Goal: Task Accomplishment & Management: Complete application form

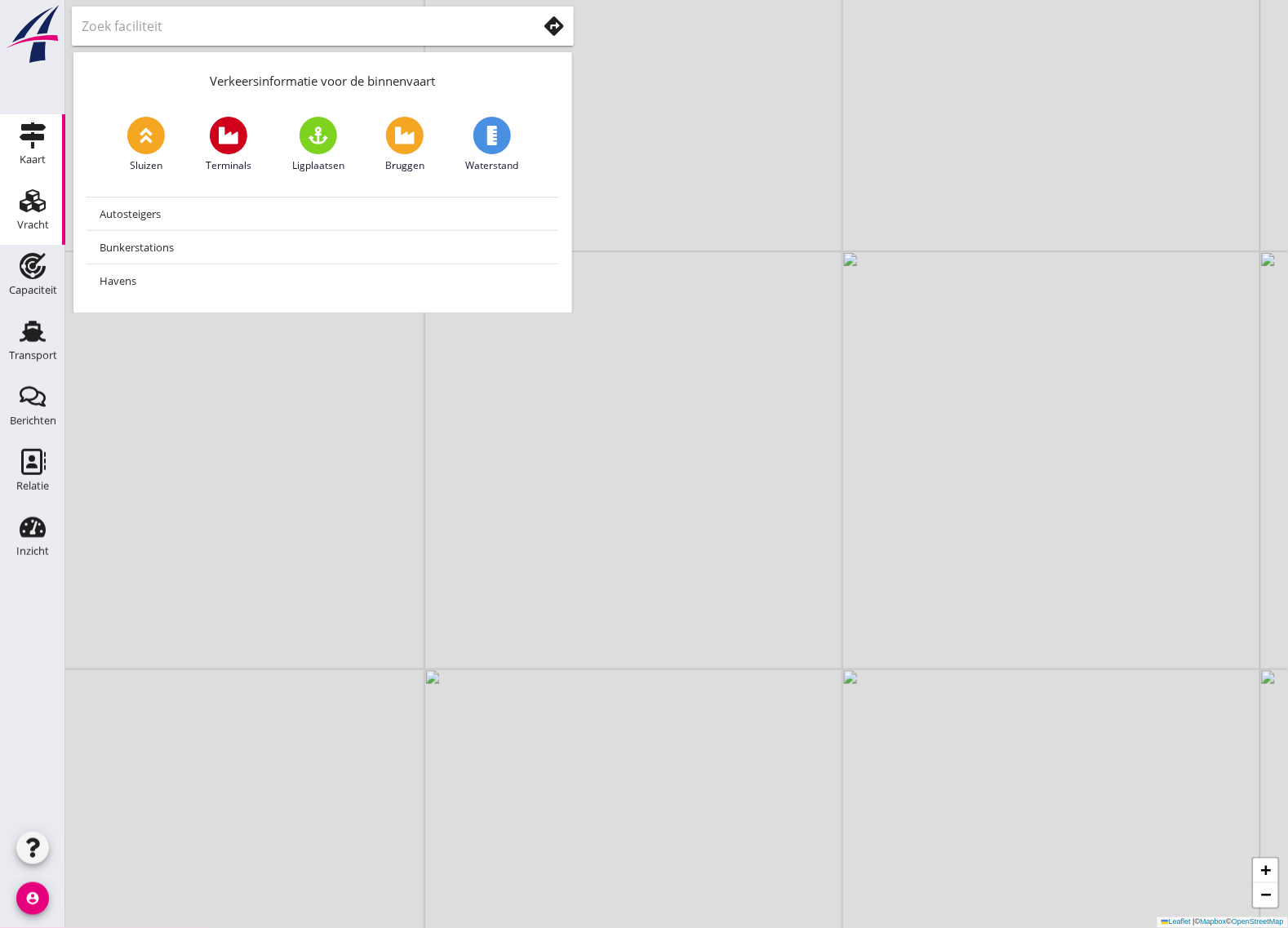
click at [50, 200] on div "Vracht" at bounding box center [33, 201] width 39 height 26
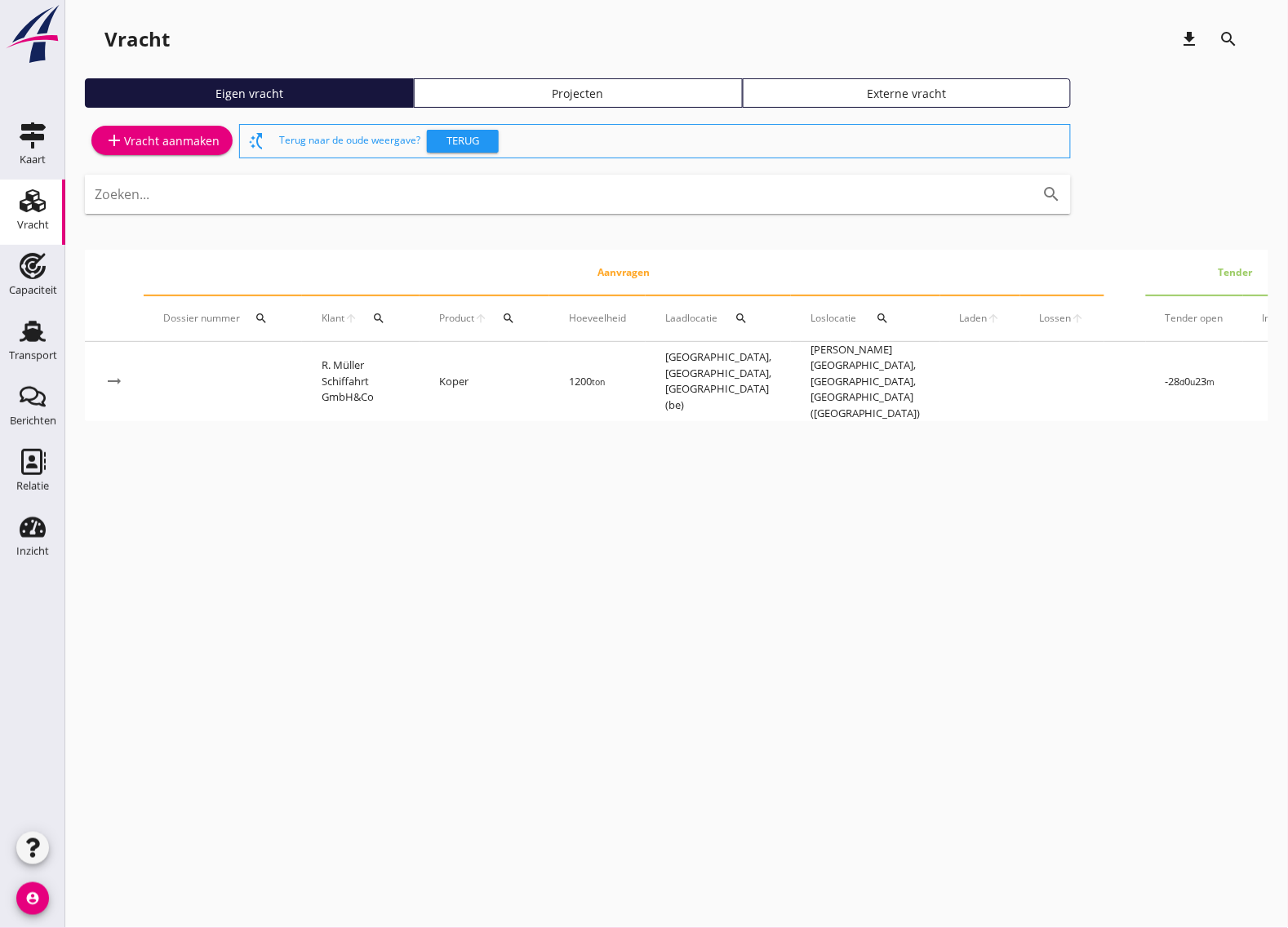
click at [205, 152] on link "add Vracht aanmaken" at bounding box center [162, 141] width 141 height 29
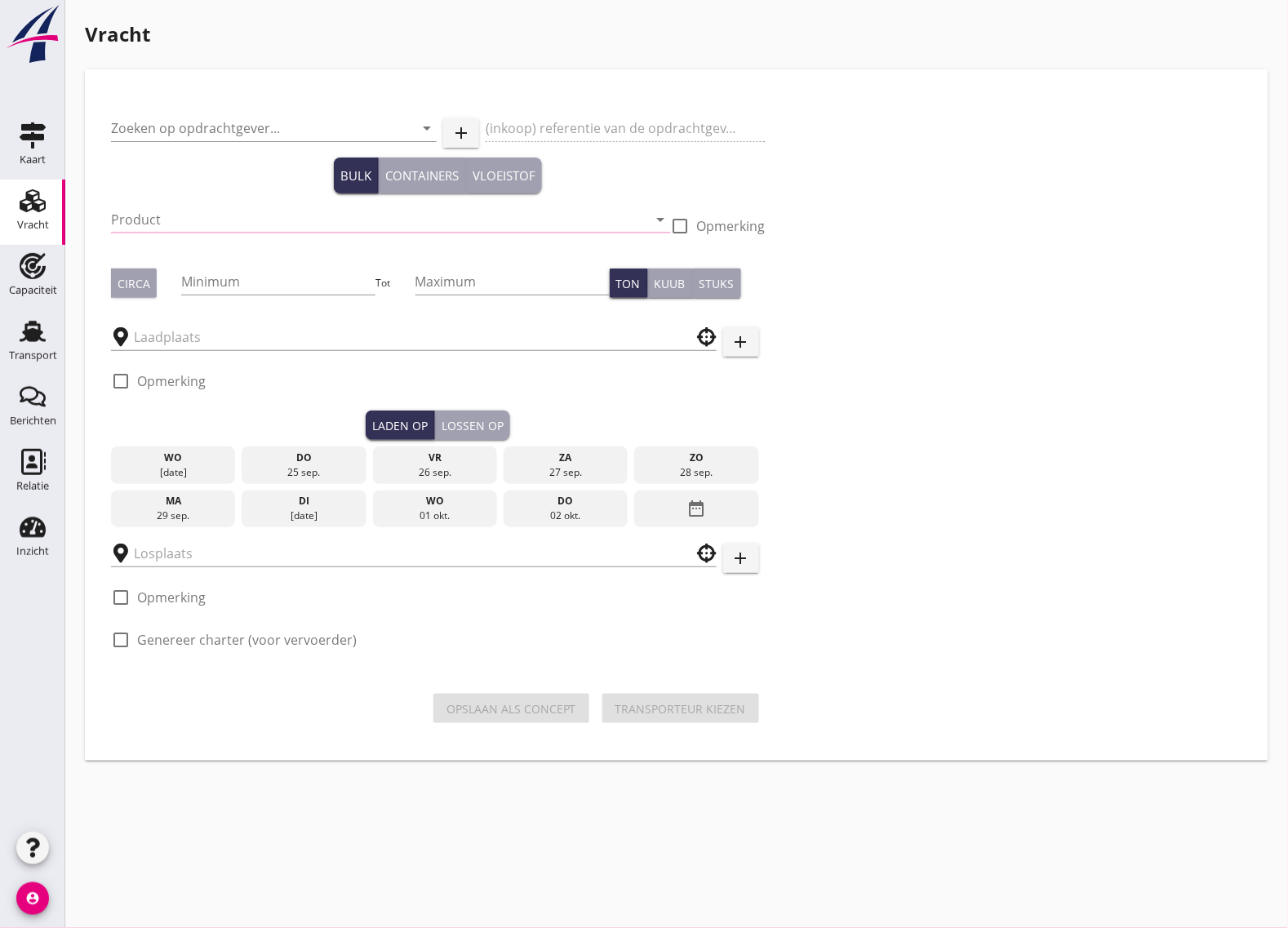
click at [147, 213] on input "Product" at bounding box center [380, 220] width 537 height 26
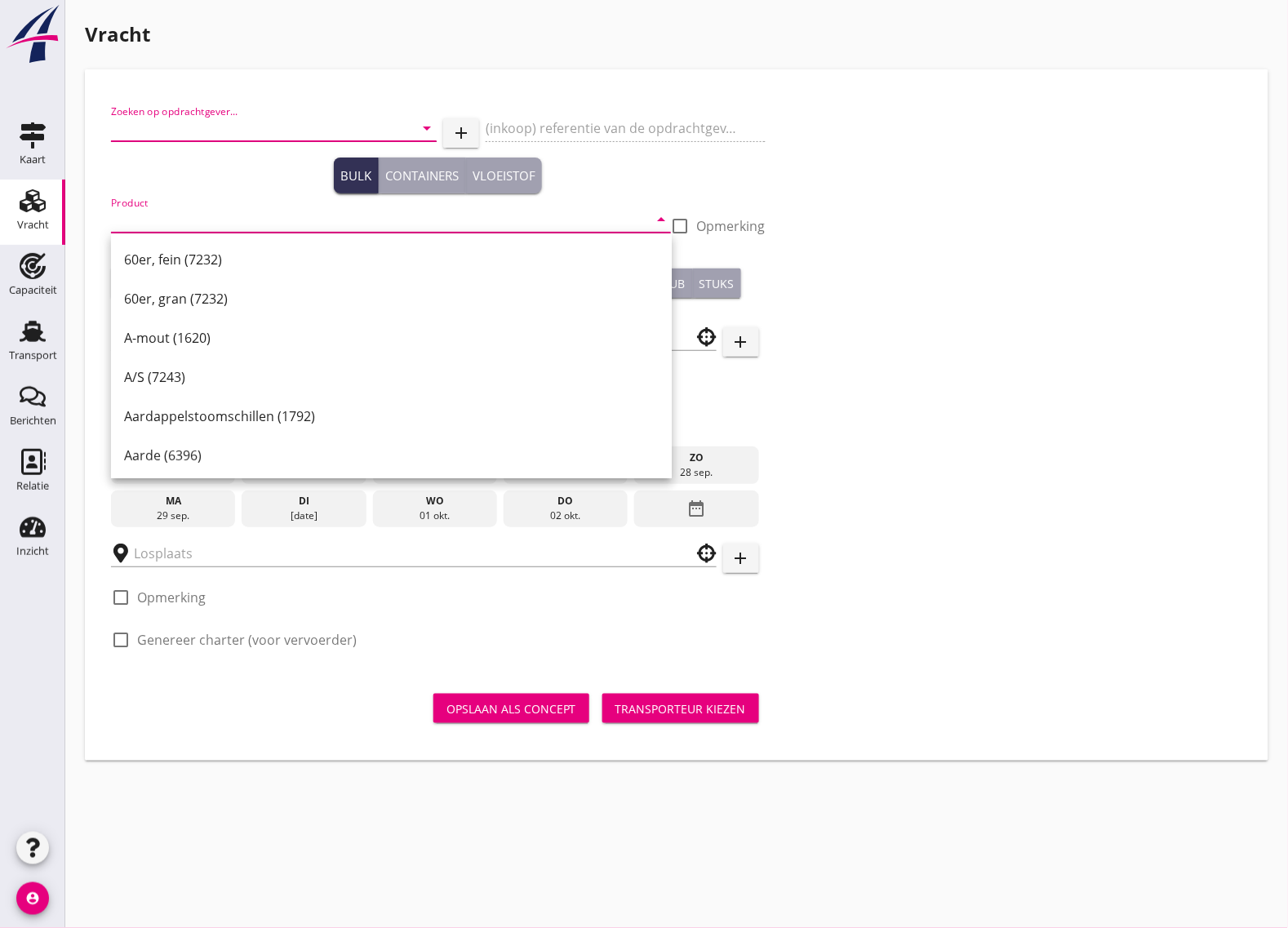
click at [178, 132] on input "Zoeken op opdrachtgever..." at bounding box center [251, 128] width 280 height 26
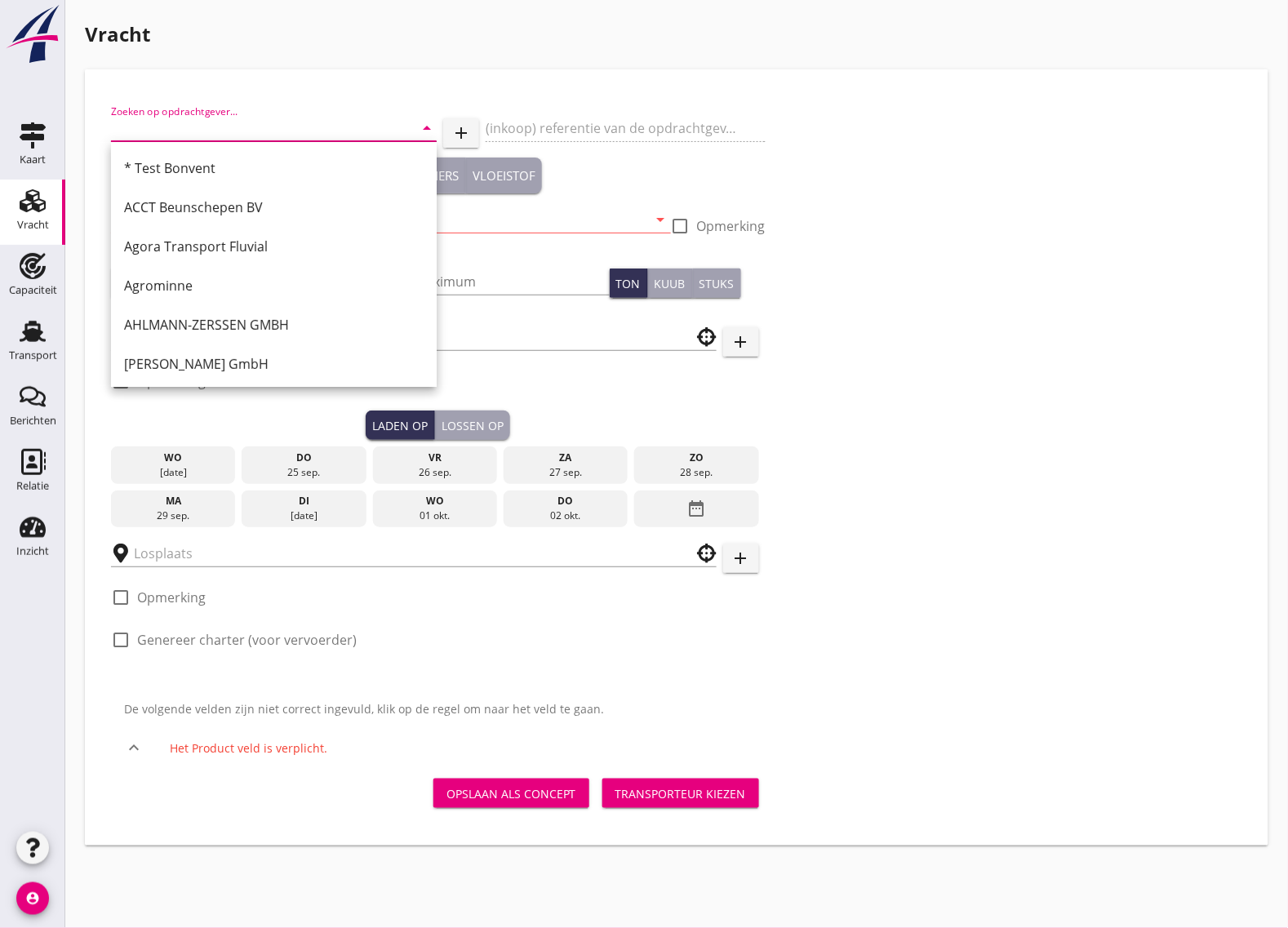
click at [131, 127] on input "Zoeken op opdrachtgever..." at bounding box center [251, 128] width 280 height 26
click at [161, 124] on input "Zoeken op opdrachtgever..." at bounding box center [251, 128] width 280 height 26
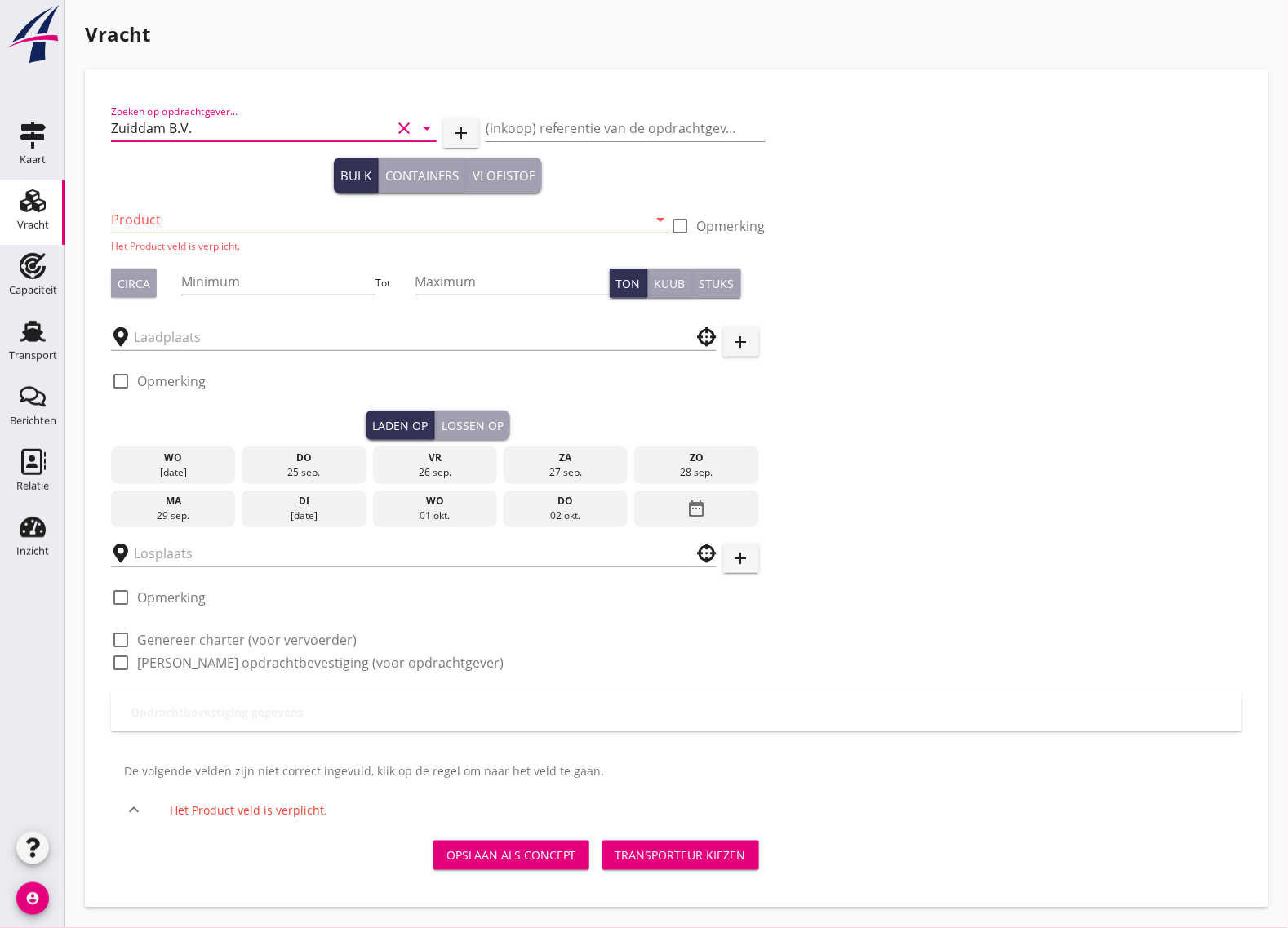
type input "Zuiddam B.V."
click at [173, 229] on input "Product" at bounding box center [380, 220] width 537 height 26
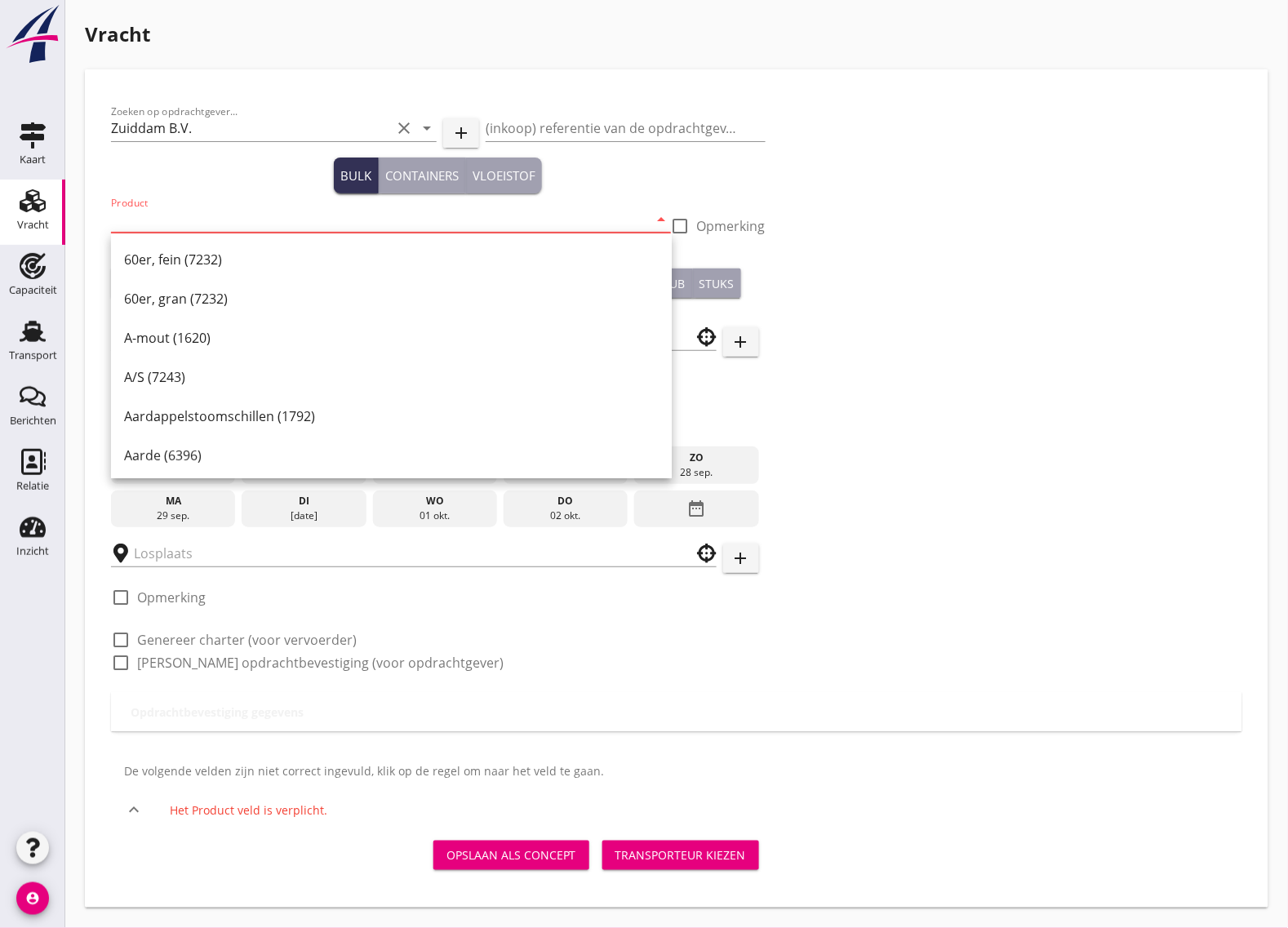
click at [145, 226] on input "Product" at bounding box center [380, 220] width 537 height 26
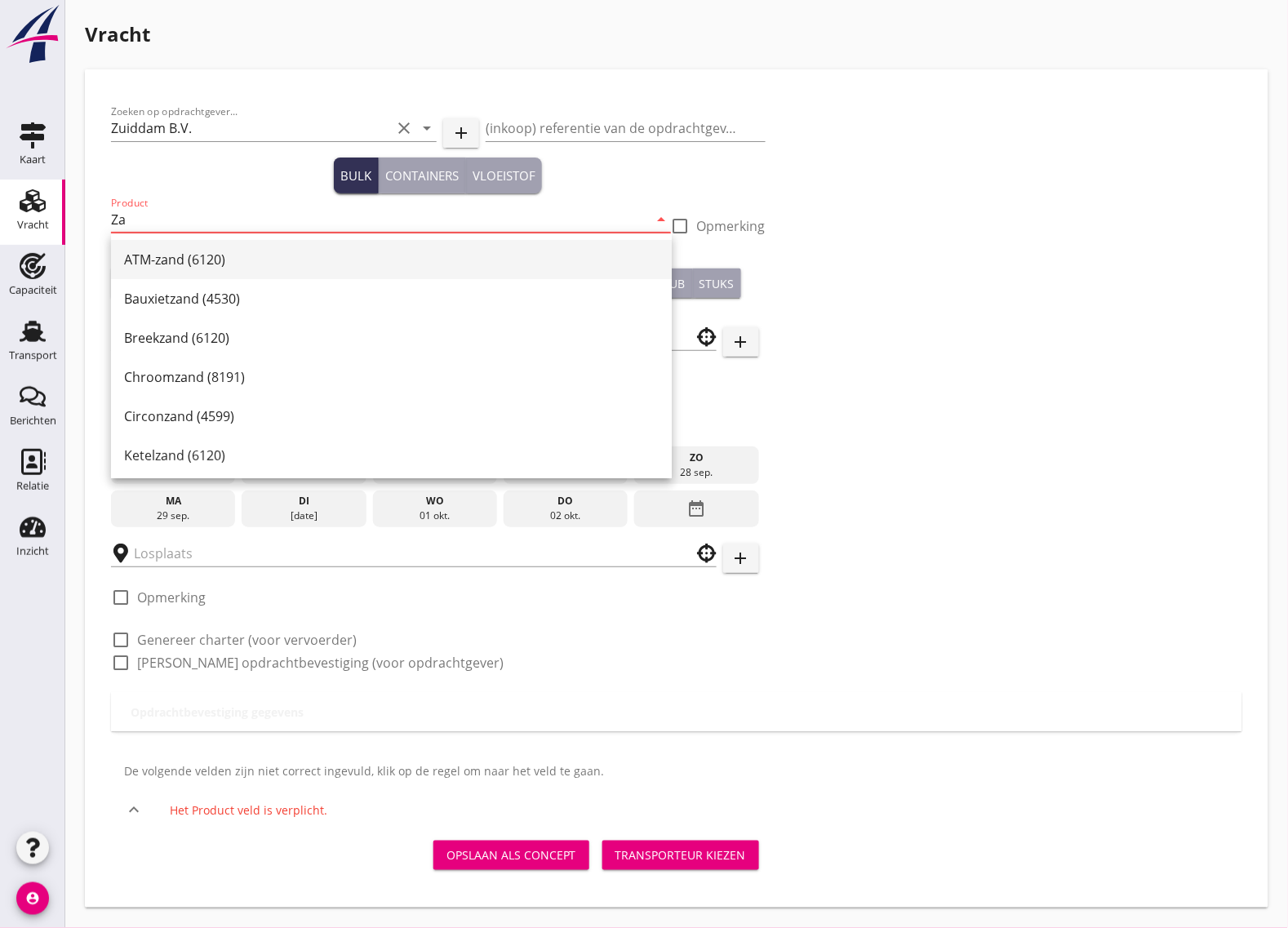
type input "Z"
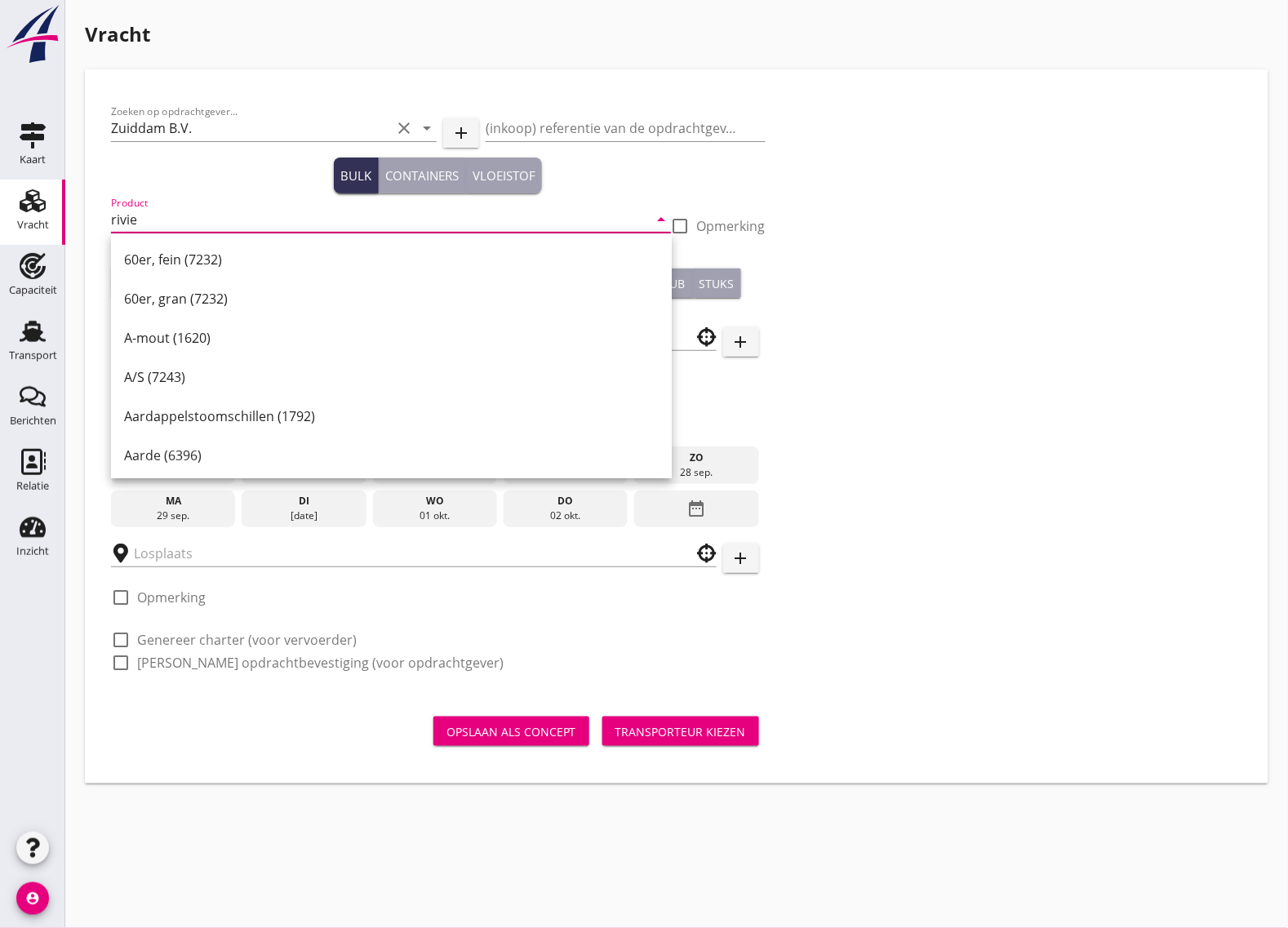
click at [152, 218] on input "rivie" at bounding box center [380, 220] width 537 height 26
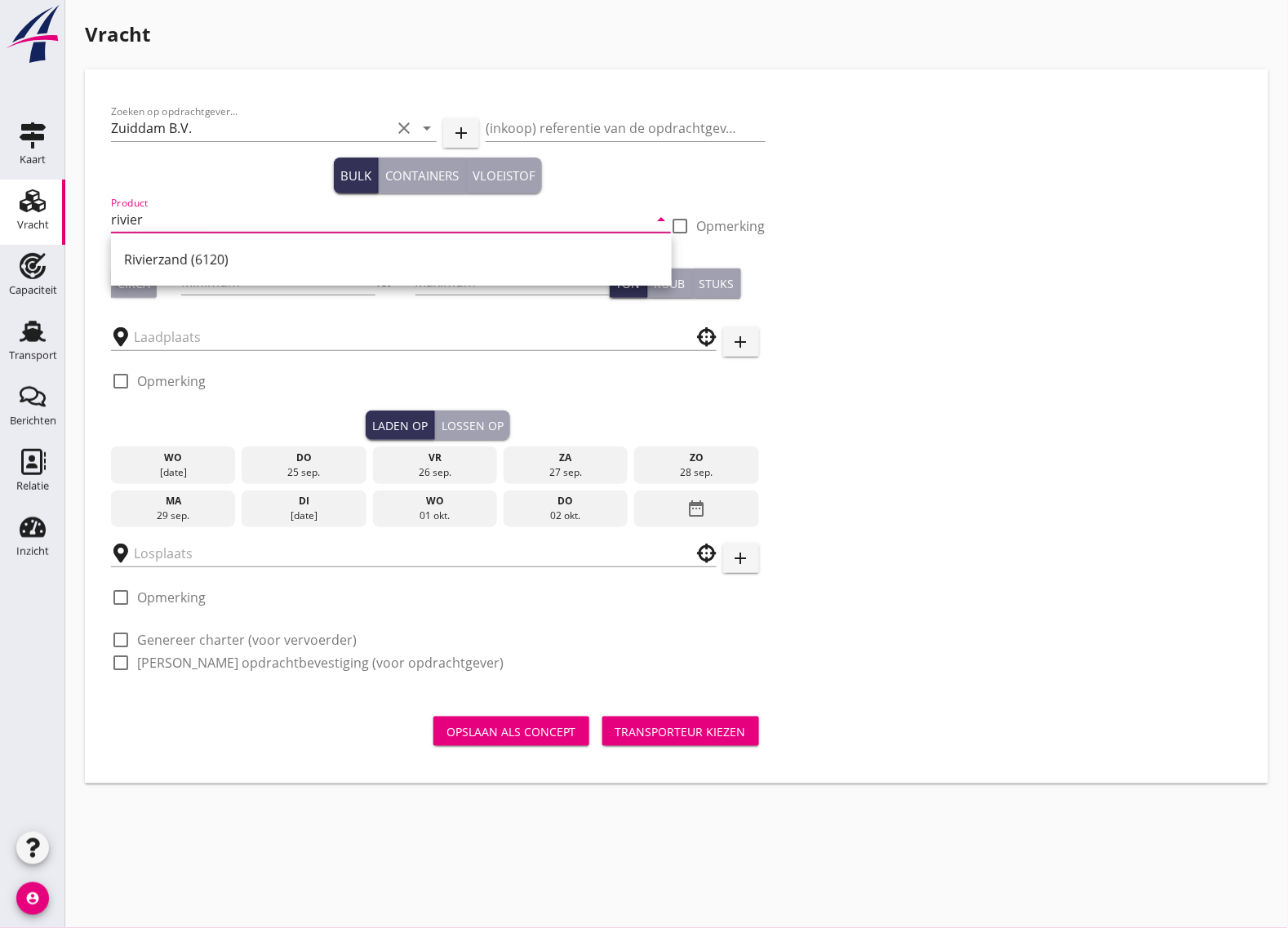
click at [189, 279] on div "Rivierzand (6120)" at bounding box center [391, 260] width 561 height 52
click at [192, 268] on div "Rivierzand (6120)" at bounding box center [391, 260] width 535 height 20
type input "Rivierzand (6120)"
click at [251, 284] on input "Minimum" at bounding box center [279, 282] width 194 height 26
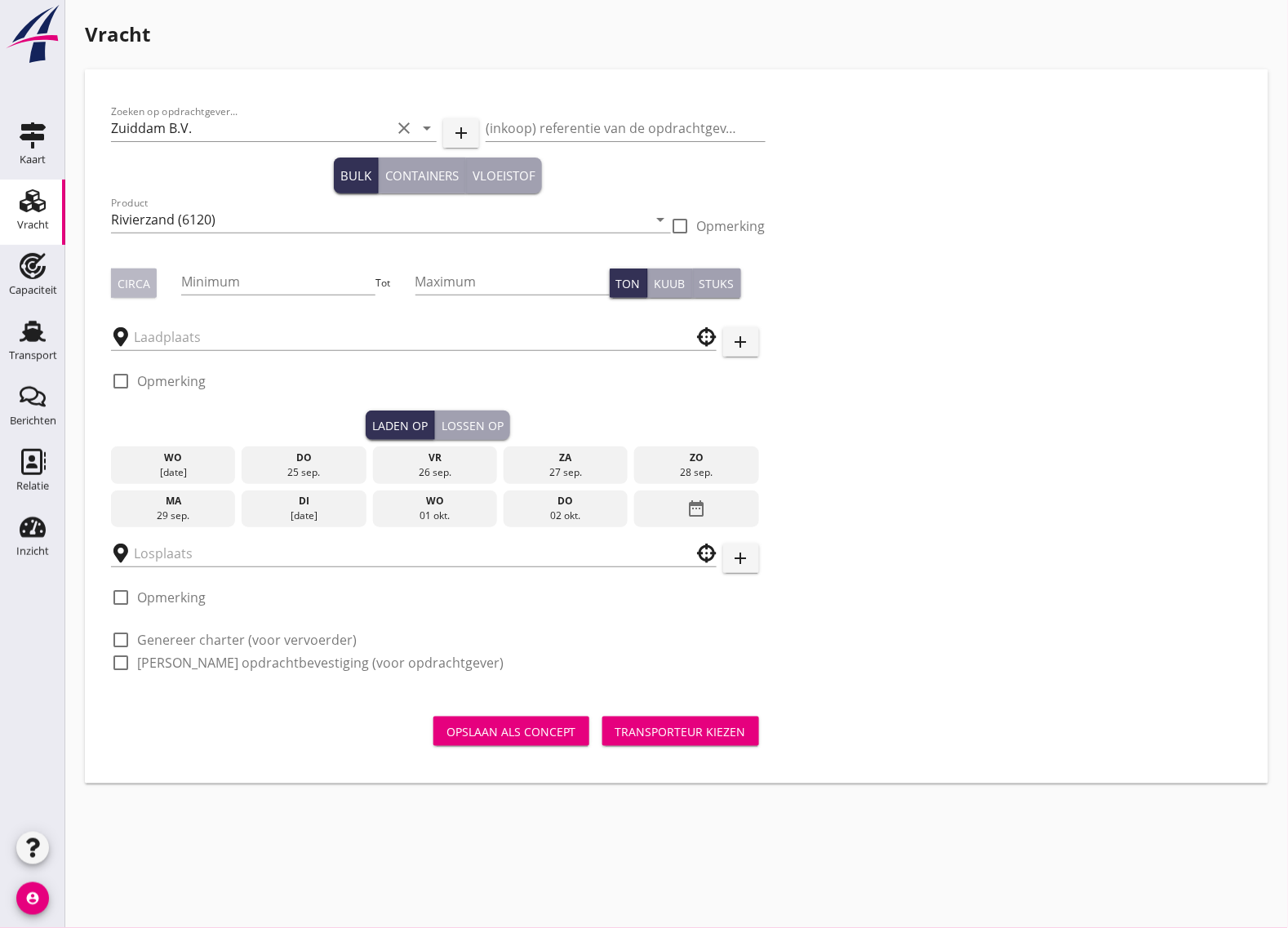
click at [143, 282] on div "Circa" at bounding box center [134, 283] width 33 height 17
click at [234, 290] on input "Minimum" at bounding box center [279, 282] width 194 height 26
type input "880"
click at [194, 353] on div at bounding box center [414, 337] width 606 height 51
click at [193, 340] on input "text" at bounding box center [403, 337] width 537 height 26
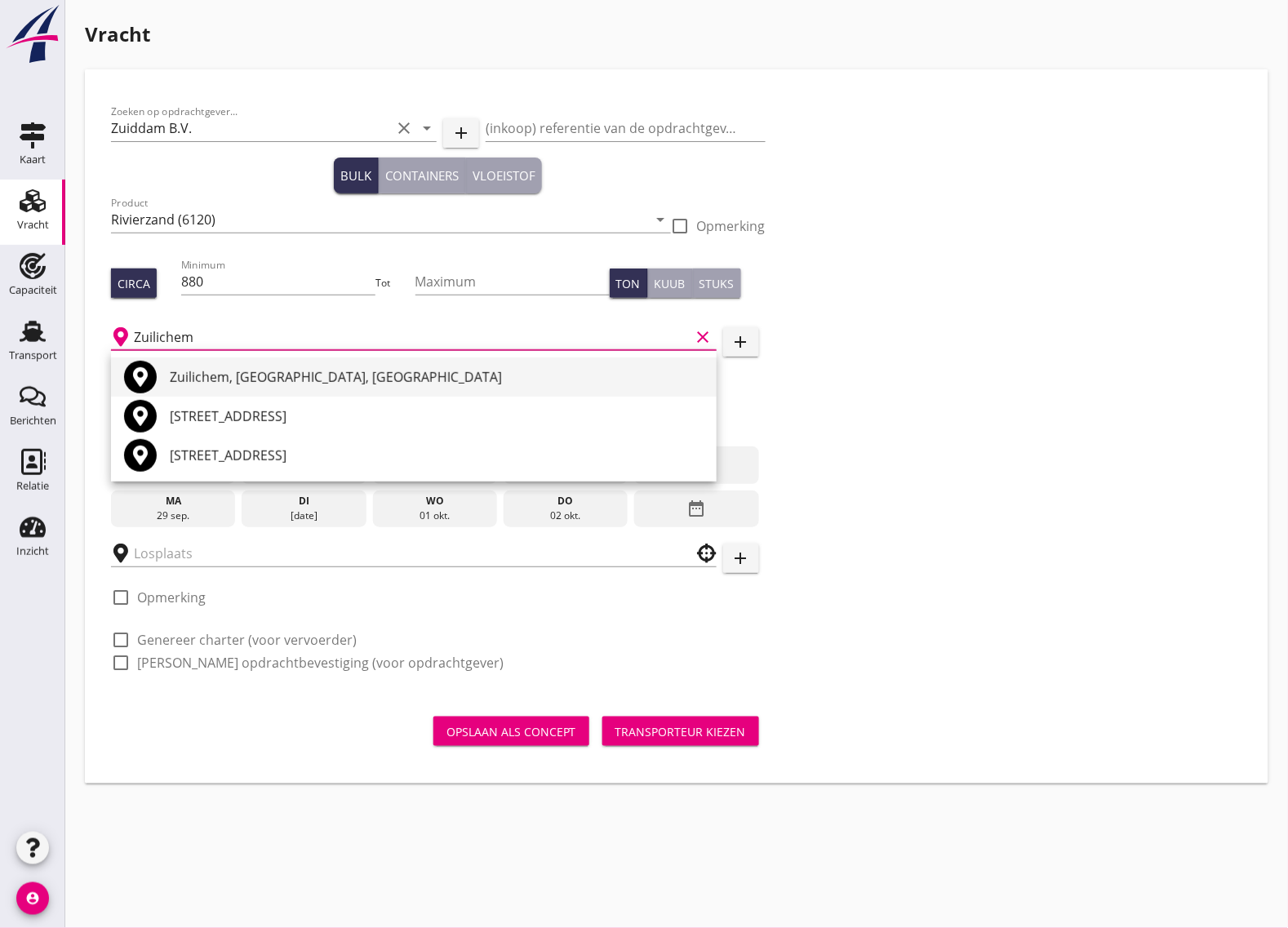
click at [296, 377] on div "Zuilichem, [GEOGRAPHIC_DATA], [GEOGRAPHIC_DATA]" at bounding box center [437, 377] width 534 height 20
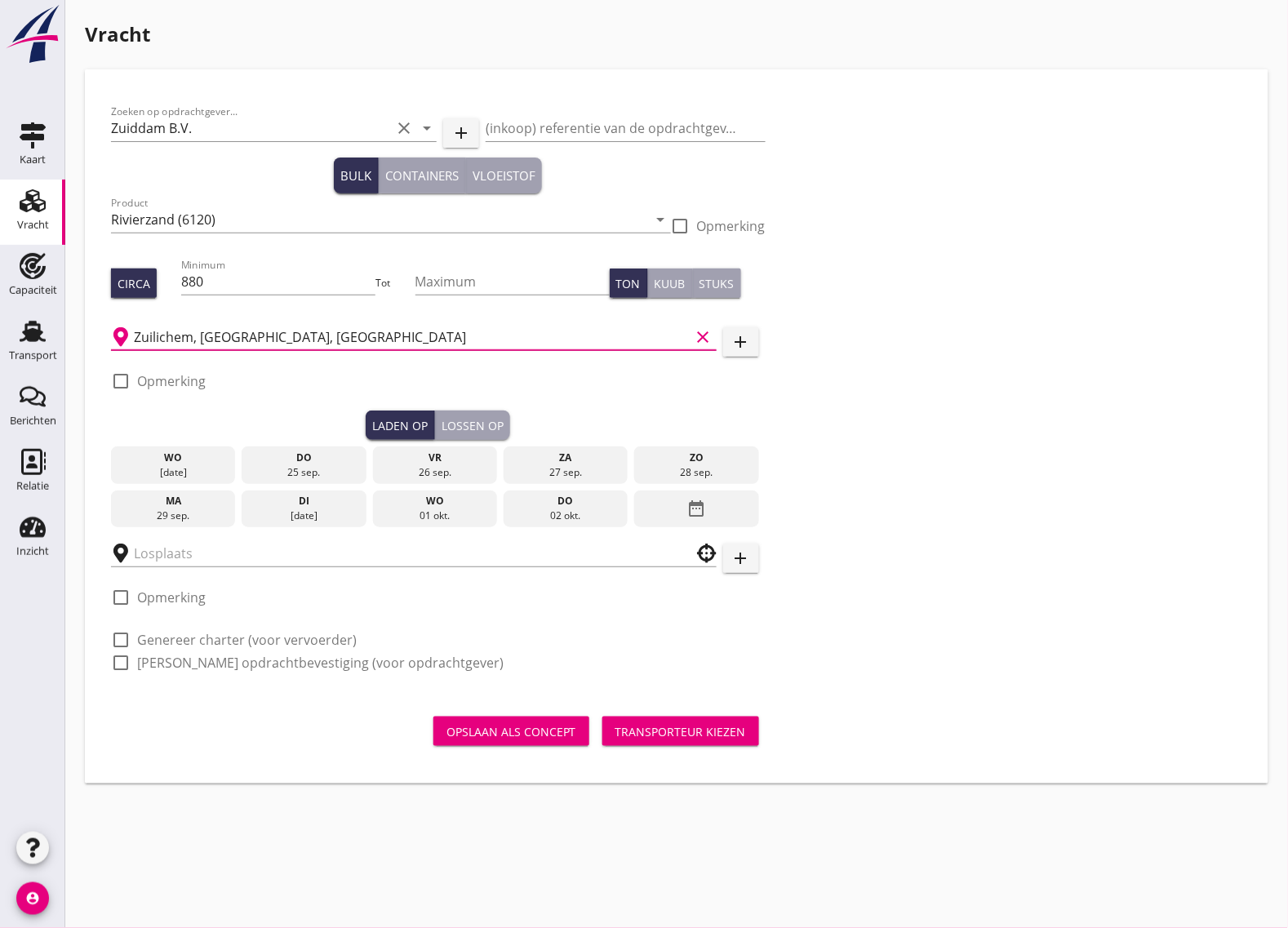
type input "Zuilichem, [GEOGRAPHIC_DATA], [GEOGRAPHIC_DATA]"
click at [121, 381] on div at bounding box center [121, 381] width 28 height 28
checkbox input "true"
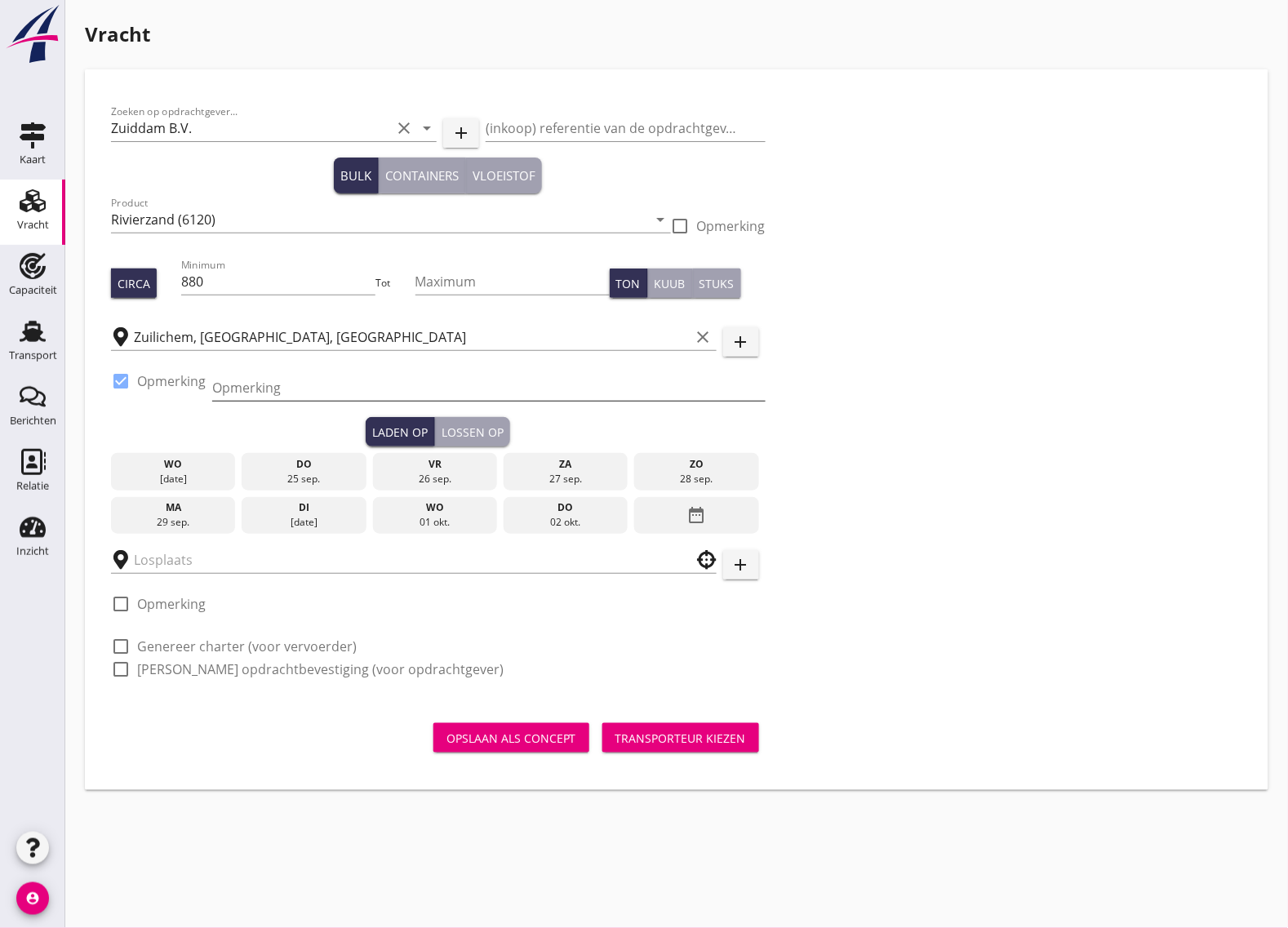
click at [260, 394] on input "Opmerking" at bounding box center [489, 388] width 554 height 26
click at [461, 385] on input "contact houden met [PERSON_NAME] tel. [PHONE_NUMBER]" at bounding box center [489, 388] width 554 height 26
click at [483, 393] on input "contact houden met [PERSON_NAME] tel. [PHONE_NUMBER]" at bounding box center [489, 388] width 554 height 26
click at [551, 390] on input "contact houden met [PERSON_NAME] tel. [PHONE_NUMBER]" at bounding box center [489, 388] width 554 height 26
click at [222, 390] on input "contact houden met [PERSON_NAME] tel. [PHONE_NUMBER]" at bounding box center [489, 388] width 554 height 26
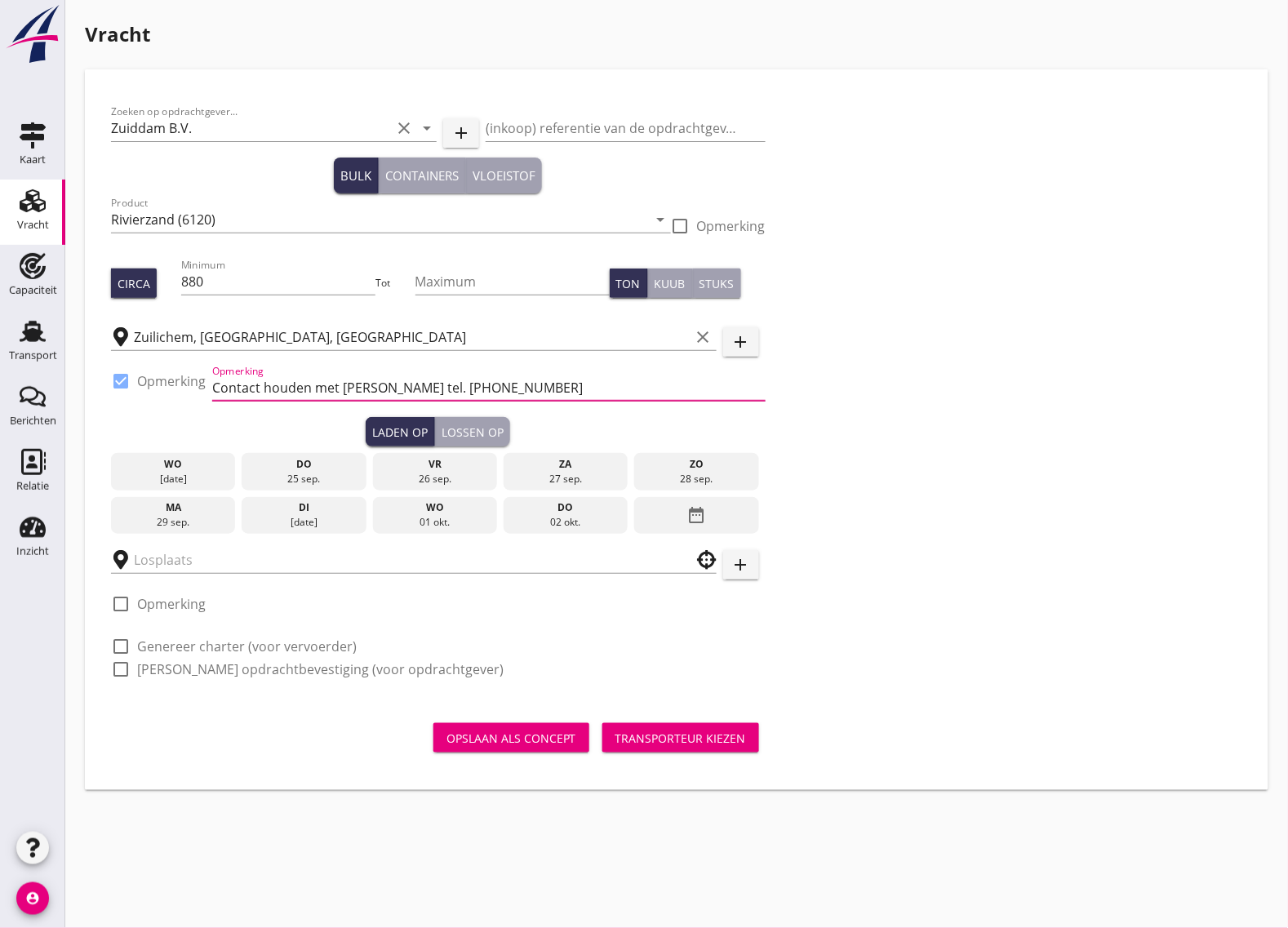
type input "Contact houden met [PERSON_NAME] tel. [PHONE_NUMBER]"
click at [328, 468] on div "do" at bounding box center [304, 465] width 117 height 15
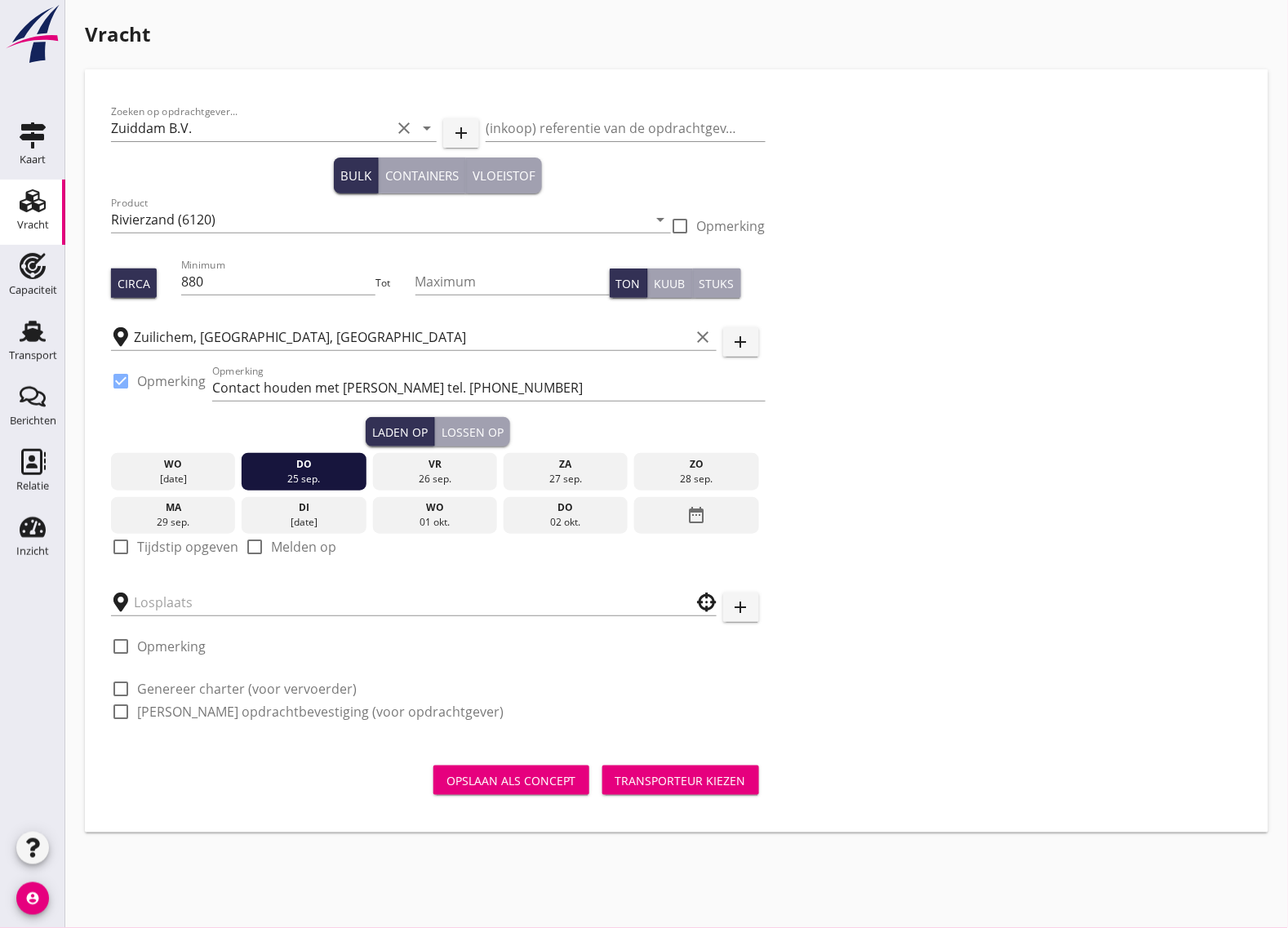
click at [141, 545] on label "Tijdstip opgeven" at bounding box center [188, 547] width 101 height 16
checkbox input "true"
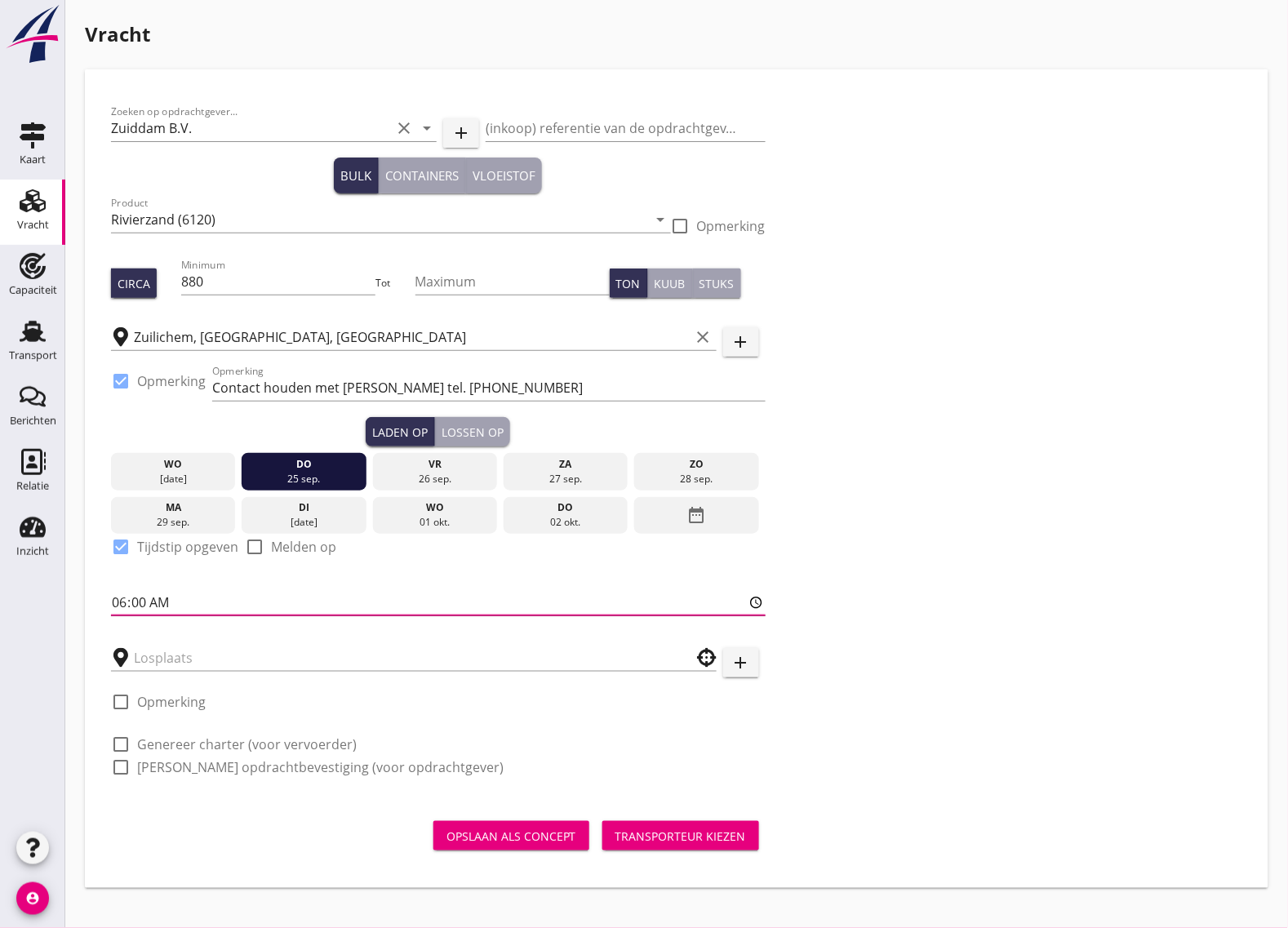
click at [119, 605] on input "06:00" at bounding box center [439, 603] width 655 height 26
click at [133, 605] on input "06:00" at bounding box center [439, 603] width 655 height 26
type input "06:01"
click at [472, 435] on div "Lossen op" at bounding box center [473, 432] width 62 height 17
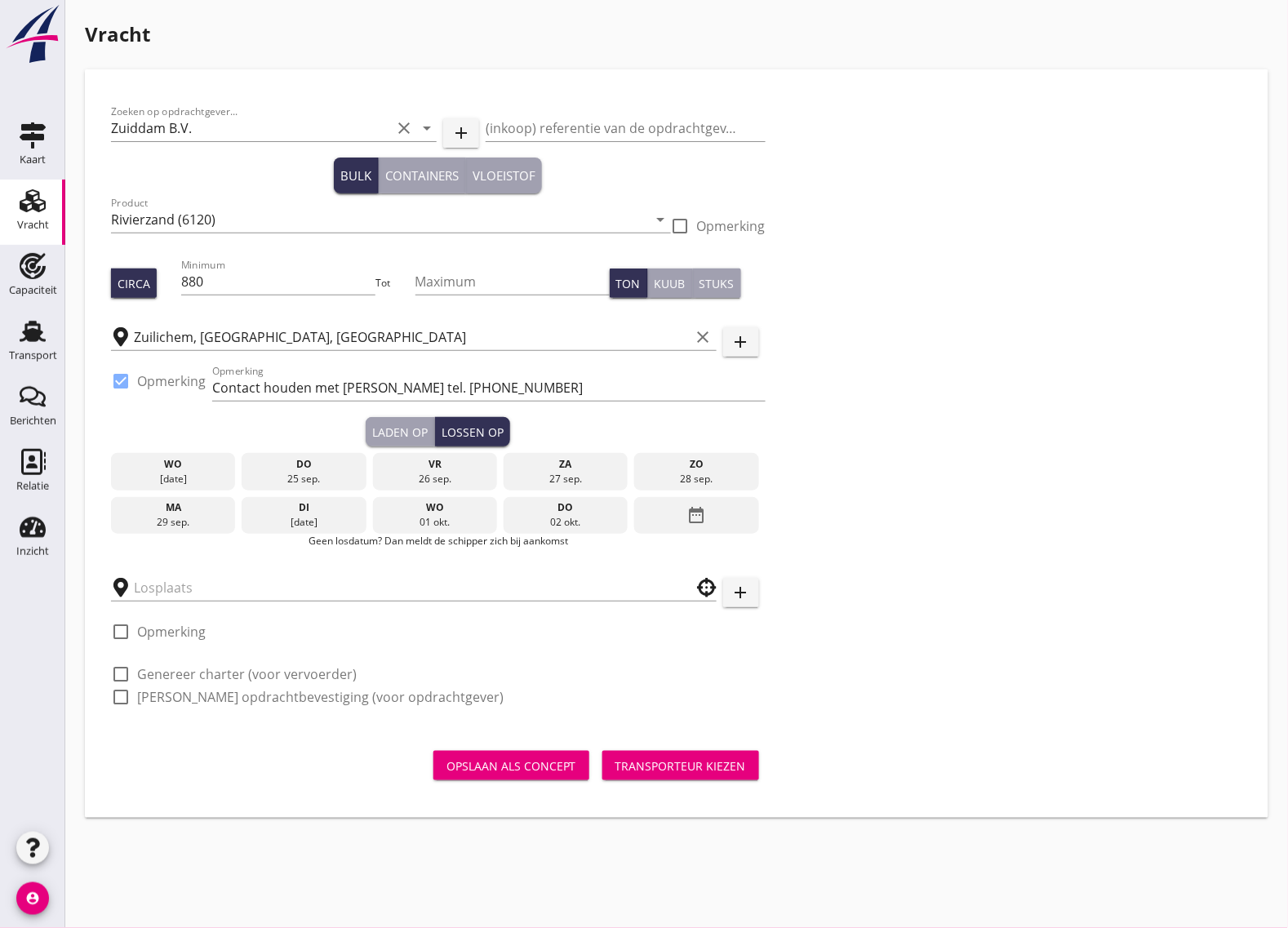
click at [431, 476] on div "26 sep." at bounding box center [435, 480] width 117 height 15
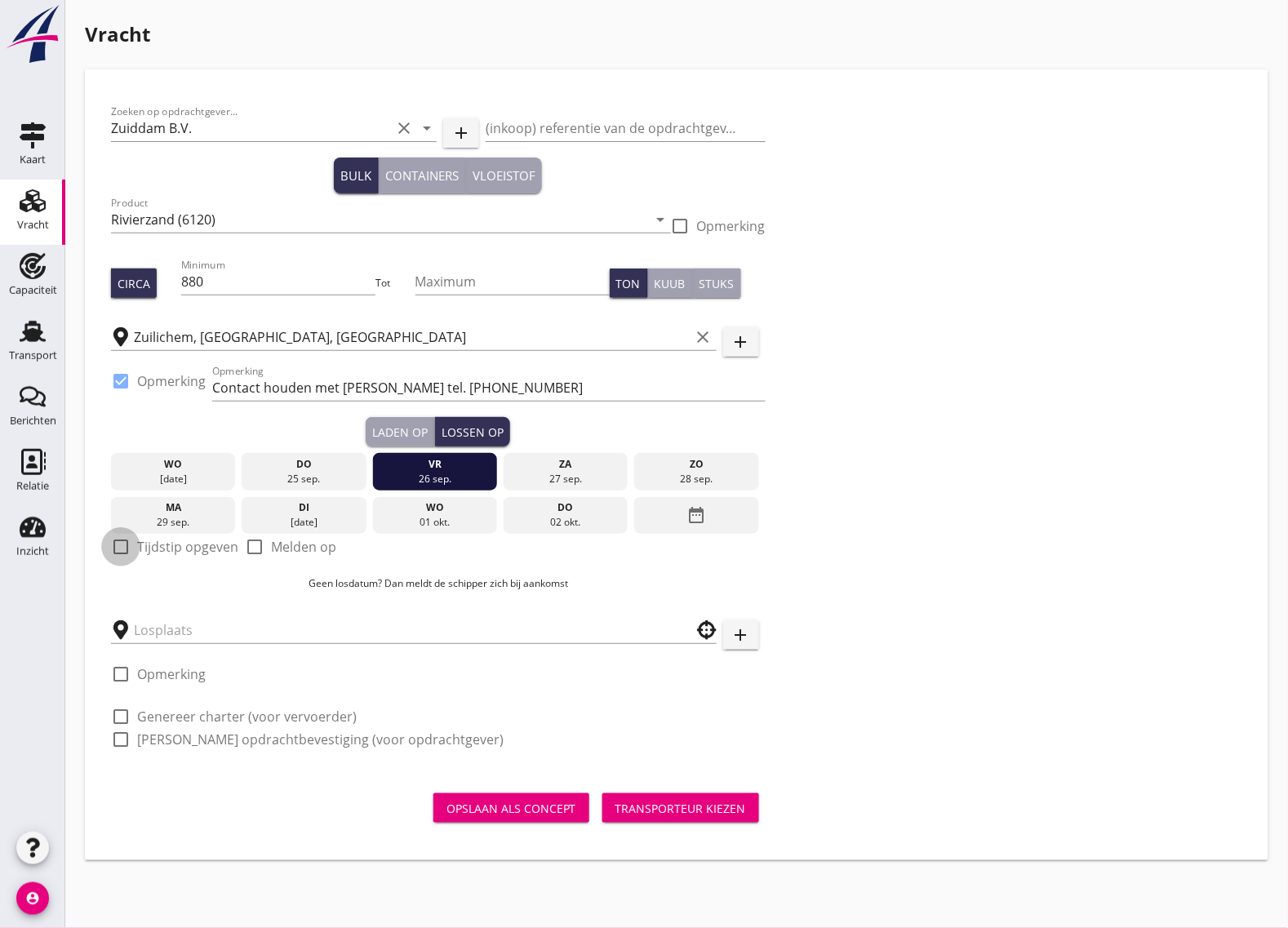
click at [123, 550] on div at bounding box center [121, 547] width 28 height 28
checkbox input "true"
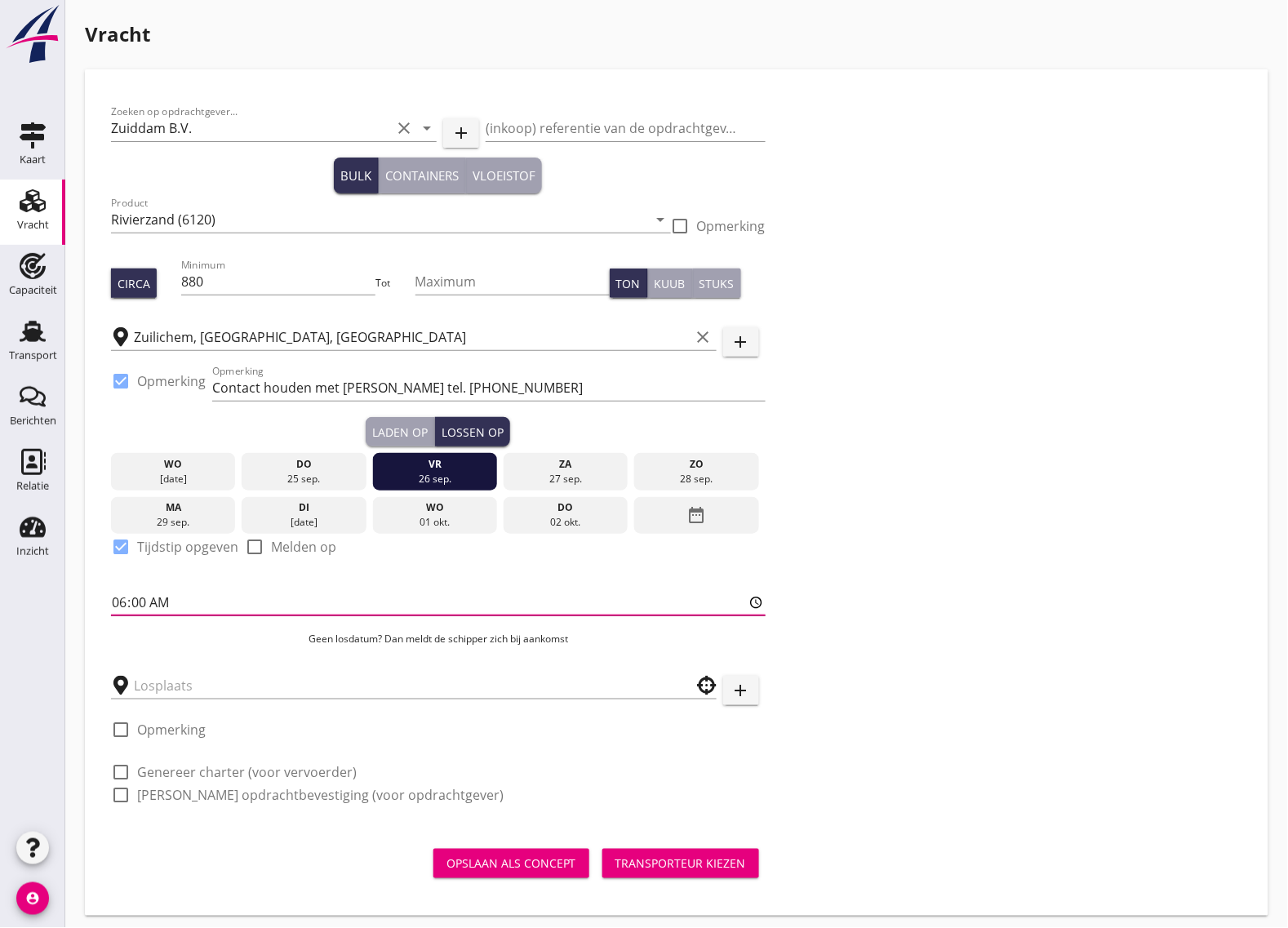
click at [118, 605] on input "06:00" at bounding box center [439, 603] width 655 height 26
type input "06:01"
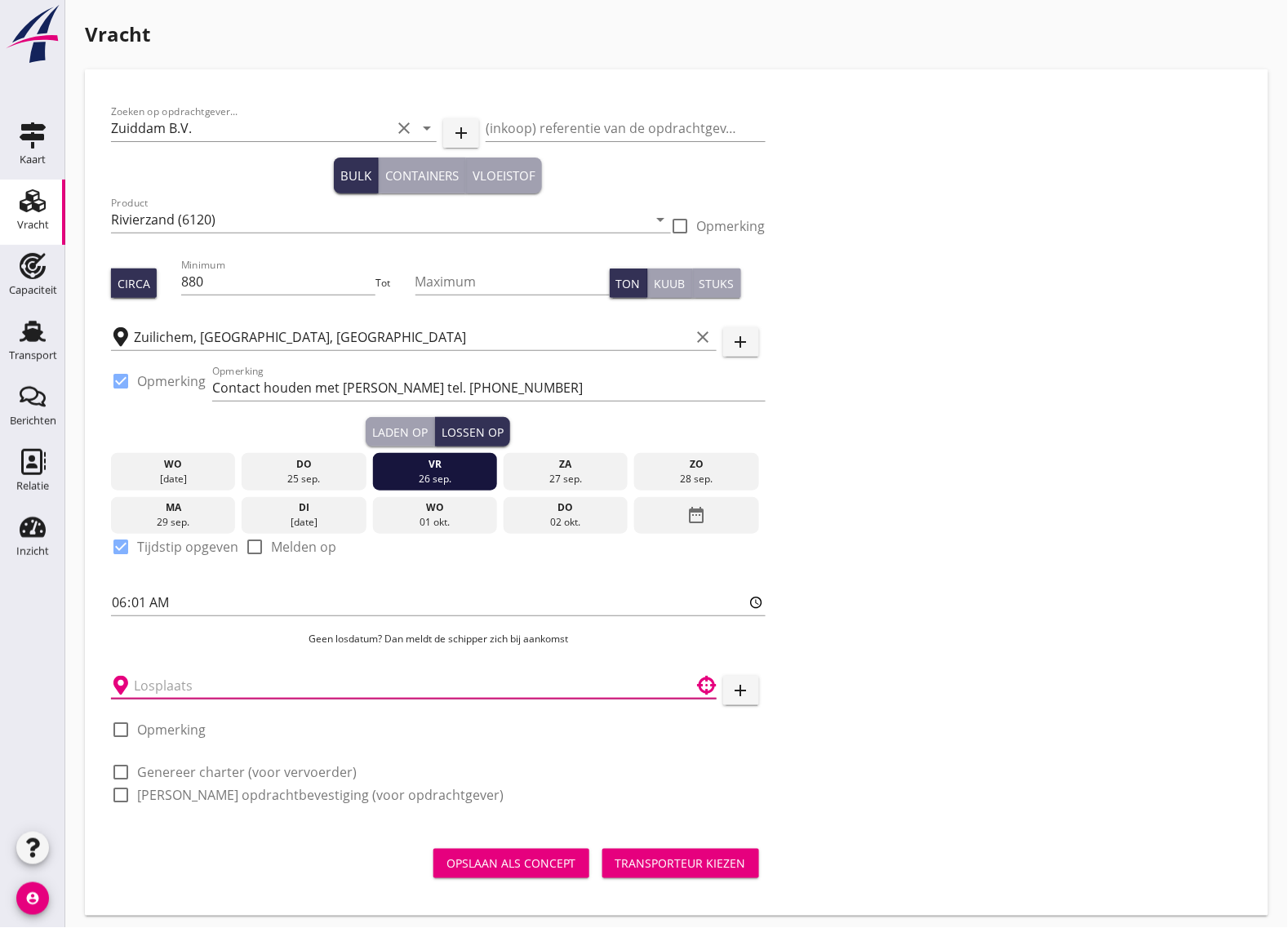
click at [155, 687] on input "text" at bounding box center [403, 686] width 537 height 26
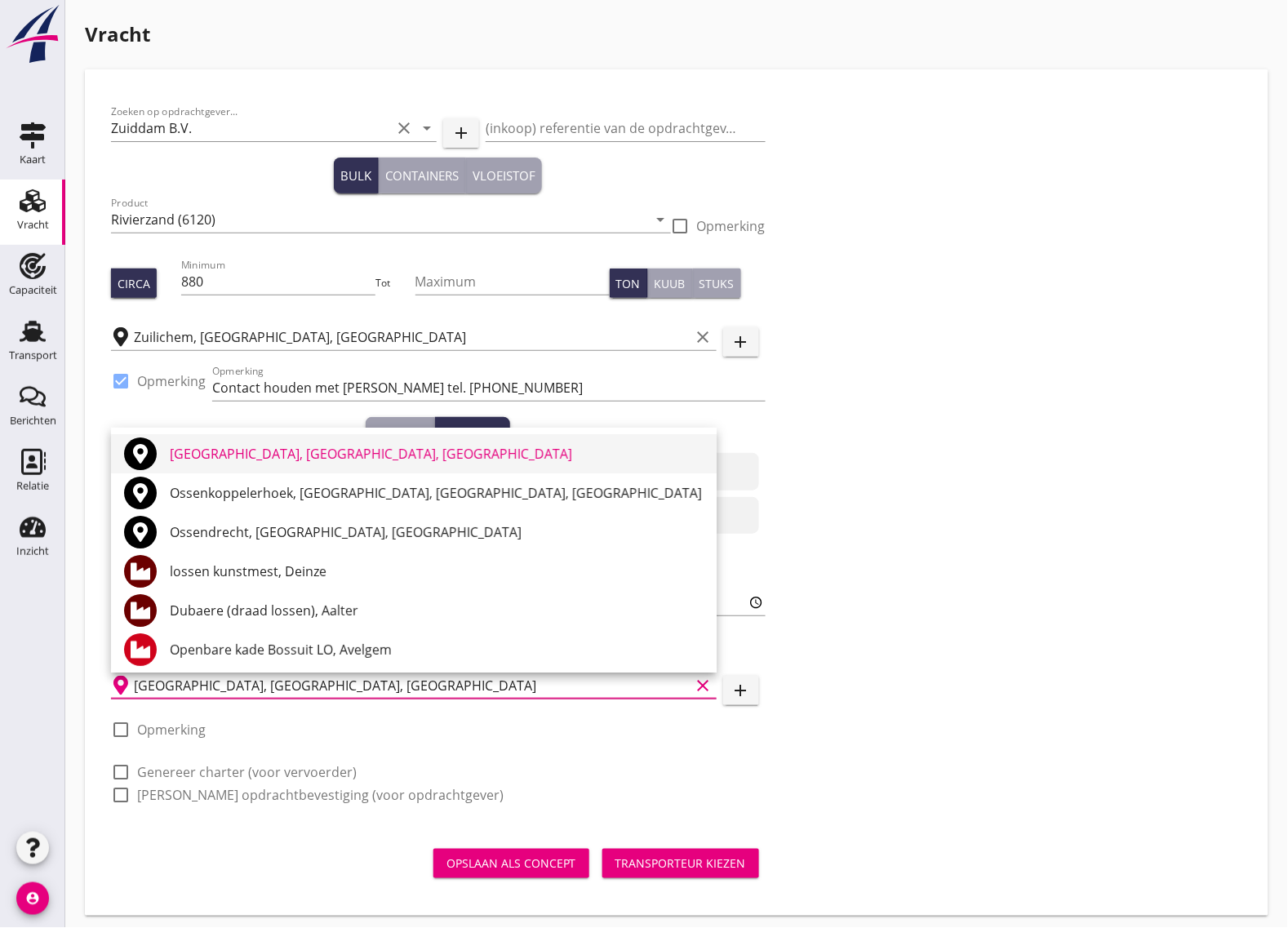
click at [245, 439] on div "[GEOGRAPHIC_DATA], [GEOGRAPHIC_DATA], [GEOGRAPHIC_DATA]" at bounding box center [437, 454] width 534 height 39
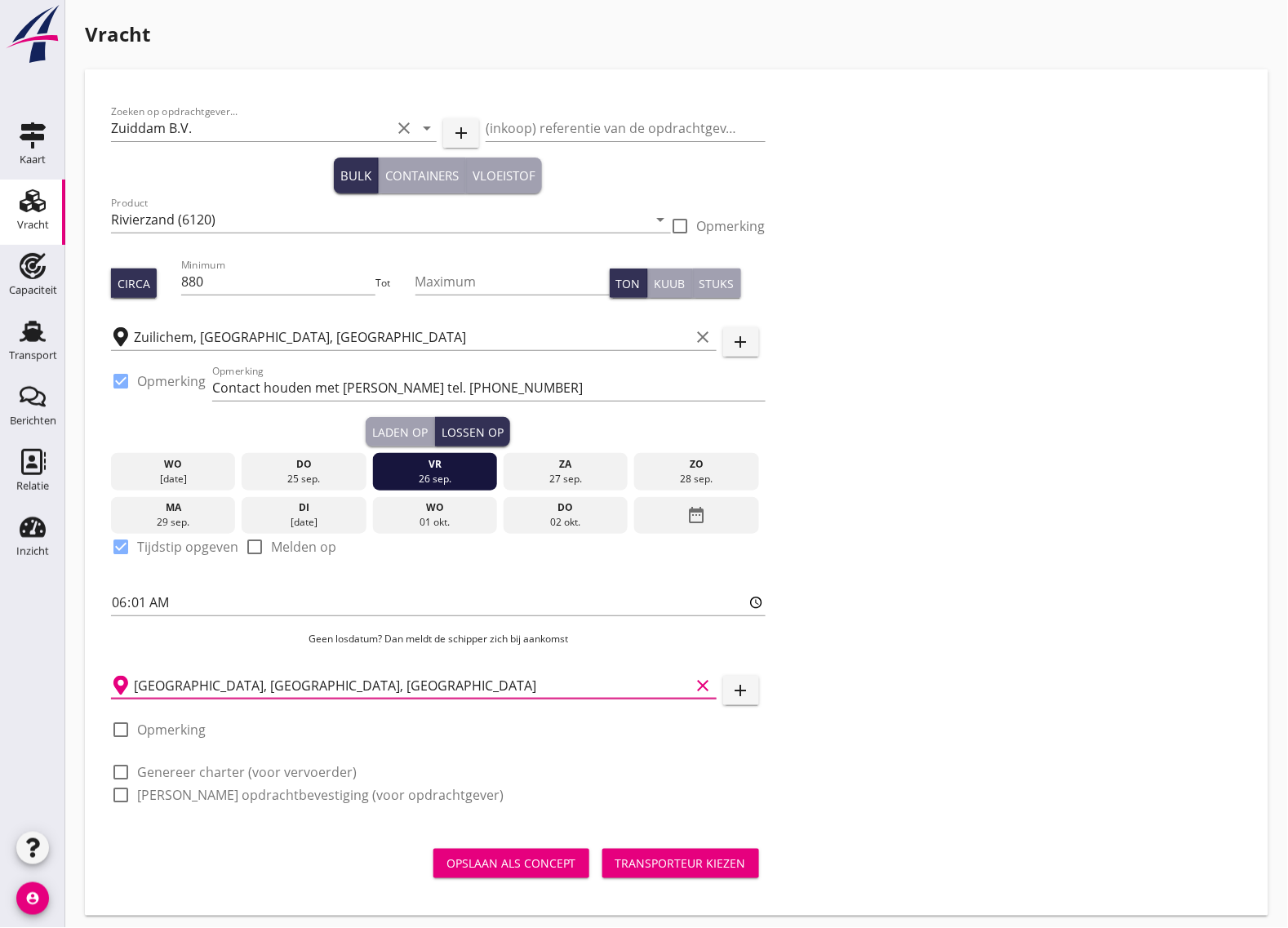
type input "[GEOGRAPHIC_DATA], [GEOGRAPHIC_DATA], [GEOGRAPHIC_DATA]"
click at [119, 769] on div at bounding box center [121, 773] width 28 height 28
checkbox input "true"
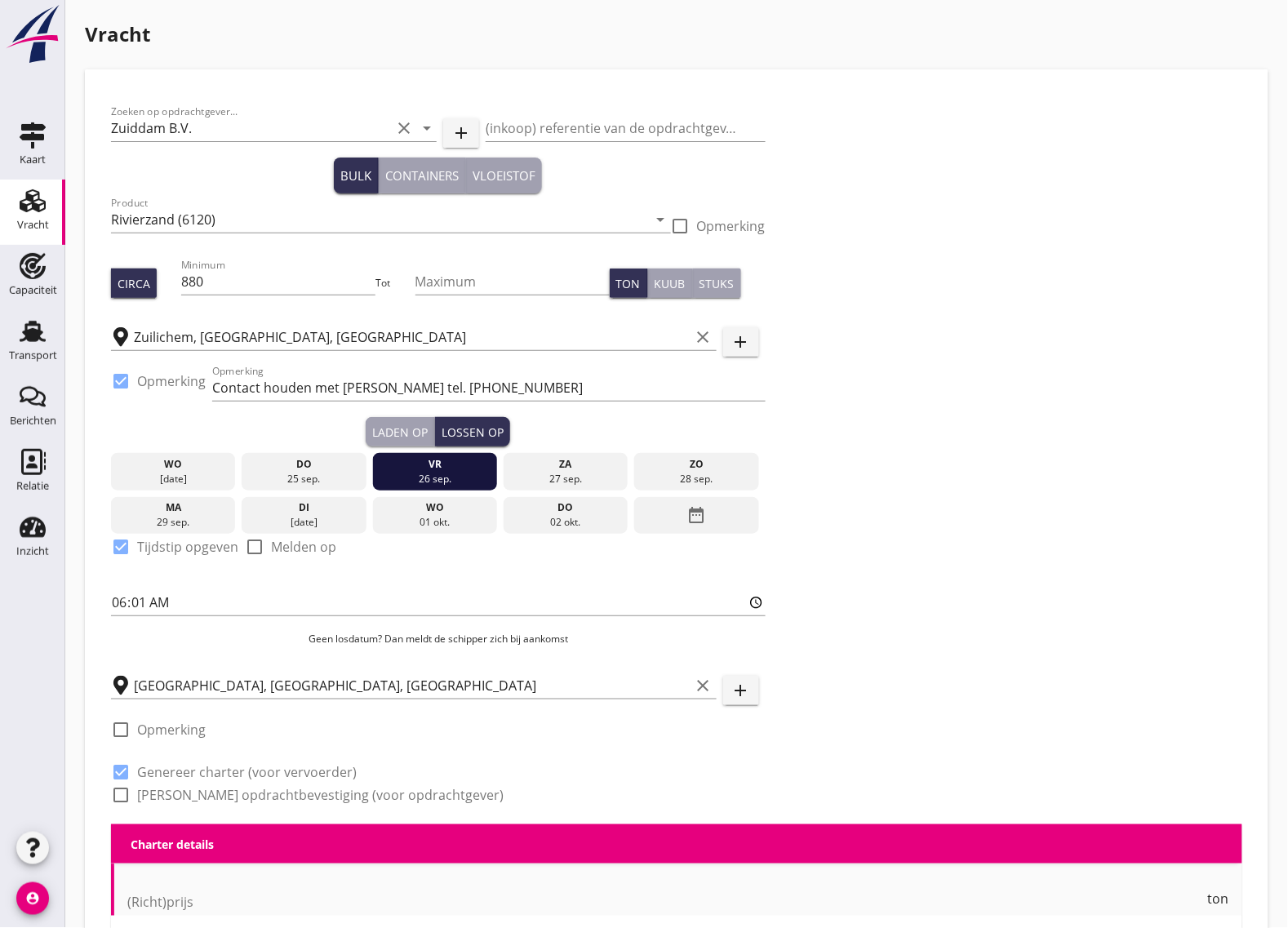
click at [117, 794] on div at bounding box center [121, 796] width 28 height 28
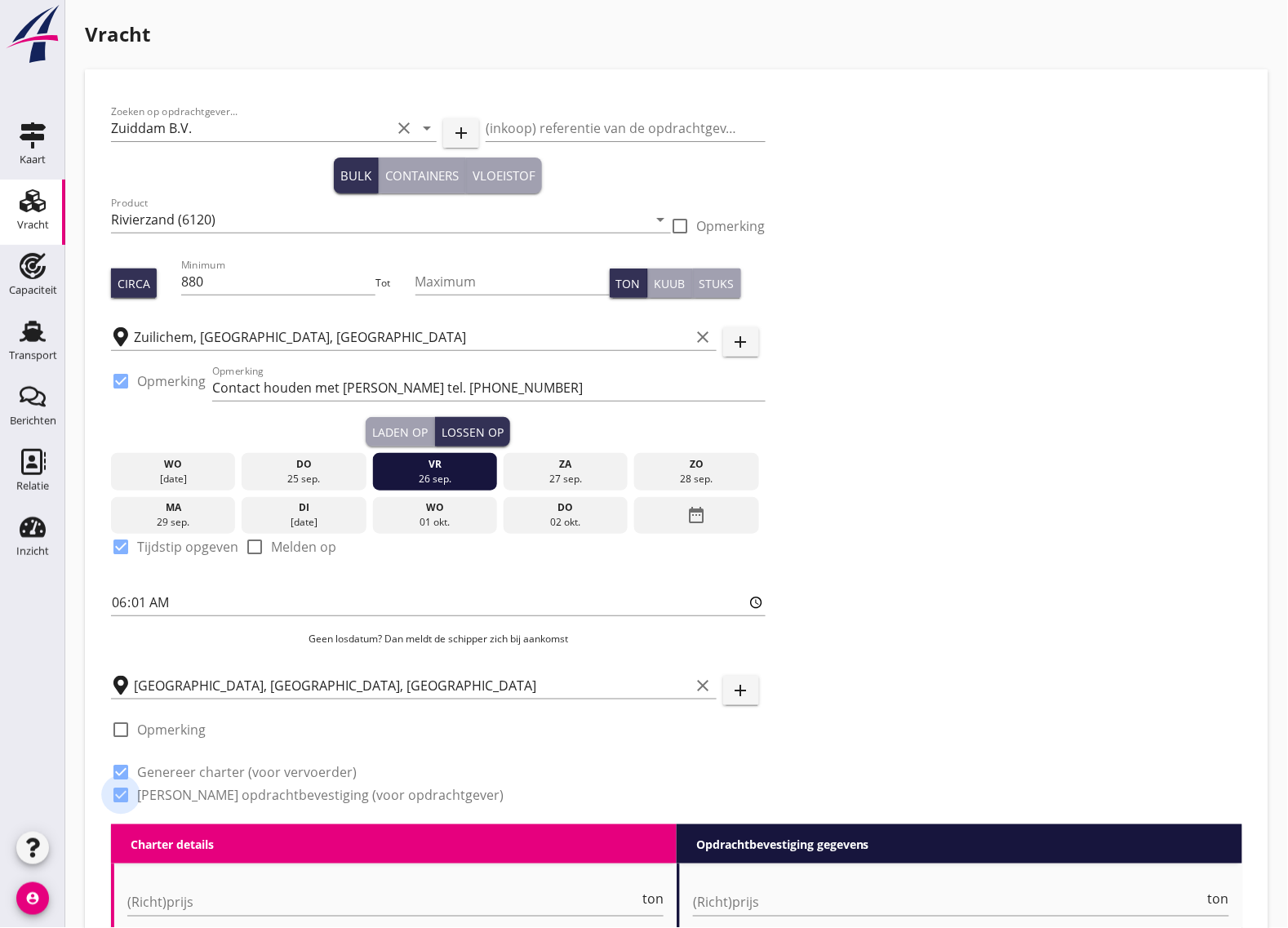
checkbox input "true"
click at [127, 728] on div at bounding box center [121, 730] width 28 height 28
checkbox input "true"
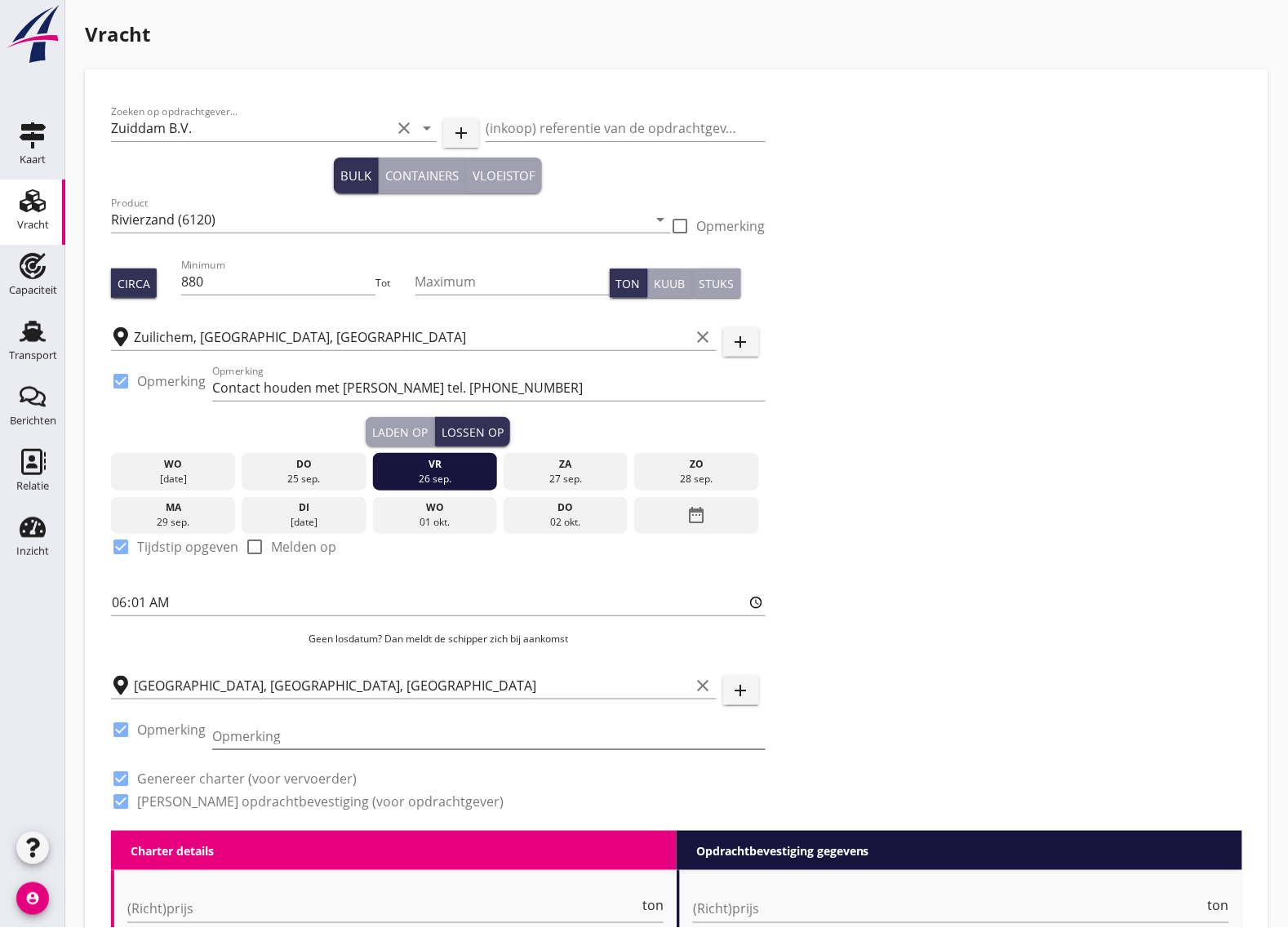
click at [253, 734] on input "Opmerking" at bounding box center [489, 737] width 554 height 26
click at [374, 728] on input "Lossen Ploegmakers tel. [PHONE_NUMBER]" at bounding box center [489, 737] width 554 height 26
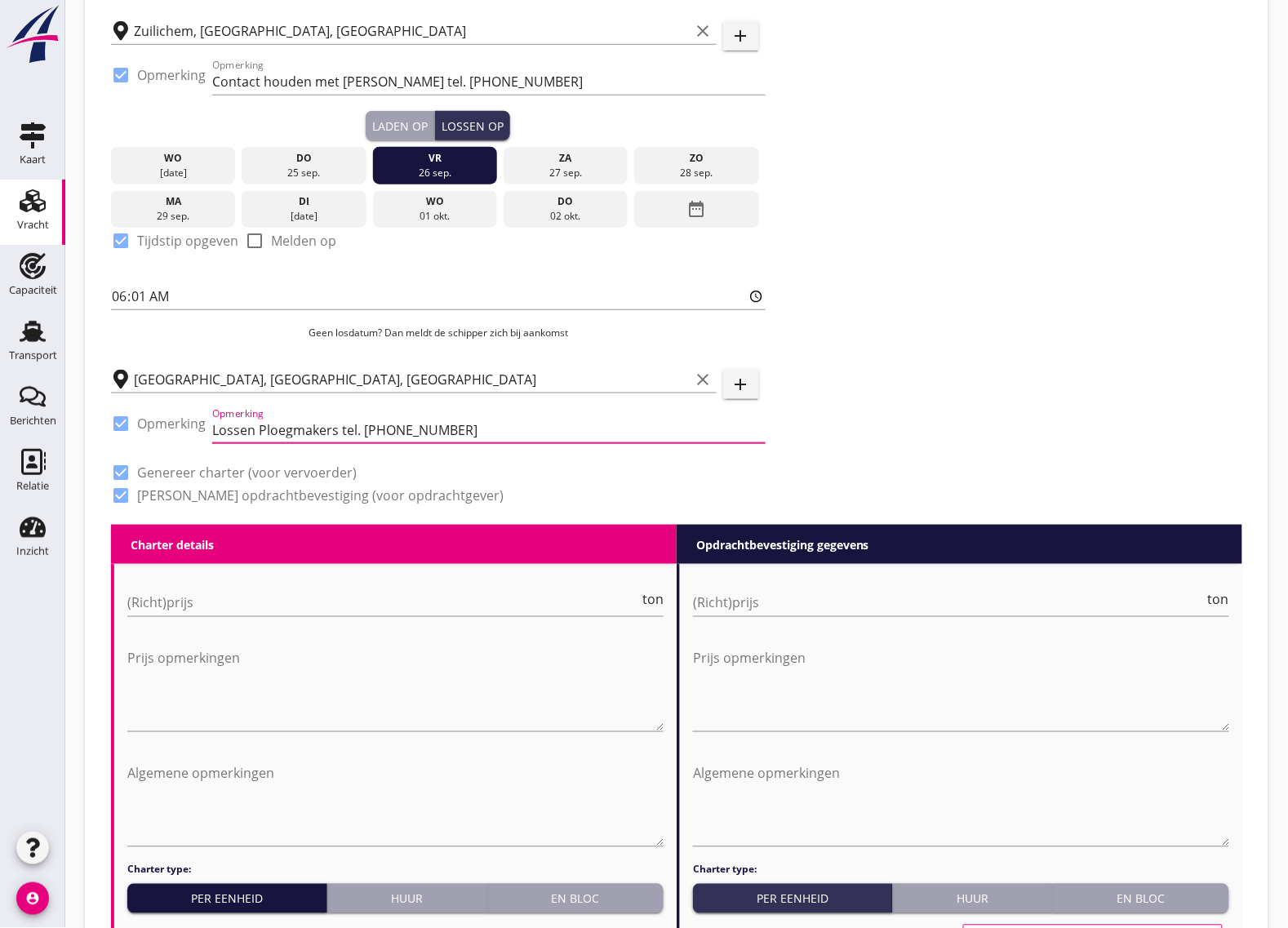
scroll to position [511, 0]
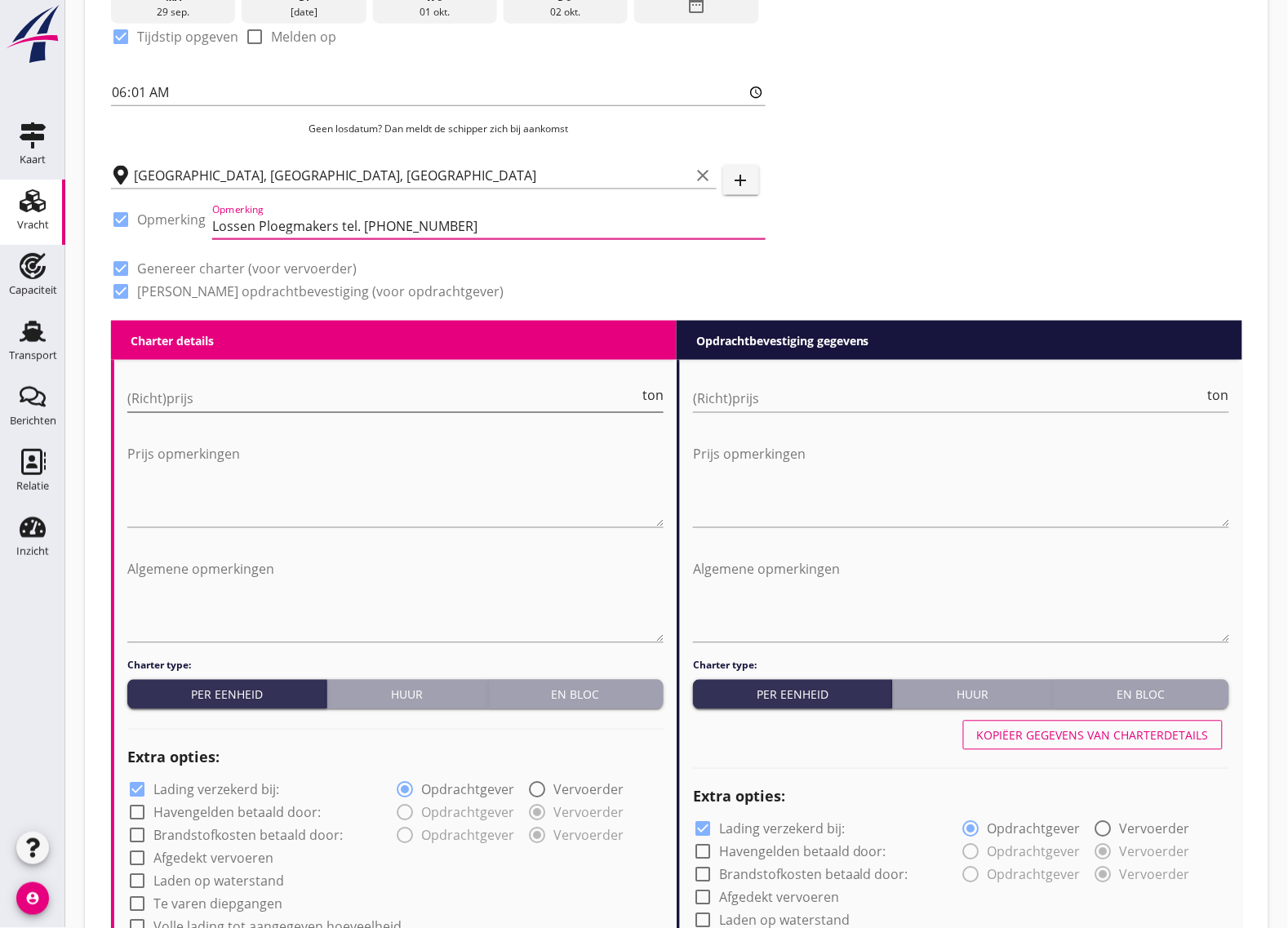
type input "Lossen Ploegmakers tel. [PHONE_NUMBER]"
click at [202, 394] on input "(Richt)prijs" at bounding box center [383, 399] width 512 height 26
type input "2.40"
click at [804, 401] on input "(Richt)prijs" at bounding box center [949, 399] width 512 height 26
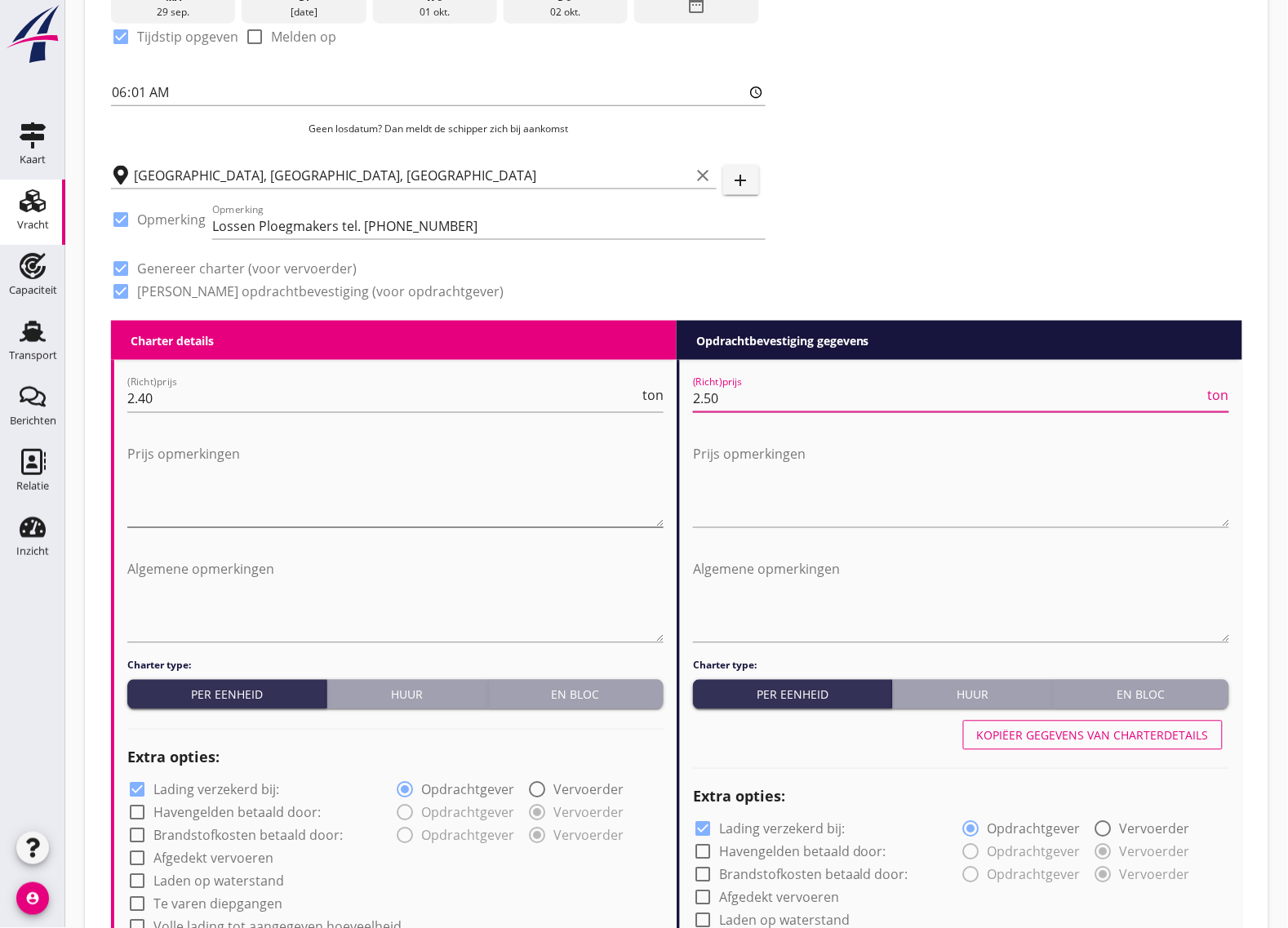
type input "2.50"
click at [165, 501] on textarea "Prijs opmerkingen" at bounding box center [395, 484] width 537 height 86
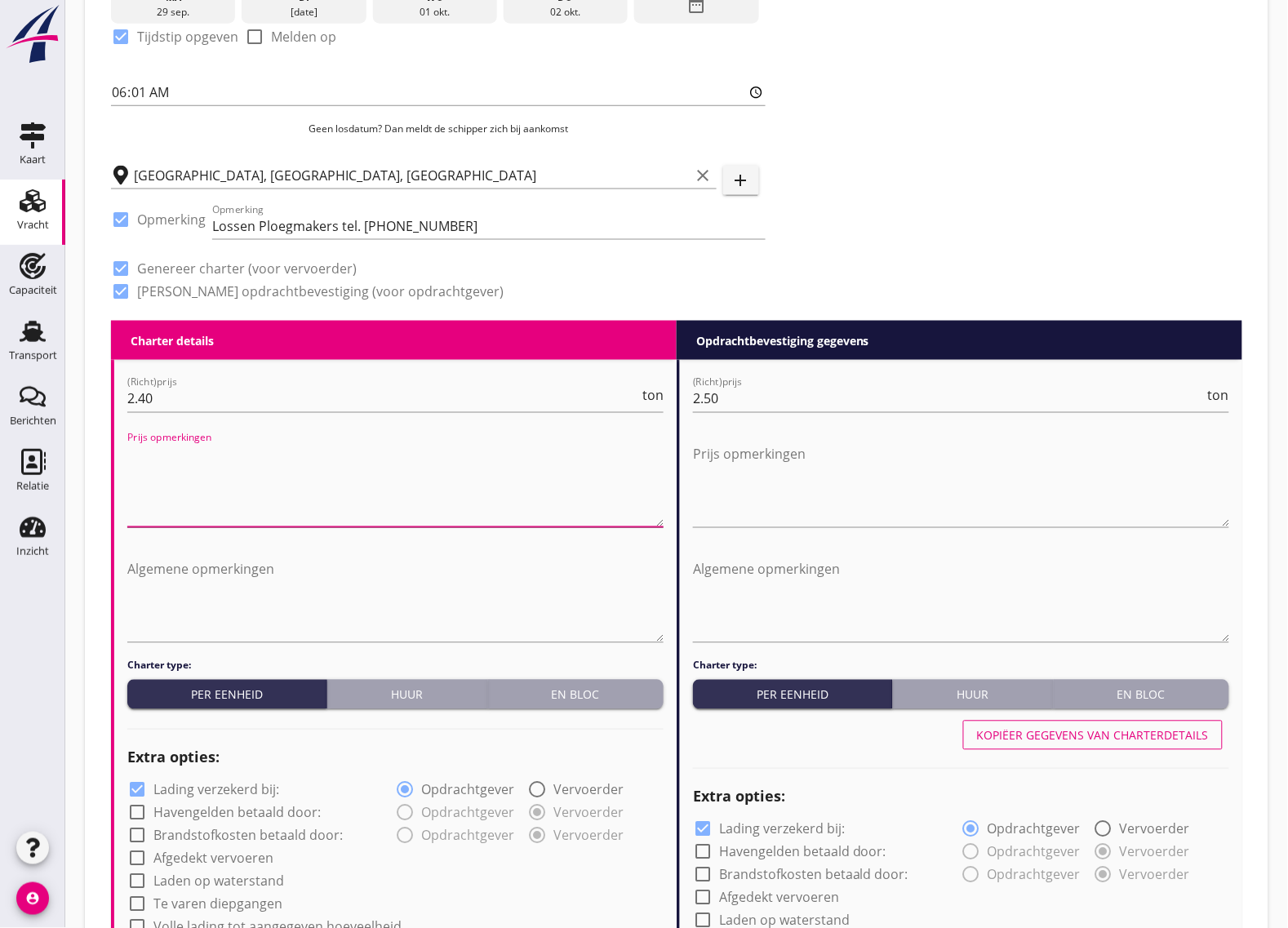
click at [237, 506] on textarea "Prijs opmerkingen" at bounding box center [395, 484] width 537 height 86
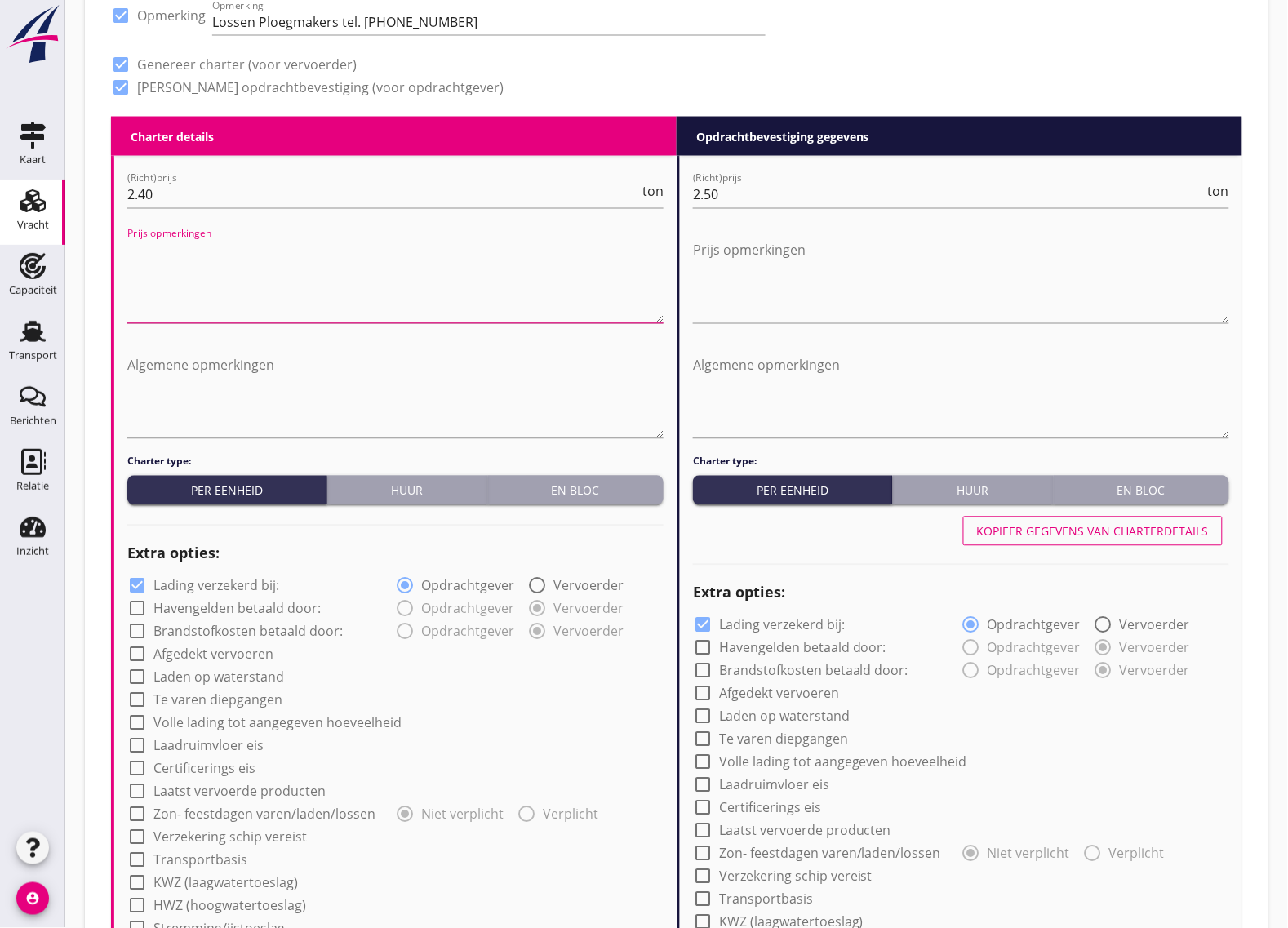
scroll to position [918, 0]
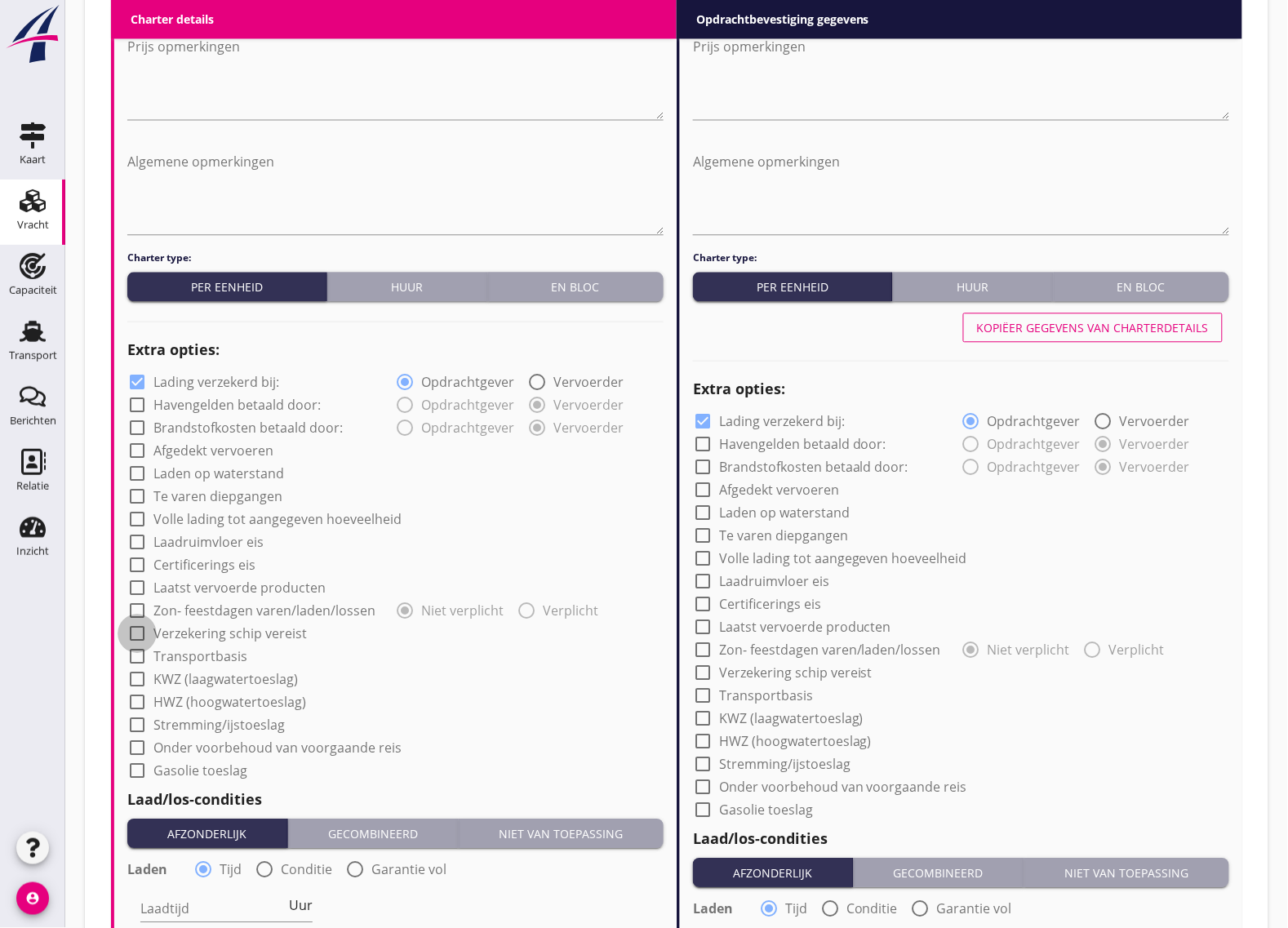
click at [139, 639] on div at bounding box center [137, 634] width 28 height 28
checkbox input "true"
click at [701, 676] on div at bounding box center [703, 673] width 28 height 28
checkbox input "true"
click at [703, 414] on div at bounding box center [703, 422] width 28 height 28
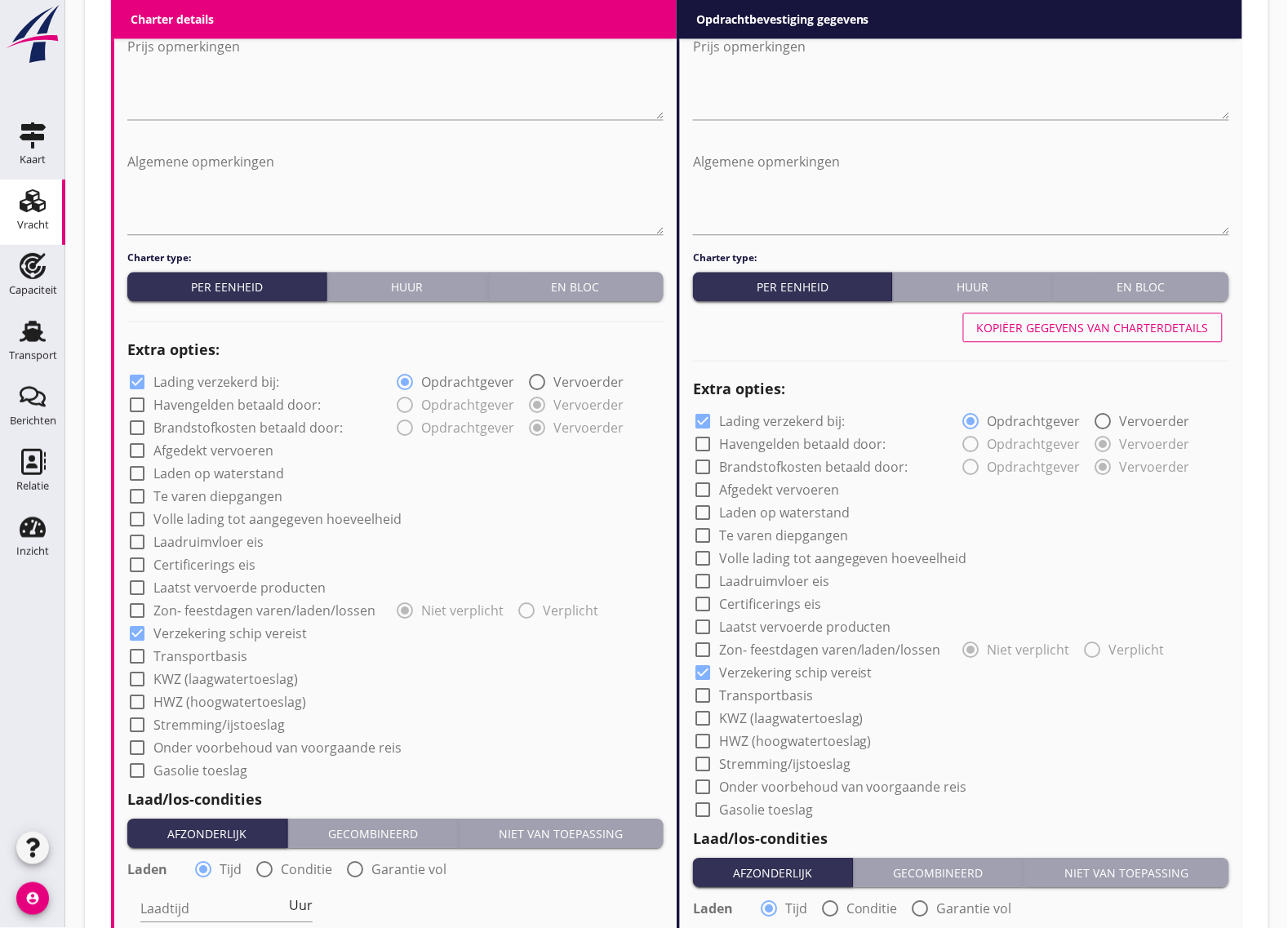
checkbox input "false"
click at [141, 373] on div at bounding box center [137, 382] width 28 height 28
checkbox input "false"
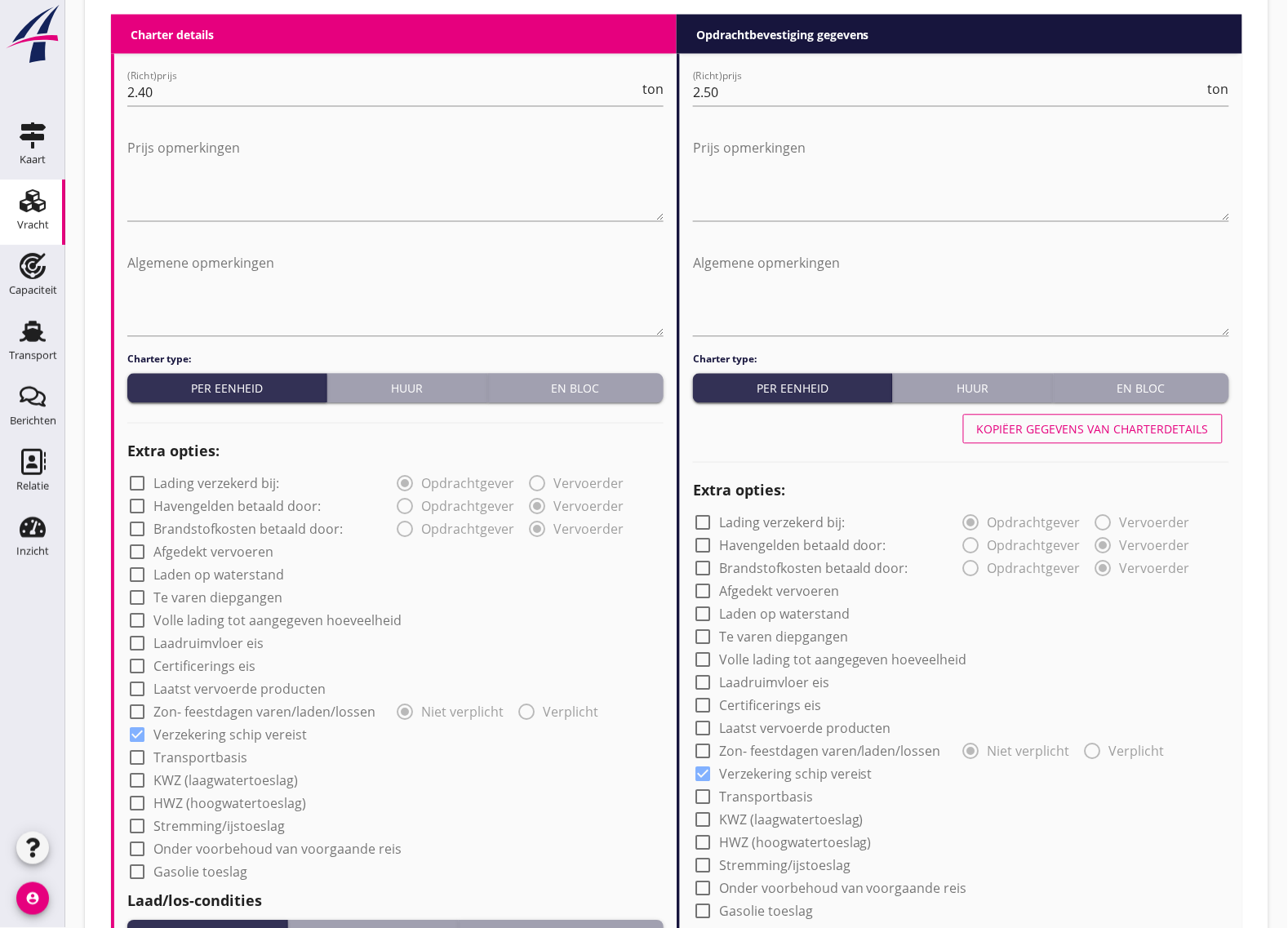
scroll to position [1327, 0]
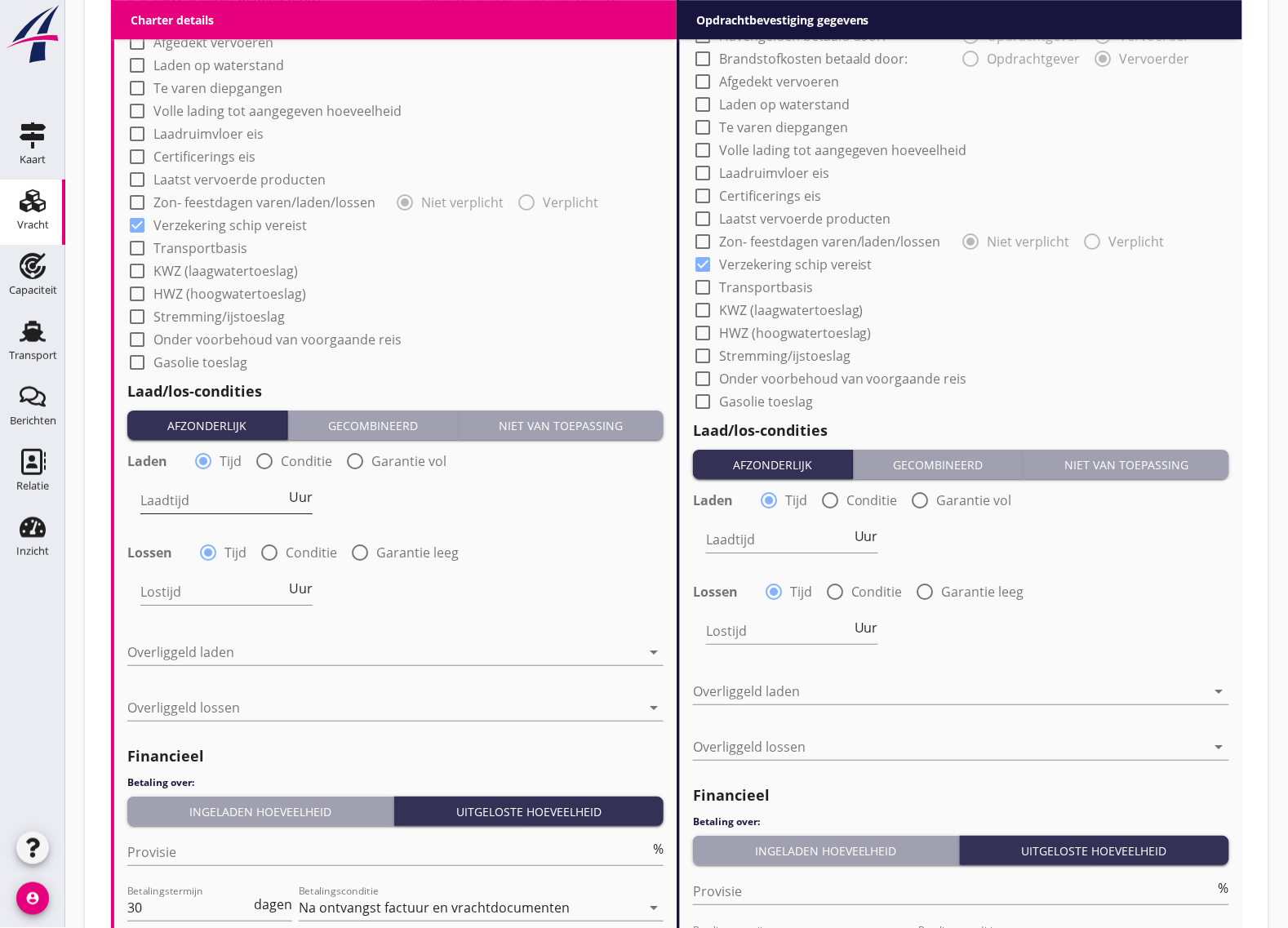
click at [222, 501] on input "Laadtijd" at bounding box center [213, 501] width 145 height 26
type input "24"
click at [202, 584] on input "Lostijd" at bounding box center [213, 592] width 145 height 26
type input "24"
click at [207, 655] on div at bounding box center [384, 653] width 514 height 26
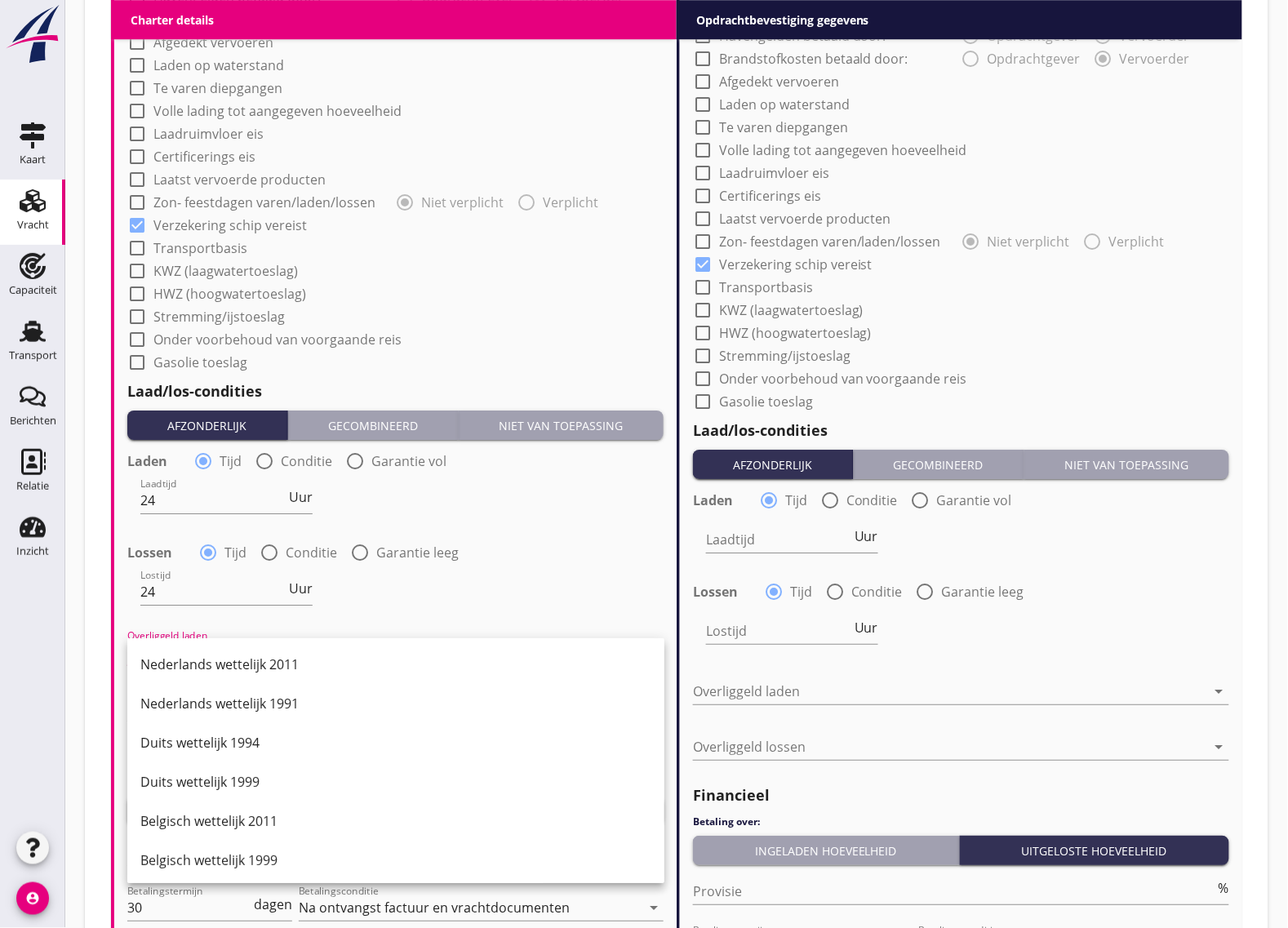
click at [205, 659] on div "Nederlands wettelijk 2011" at bounding box center [396, 665] width 511 height 20
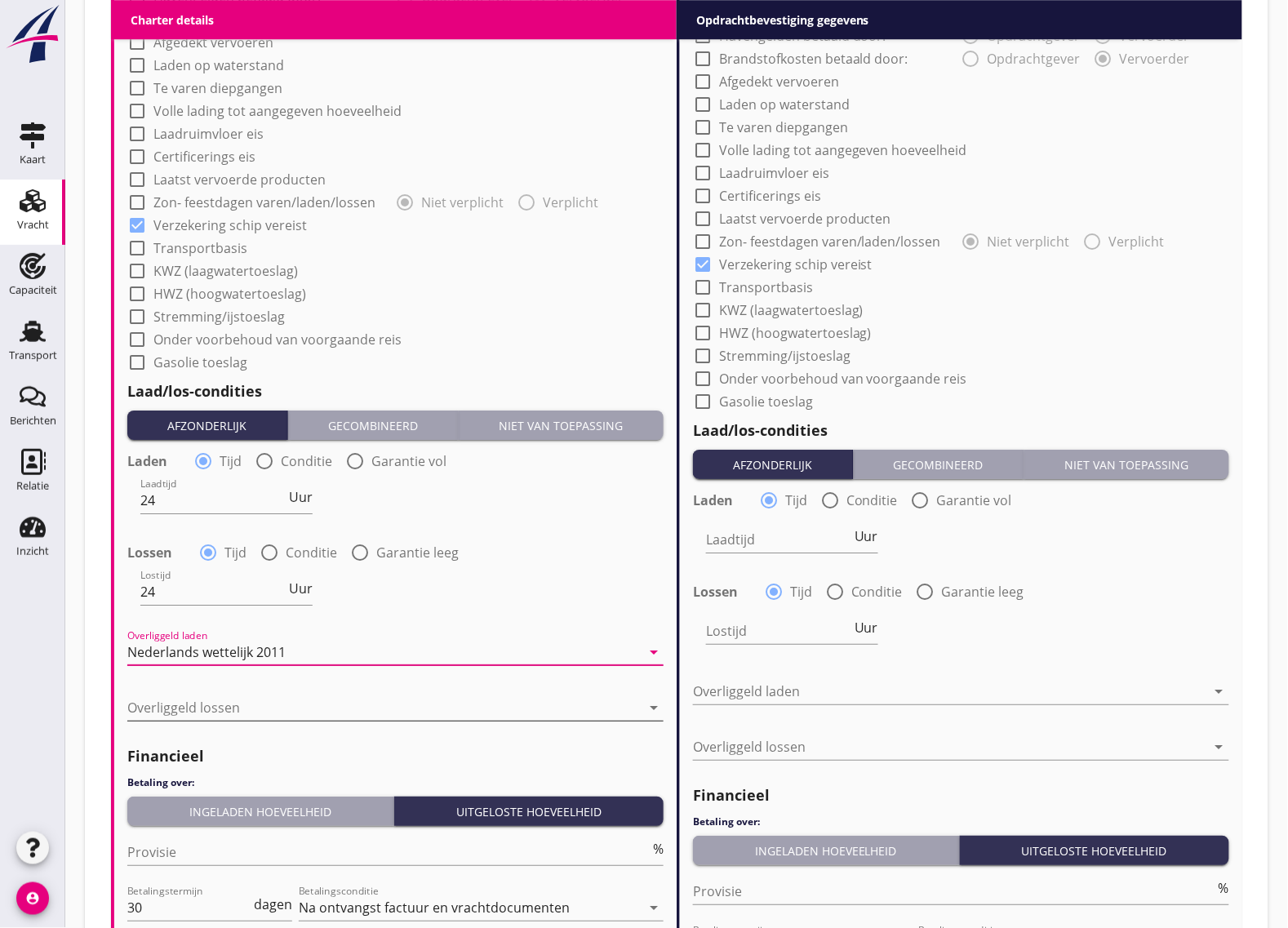
click at [166, 707] on div at bounding box center [384, 708] width 514 height 26
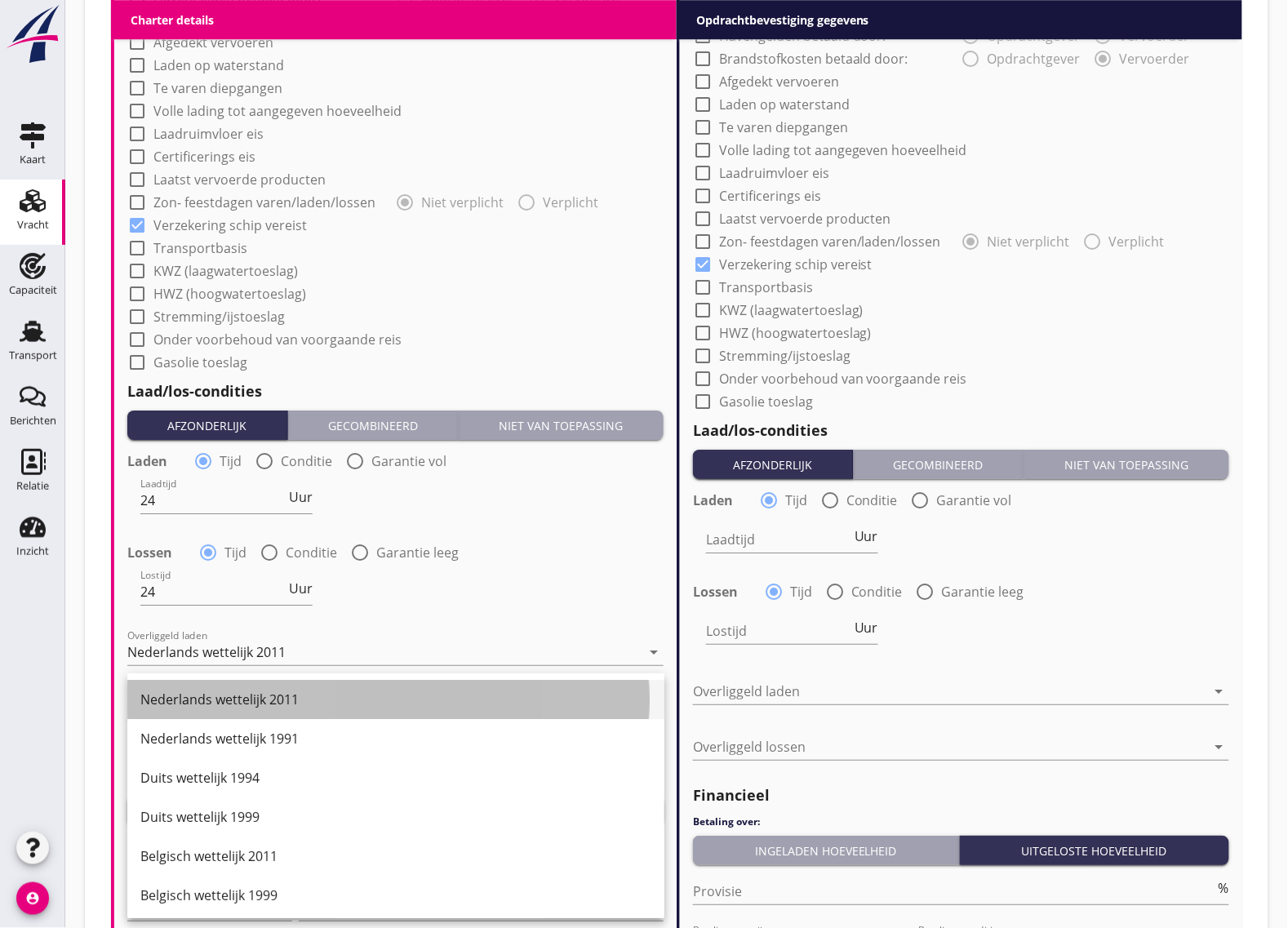
click at [193, 694] on div "Nederlands wettelijk 2011" at bounding box center [396, 700] width 511 height 20
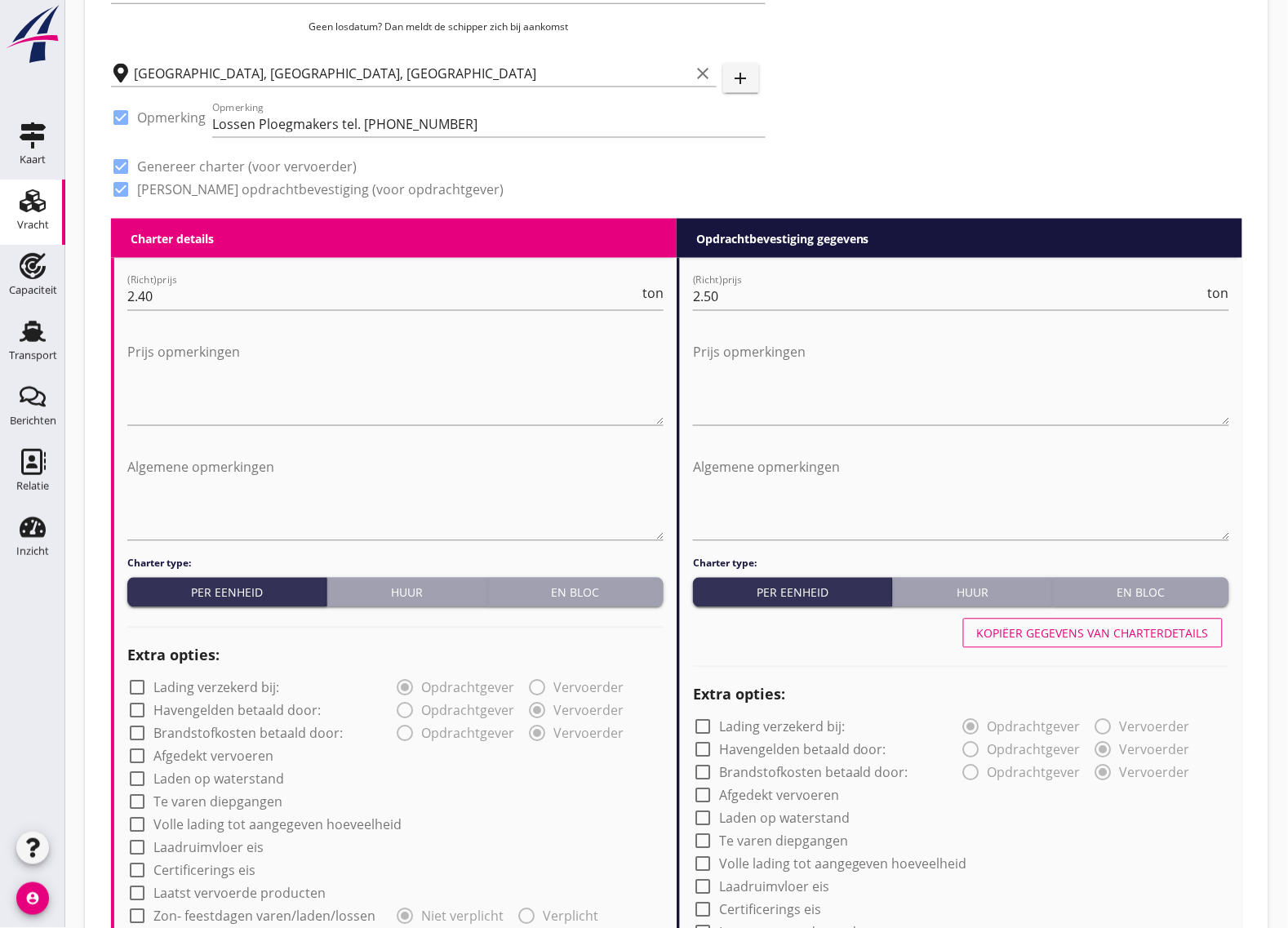
scroll to position [1020, 0]
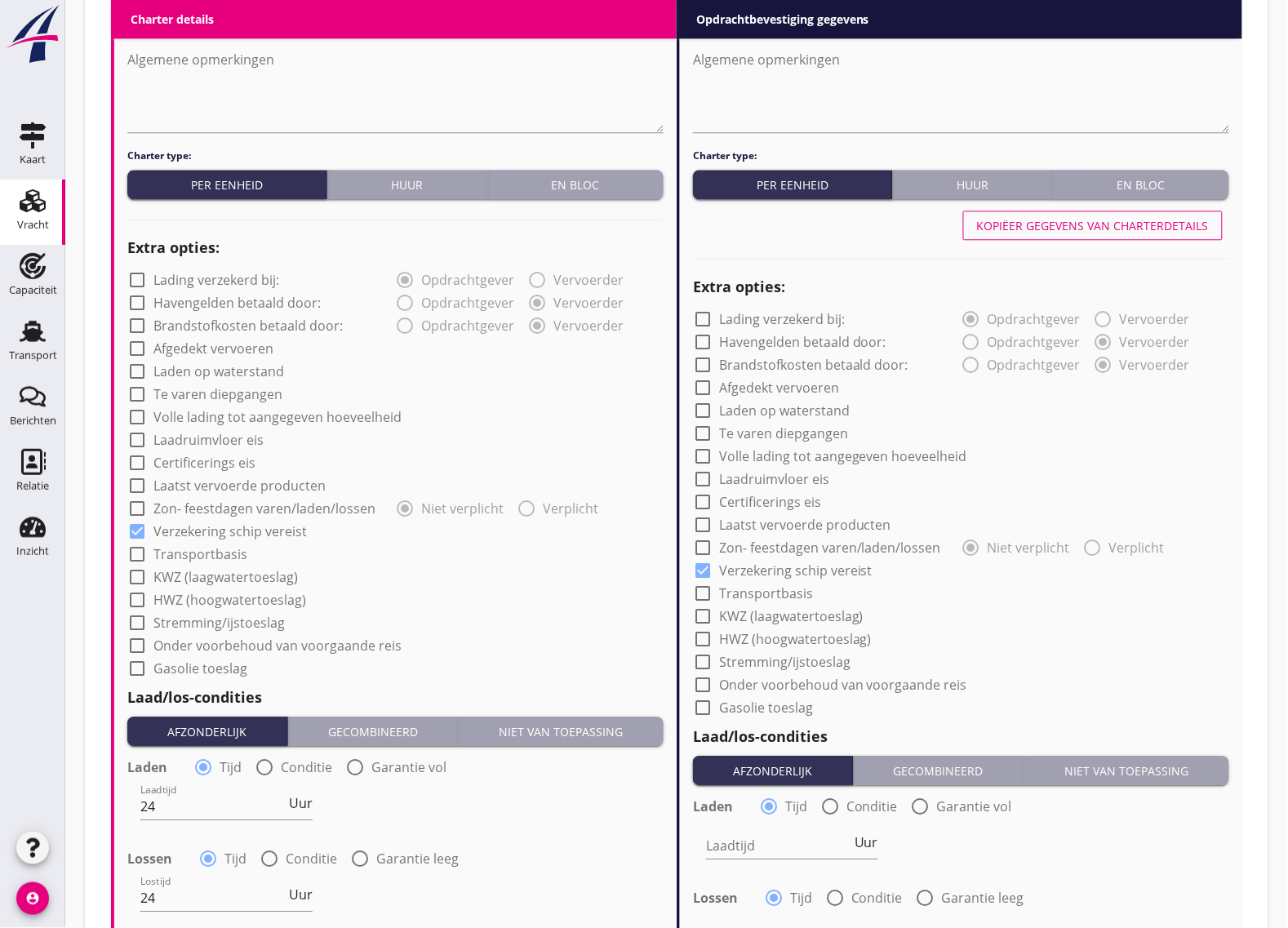
click at [1085, 217] on div "Kopiëer gegevens van charterdetails" at bounding box center [1093, 225] width 232 height 17
type input "24"
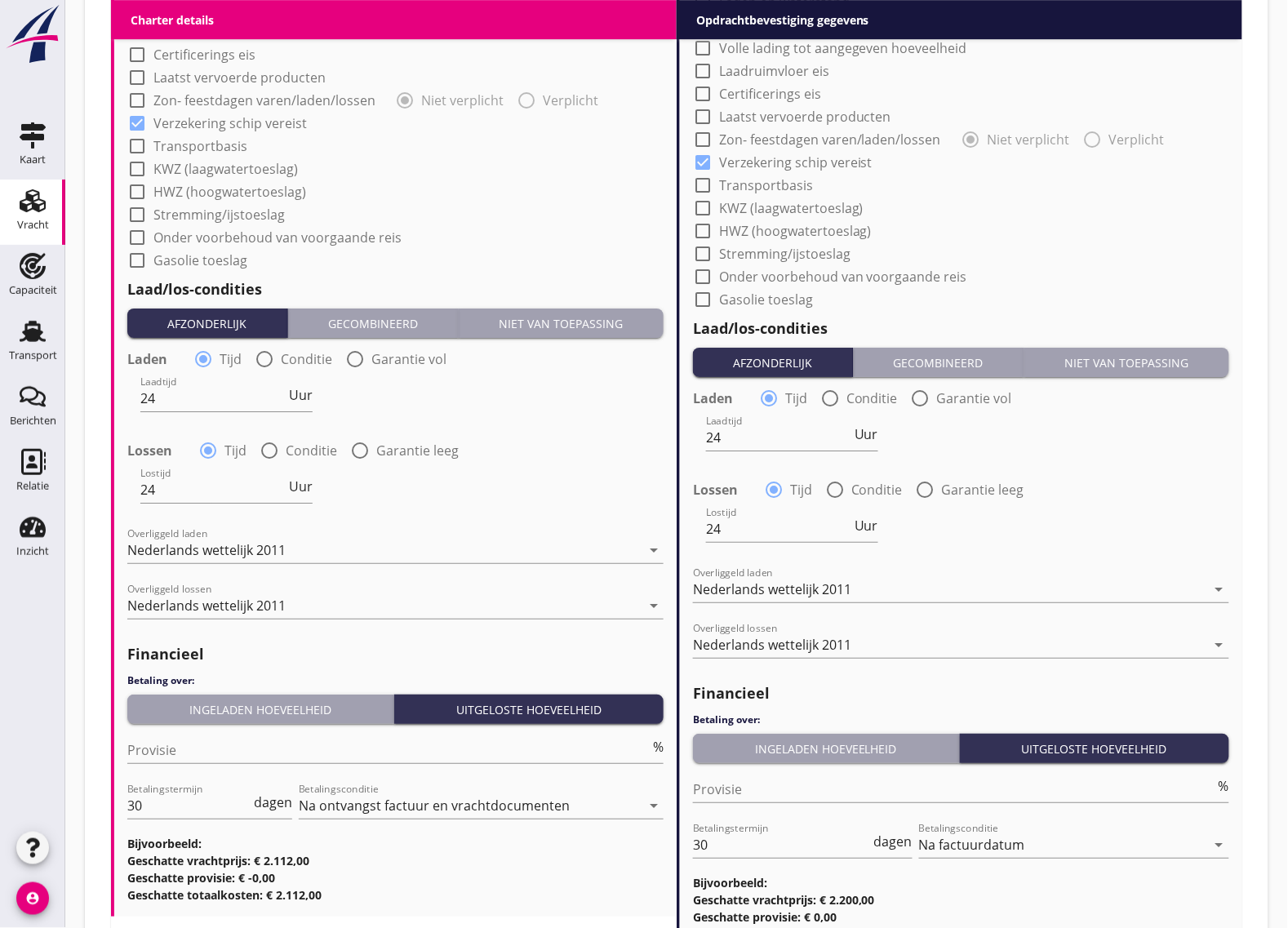
scroll to position [1566, 0]
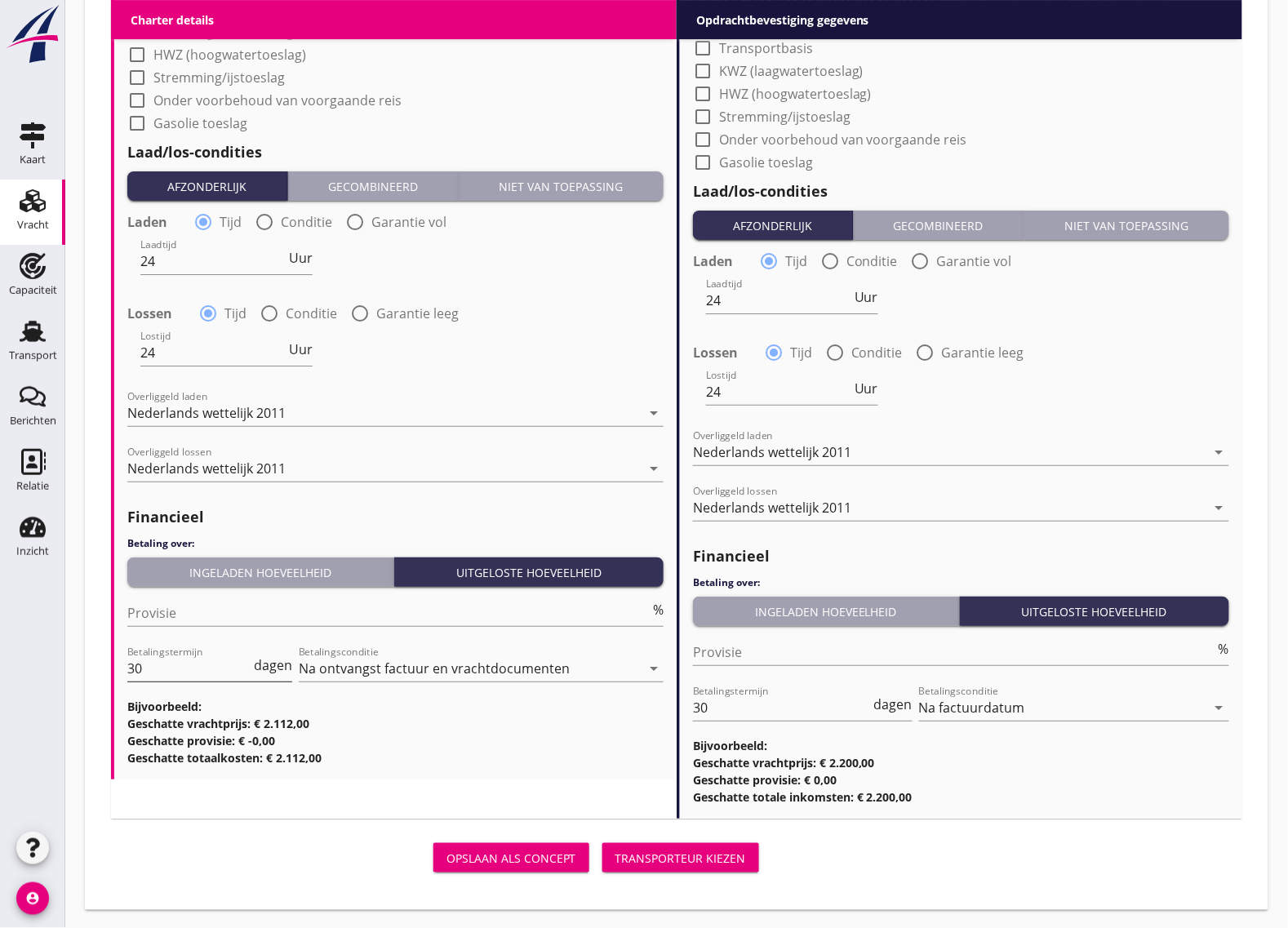
click at [193, 667] on input "30" at bounding box center [189, 669] width 123 height 26
type input "3"
type input "14"
click at [202, 611] on input "Provisie" at bounding box center [389, 613] width 523 height 26
type input "5"
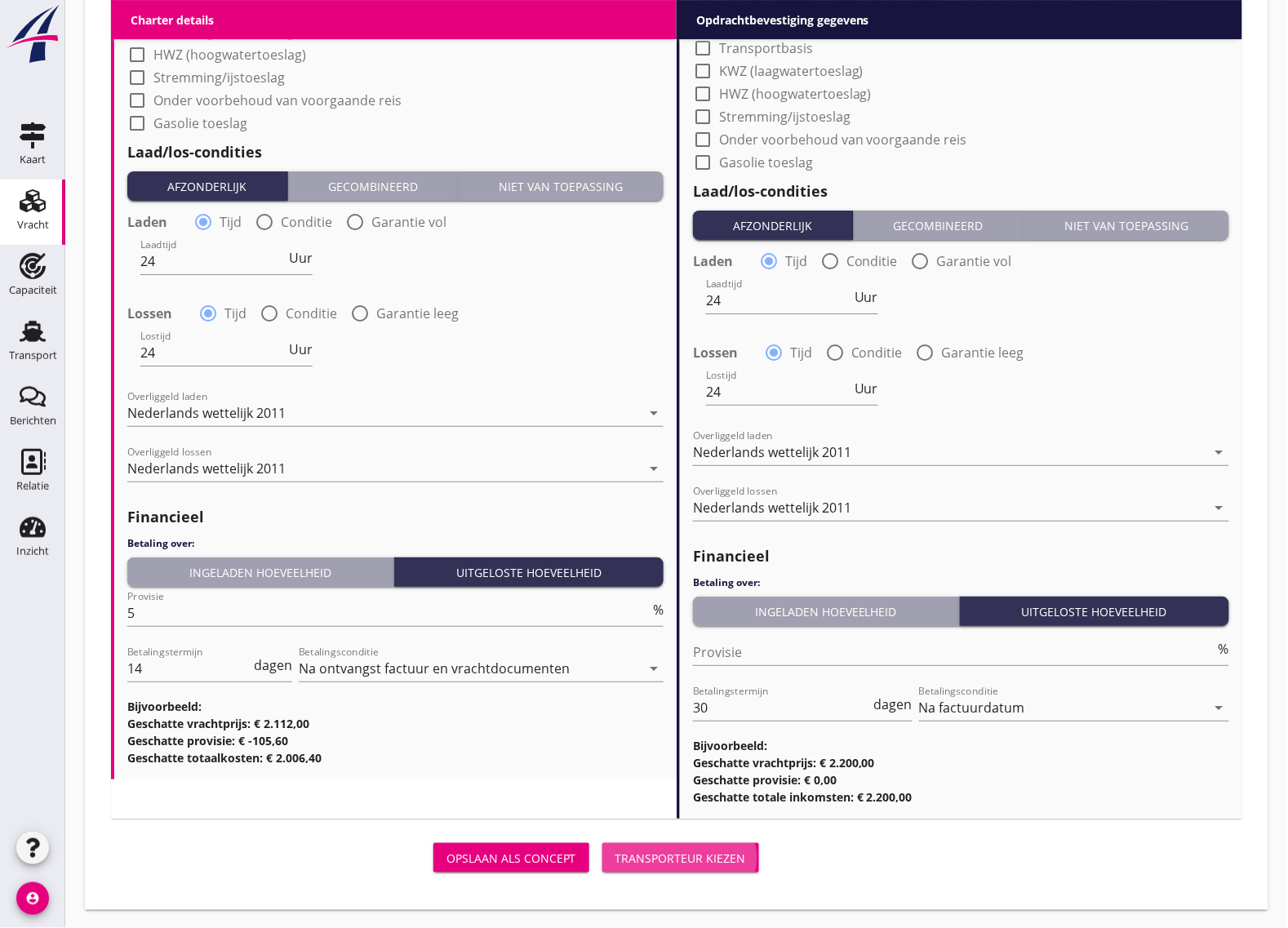
click at [682, 860] on div "Transporteur kiezen" at bounding box center [681, 859] width 131 height 17
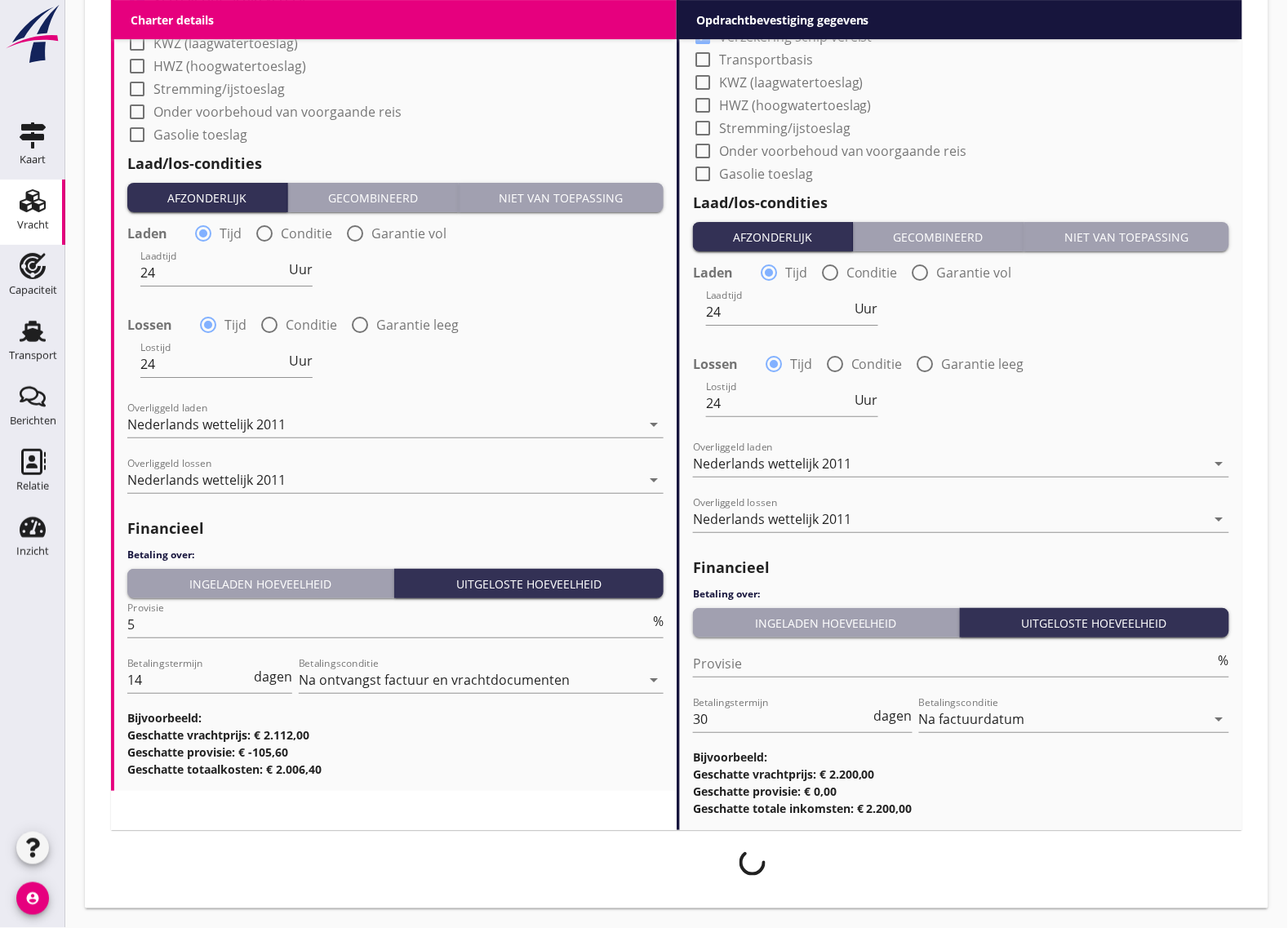
scroll to position [1553, 0]
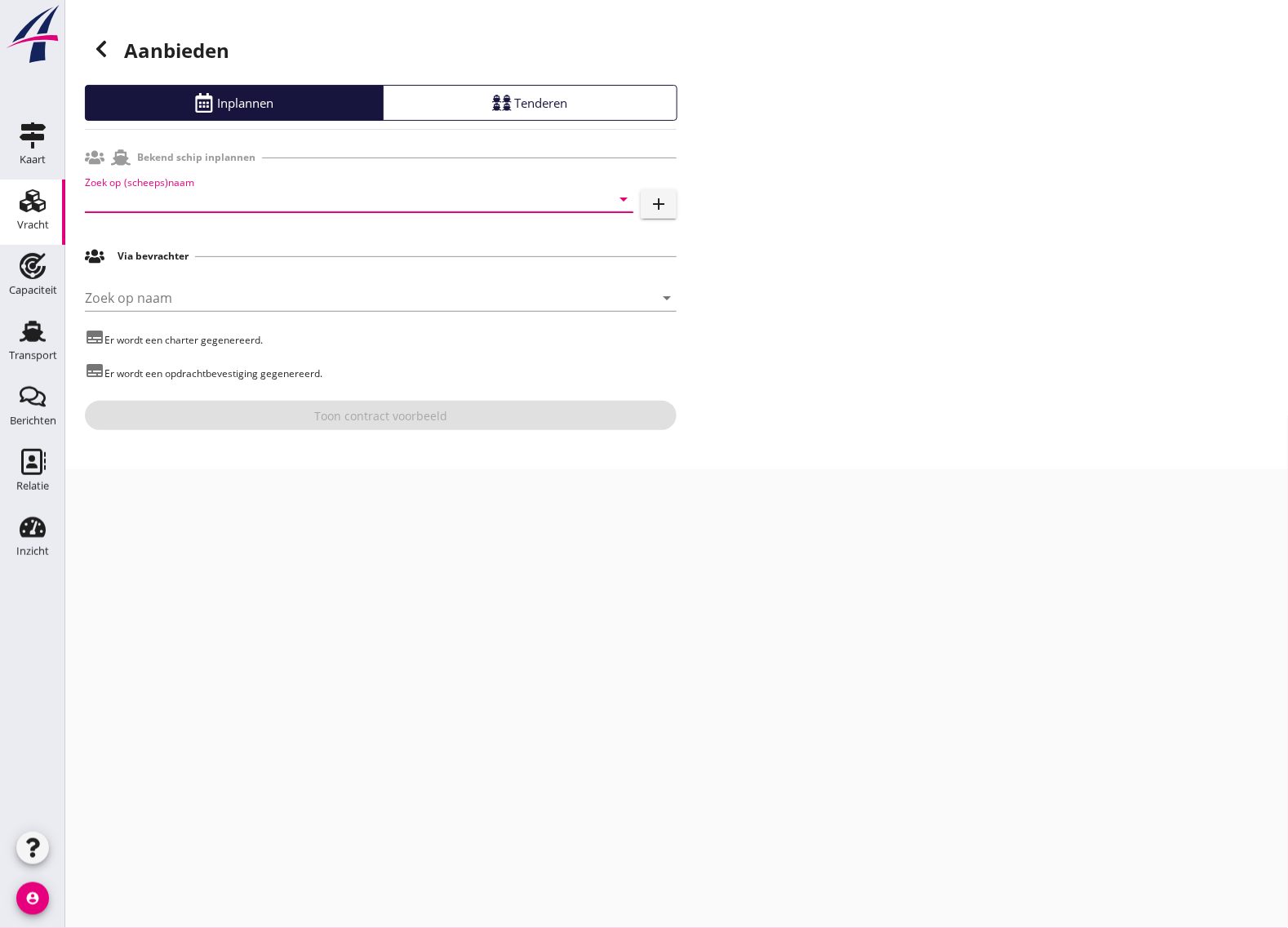
click at [251, 201] on input "Zoek op (scheeps)naam" at bounding box center [336, 199] width 503 height 26
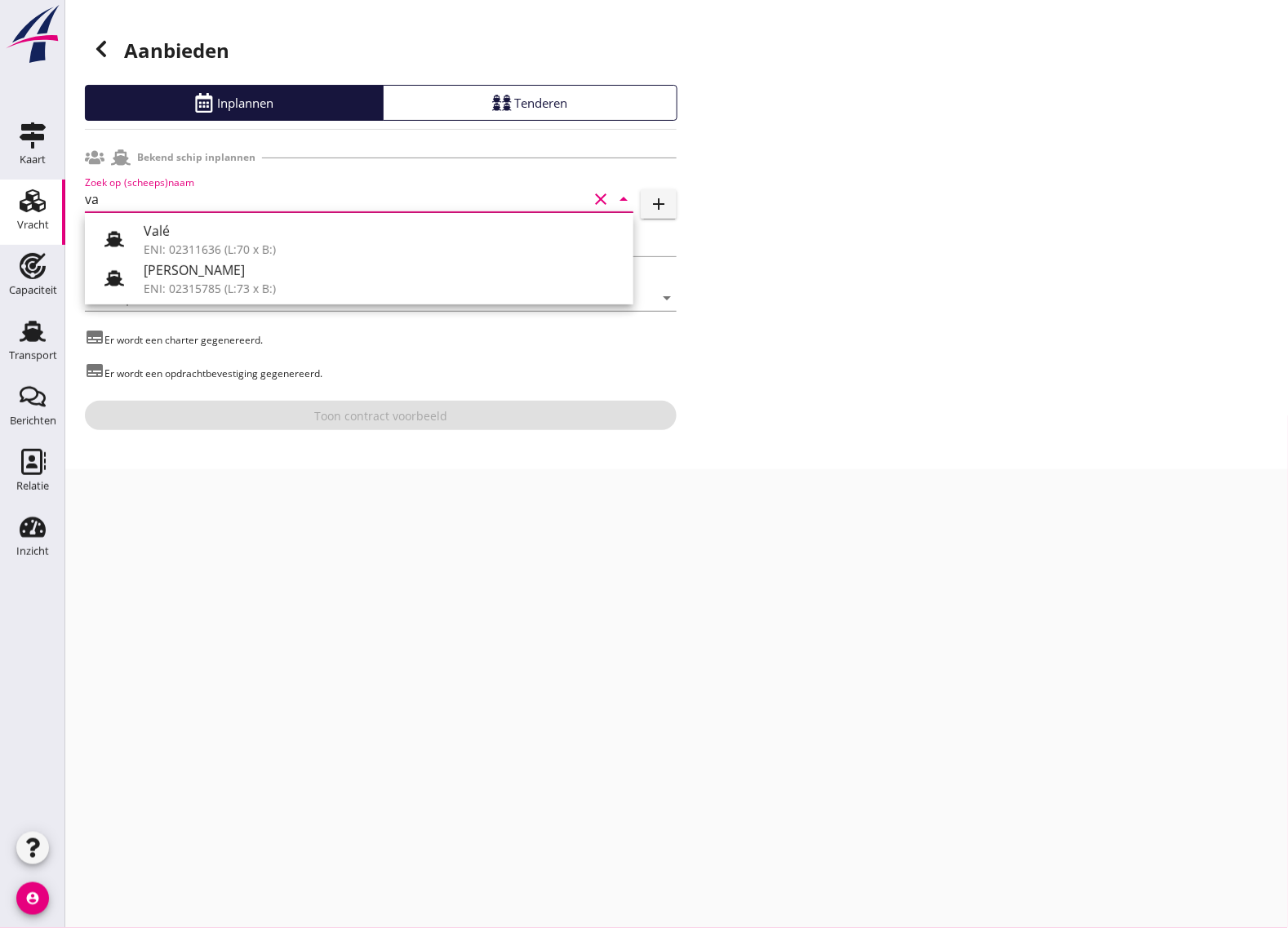
type input "v"
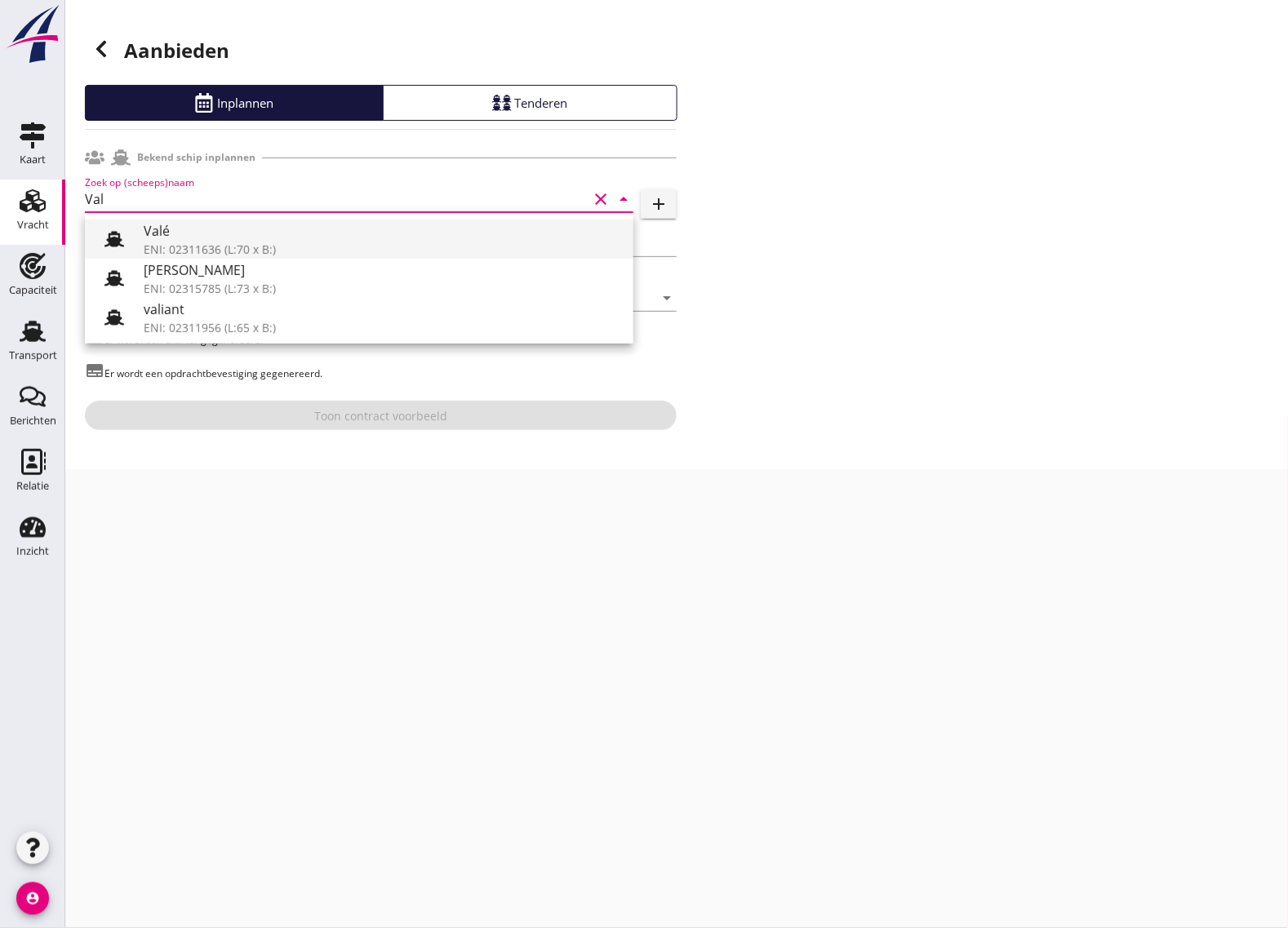
click at [176, 237] on div "Valé" at bounding box center [382, 231] width 477 height 20
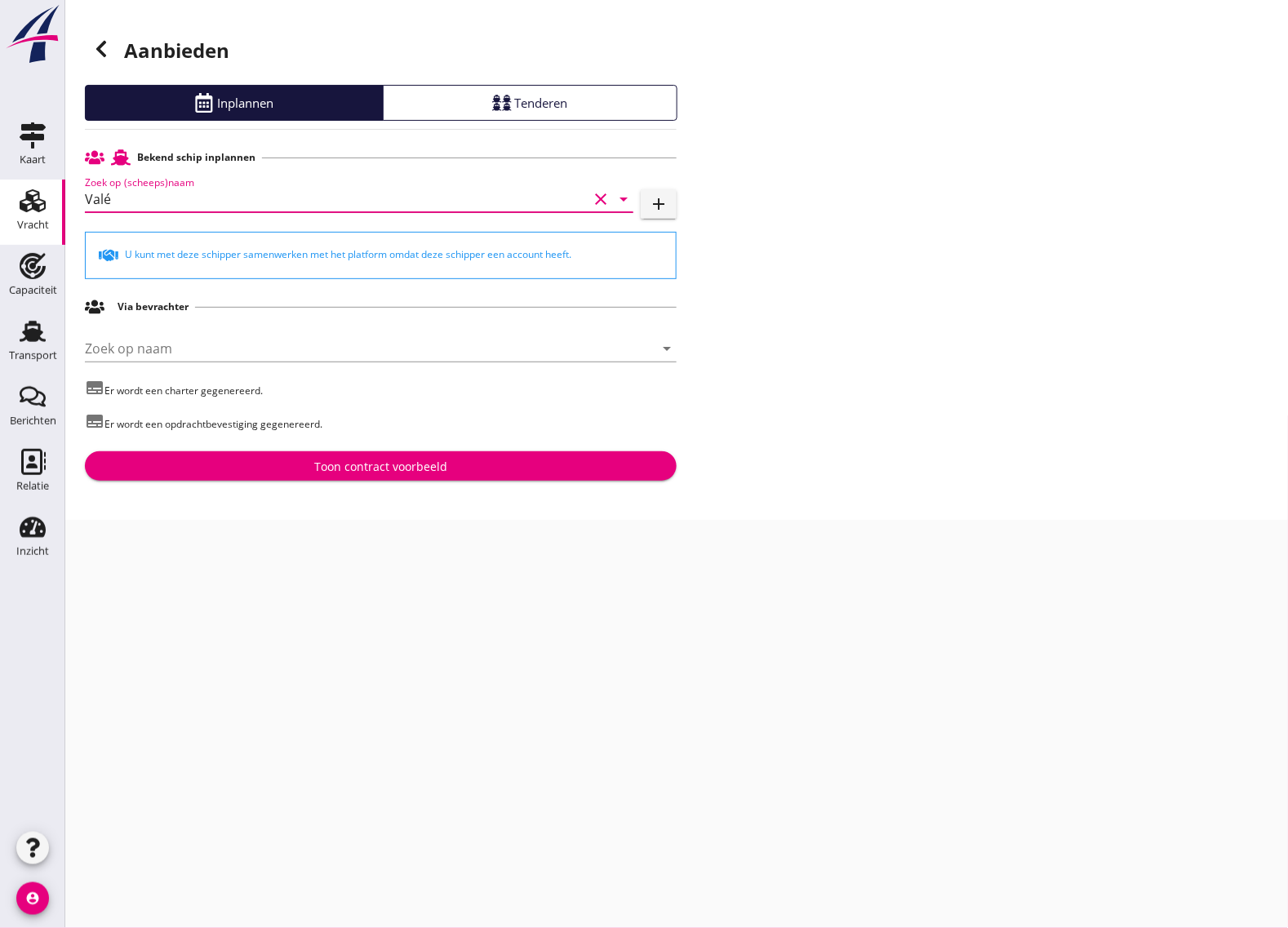
type input "Valé"
click at [247, 464] on div "Toon contract voorbeeld" at bounding box center [381, 466] width 566 height 17
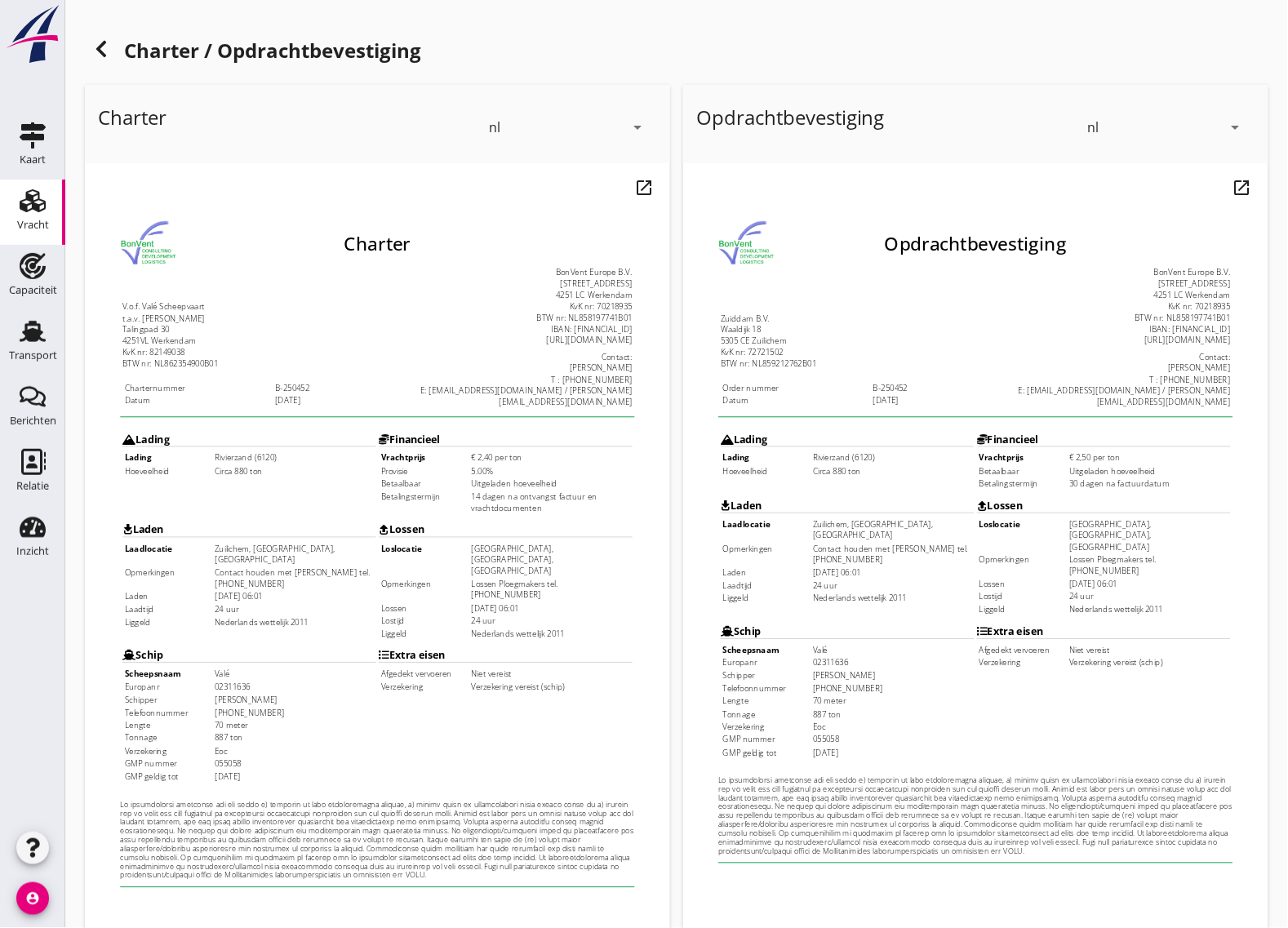
click at [263, 541] on td "Zuilichem, [GEOGRAPHIC_DATA], [GEOGRAPHIC_DATA]" at bounding box center [283, 553] width 178 height 25
drag, startPoint x: 207, startPoint y: 527, endPoint x: 336, endPoint y: 517, distance: 129.4
click at [336, 517] on td "Laden Laadlocatie Zuilichem, [GEOGRAPHIC_DATA], [GEOGRAPHIC_DATA] Opmerkingen C…" at bounding box center [234, 580] width 283 height 138
click at [524, 541] on td "[GEOGRAPHIC_DATA], [GEOGRAPHIC_DATA], [GEOGRAPHIC_DATA]" at bounding box center [568, 560] width 178 height 38
click at [221, 594] on td "[DATE] 06:01" at bounding box center [283, 600] width 178 height 12
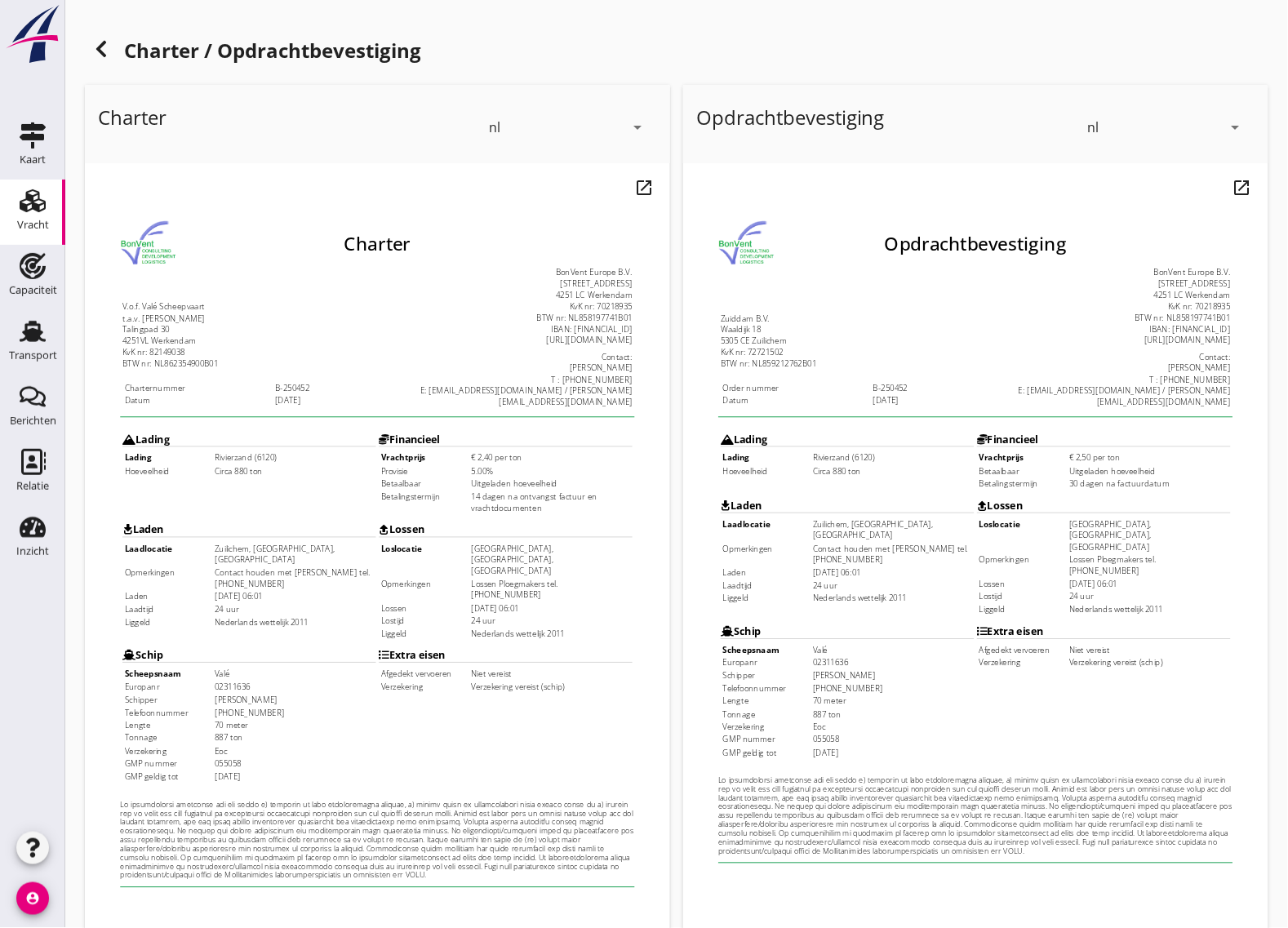
click at [208, 622] on td "Nederlands wettelijk 2011" at bounding box center [283, 628] width 178 height 12
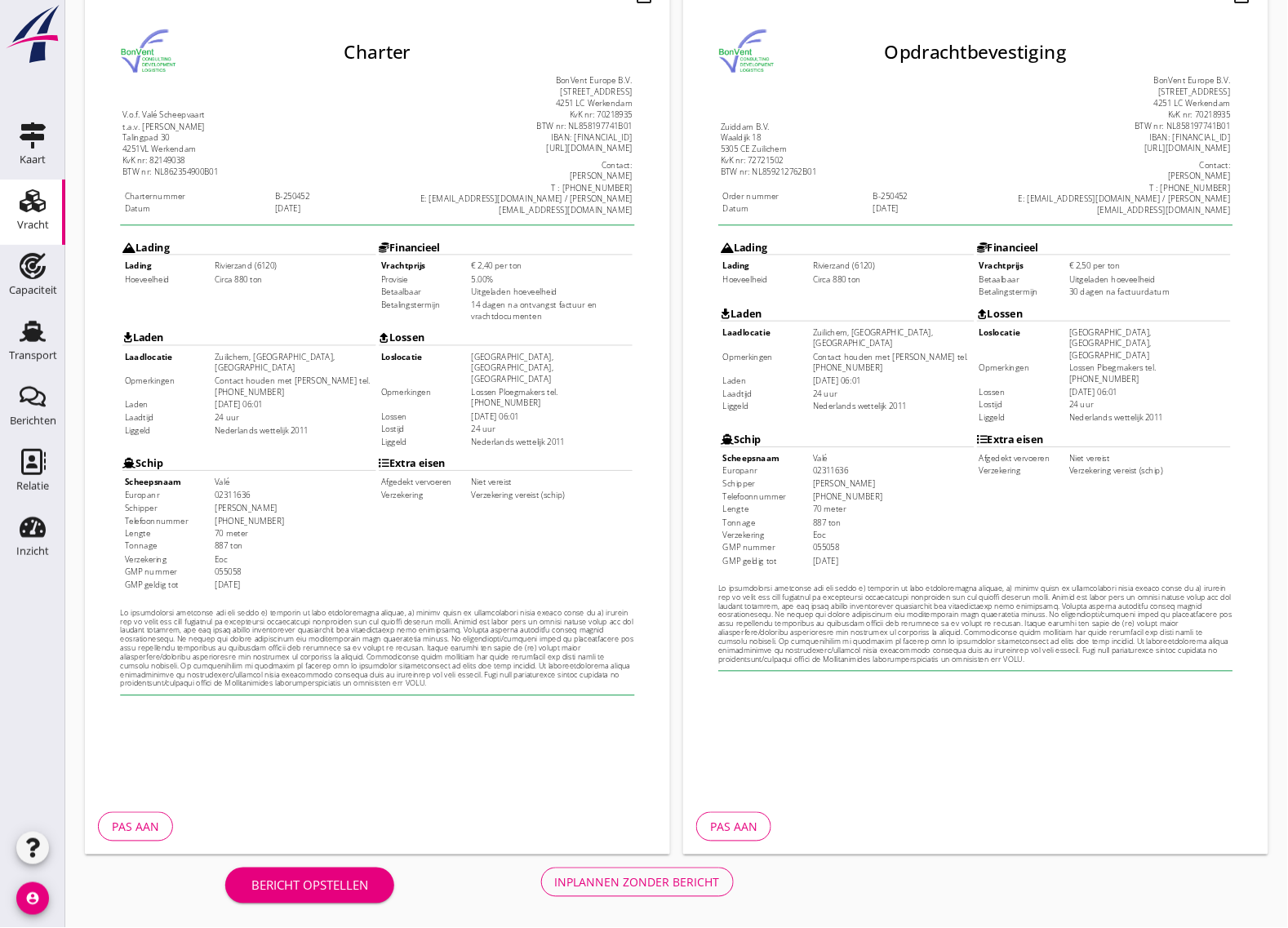
click at [621, 880] on div "Inplannen zonder bericht" at bounding box center [638, 883] width 165 height 17
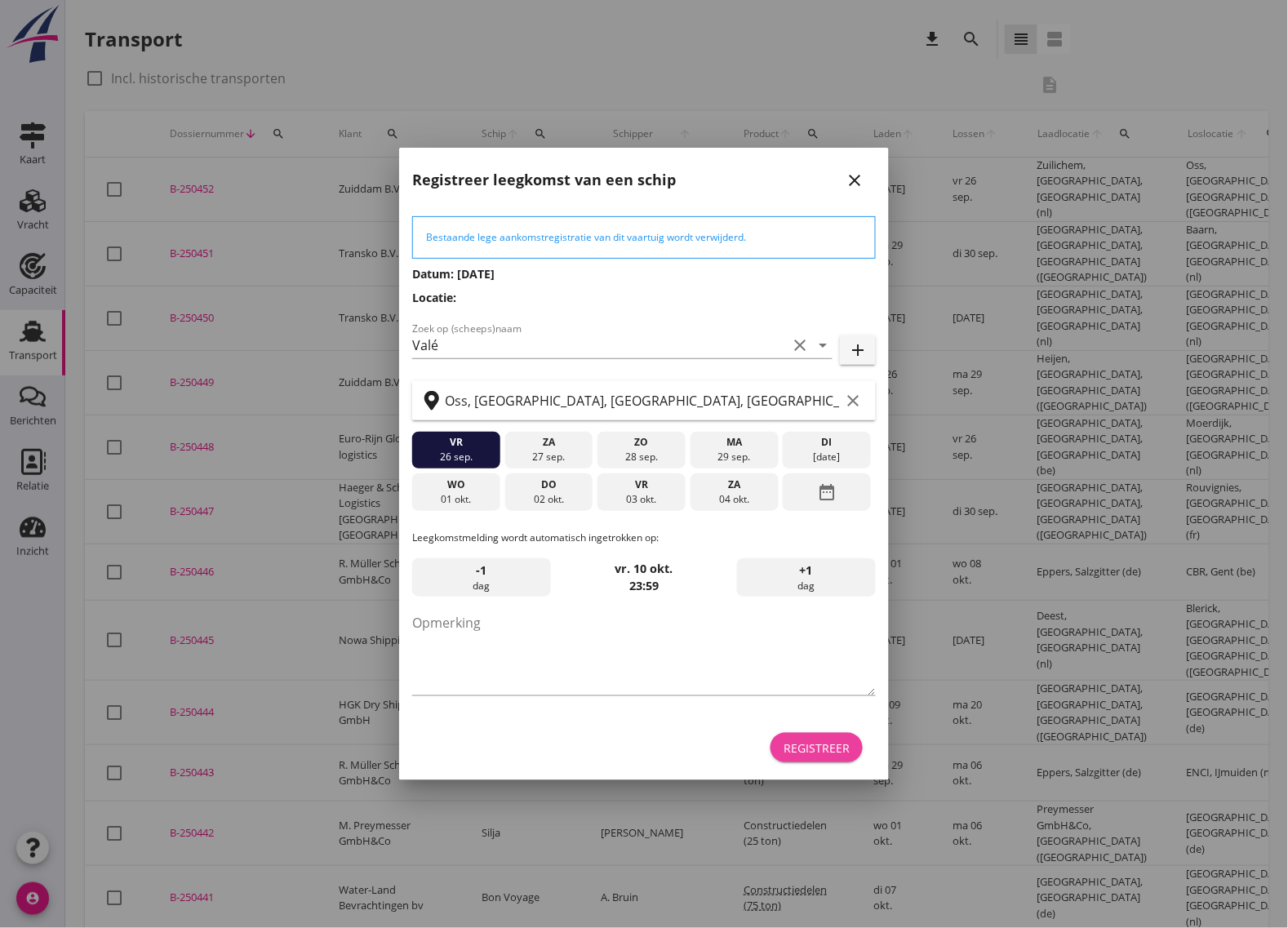
click at [831, 743] on div "Registreer" at bounding box center [817, 748] width 66 height 17
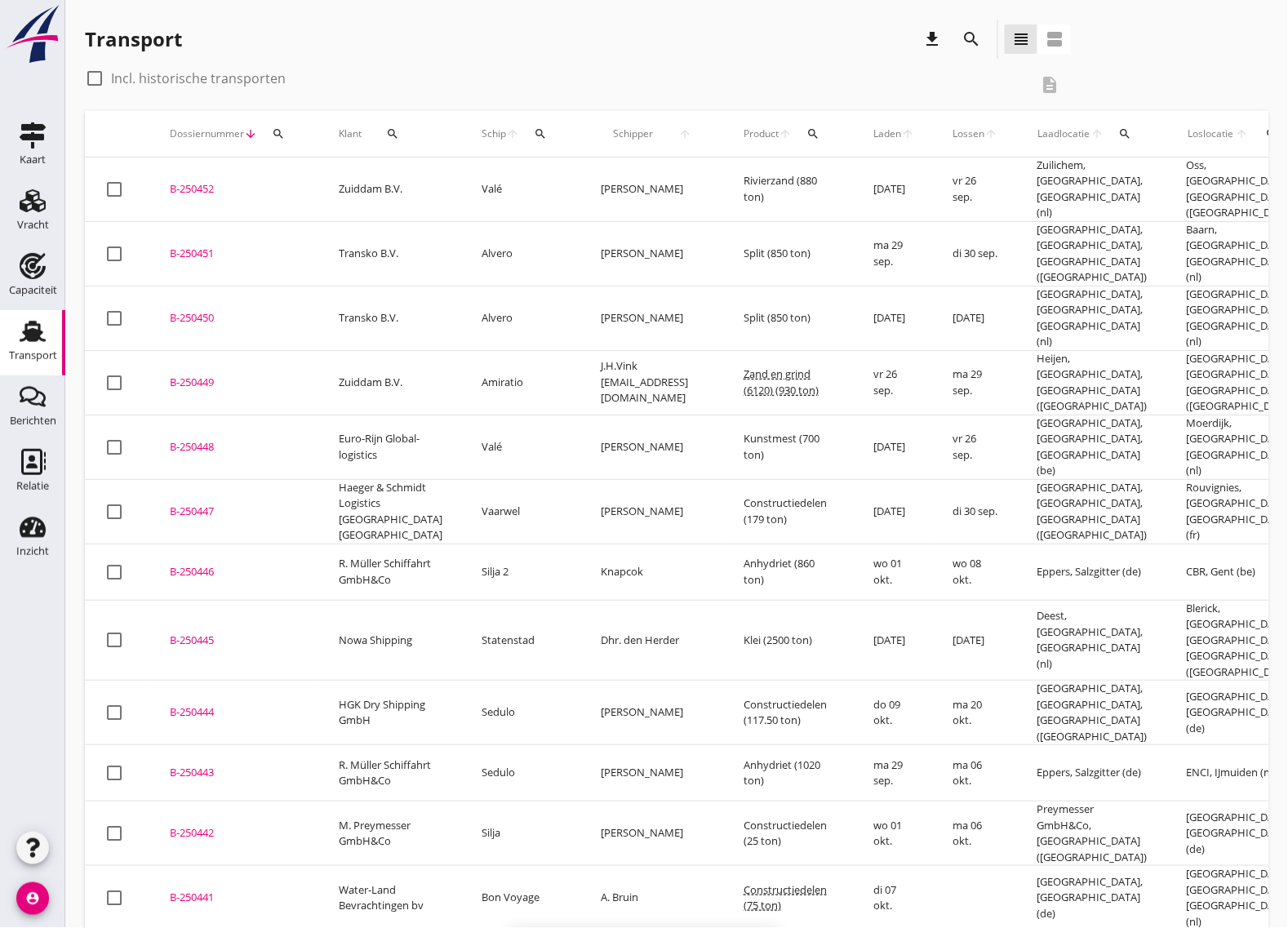
click at [189, 184] on div "B-250452" at bounding box center [234, 190] width 130 height 16
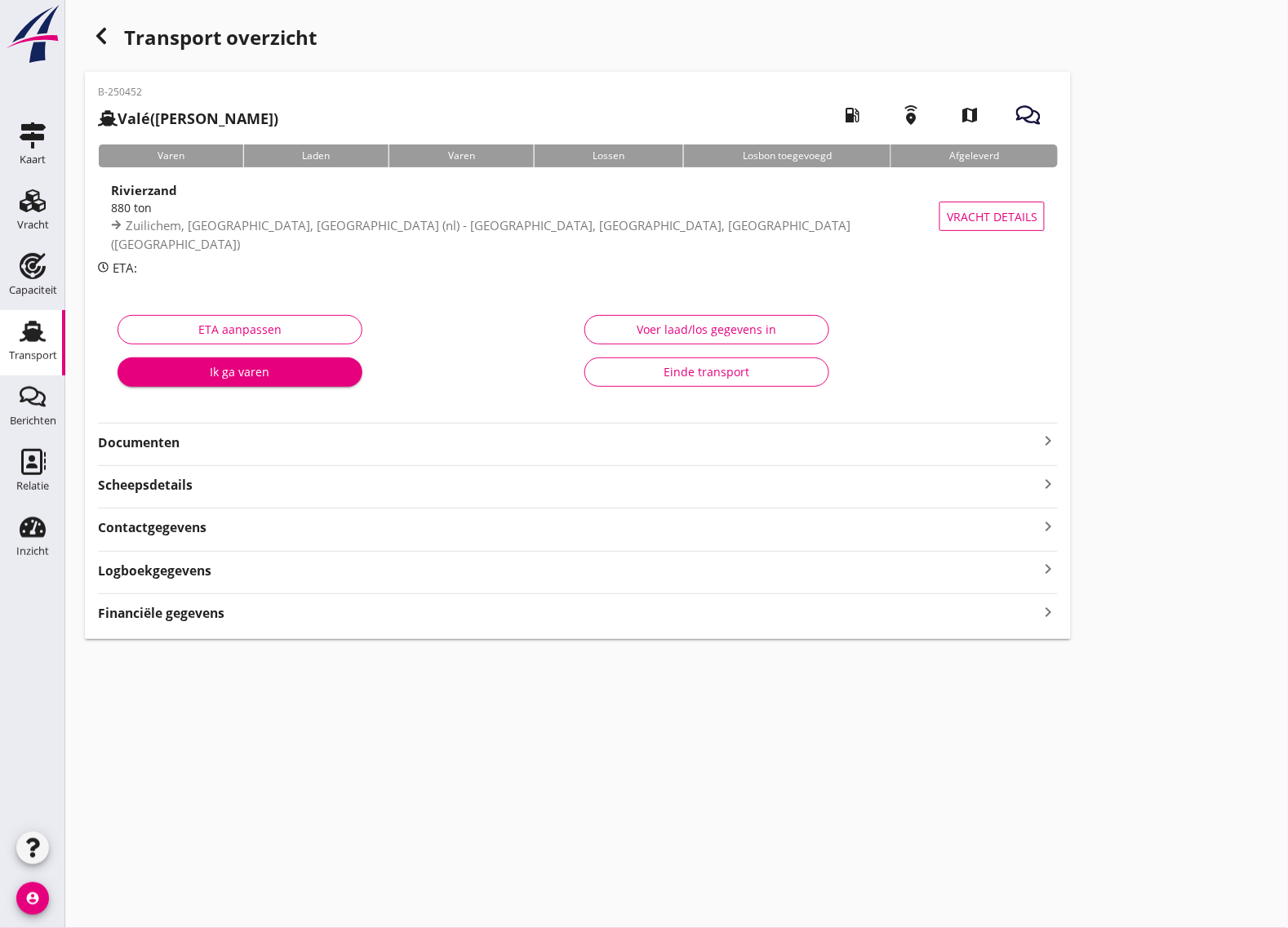
click at [201, 431] on div "Documenten keyboard_arrow_right" at bounding box center [577, 441] width 960 height 22
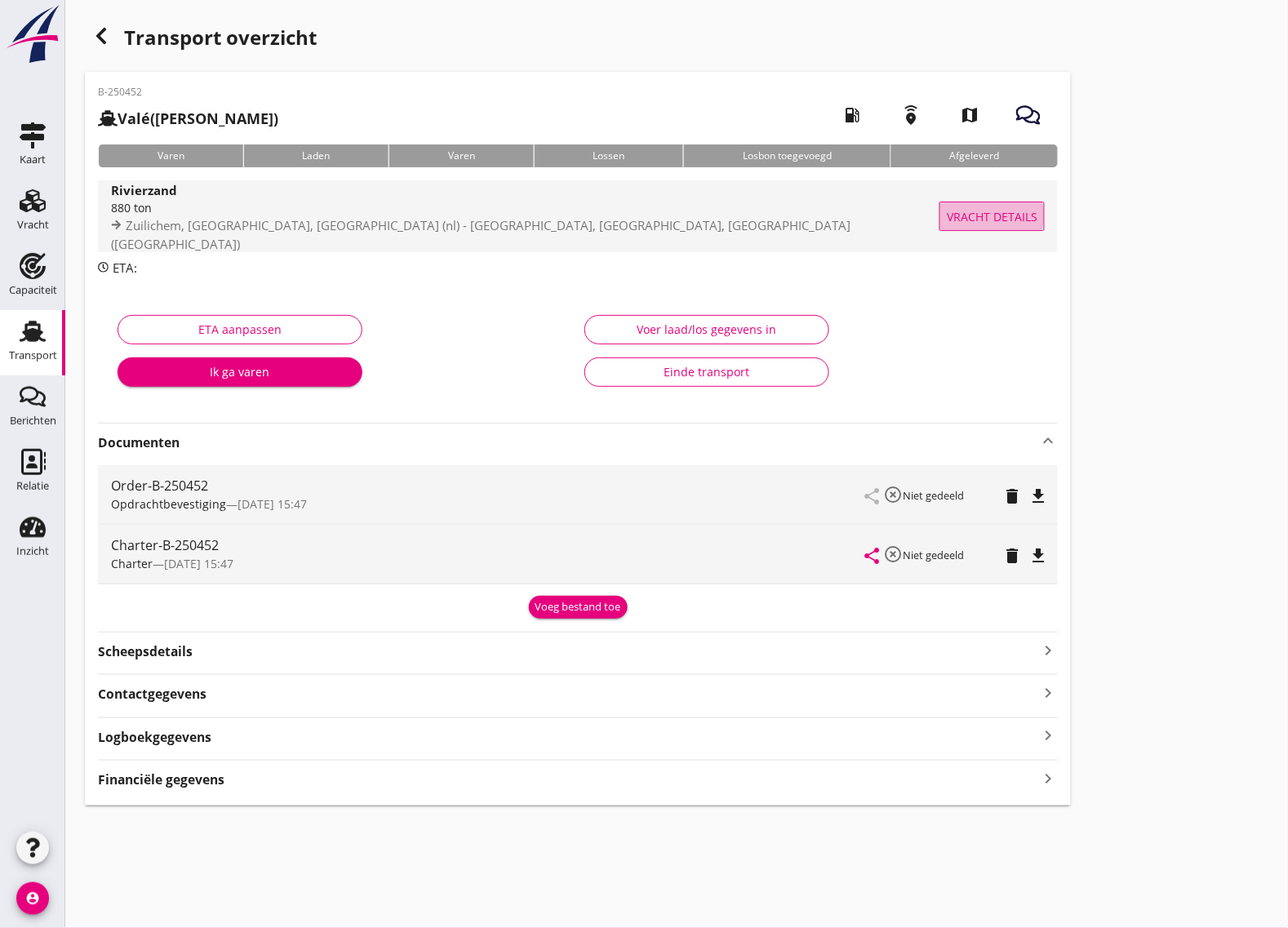
click at [996, 218] on span "Vracht details" at bounding box center [992, 216] width 91 height 17
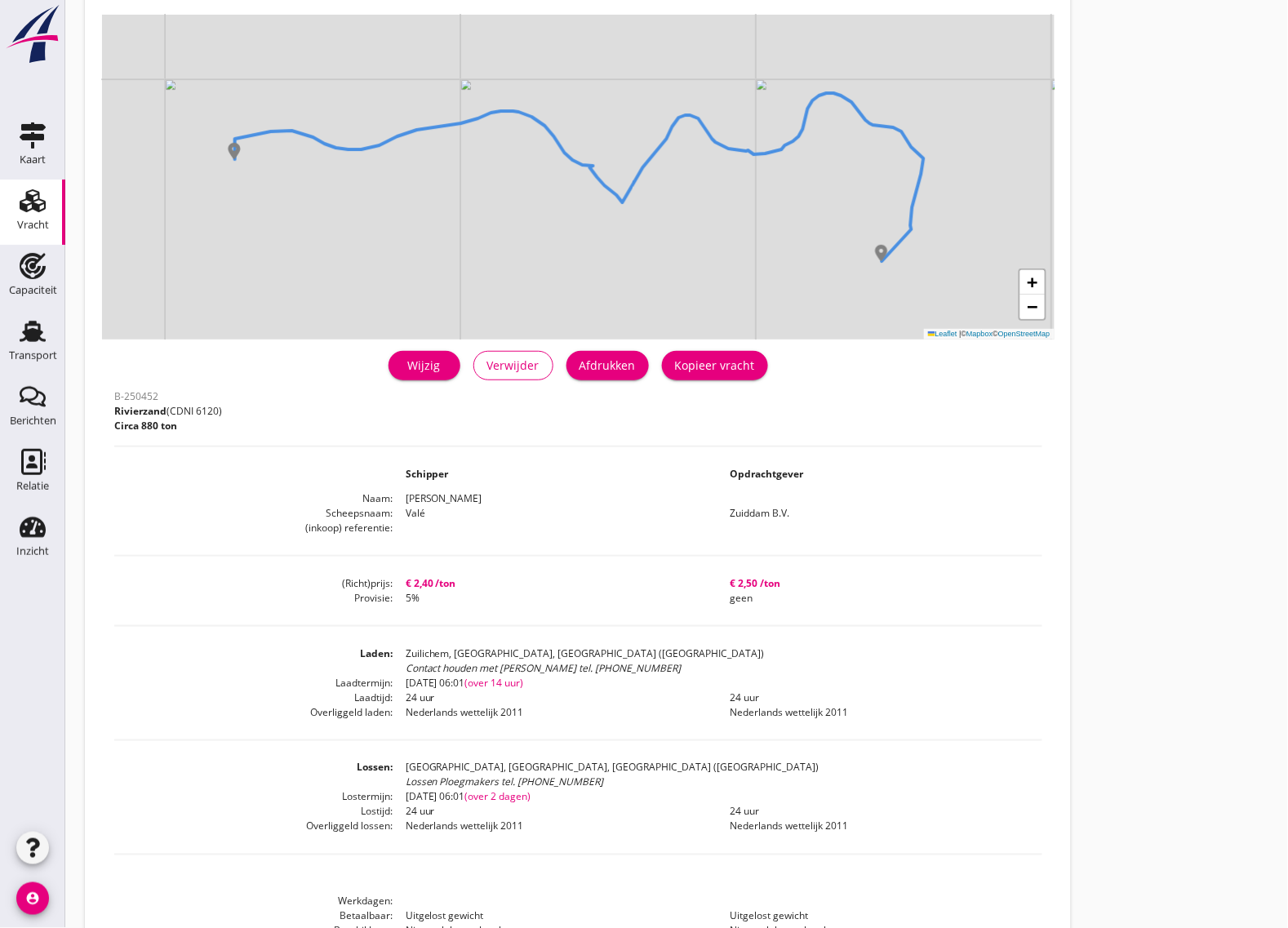
scroll to position [204, 0]
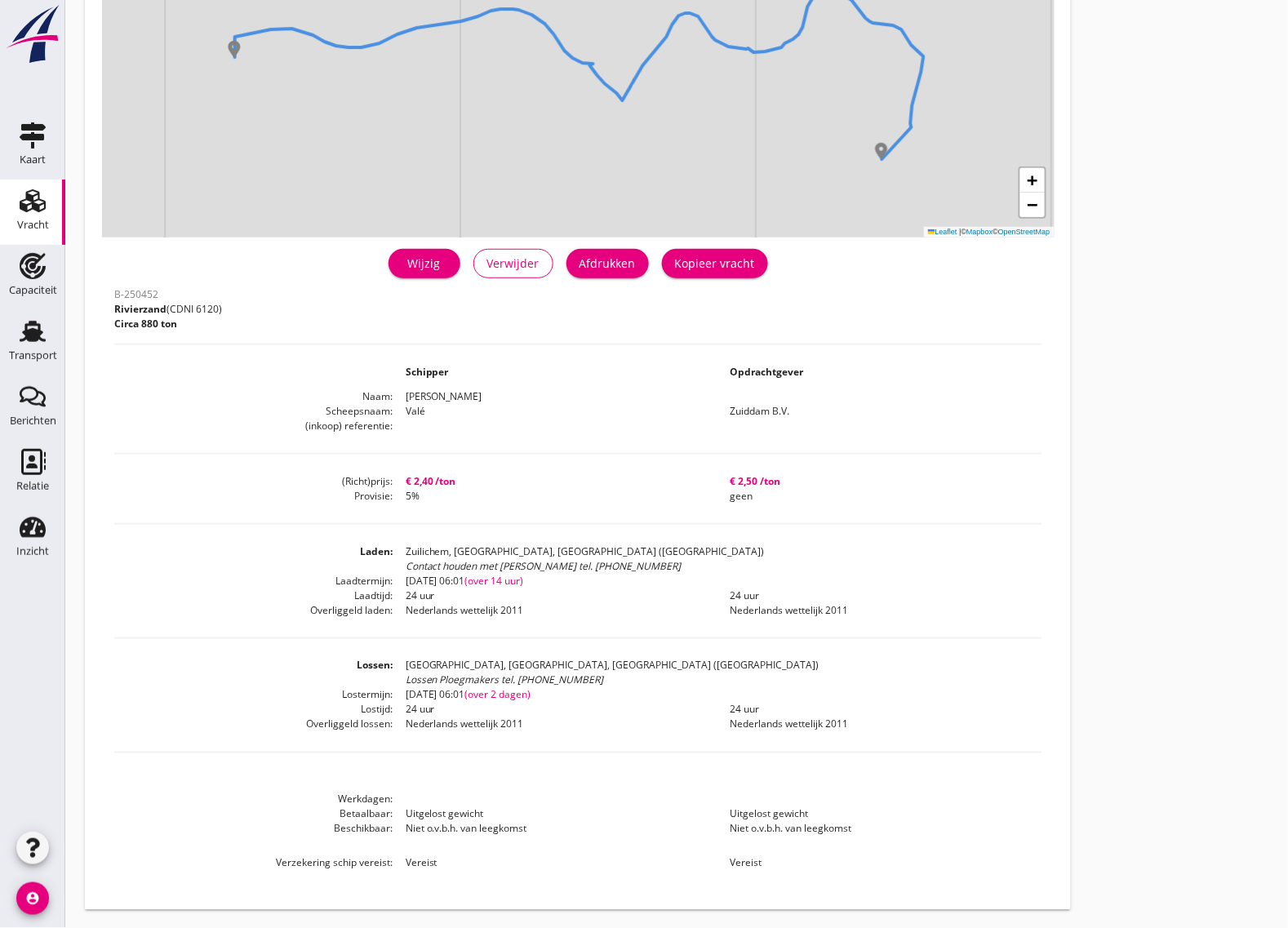
click at [407, 255] on link "Wijzig" at bounding box center [425, 264] width 72 height 29
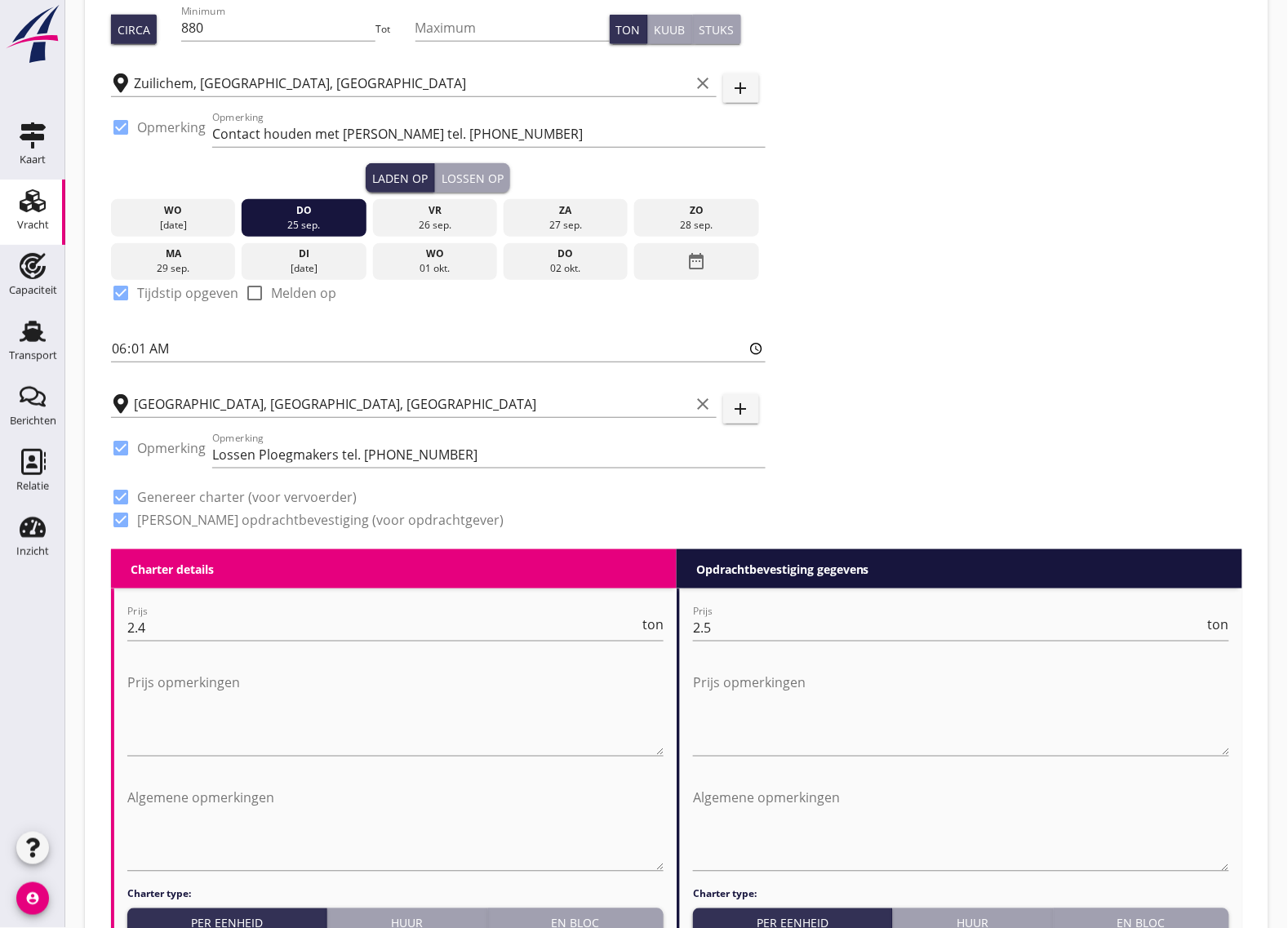
scroll to position [306, 0]
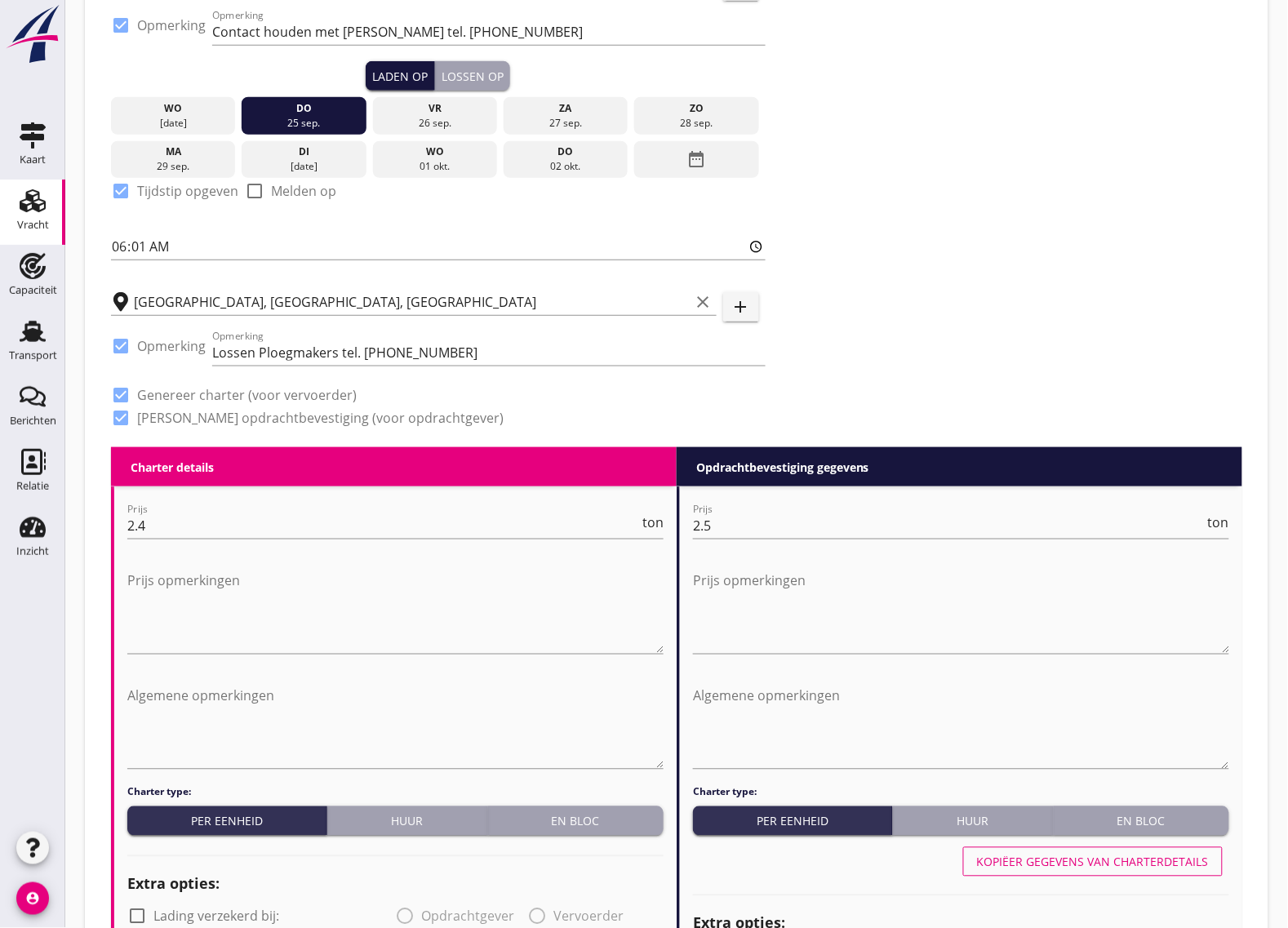
click at [386, 72] on div "Laden op" at bounding box center [400, 76] width 56 height 17
click at [117, 247] on input "06:01" at bounding box center [439, 247] width 655 height 26
type input "10:01"
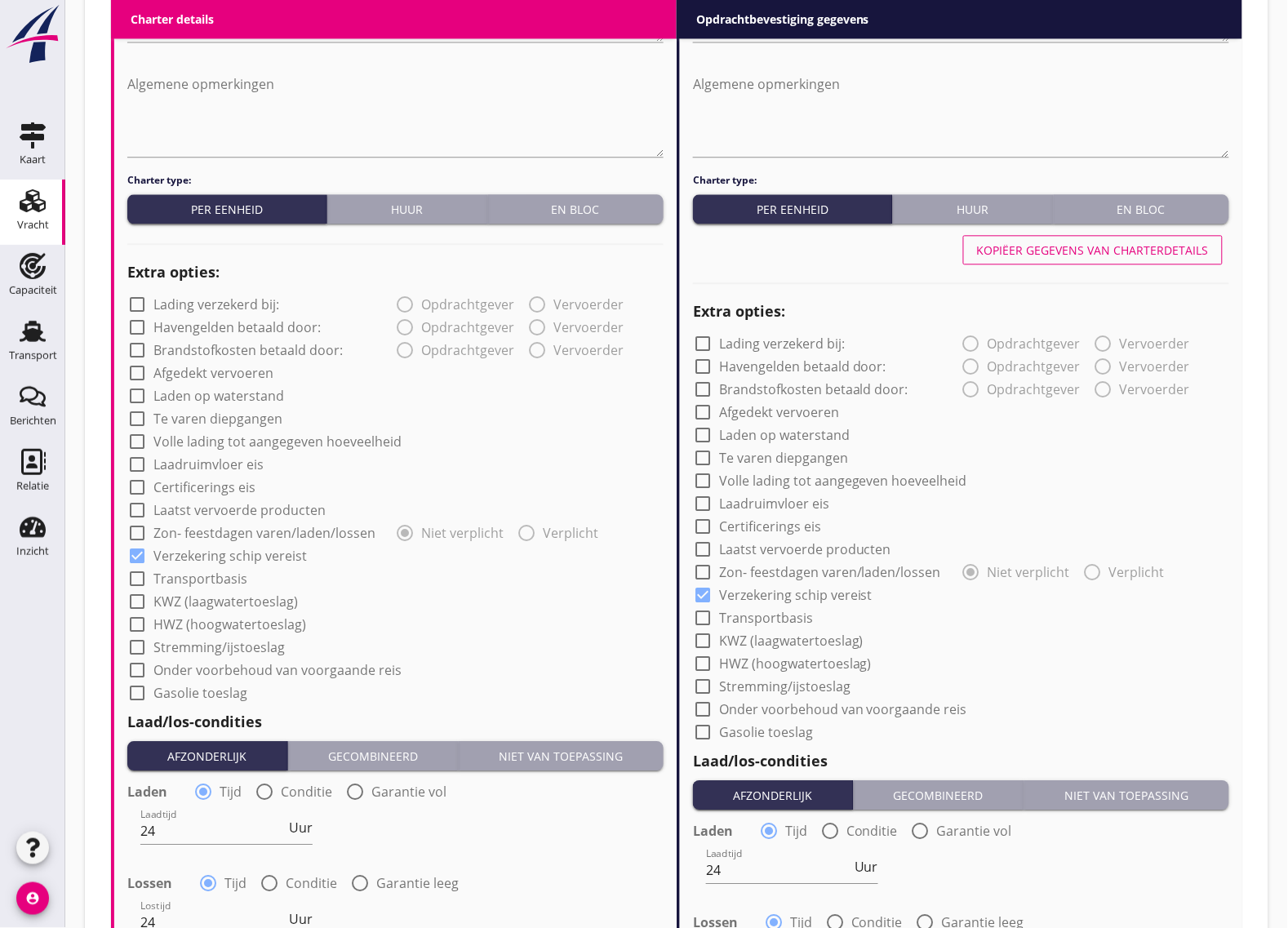
scroll to position [1488, 0]
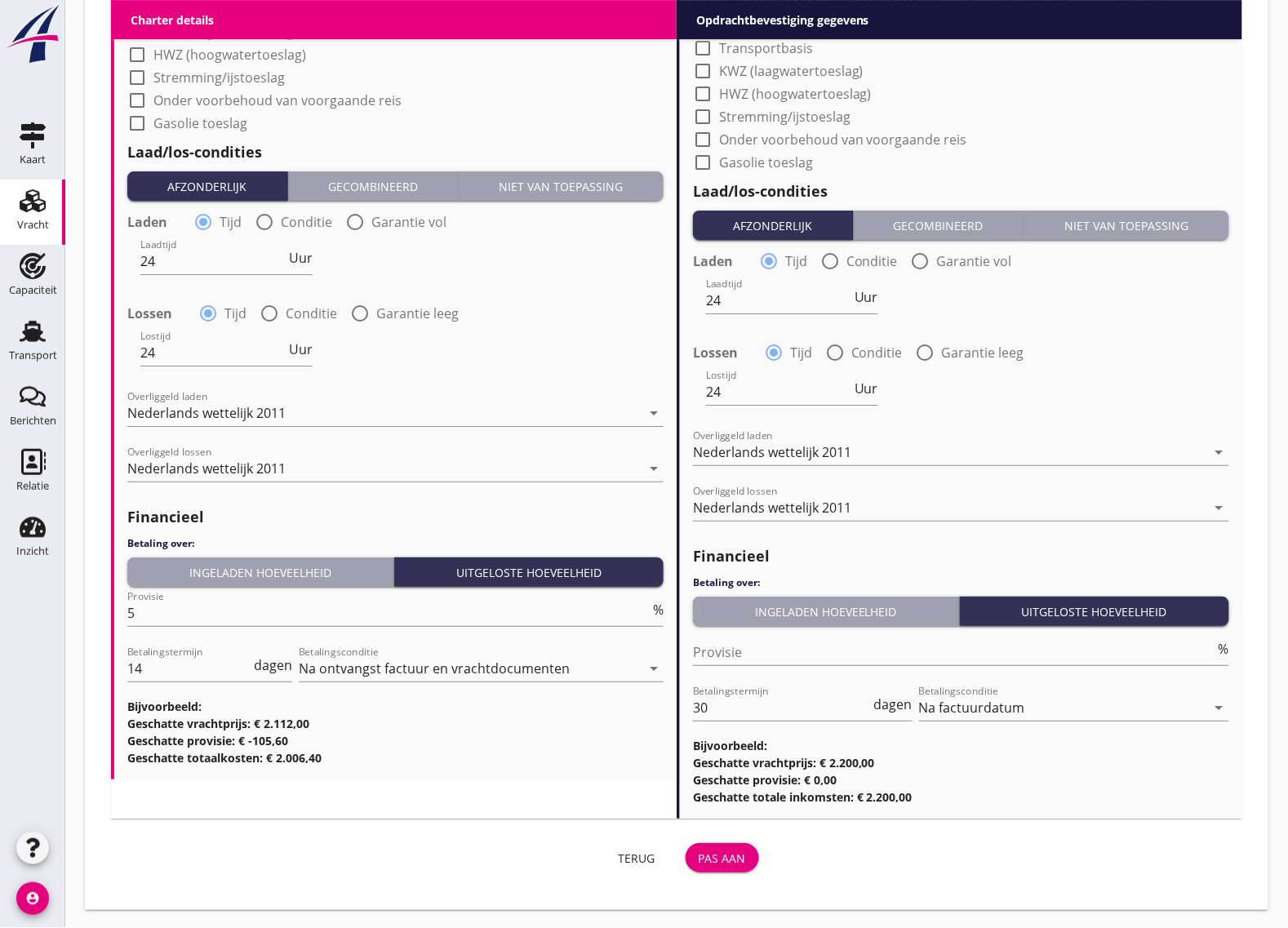
click at [738, 862] on div "Pas aan" at bounding box center [723, 859] width 47 height 17
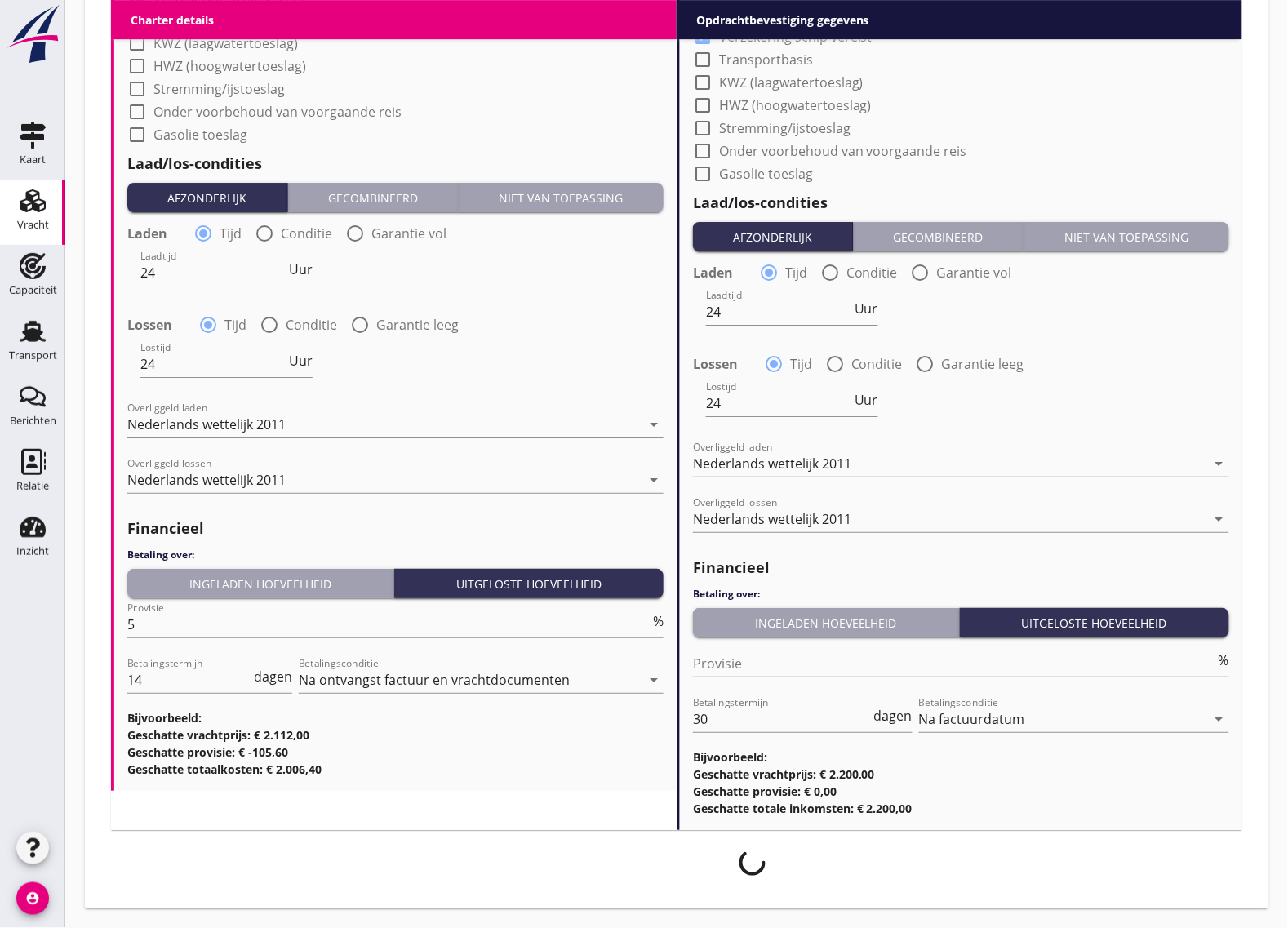
scroll to position [1475, 0]
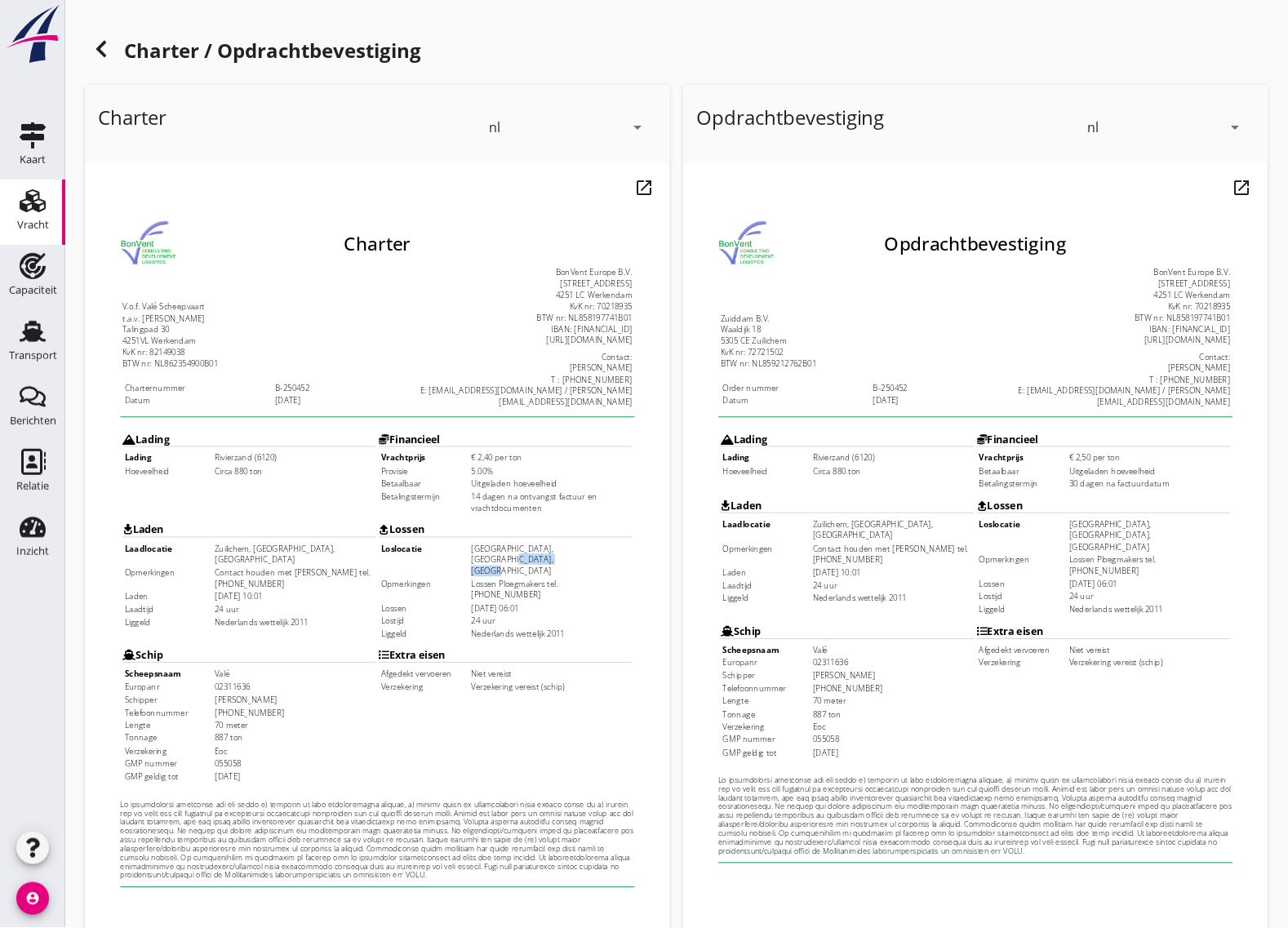
drag, startPoint x: 479, startPoint y: 524, endPoint x: 546, endPoint y: 526, distance: 67.0
click at [546, 541] on td "[GEOGRAPHIC_DATA], [GEOGRAPHIC_DATA], [GEOGRAPHIC_DATA]" at bounding box center [568, 560] width 178 height 38
click at [542, 580] on td "Lossen Ploegmakers tel. [PHONE_NUMBER]" at bounding box center [568, 592] width 178 height 25
click at [492, 580] on td "Lossen Ploegmakers tel. [PHONE_NUMBER]" at bounding box center [568, 592] width 178 height 25
click at [545, 607] on td "[DATE] 06:01" at bounding box center [568, 613] width 178 height 12
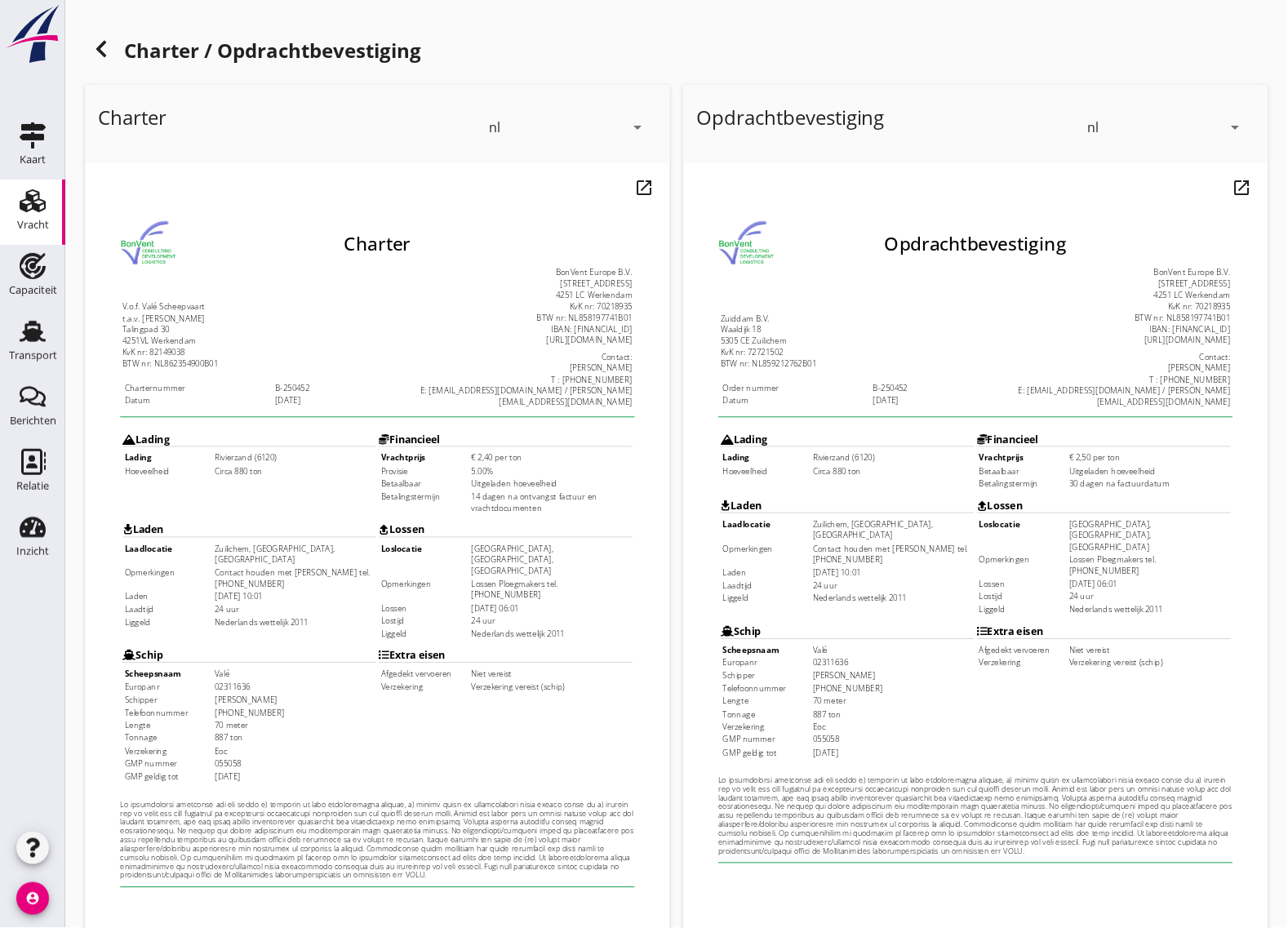
click at [492, 621] on td "24 uur" at bounding box center [568, 627] width 178 height 12
click at [494, 636] on td "Nederlands wettelijk 2011" at bounding box center [568, 641] width 178 height 12
click at [256, 609] on td "24 uur" at bounding box center [283, 614] width 178 height 12
click at [261, 622] on td "Nederlands wettelijk 2011" at bounding box center [283, 628] width 178 height 12
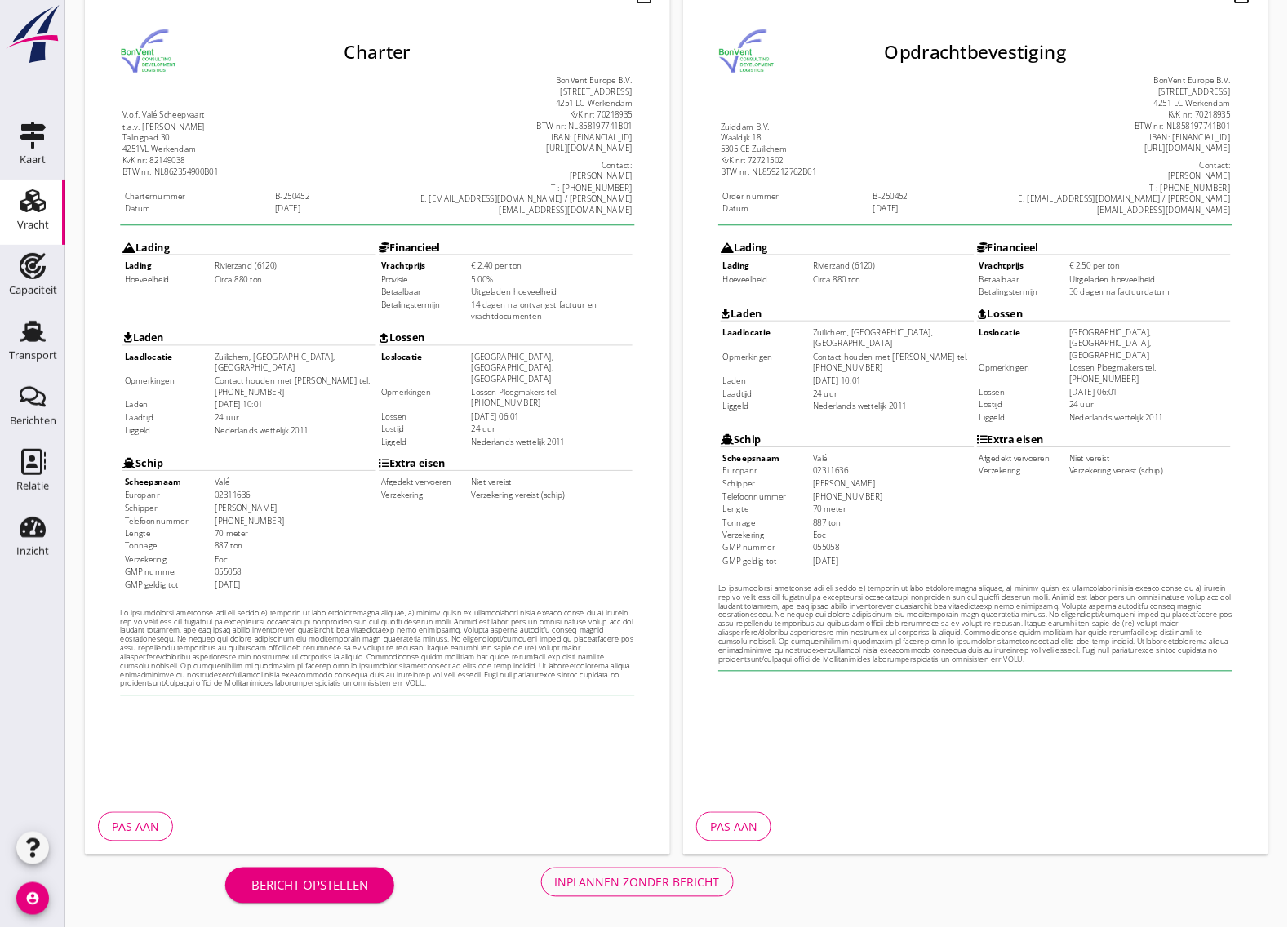
click at [633, 883] on div "Inplannen zonder bericht" at bounding box center [638, 883] width 165 height 17
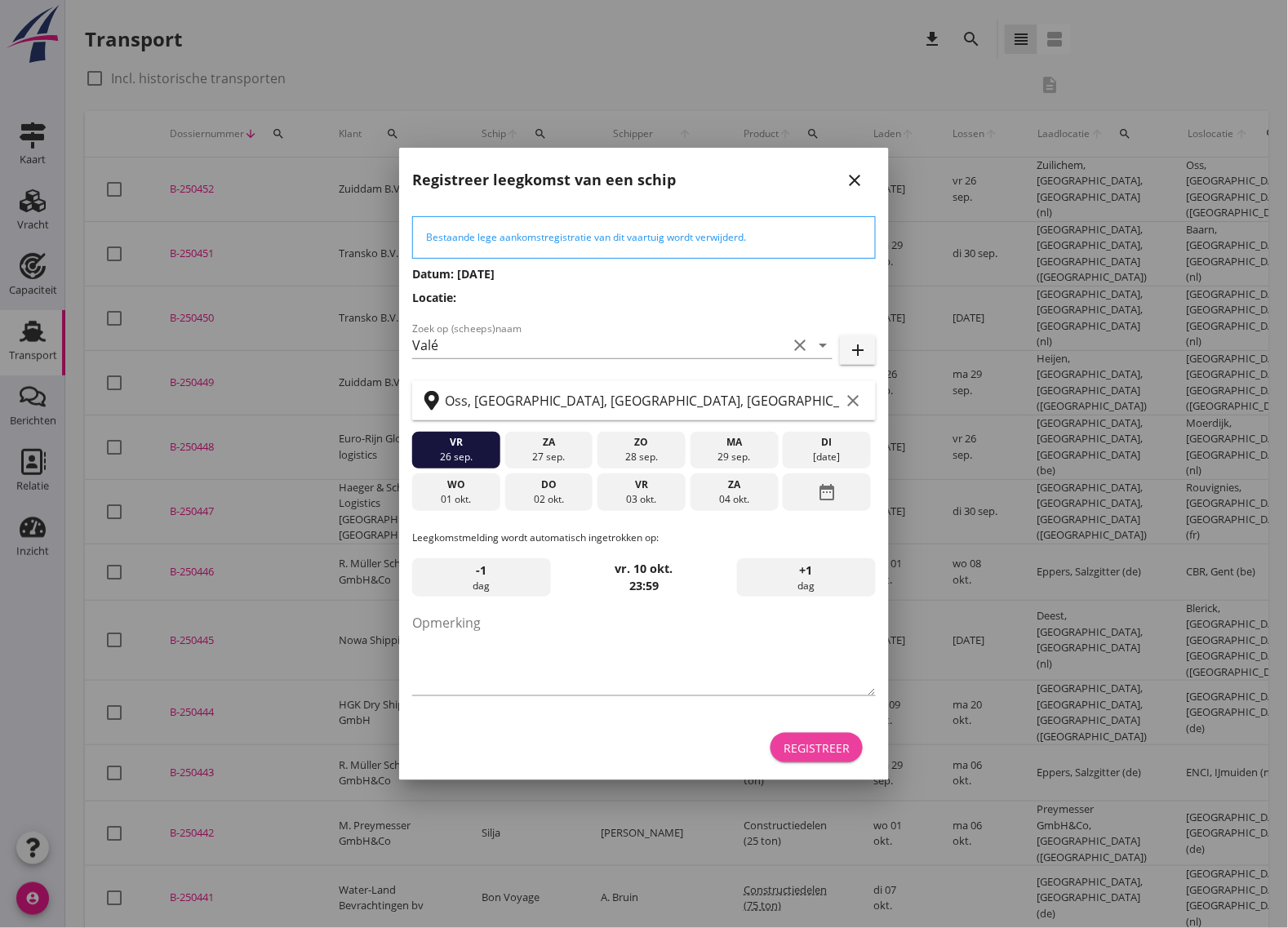
click at [850, 737] on button "Registreer" at bounding box center [817, 748] width 92 height 29
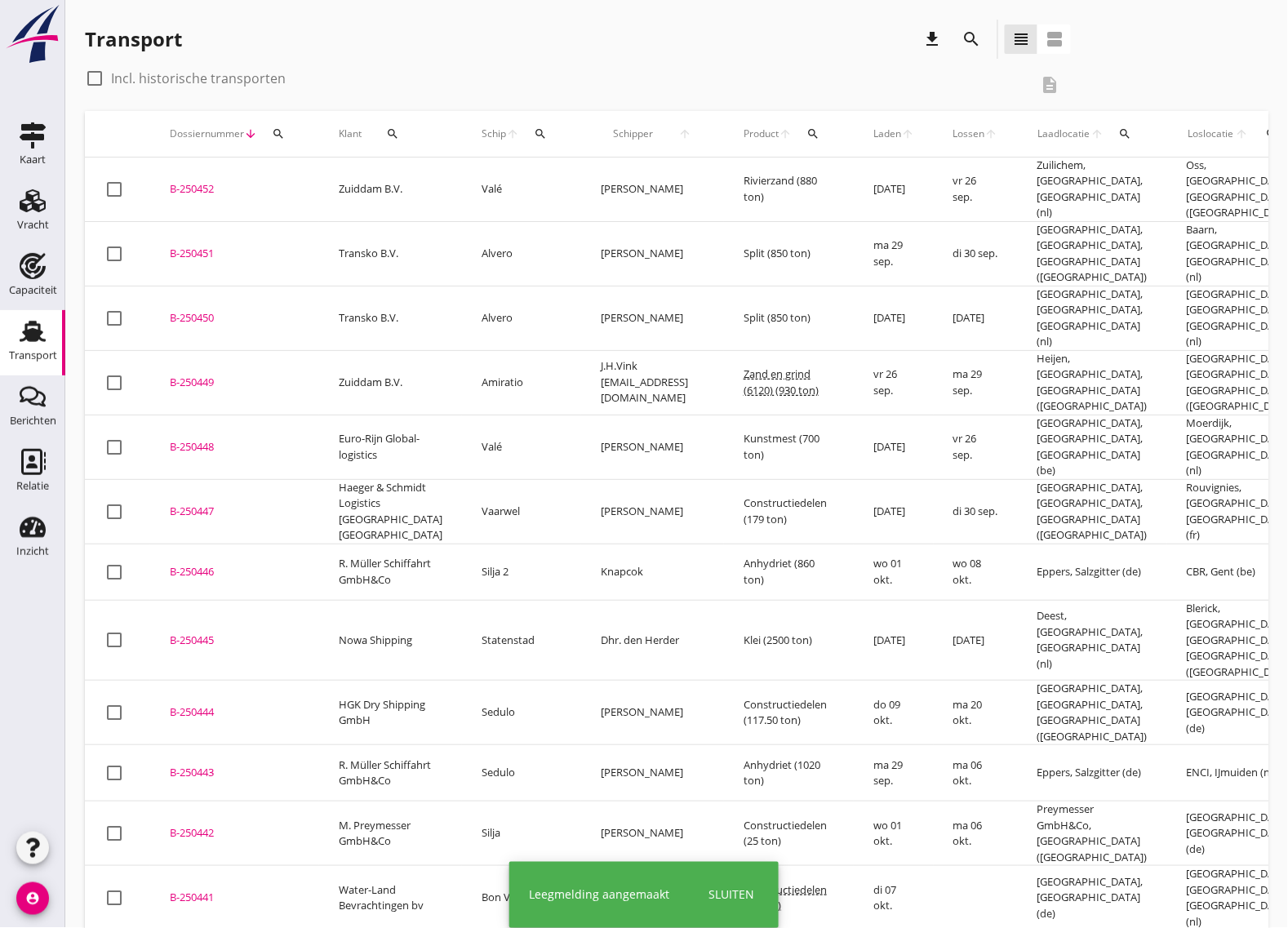
click at [201, 181] on div "B-250452" at bounding box center [234, 190] width 130 height 16
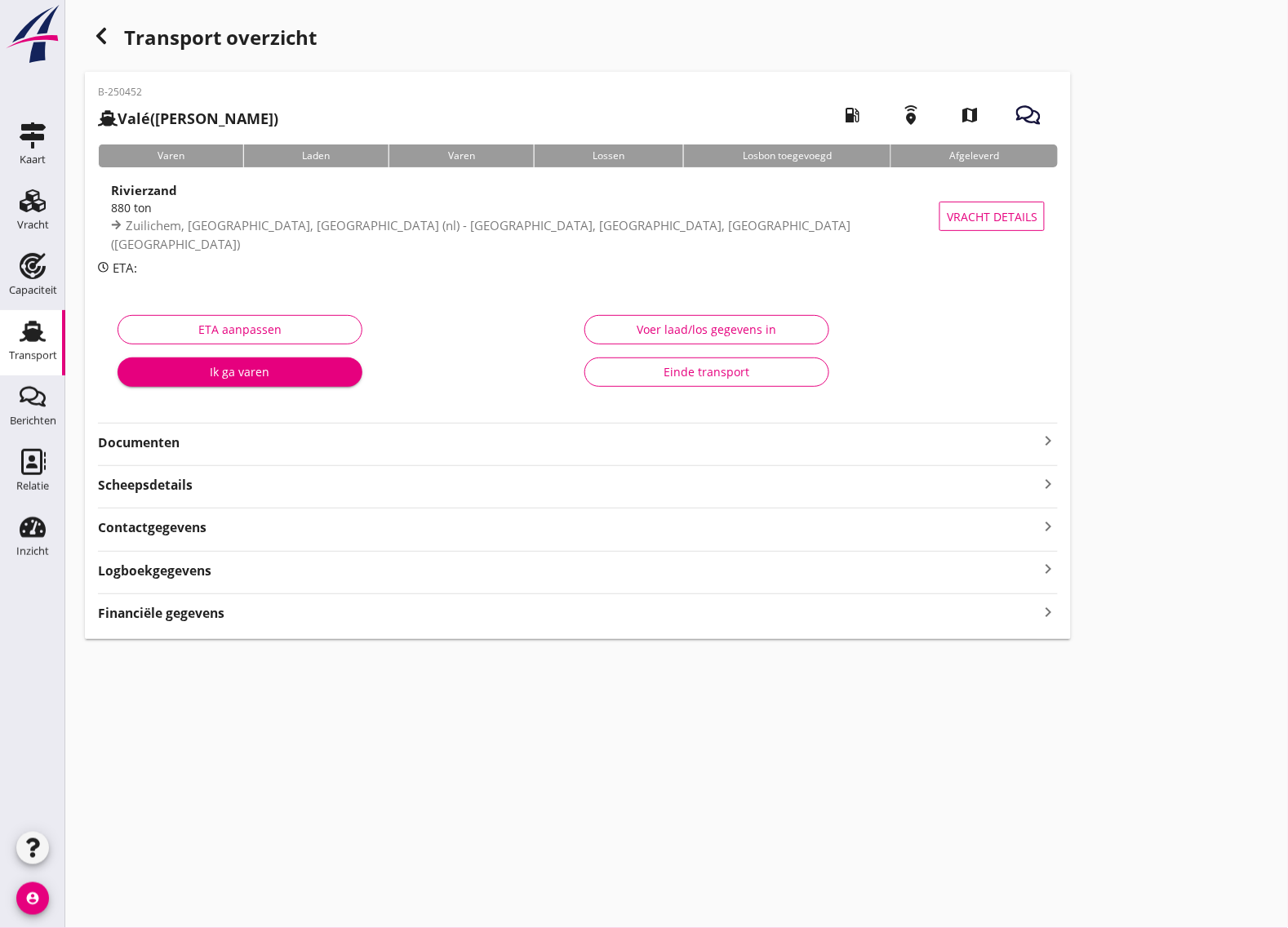
click at [263, 445] on strong "Documenten" at bounding box center [568, 443] width 940 height 19
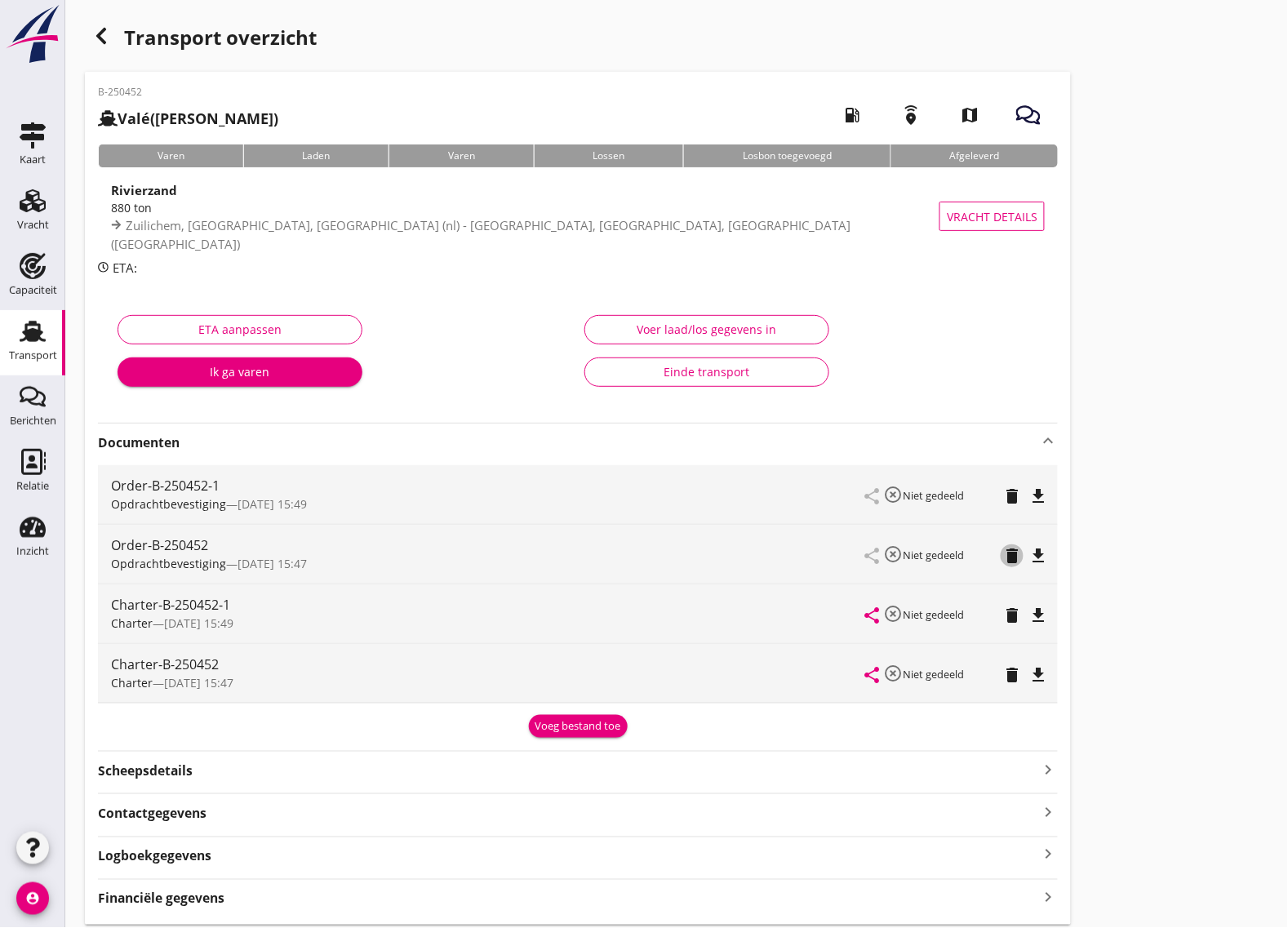
click at [1016, 558] on icon "delete" at bounding box center [1012, 556] width 20 height 20
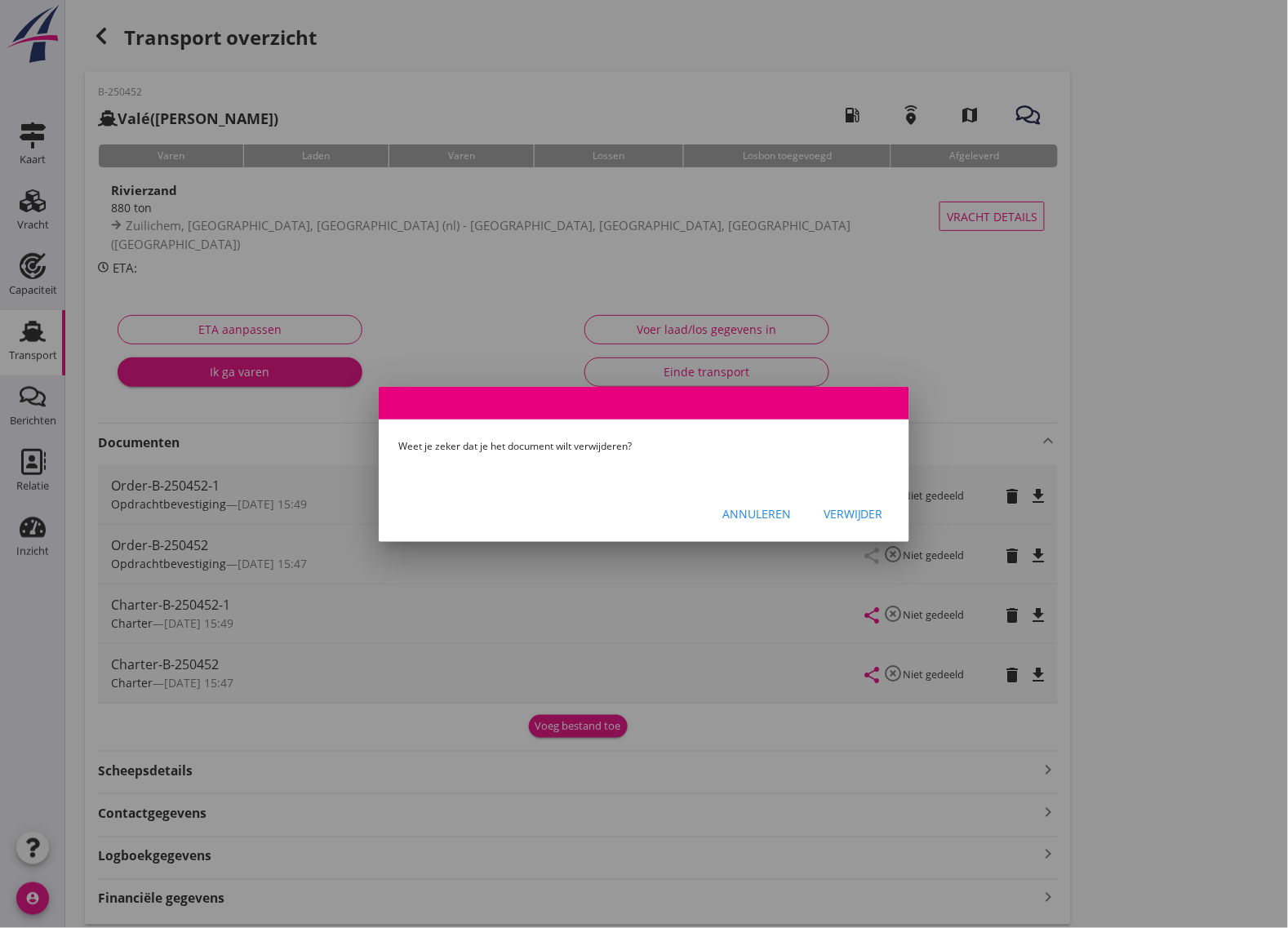
click at [848, 512] on div "Verwijder" at bounding box center [853, 514] width 60 height 17
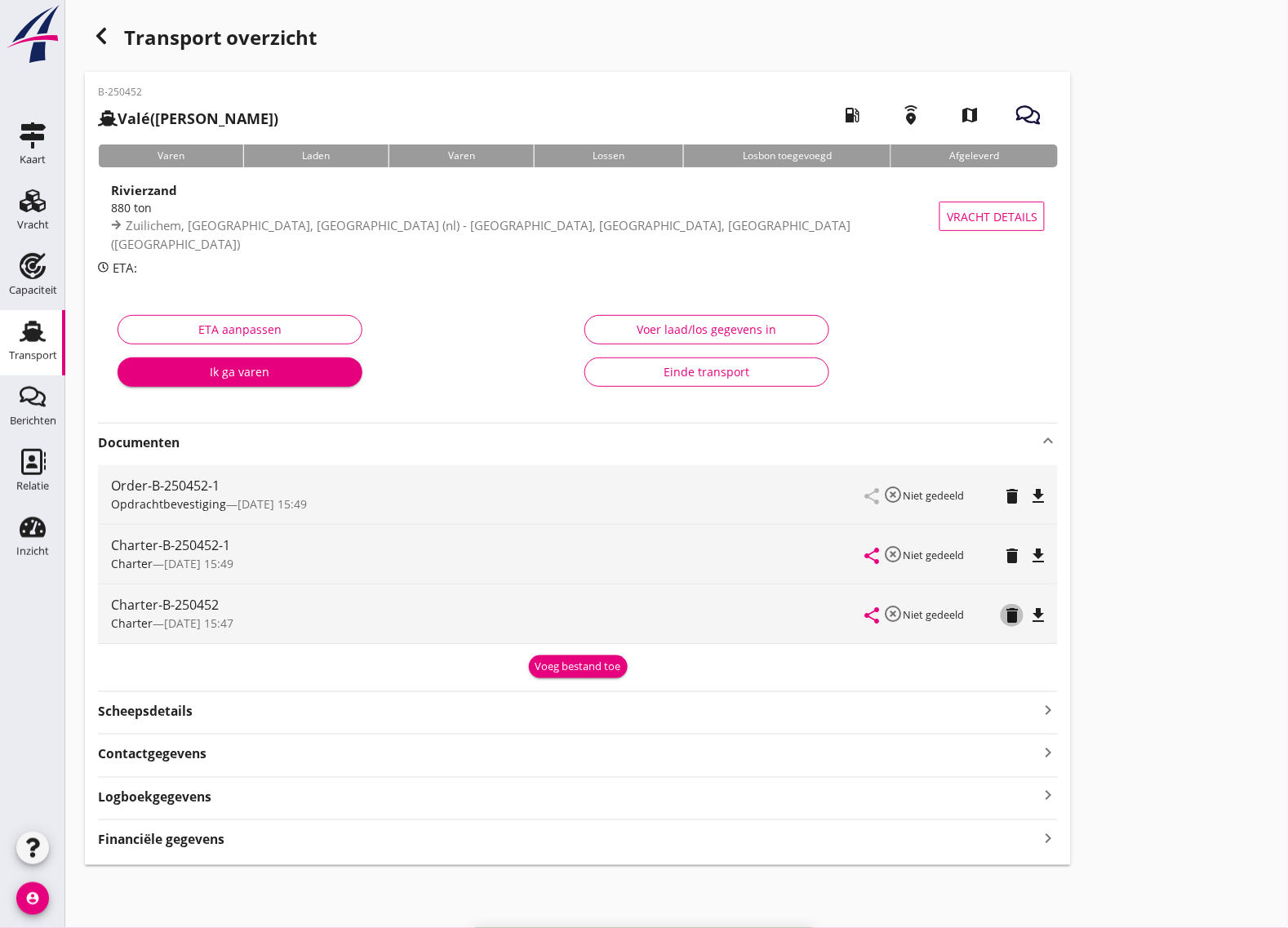
click at [1006, 617] on icon "delete" at bounding box center [1012, 616] width 20 height 20
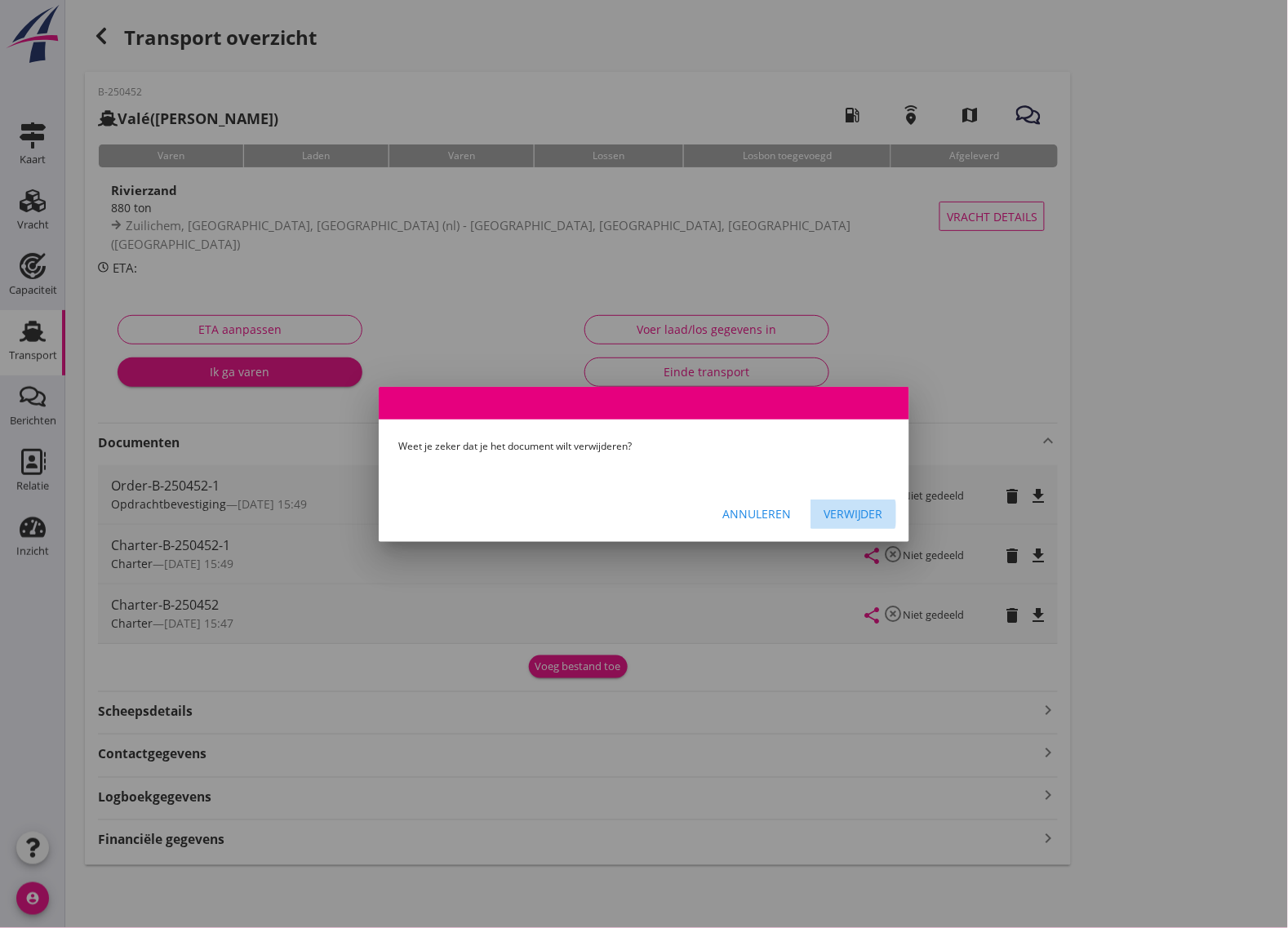
click at [867, 507] on div "Verwijder" at bounding box center [853, 514] width 60 height 17
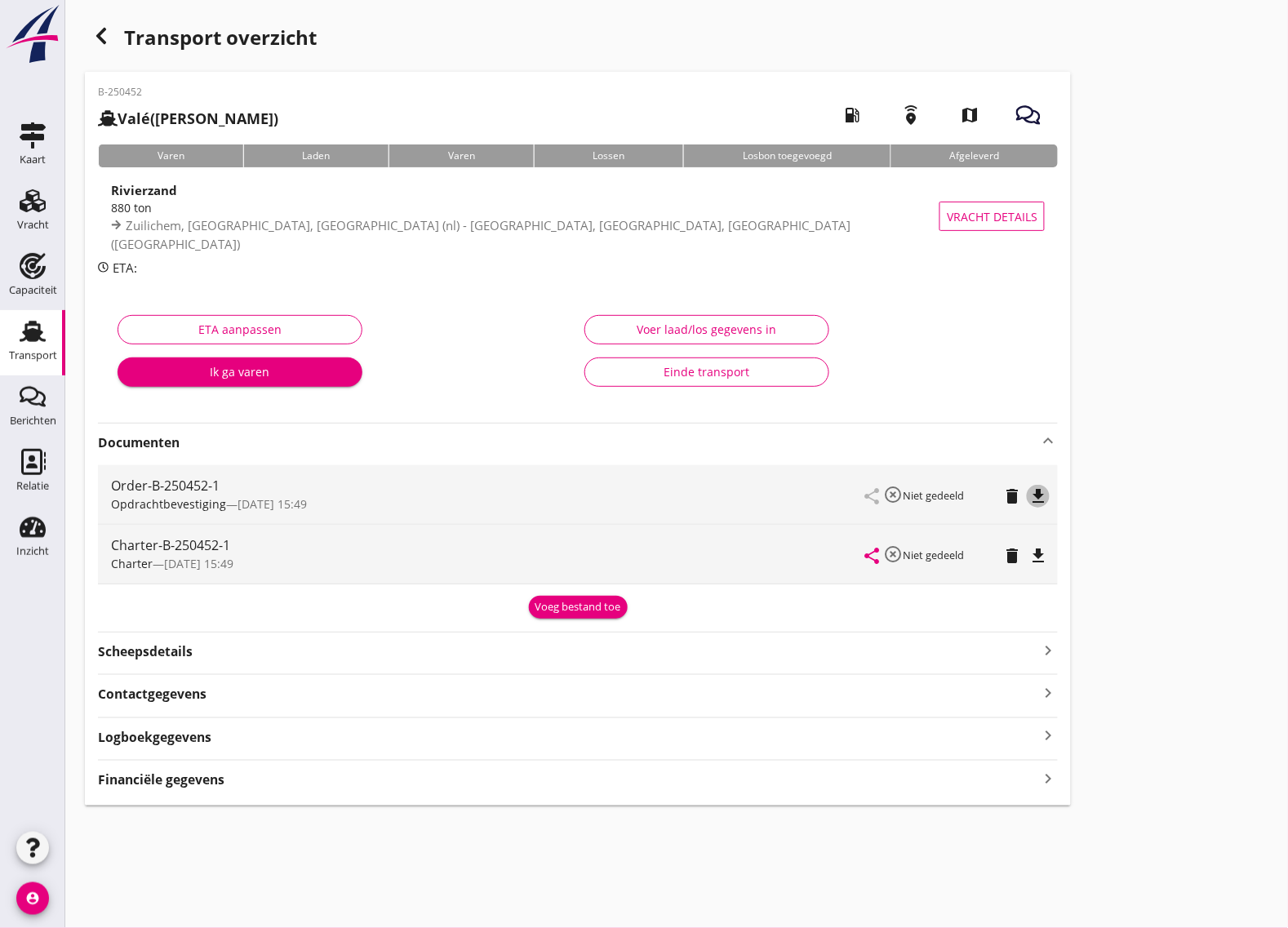
click at [1045, 494] on icon "file_download" at bounding box center [1038, 497] width 20 height 20
click at [1036, 553] on icon "file_download" at bounding box center [1038, 556] width 20 height 20
click at [98, 41] on icon "button" at bounding box center [101, 36] width 20 height 20
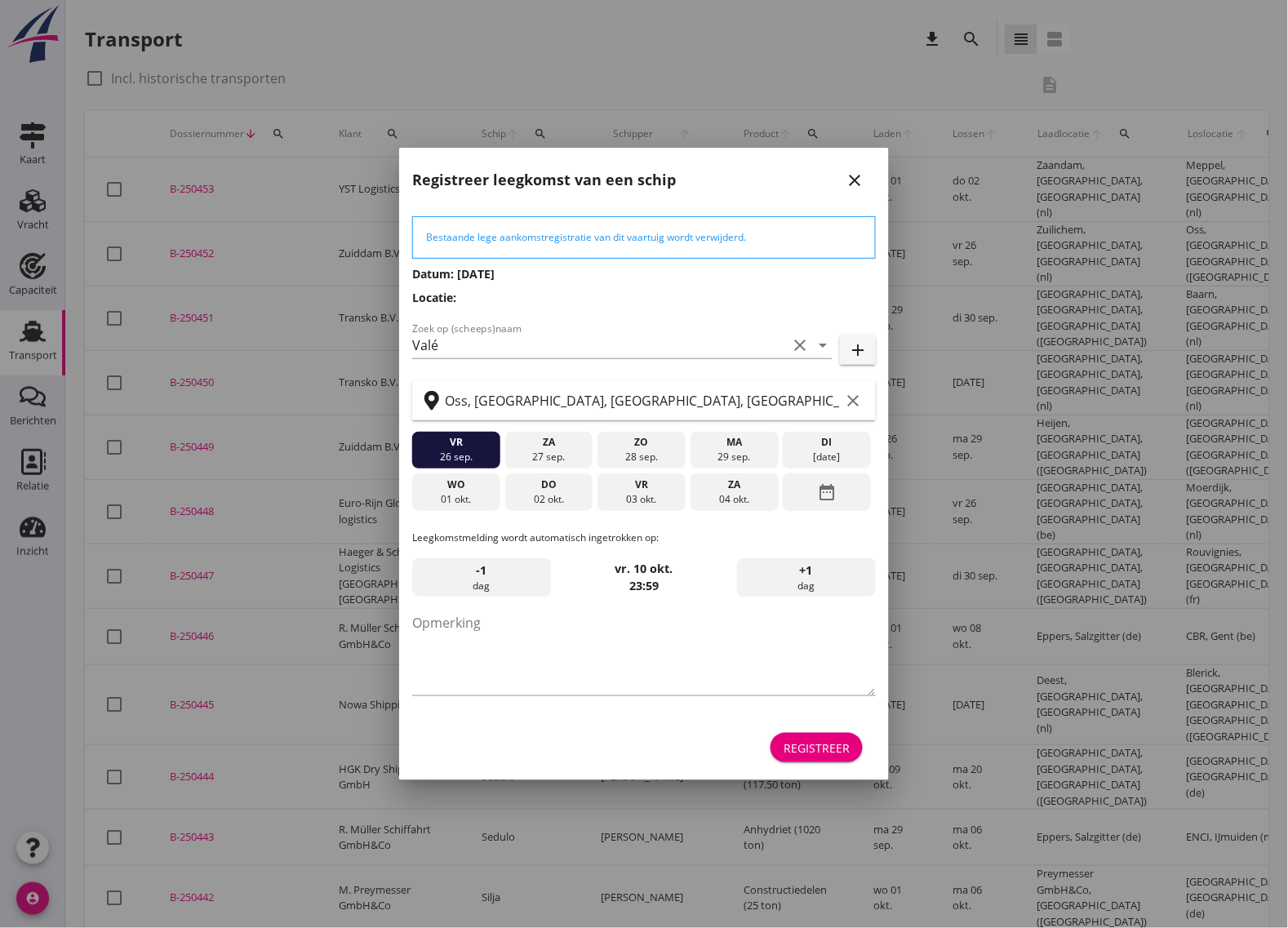
click at [827, 749] on div "Registreer" at bounding box center [817, 748] width 66 height 17
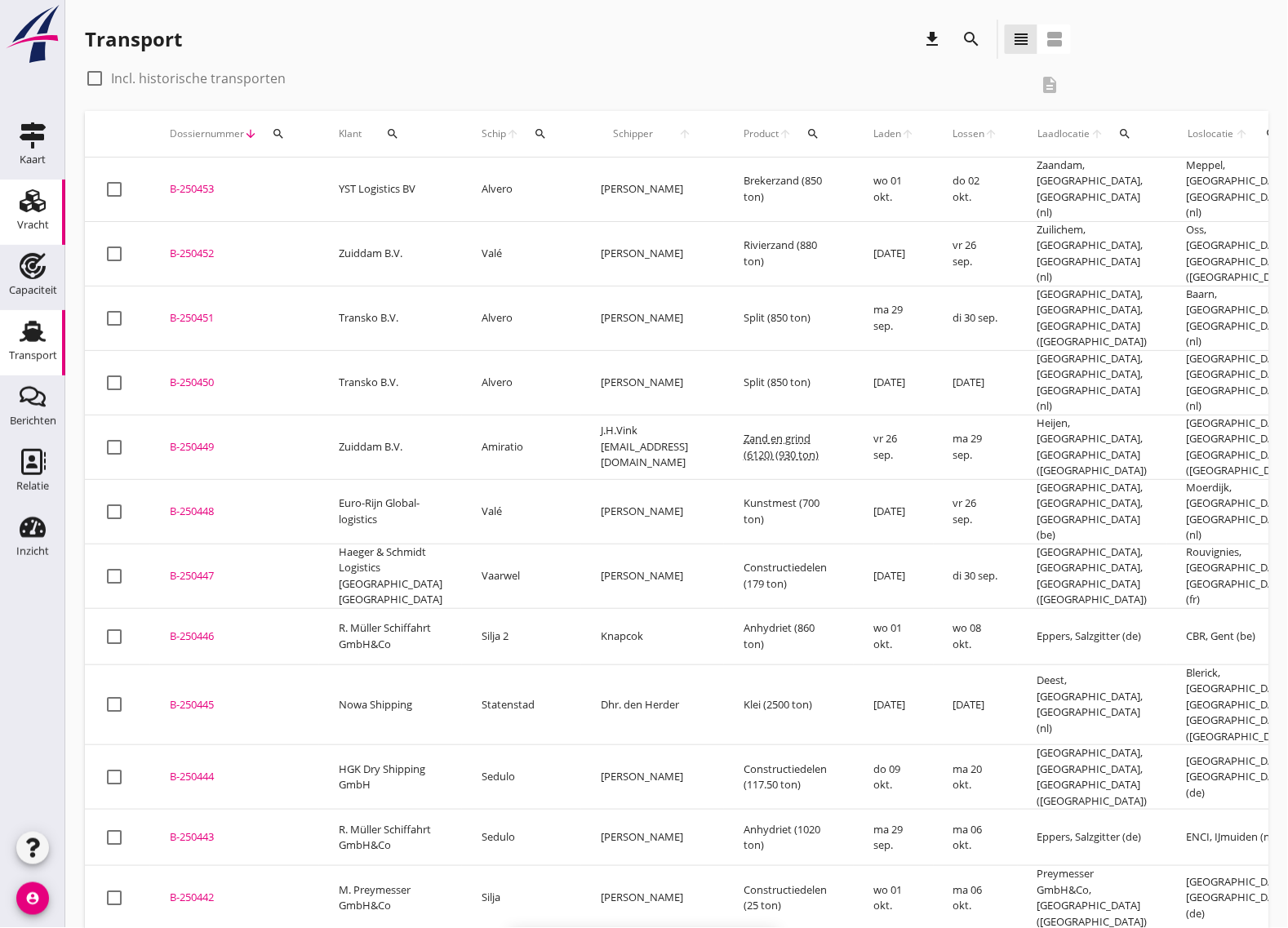
click at [34, 198] on icon "Vracht" at bounding box center [33, 201] width 26 height 26
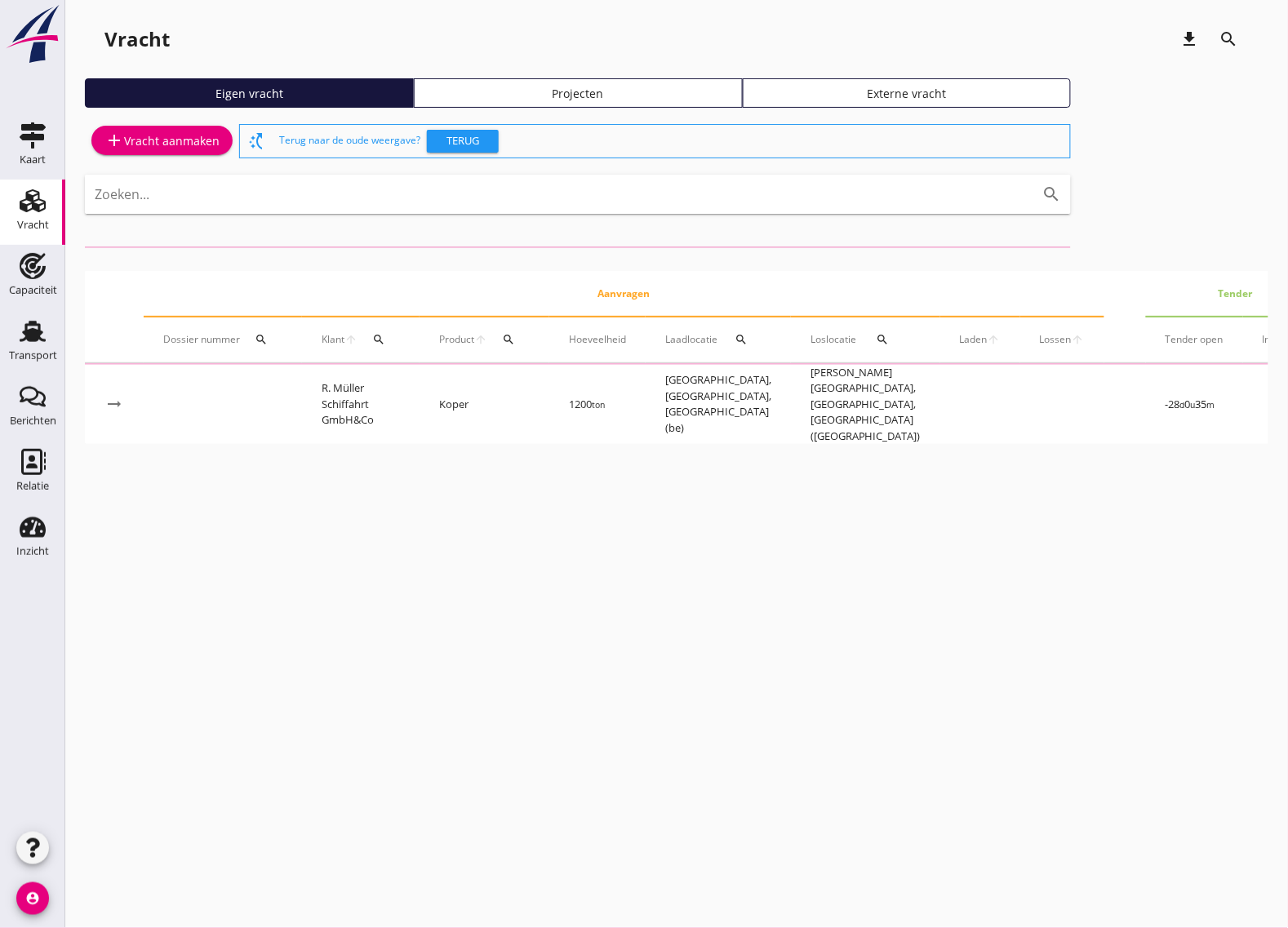
click at [159, 144] on div "add Vracht aanmaken" at bounding box center [162, 141] width 115 height 20
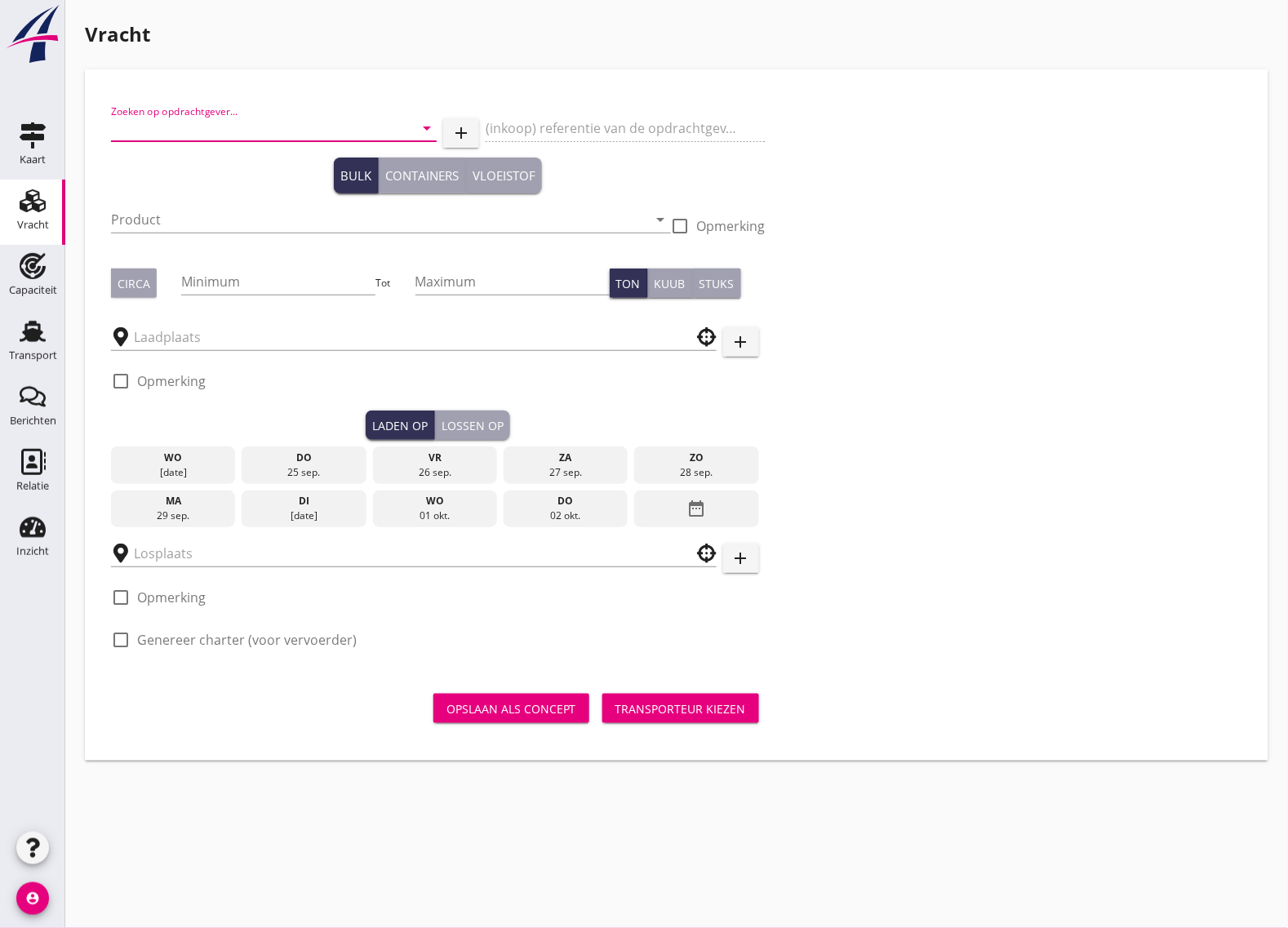
click at [217, 132] on input "Zoeken op opdrachtgever..." at bounding box center [251, 128] width 280 height 26
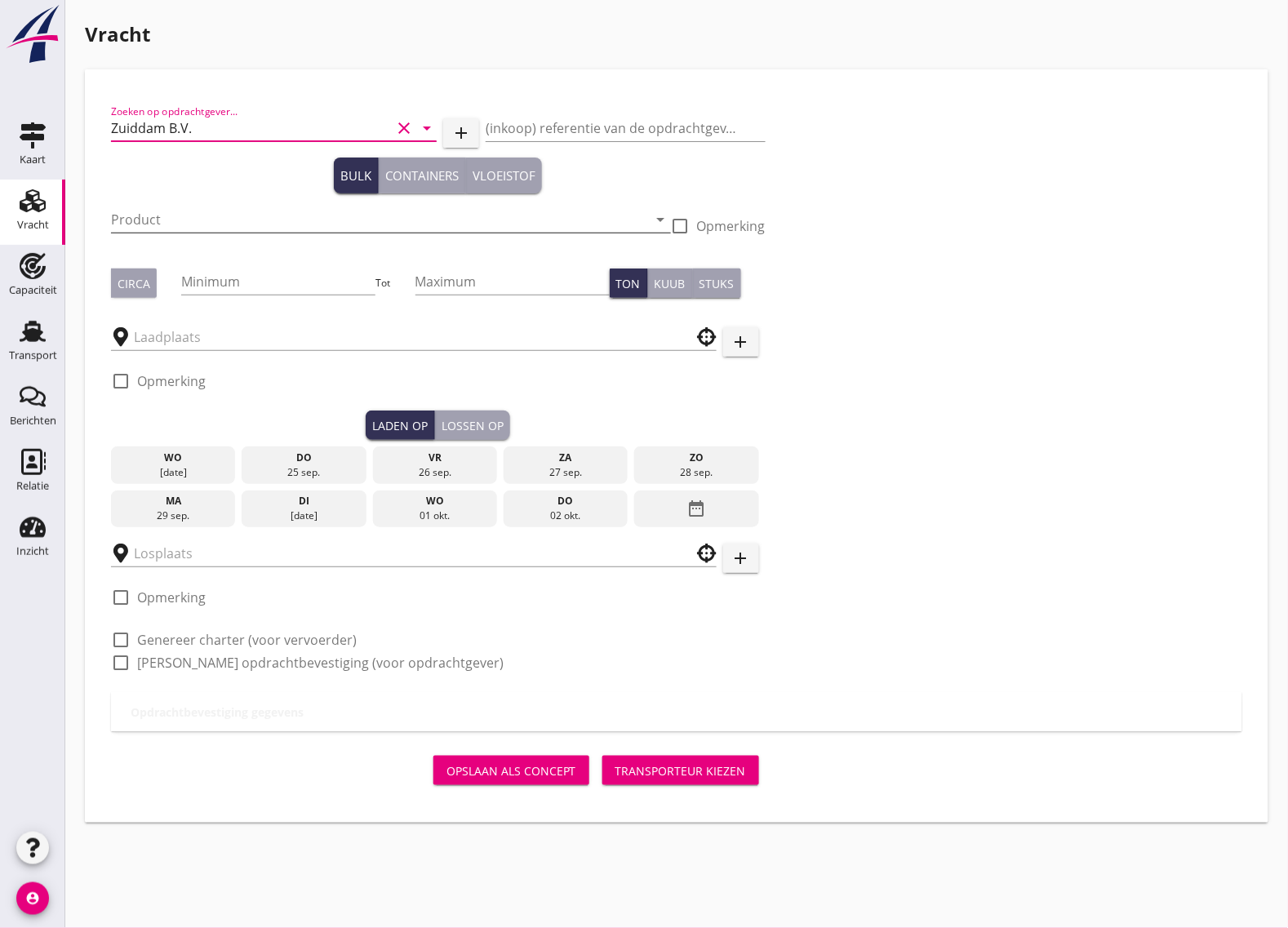
type input "Zuiddam B.V."
click at [178, 212] on input "Product" at bounding box center [380, 220] width 537 height 26
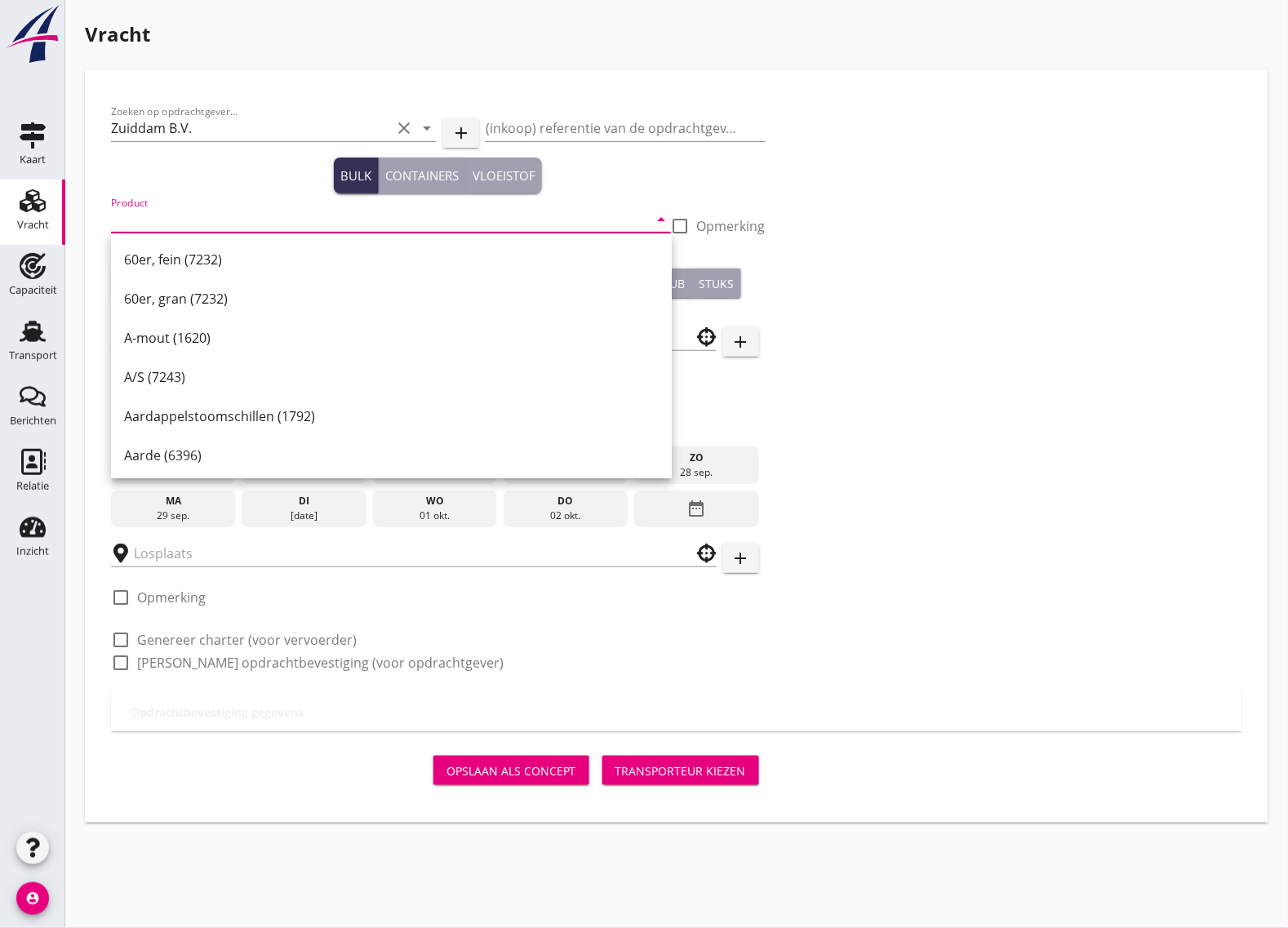
click at [172, 221] on input "Product" at bounding box center [380, 220] width 537 height 26
type input "Z"
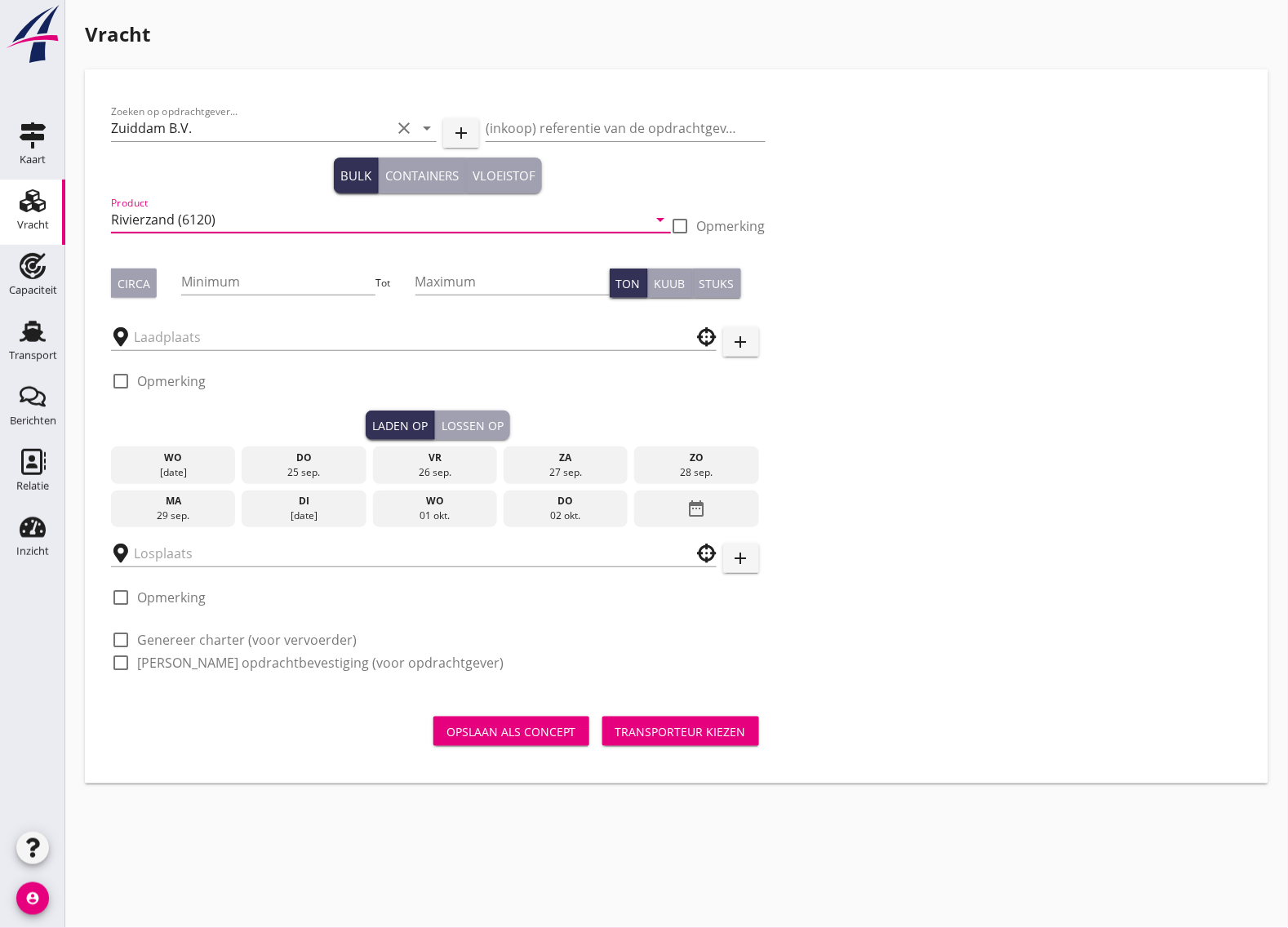
click at [172, 221] on input "Rivierzand (6120)" at bounding box center [380, 220] width 537 height 26
type input "Rivierzand en grind (6120)"
click at [274, 280] on input "Minimum" at bounding box center [279, 282] width 194 height 26
type input "880"
click at [214, 332] on input "text" at bounding box center [403, 337] width 537 height 26
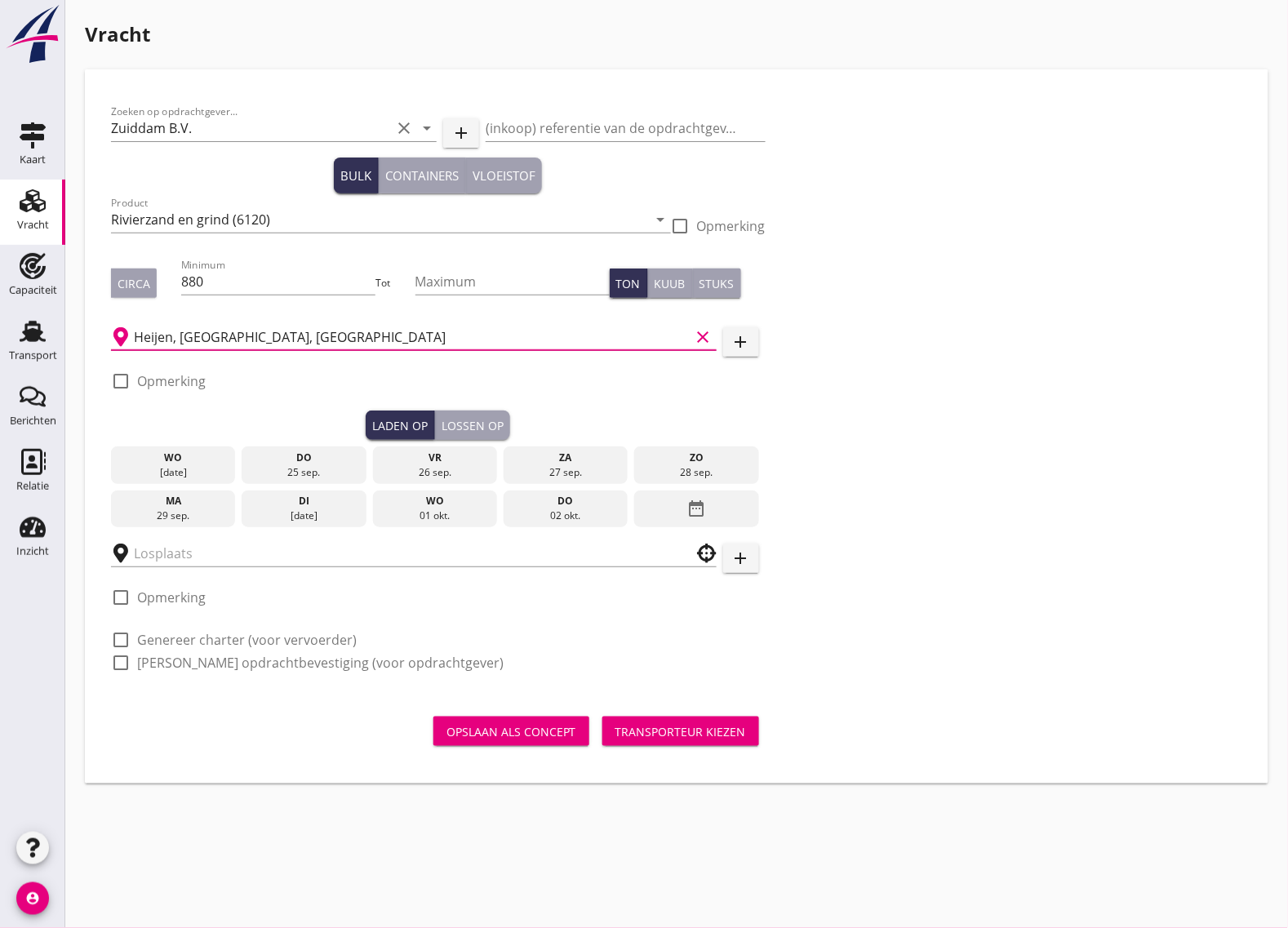
type input "Heijen, [GEOGRAPHIC_DATA], [GEOGRAPHIC_DATA]"
click at [111, 377] on div at bounding box center [121, 381] width 28 height 28
checkbox input "true"
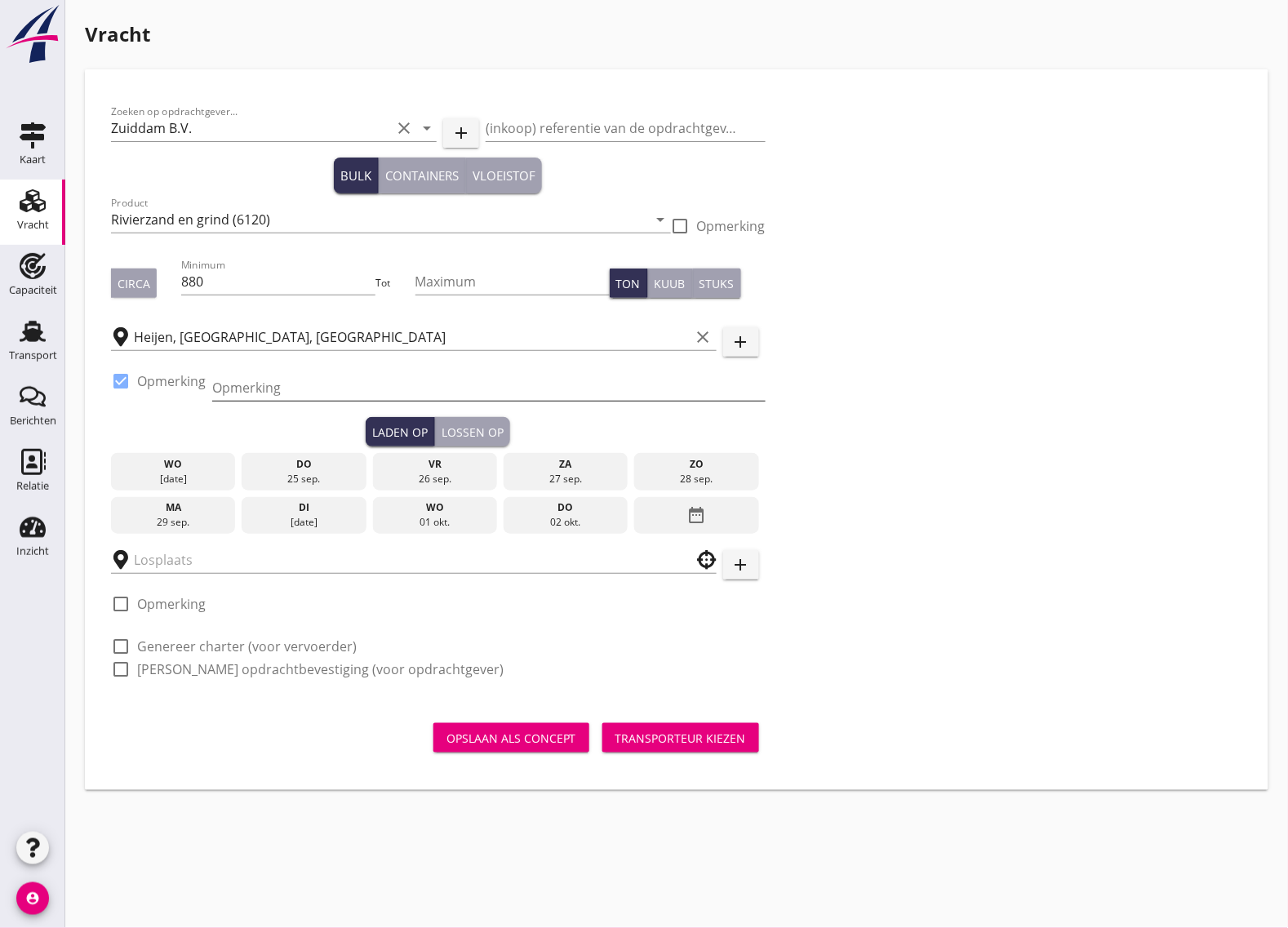
click at [279, 399] on input "Opmerking" at bounding box center [489, 388] width 554 height 26
paste input "[PERSON_NAME] +31.653134935"
type input "[PERSON_NAME] +31.653134935"
click at [165, 413] on div "check_box Opmerking" at bounding box center [158, 390] width 95 height 56
click at [170, 511] on div "ma" at bounding box center [173, 508] width 117 height 15
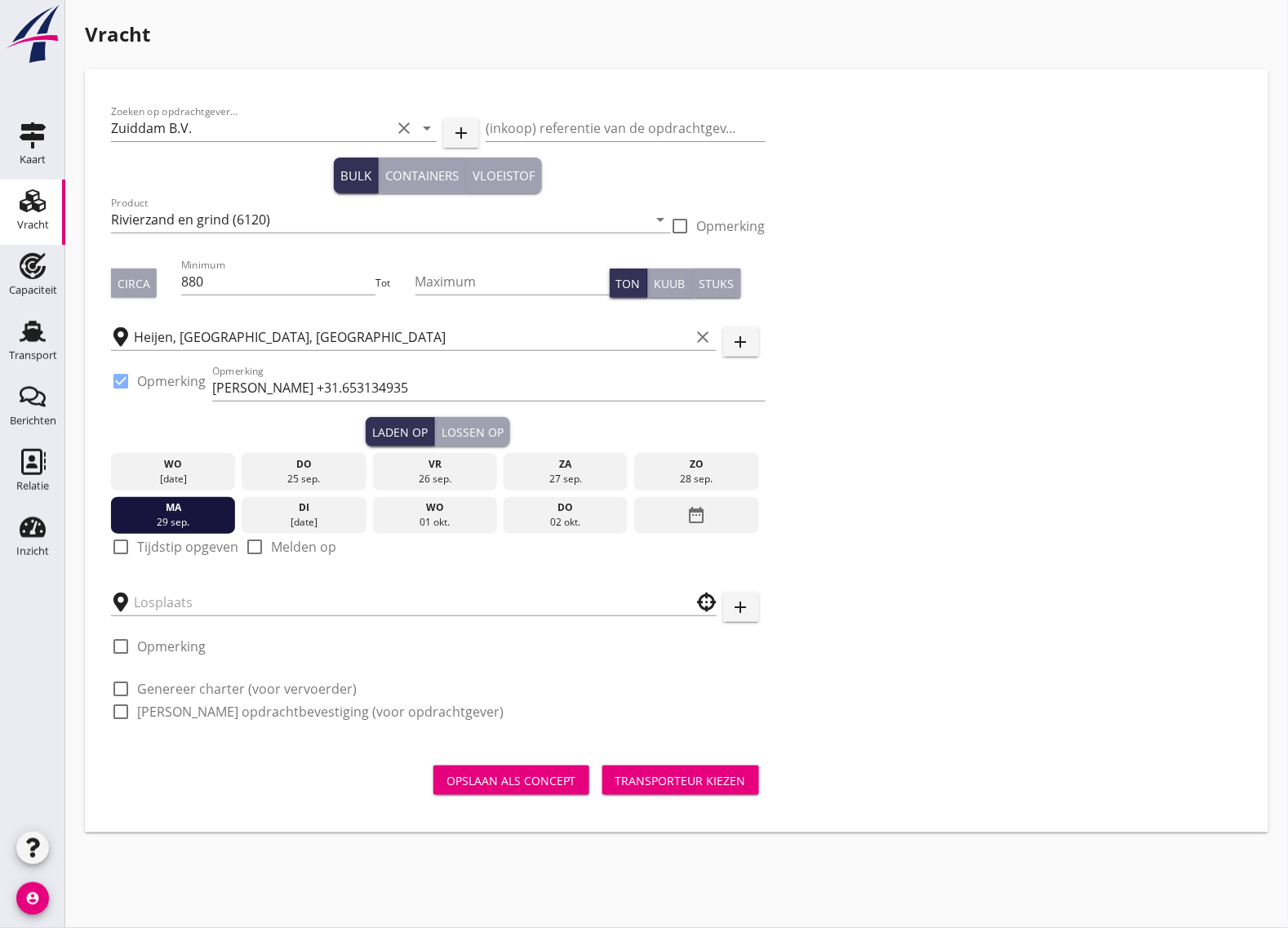
click at [461, 431] on div "Lossen op" at bounding box center [473, 432] width 62 height 17
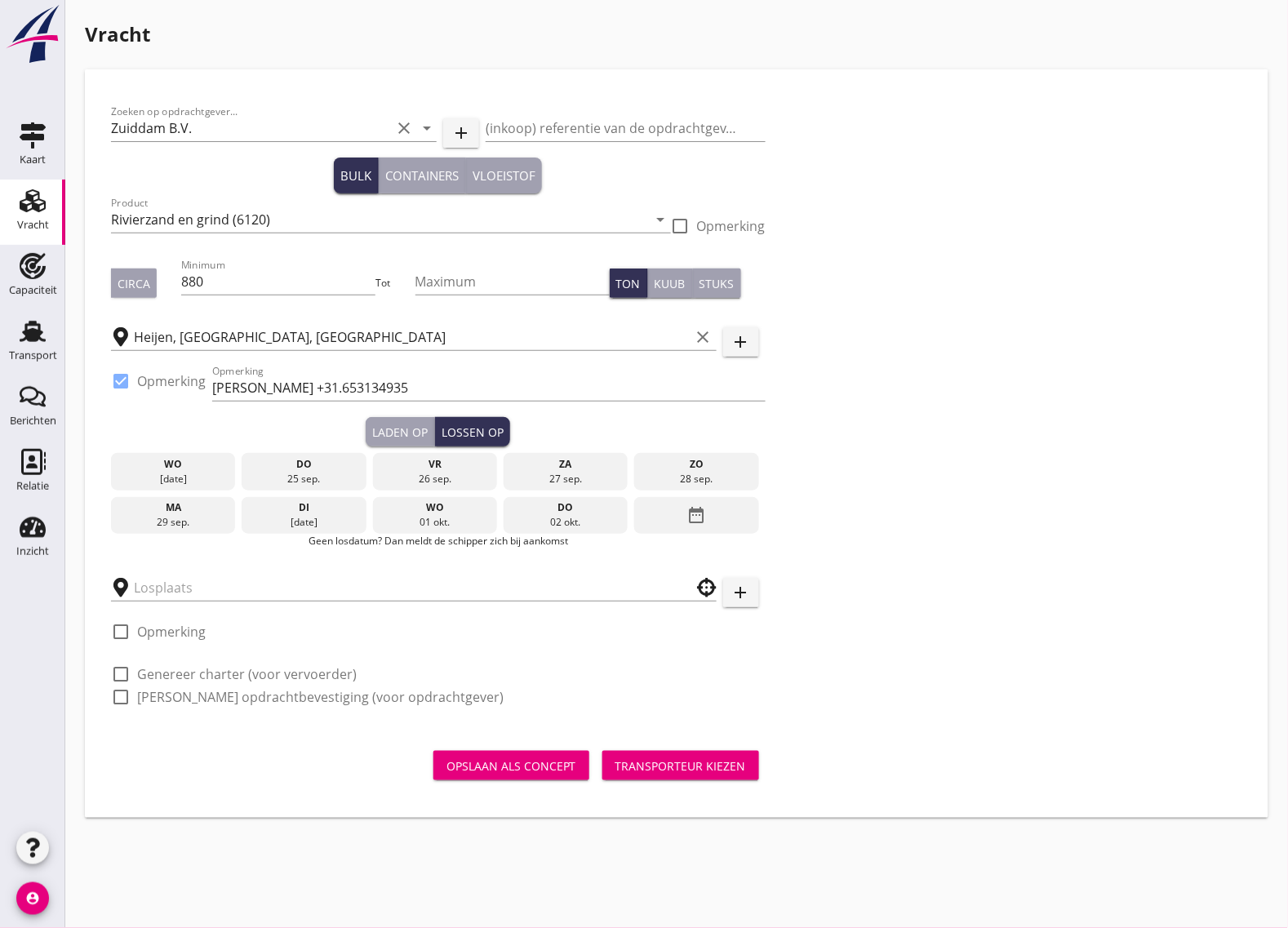
click at [433, 521] on div "01 okt." at bounding box center [435, 523] width 117 height 15
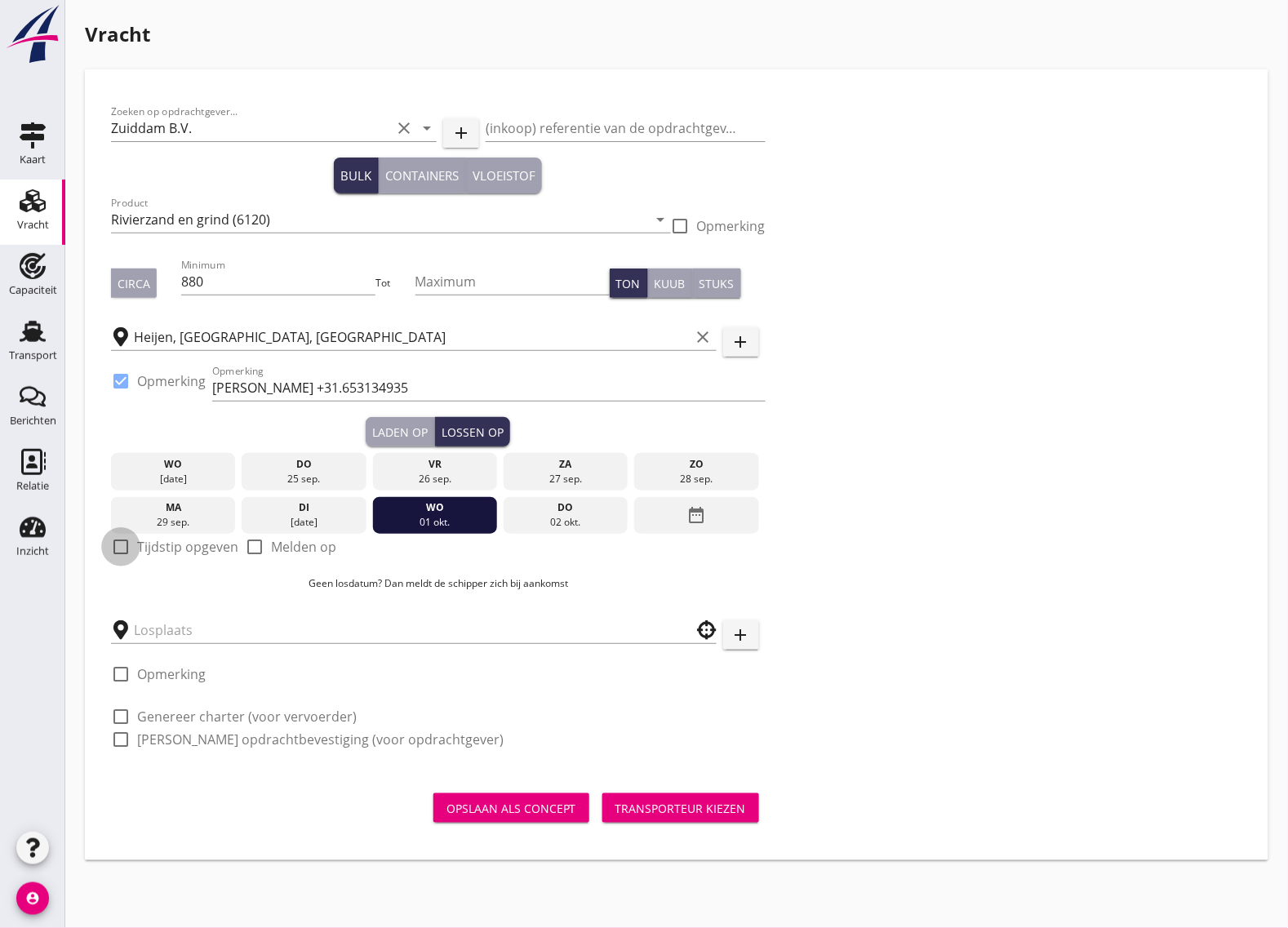
click at [123, 548] on div at bounding box center [121, 547] width 28 height 28
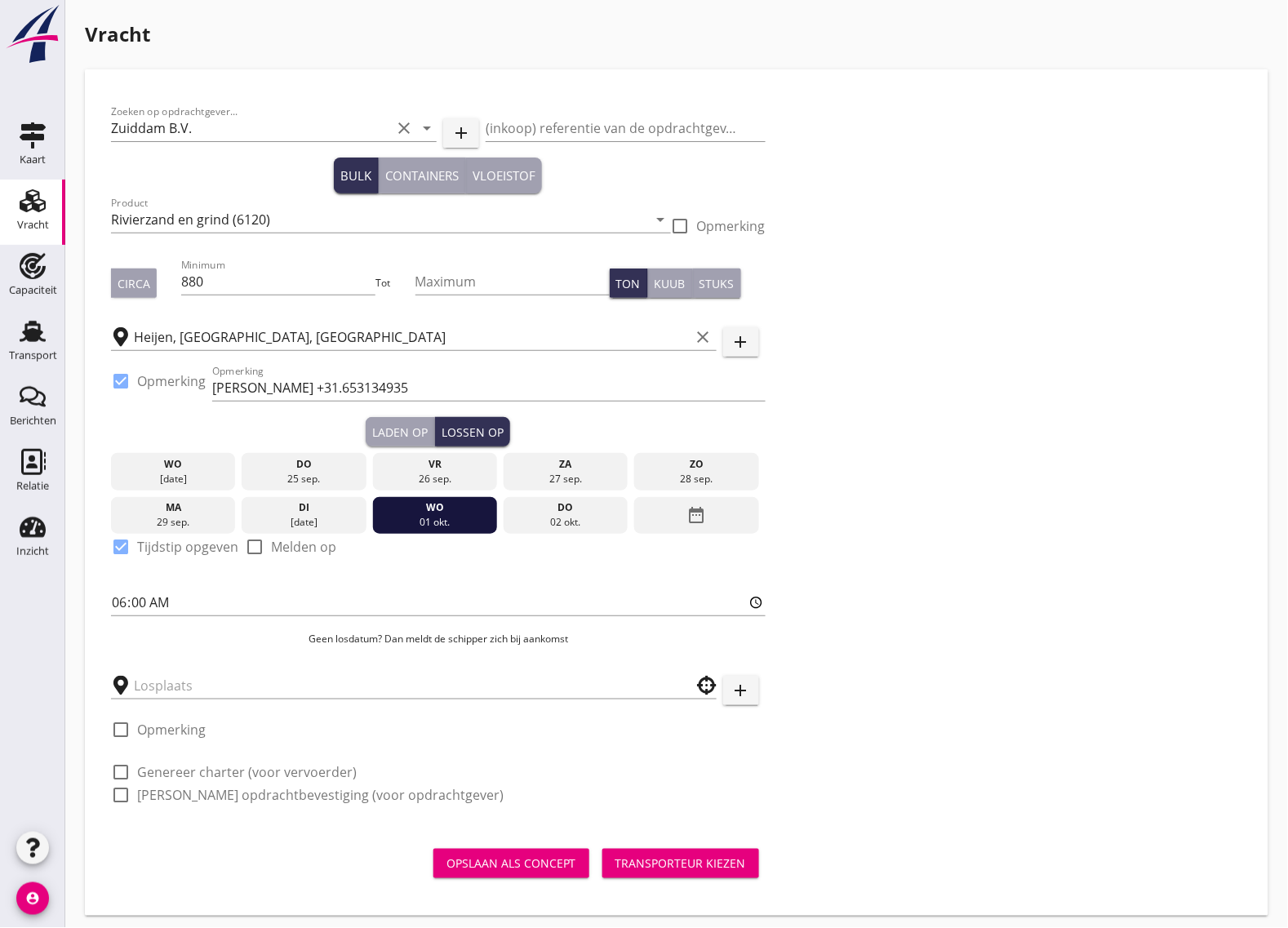
click at [388, 424] on div "Laden op" at bounding box center [400, 432] width 56 height 17
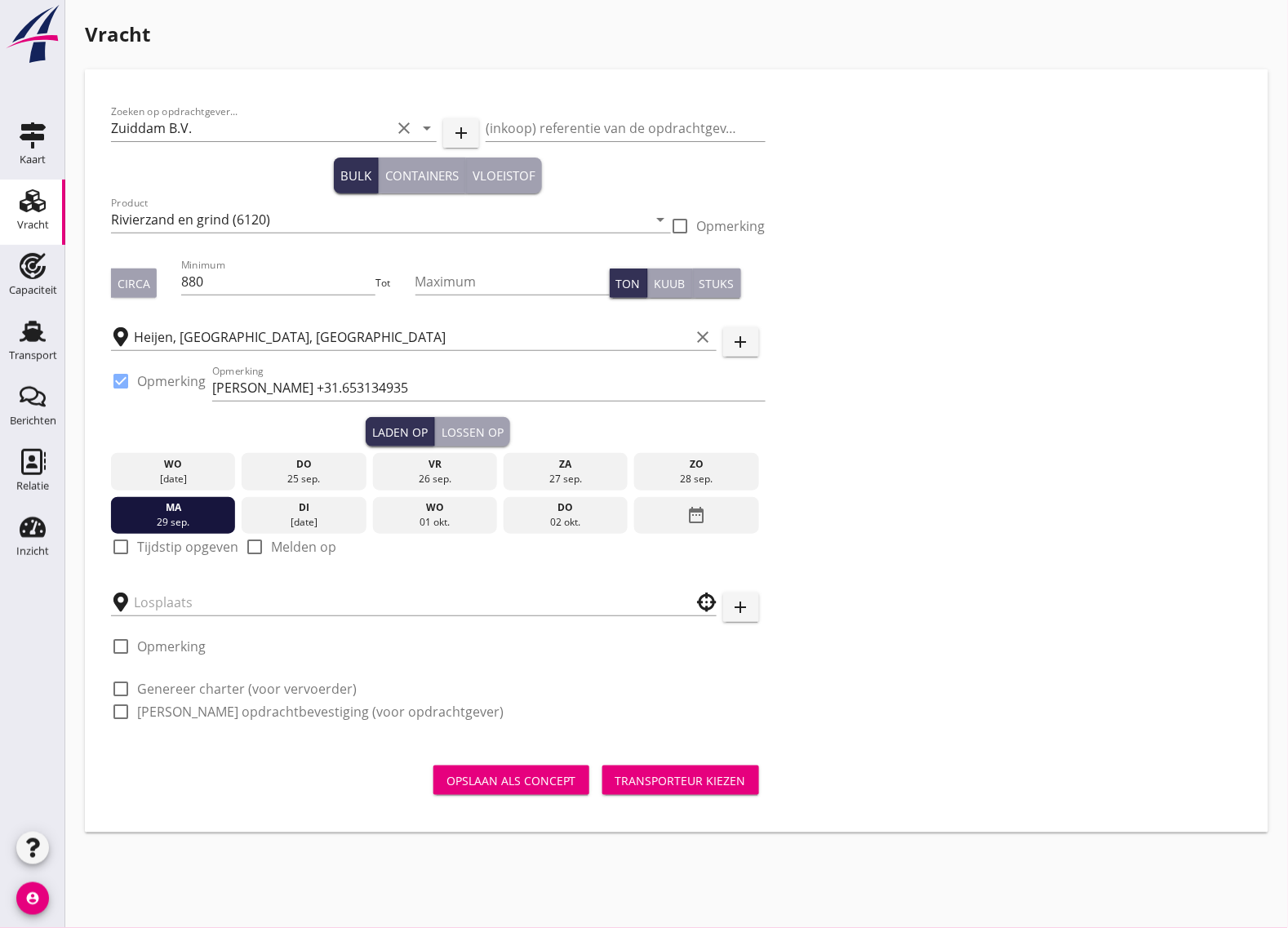
click at [113, 545] on div at bounding box center [121, 547] width 28 height 28
checkbox input "true"
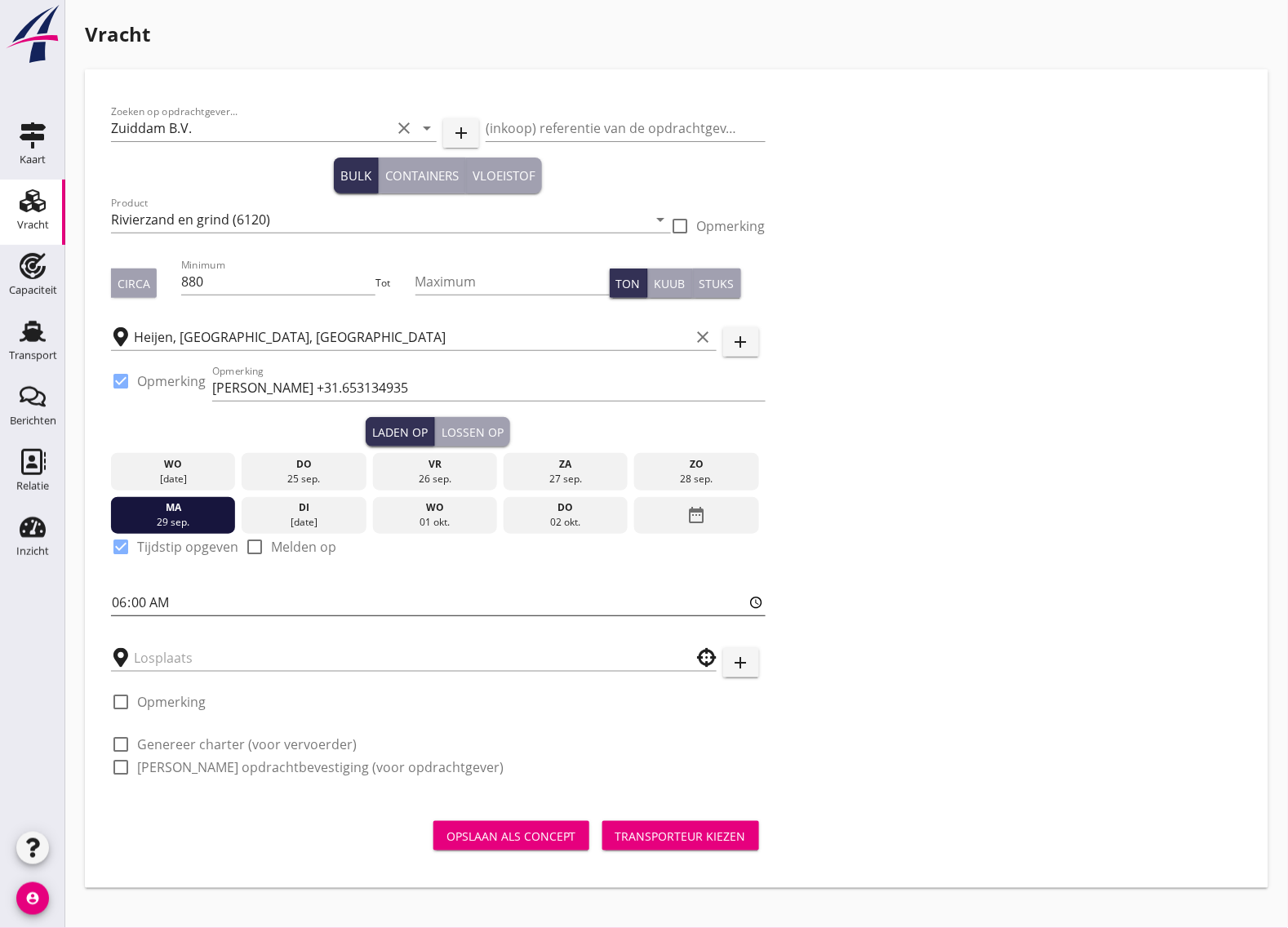
click at [145, 603] on input "06:00" at bounding box center [439, 603] width 655 height 26
click at [484, 421] on button "Lossen op" at bounding box center [473, 432] width 75 height 29
type input "06:00"
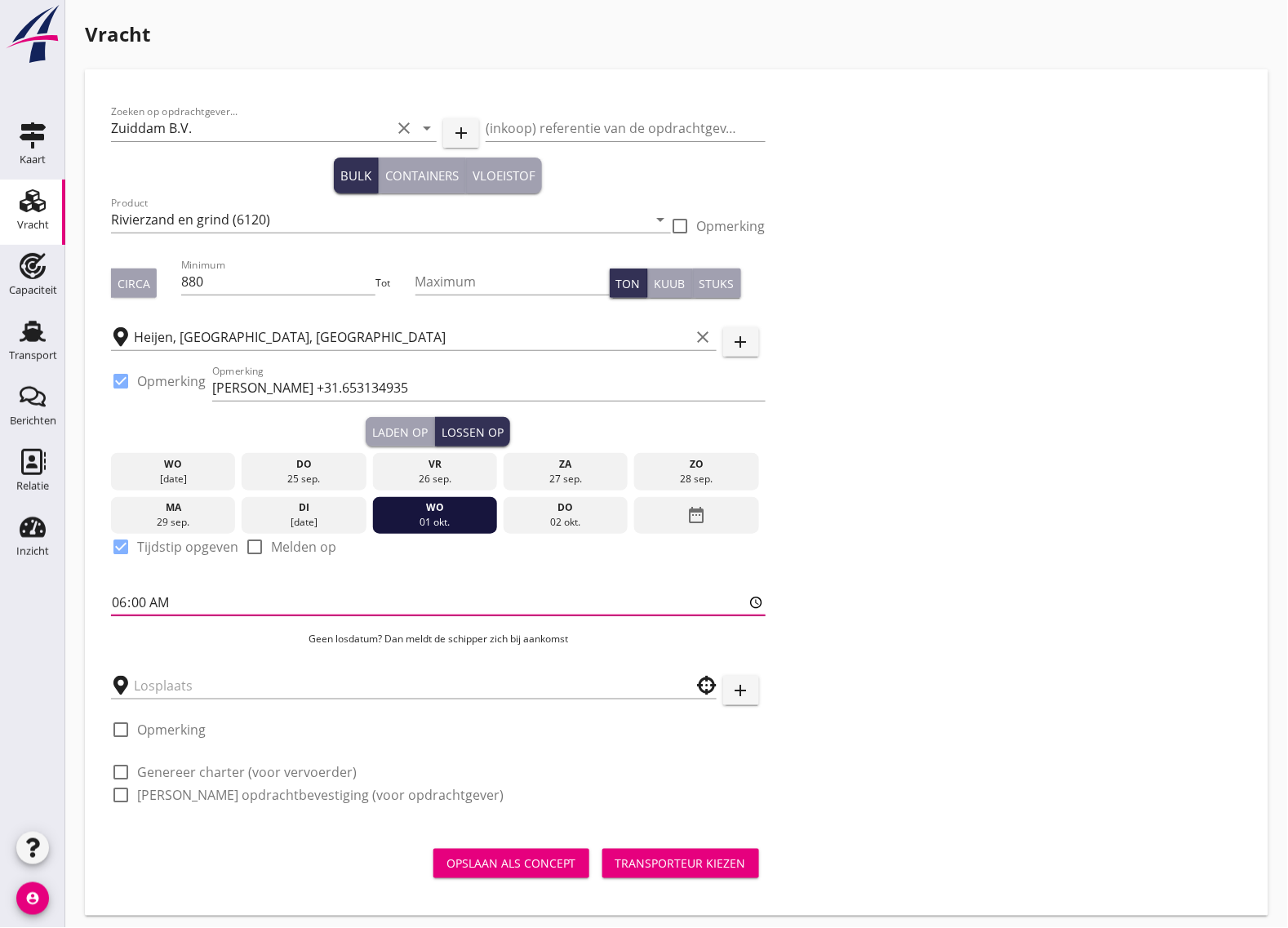
click at [140, 603] on input "06:00" at bounding box center [439, 603] width 655 height 26
click at [310, 507] on div "di" at bounding box center [304, 508] width 117 height 15
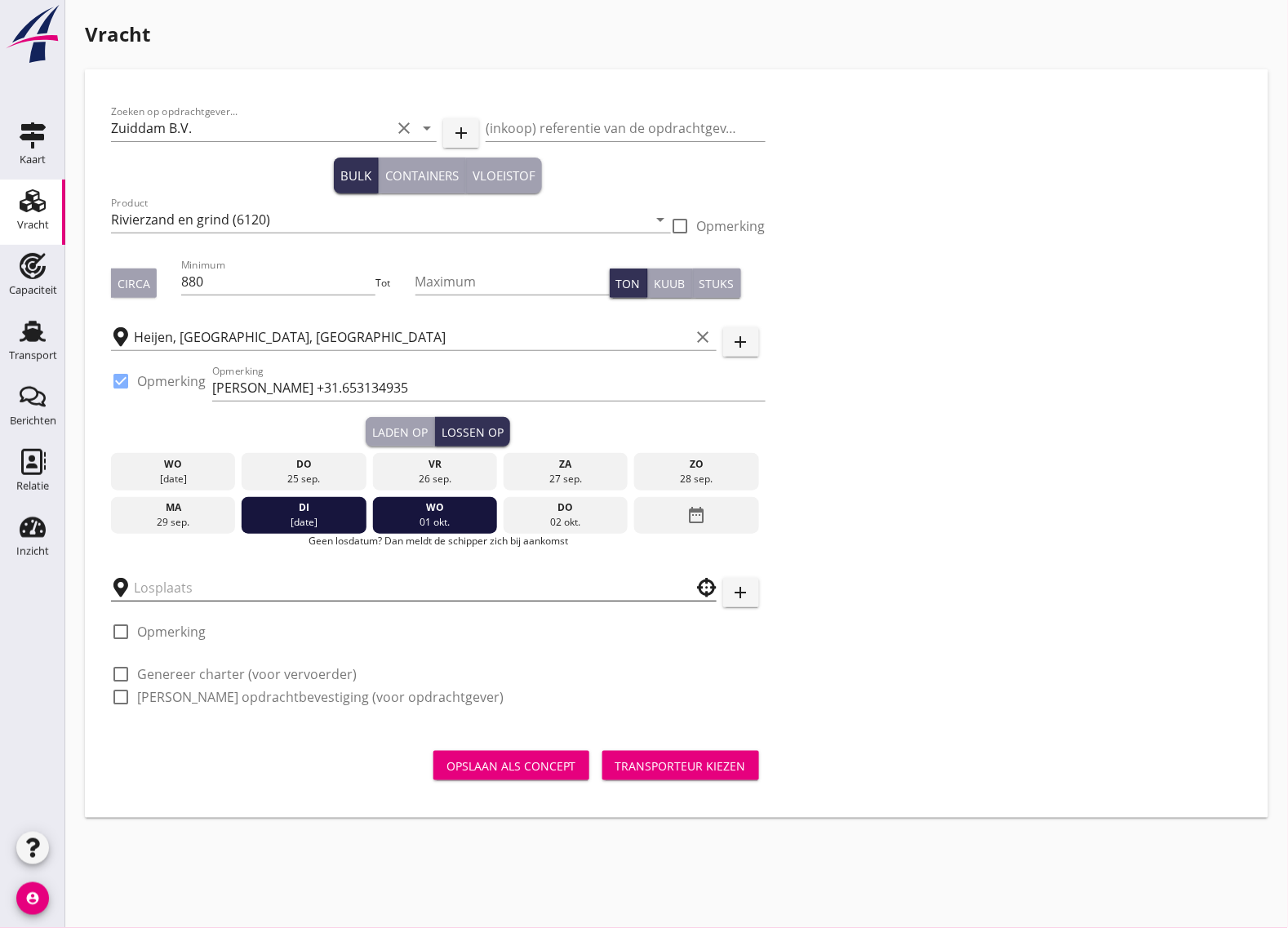
click at [180, 585] on input "text" at bounding box center [403, 588] width 537 height 26
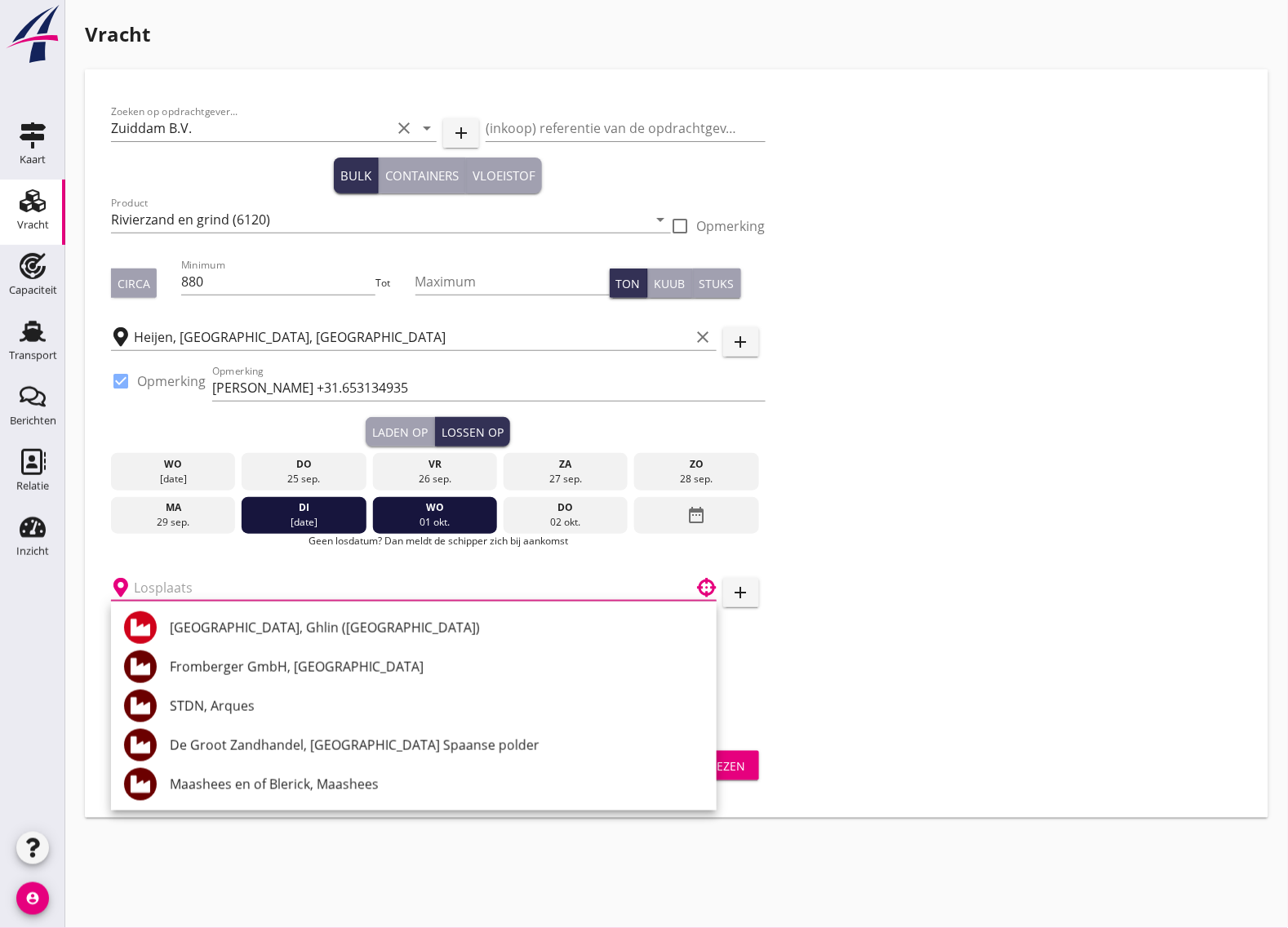
click at [336, 517] on div "[DATE]" at bounding box center [304, 523] width 117 height 15
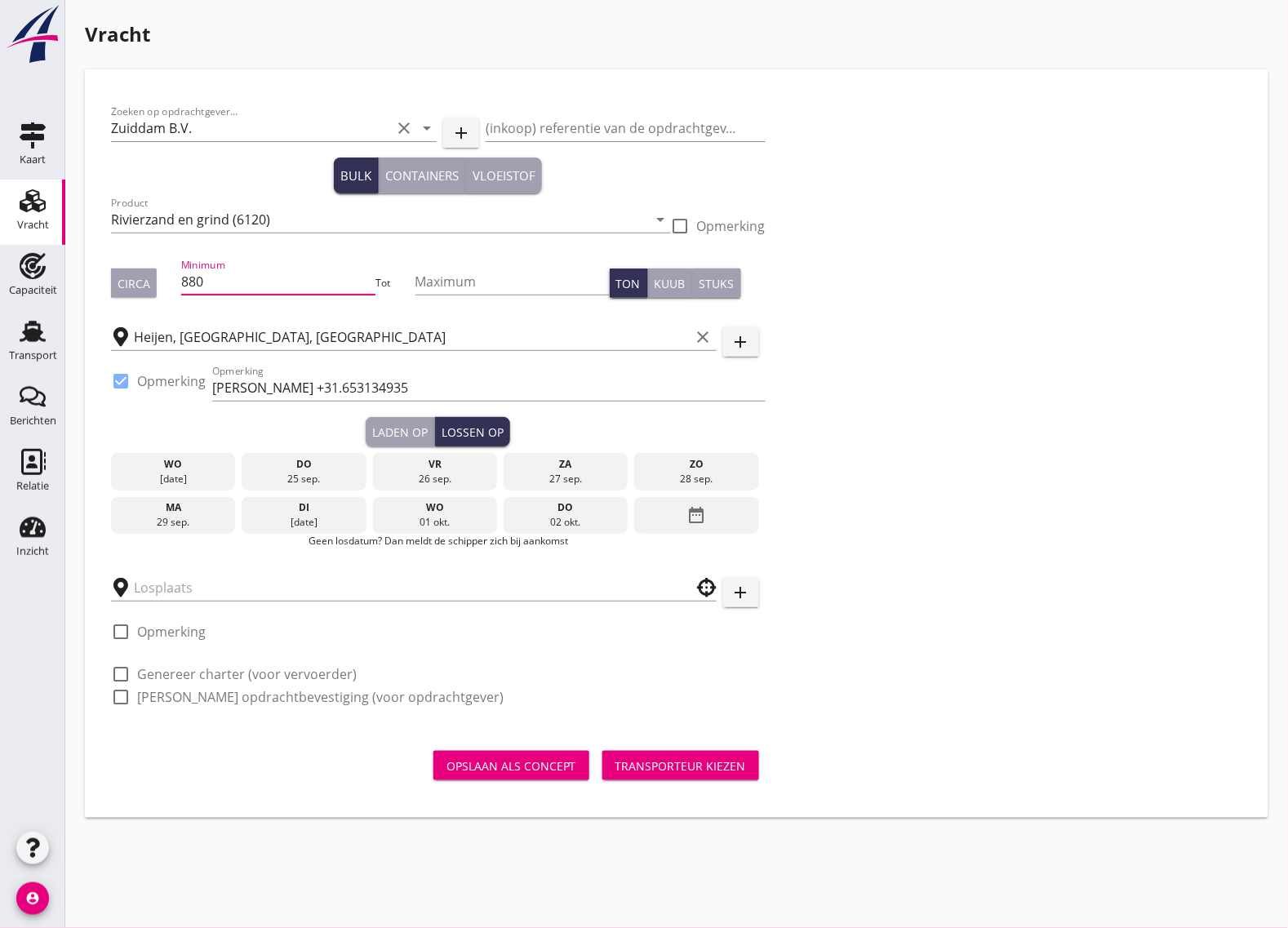
click at [230, 286] on input "880" at bounding box center [279, 282] width 194 height 26
click at [676, 227] on div at bounding box center [681, 226] width 28 height 28
checkbox input "true"
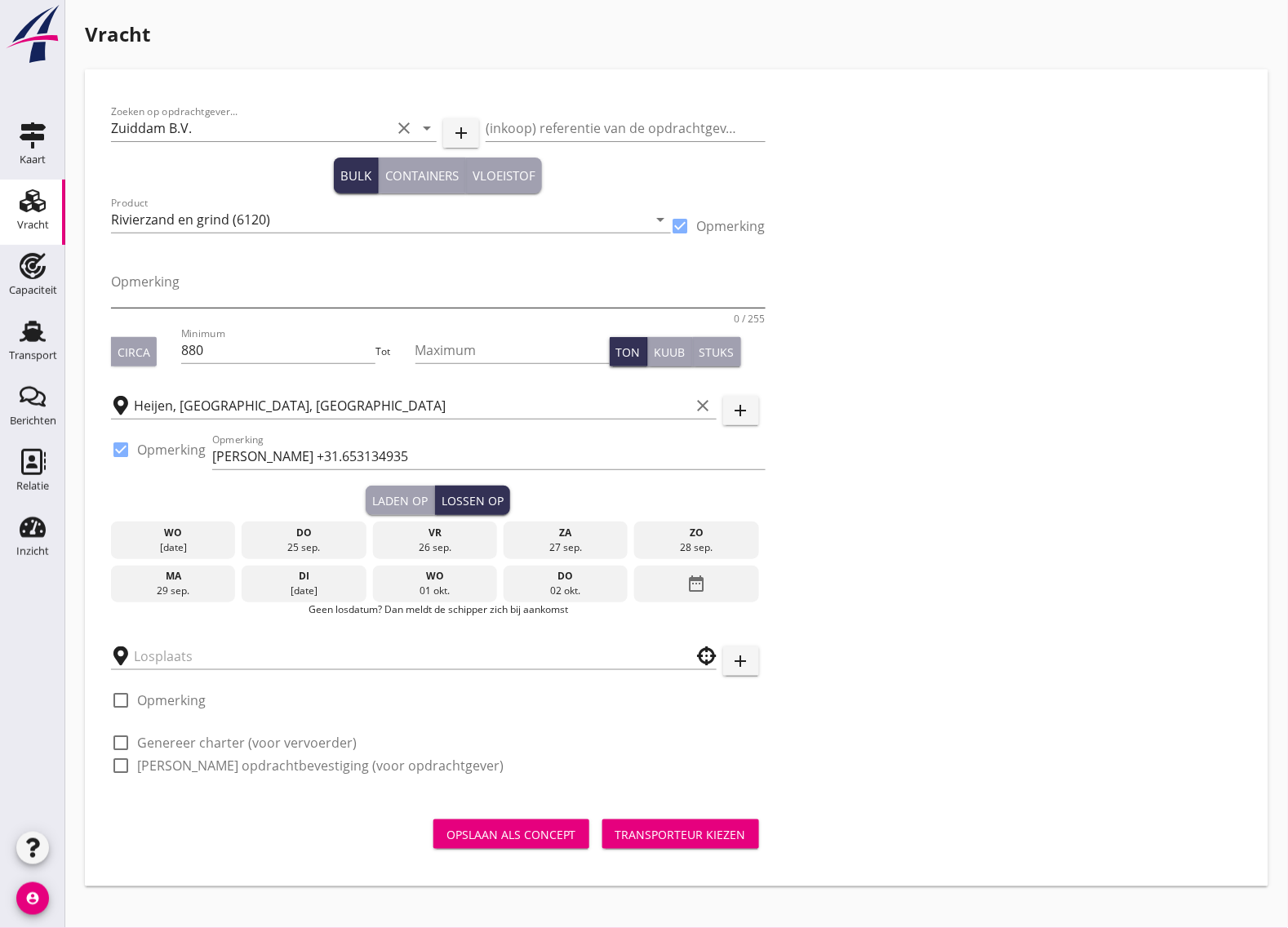
click at [192, 279] on textarea "Opmerking" at bounding box center [439, 288] width 655 height 39
click at [176, 282] on textarea "550 Grind en 330 Zand" at bounding box center [439, 288] width 655 height 39
click at [319, 279] on textarea "550 Grind en 330 Zand" at bounding box center [439, 288] width 655 height 39
type textarea "550 Grind en 330 Zand"
click at [1000, 482] on div "Zoeken op opdrachtgever... Zuiddam B.V. clear arrow_drop_down add (inkoop) refe…" at bounding box center [676, 445] width 1144 height 700
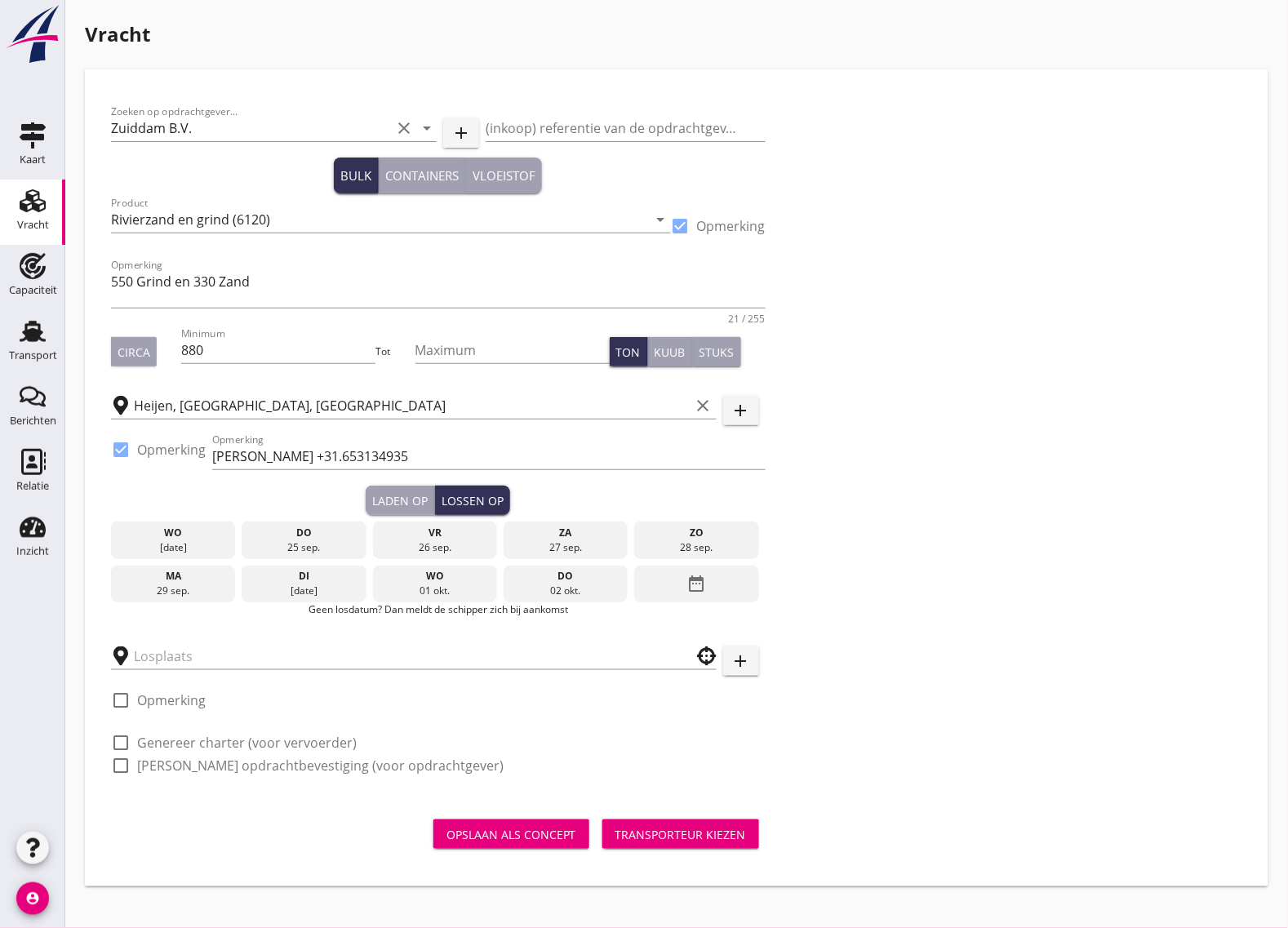
click at [377, 488] on button "Laden op" at bounding box center [400, 501] width 69 height 29
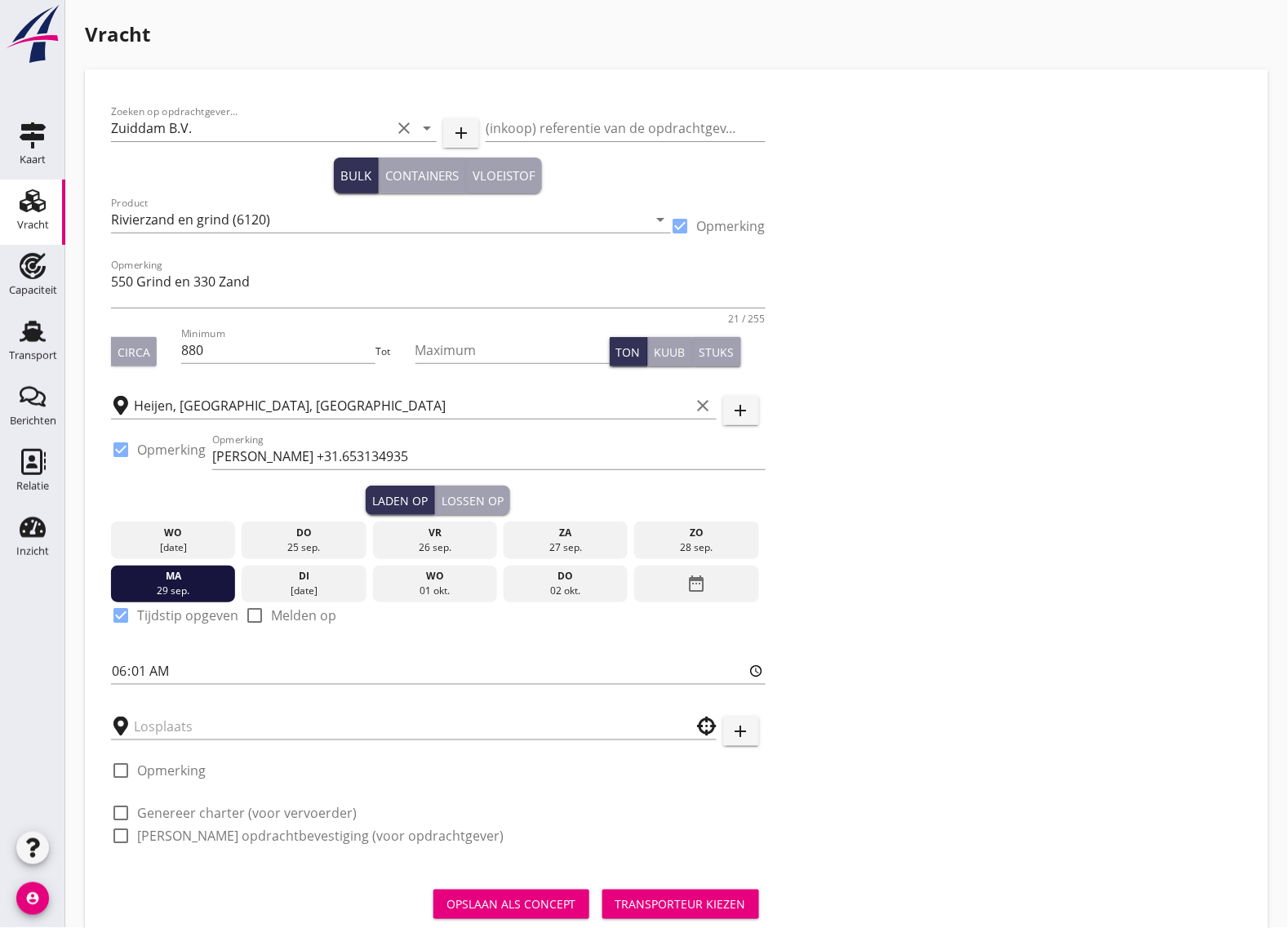
click at [475, 496] on div "Lossen op" at bounding box center [473, 501] width 62 height 17
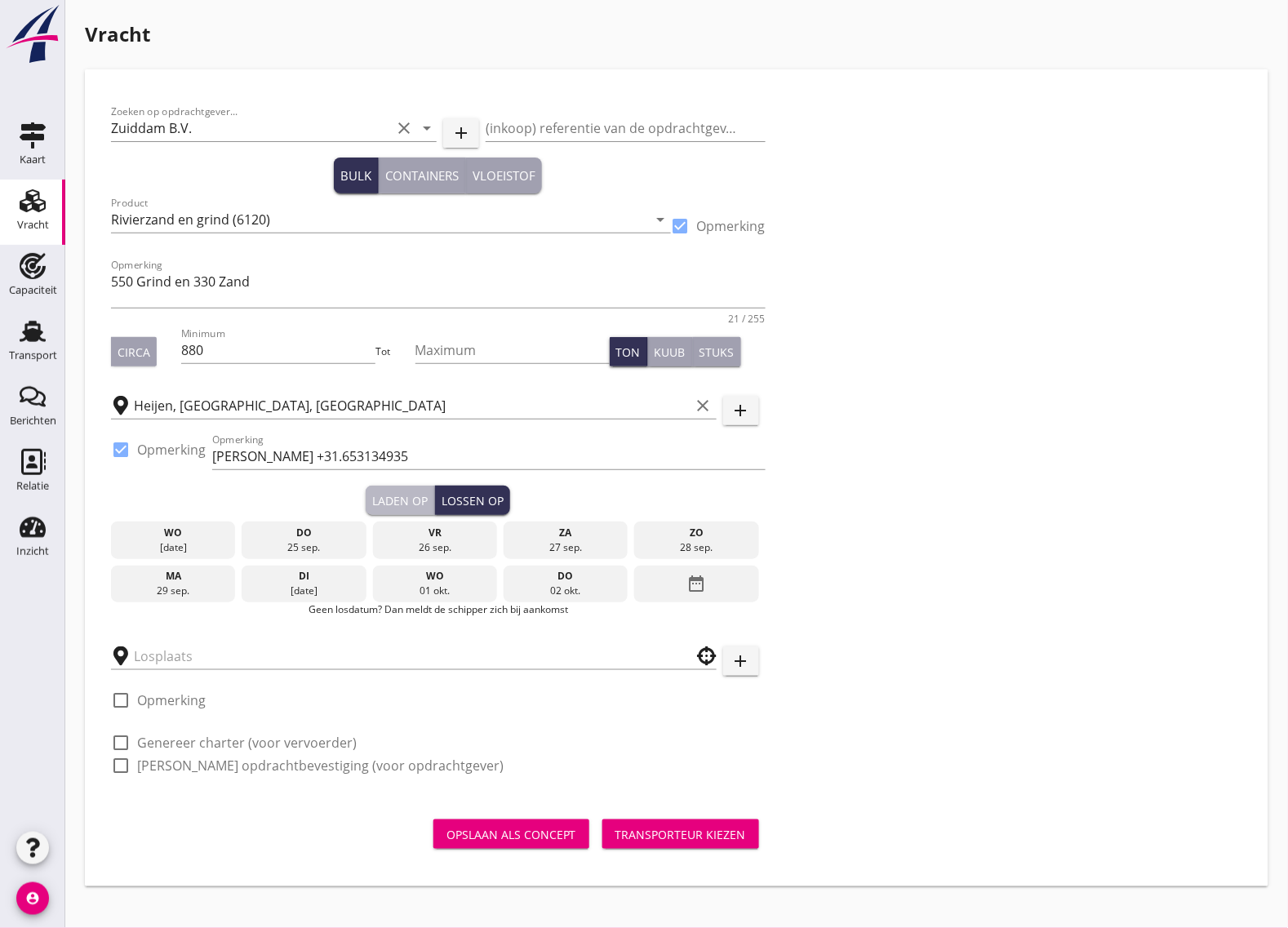
click at [389, 496] on div "Laden op" at bounding box center [400, 501] width 56 height 17
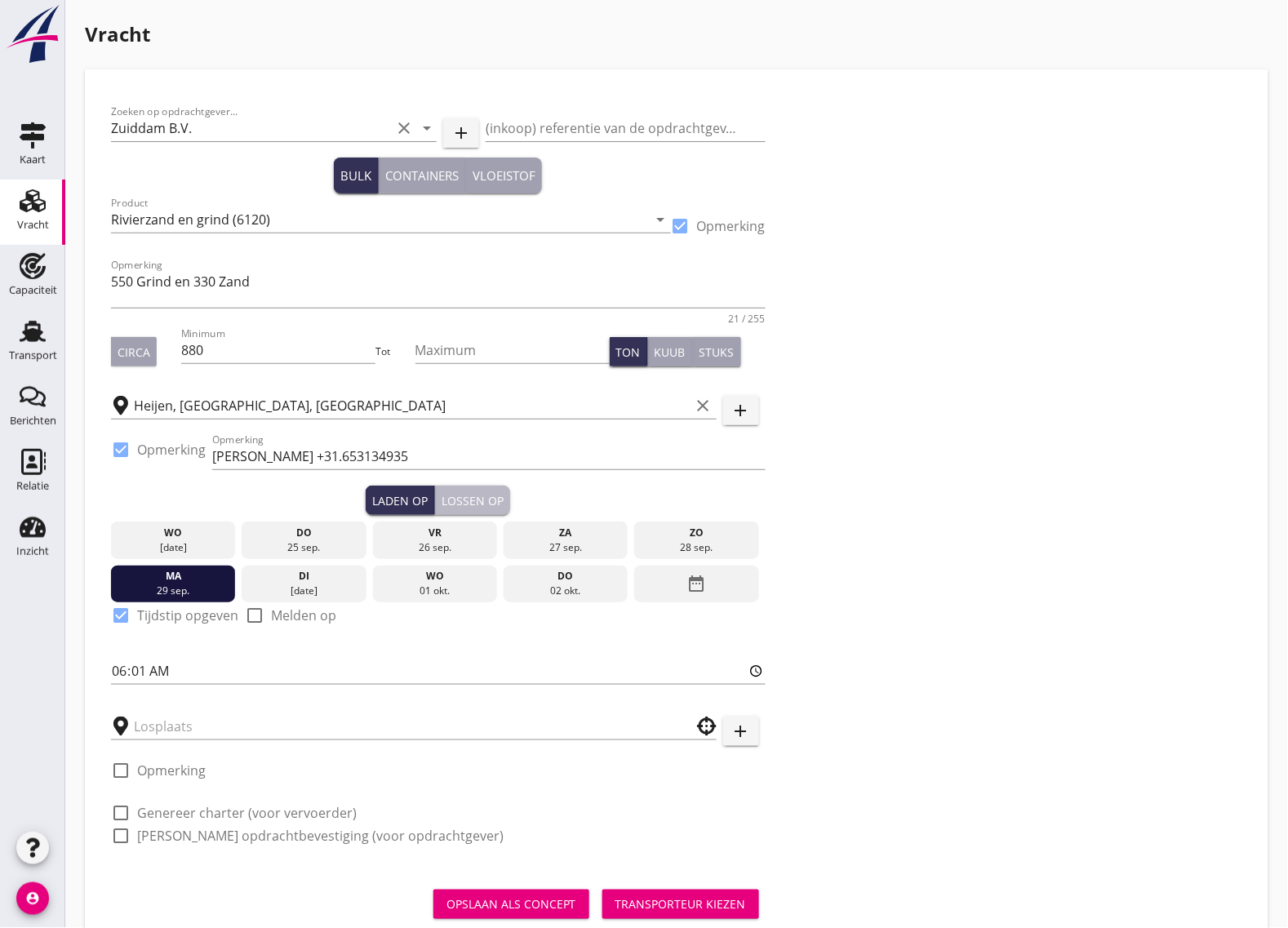
click at [468, 497] on div "Lossen op" at bounding box center [473, 501] width 62 height 17
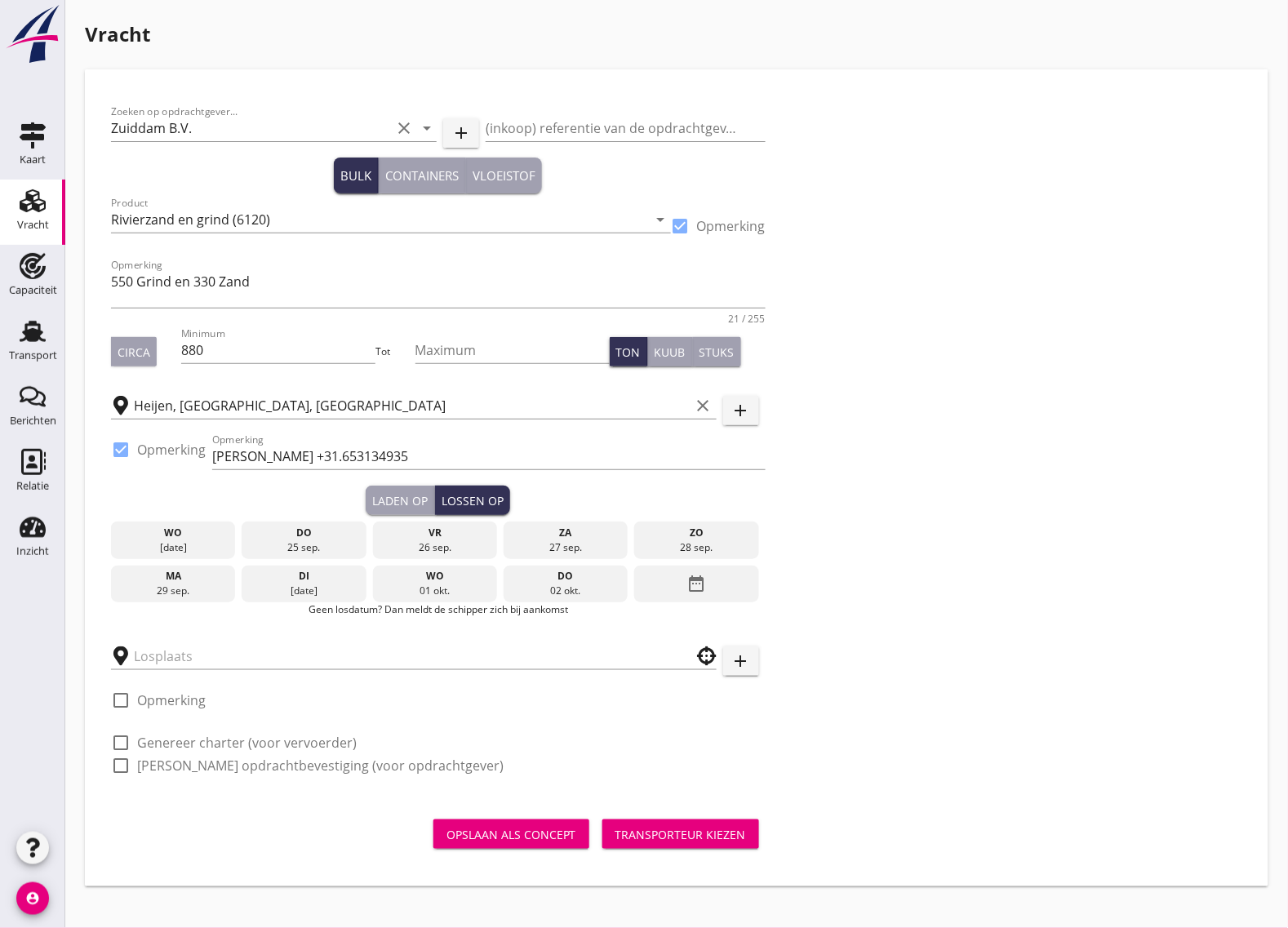
click at [308, 581] on div "di" at bounding box center [304, 577] width 117 height 15
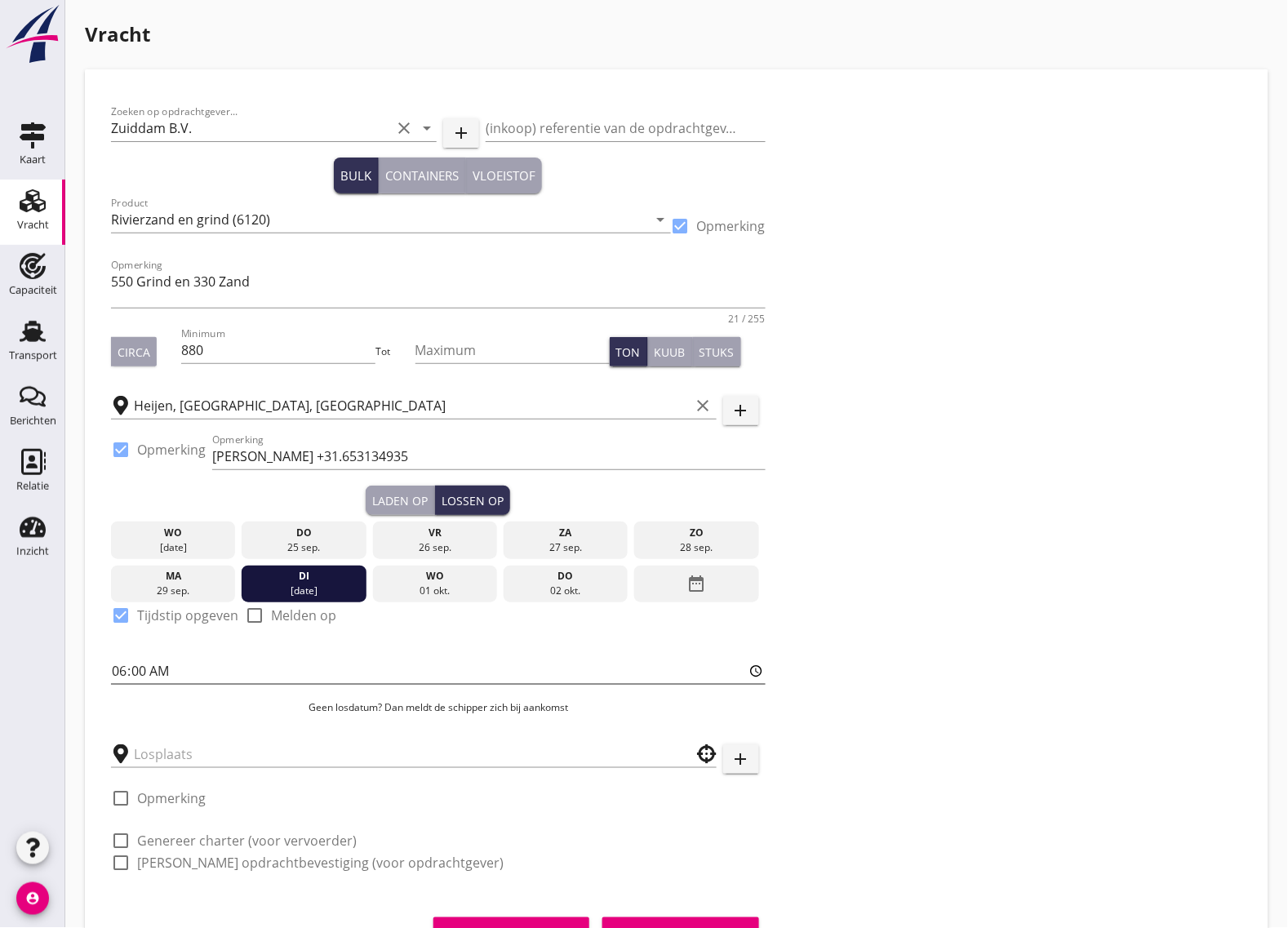
click at [139, 663] on input "06:00" at bounding box center [439, 671] width 655 height 26
type input "06:01"
click at [396, 487] on button "Laden op" at bounding box center [400, 501] width 69 height 29
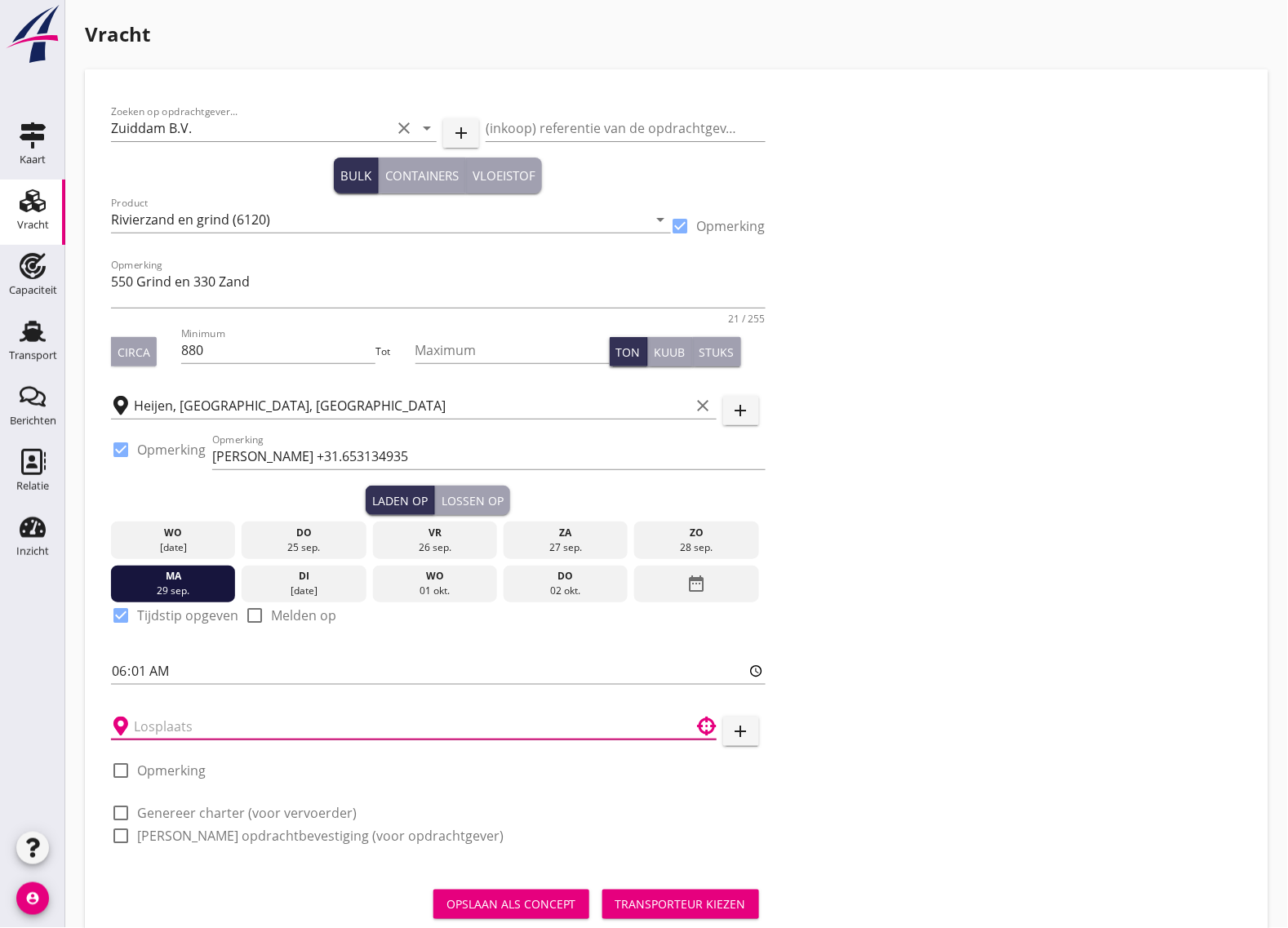
click at [156, 717] on input "text" at bounding box center [403, 727] width 537 height 26
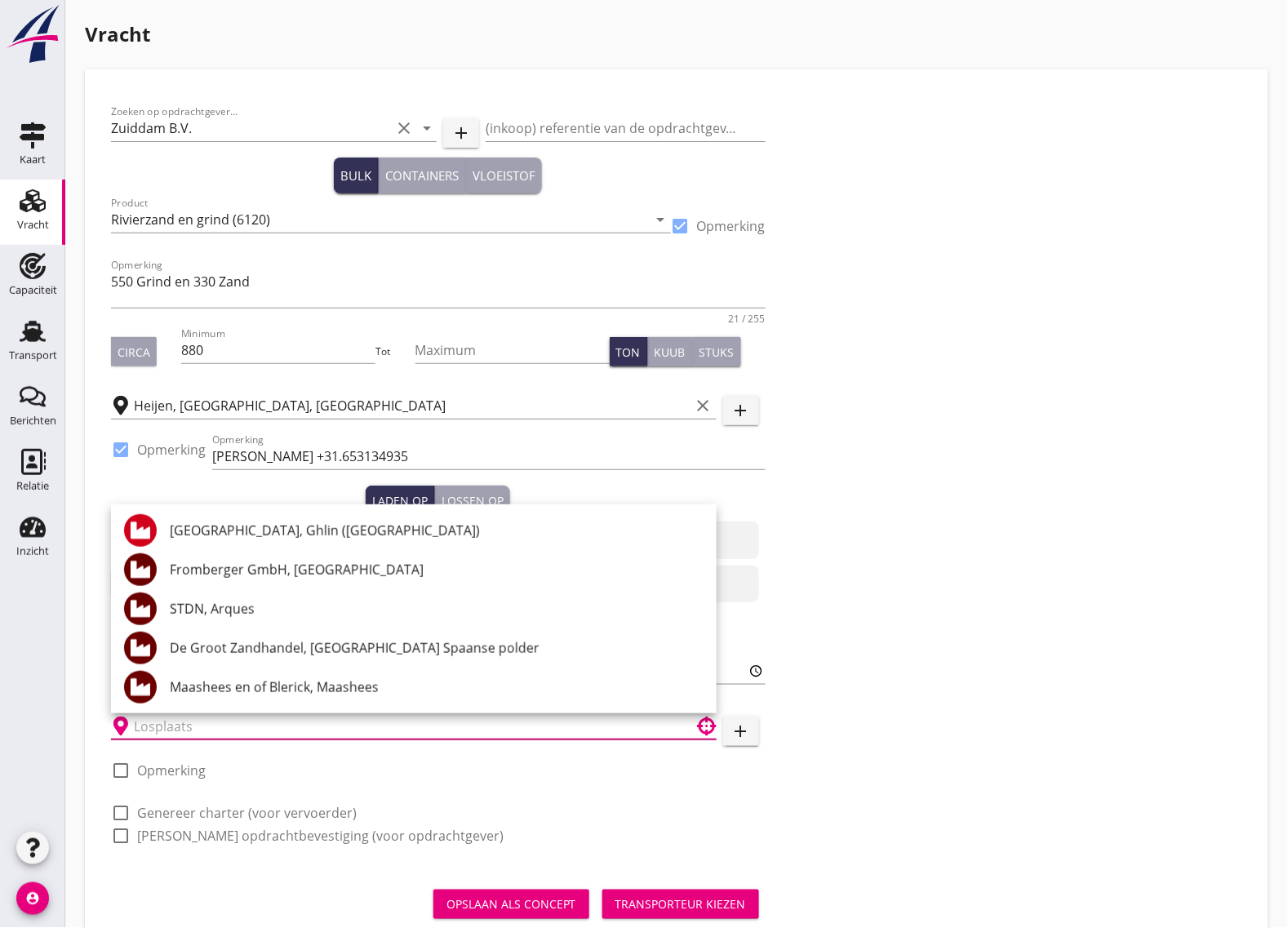
click at [165, 733] on input "text" at bounding box center [403, 727] width 537 height 26
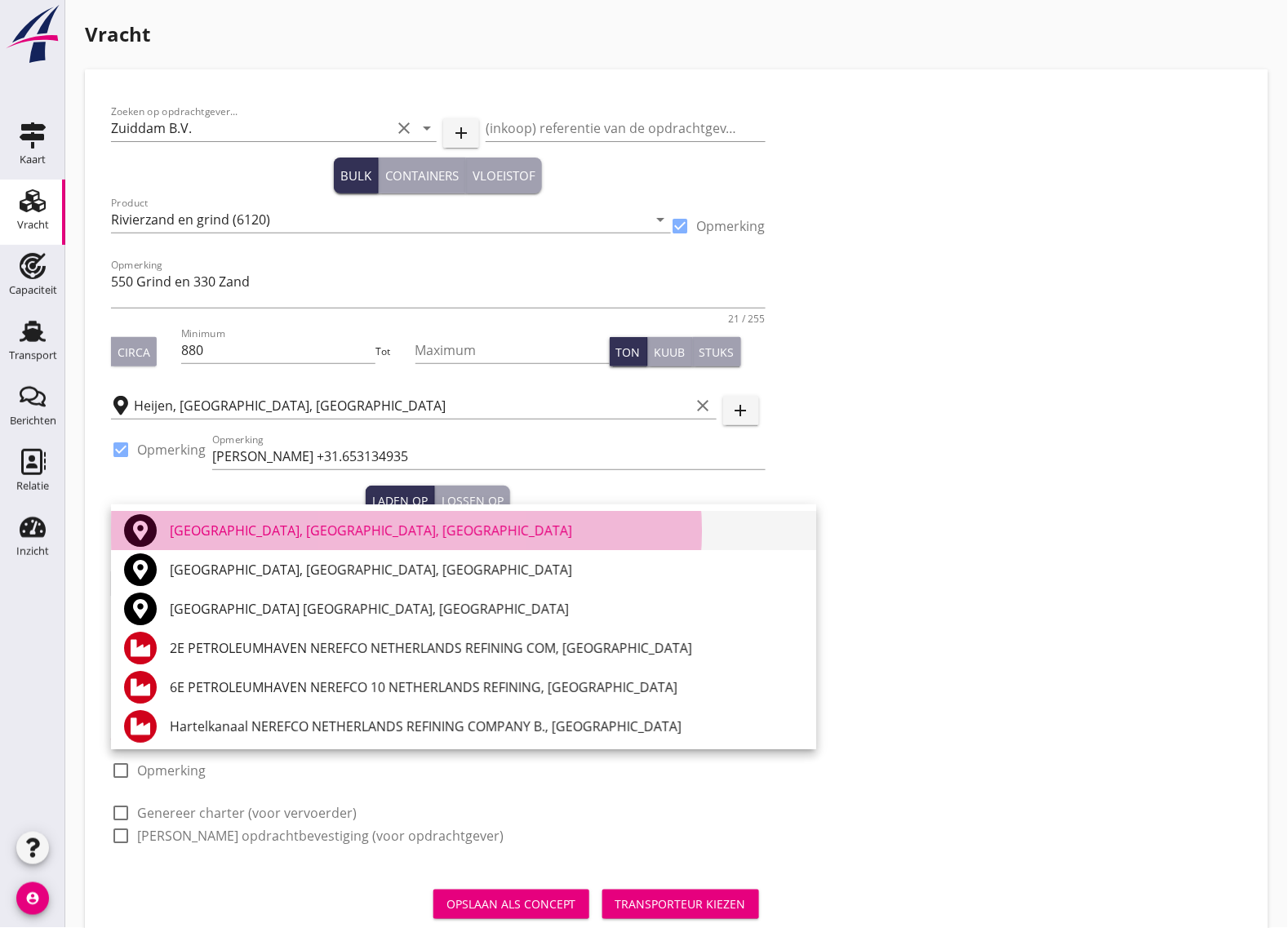
click at [251, 539] on div "[GEOGRAPHIC_DATA], [GEOGRAPHIC_DATA], [GEOGRAPHIC_DATA]" at bounding box center [487, 531] width 634 height 20
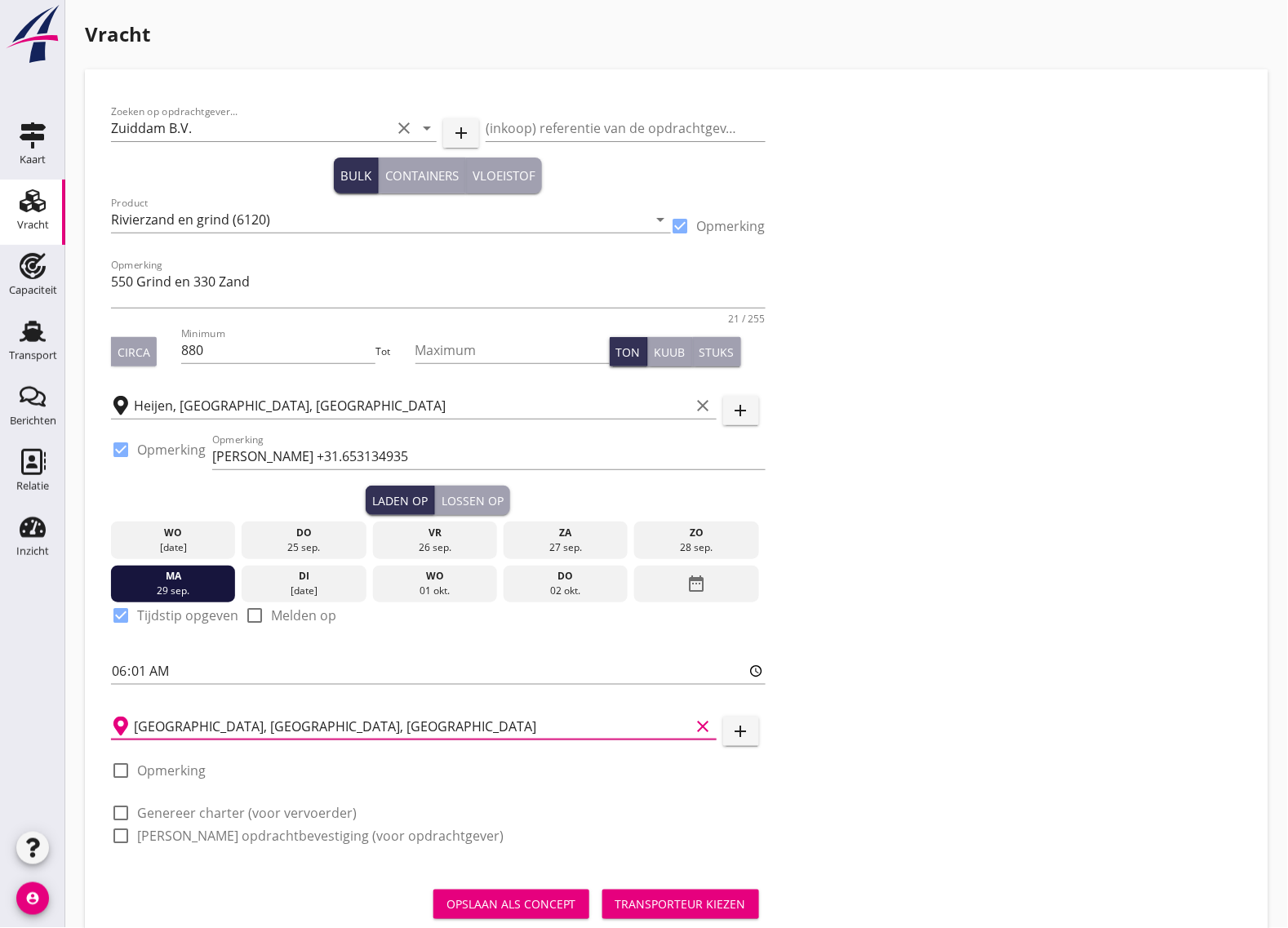
type input "[GEOGRAPHIC_DATA], [GEOGRAPHIC_DATA], [GEOGRAPHIC_DATA]"
click at [120, 770] on div at bounding box center [121, 771] width 28 height 28
checkbox input "true"
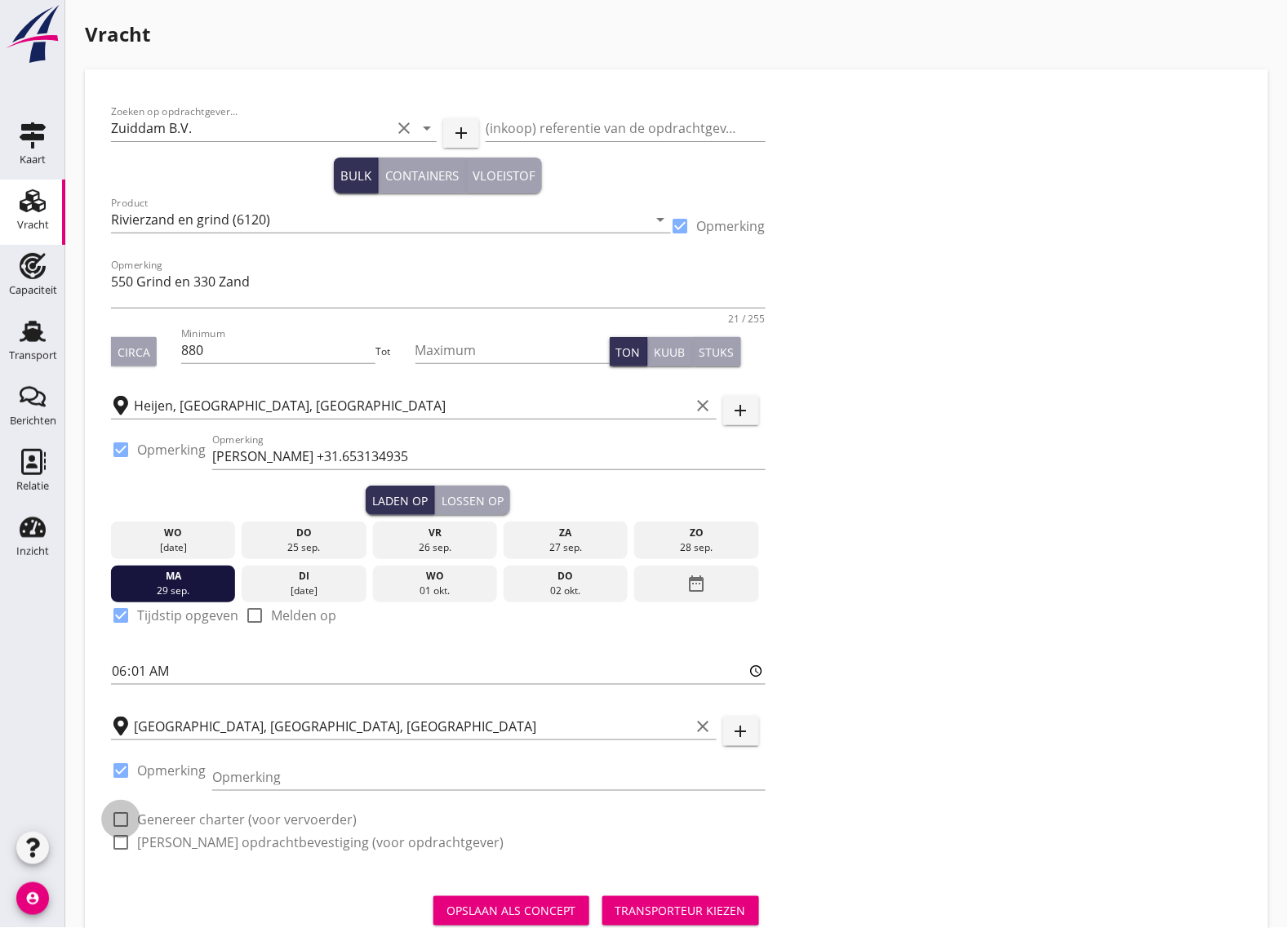
click at [118, 826] on div at bounding box center [121, 820] width 28 height 28
checkbox input "true"
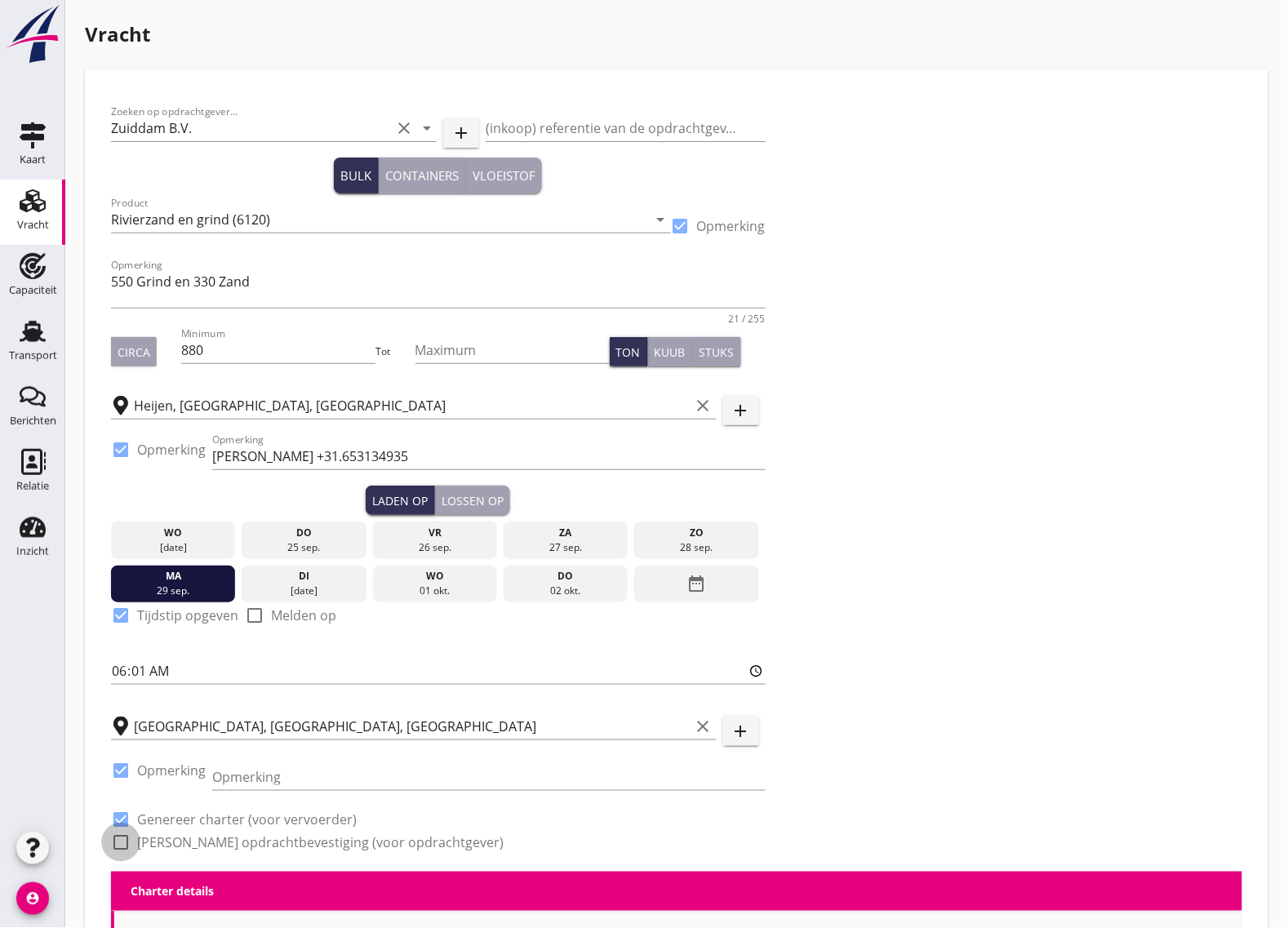
drag, startPoint x: 123, startPoint y: 844, endPoint x: 321, endPoint y: 797, distance: 203.5
click at [123, 845] on div at bounding box center [121, 843] width 28 height 28
checkbox input "true"
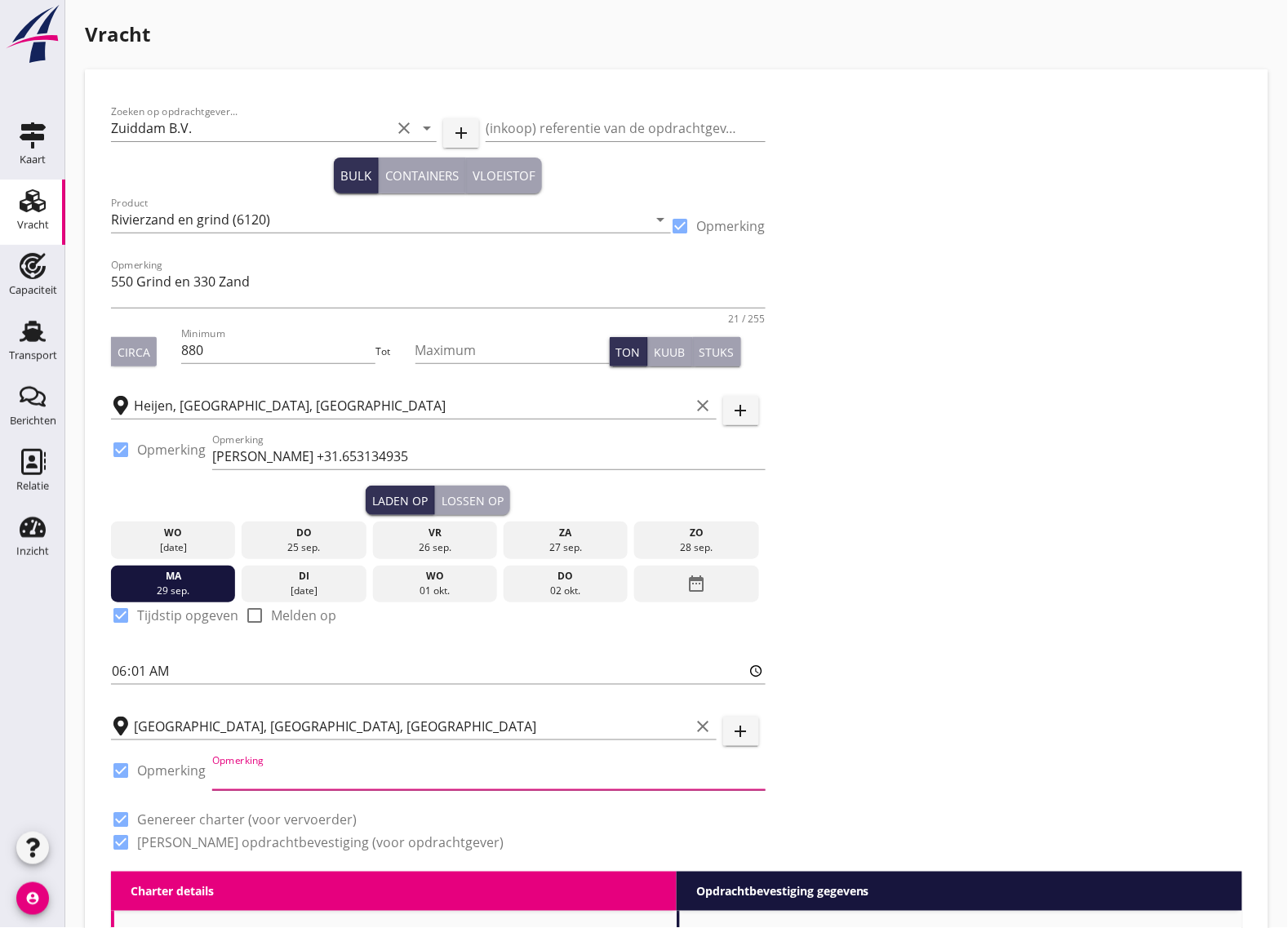
click at [315, 787] on input "Opmerking" at bounding box center [489, 778] width 554 height 26
click at [274, 786] on input "Opmerking" at bounding box center [489, 778] width 554 height 26
paste input "[PERSON_NAME] +31.621645013"
type input "[PERSON_NAME] +31.621645013"
click at [876, 762] on div "Zoeken op opdrachtgever... Zuiddam B.V. clear arrow_drop_down add (inkoop) refe…" at bounding box center [676, 484] width 1144 height 777
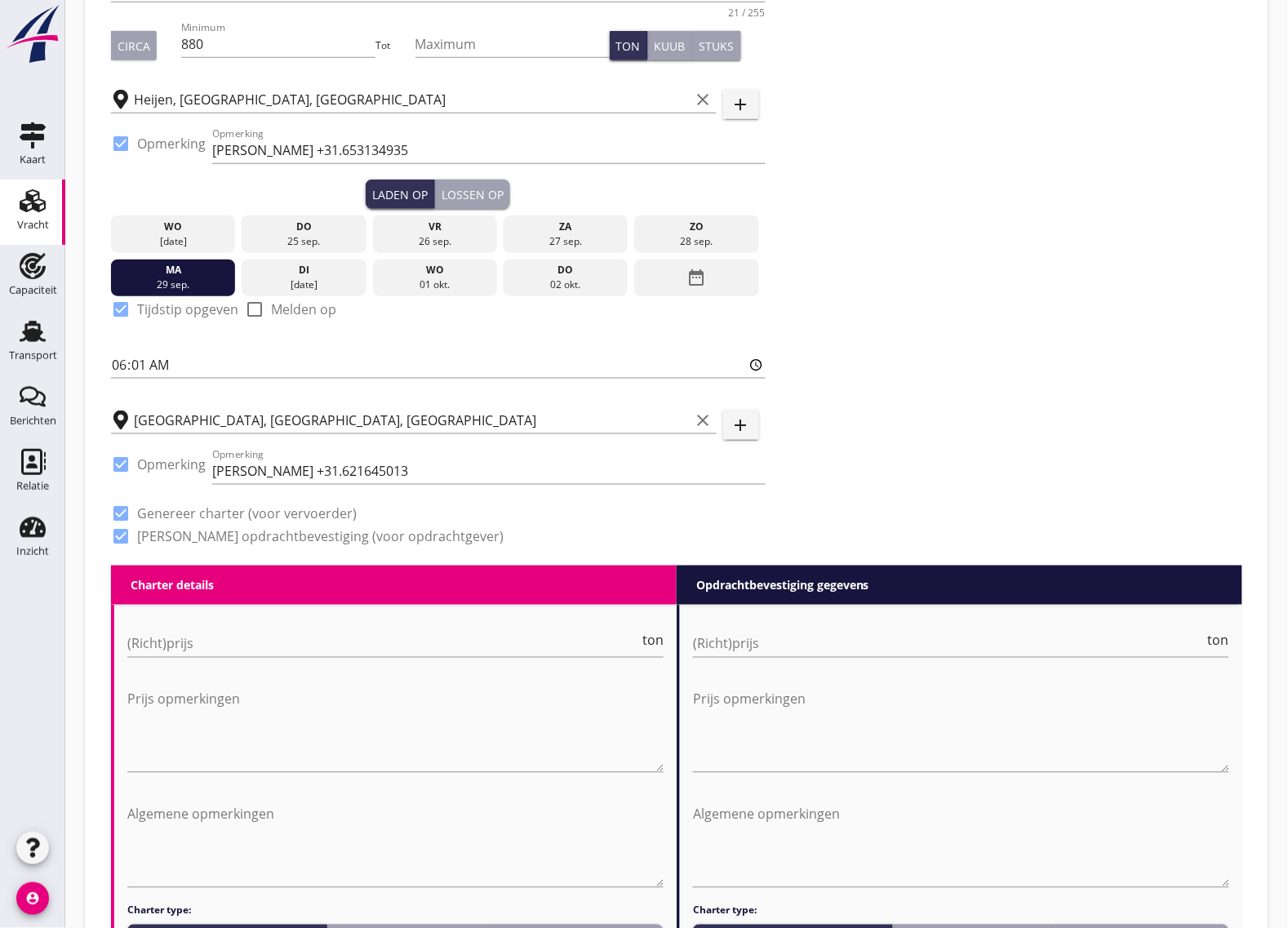
scroll to position [511, 0]
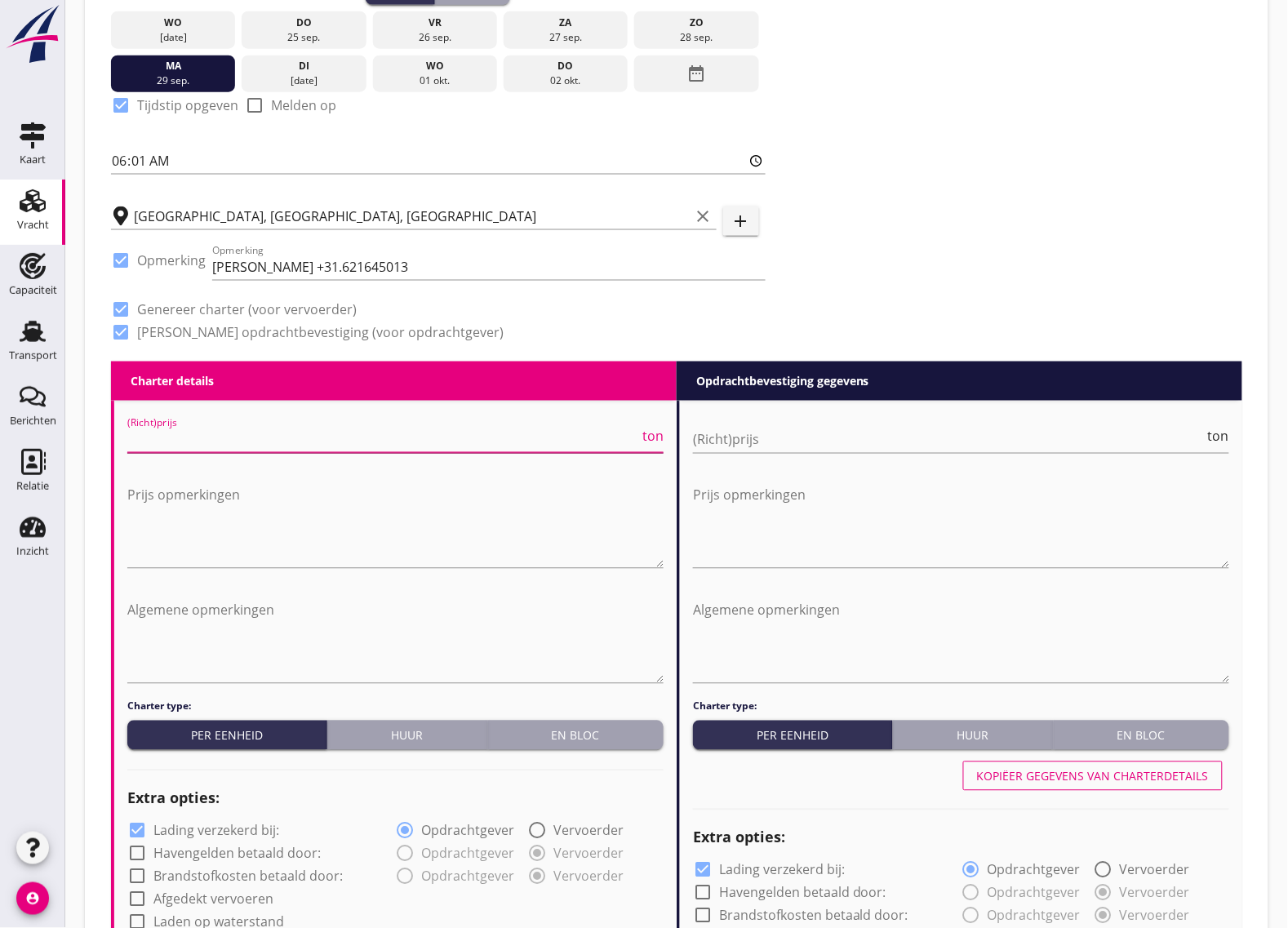
click at [204, 435] on input "(Richt)prijs" at bounding box center [383, 440] width 512 height 26
type input "4.5"
click at [844, 449] on input "(Richt)prijs" at bounding box center [949, 440] width 512 height 26
type input "4.5"
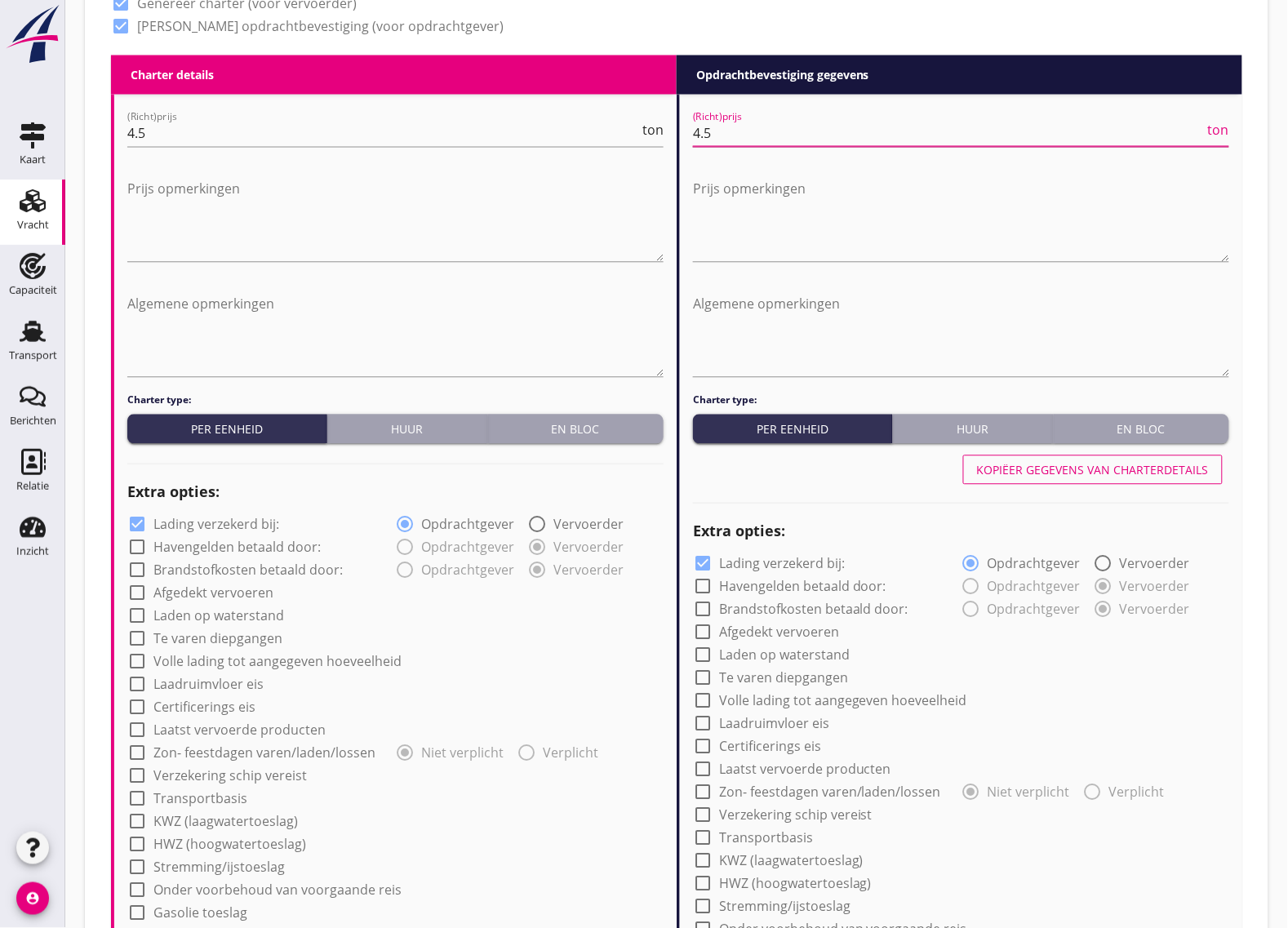
scroll to position [918, 0]
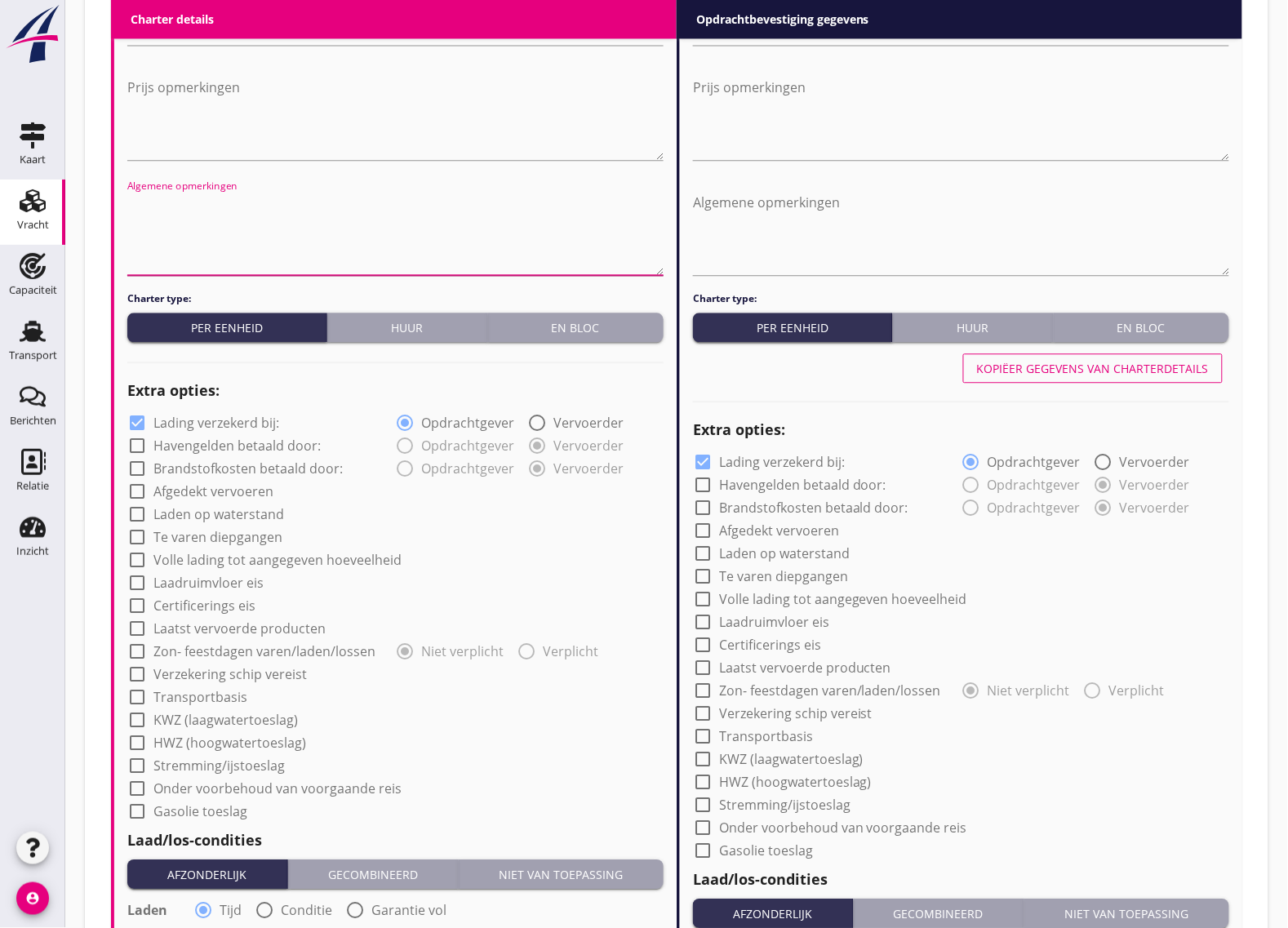
click at [189, 249] on textarea "Algemene opmerkingen" at bounding box center [395, 232] width 537 height 86
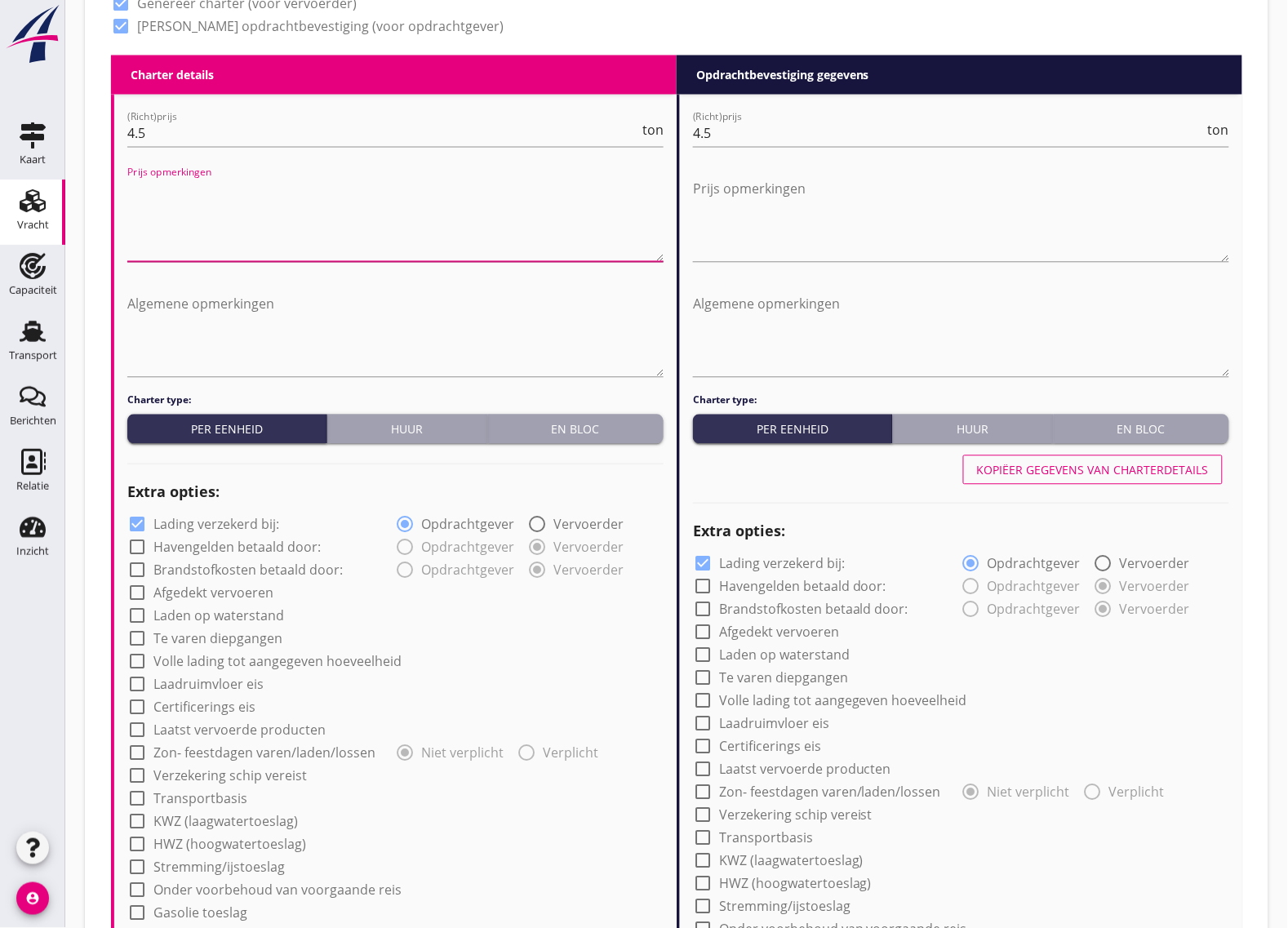
click at [170, 214] on textarea "Prijs opmerkingen" at bounding box center [395, 219] width 537 height 86
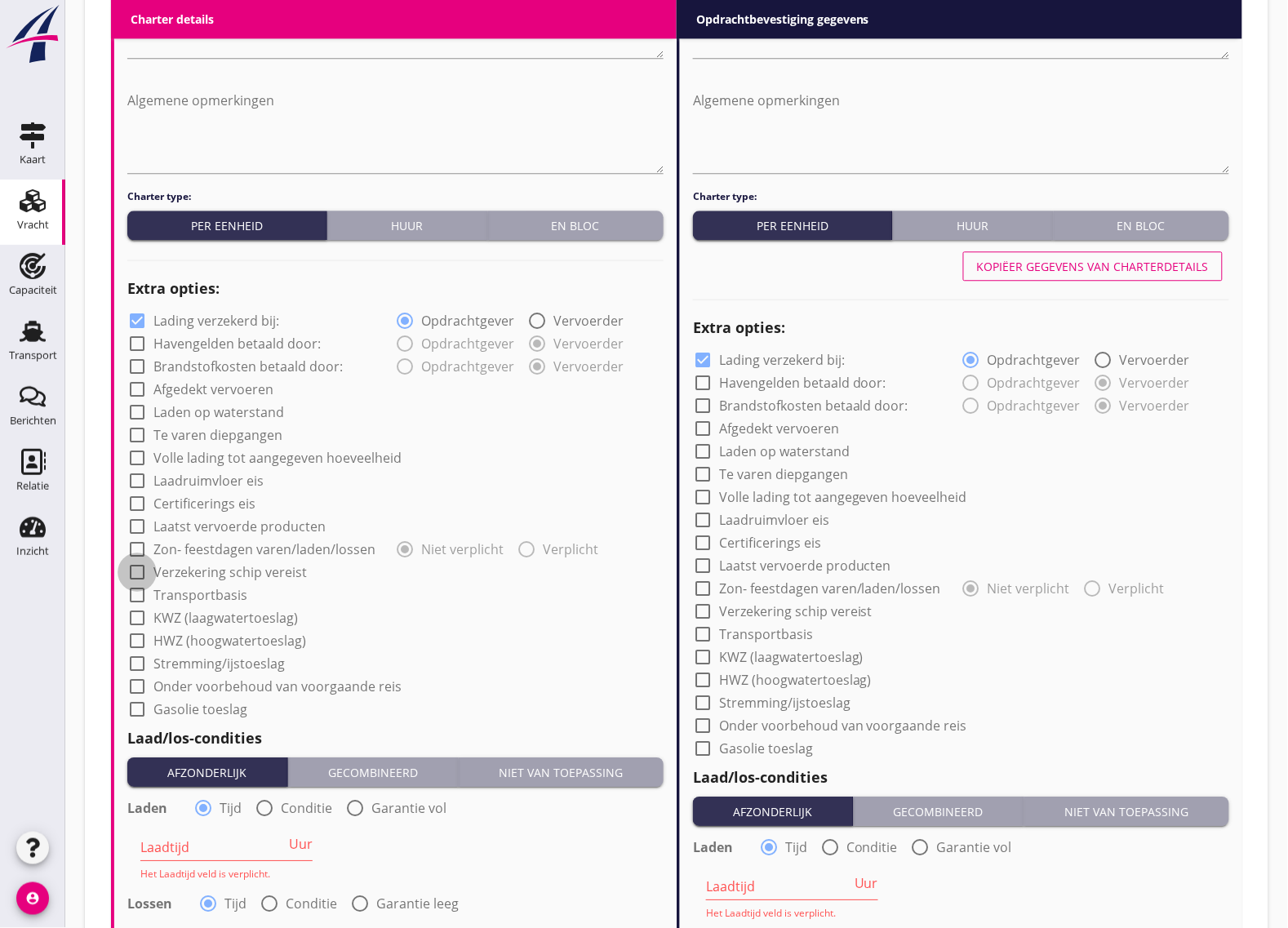
click at [133, 576] on div at bounding box center [137, 573] width 28 height 28
checkbox input "true"
click at [700, 606] on div at bounding box center [703, 612] width 28 height 28
checkbox input "true"
click at [699, 348] on div at bounding box center [703, 360] width 28 height 28
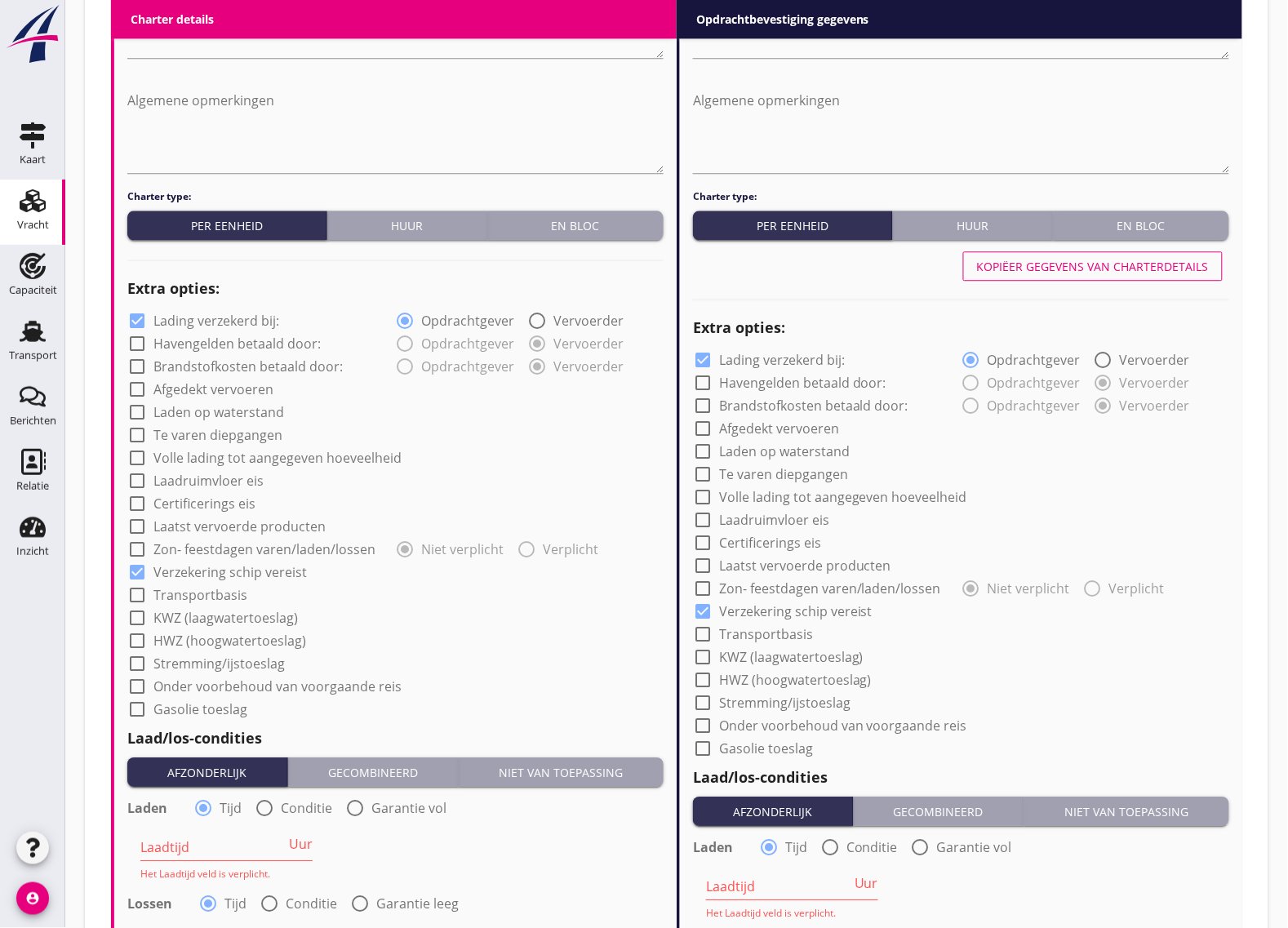
checkbox input "false"
click at [136, 320] on div at bounding box center [137, 321] width 28 height 28
checkbox input "false"
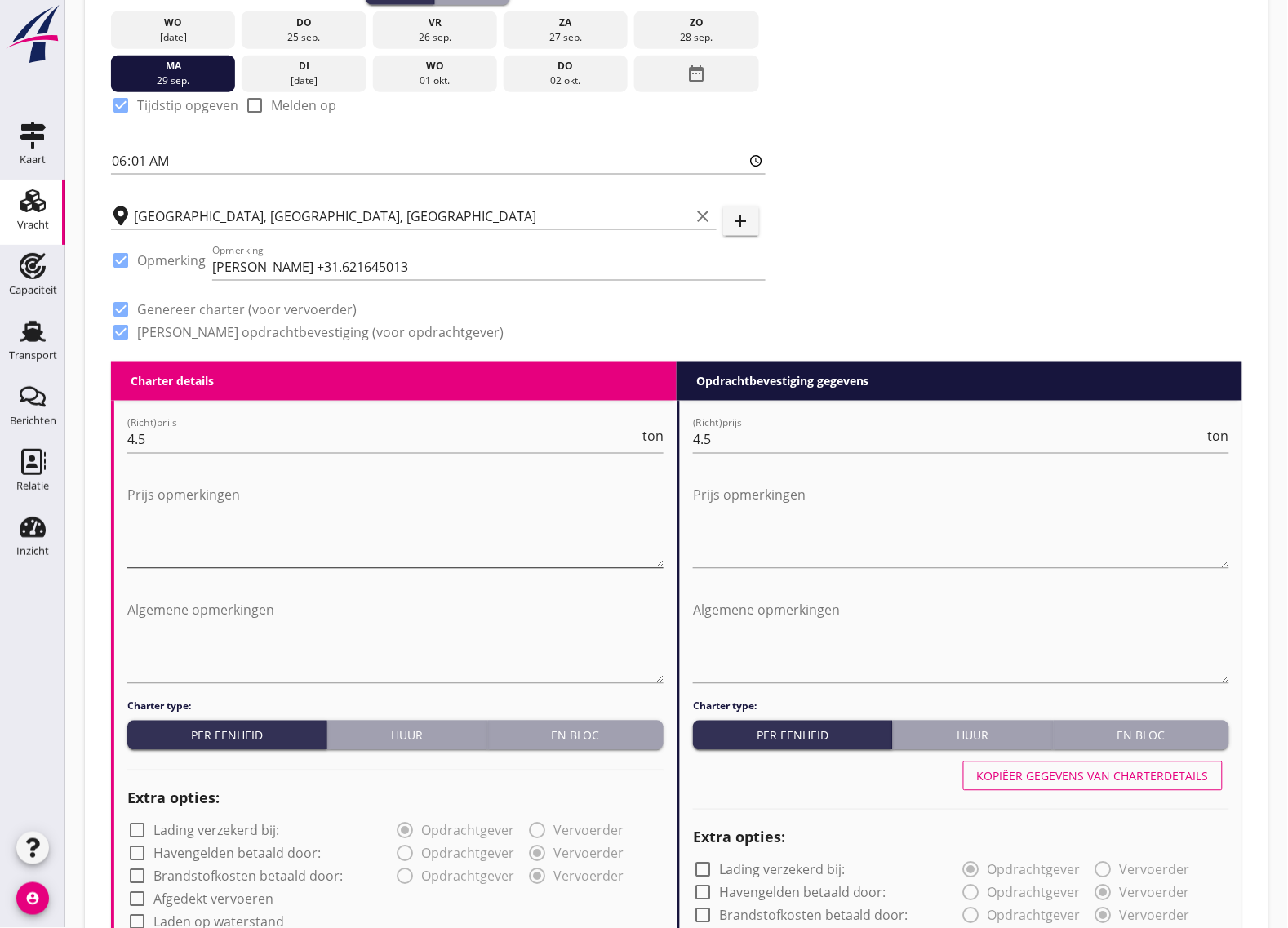
scroll to position [408, 0]
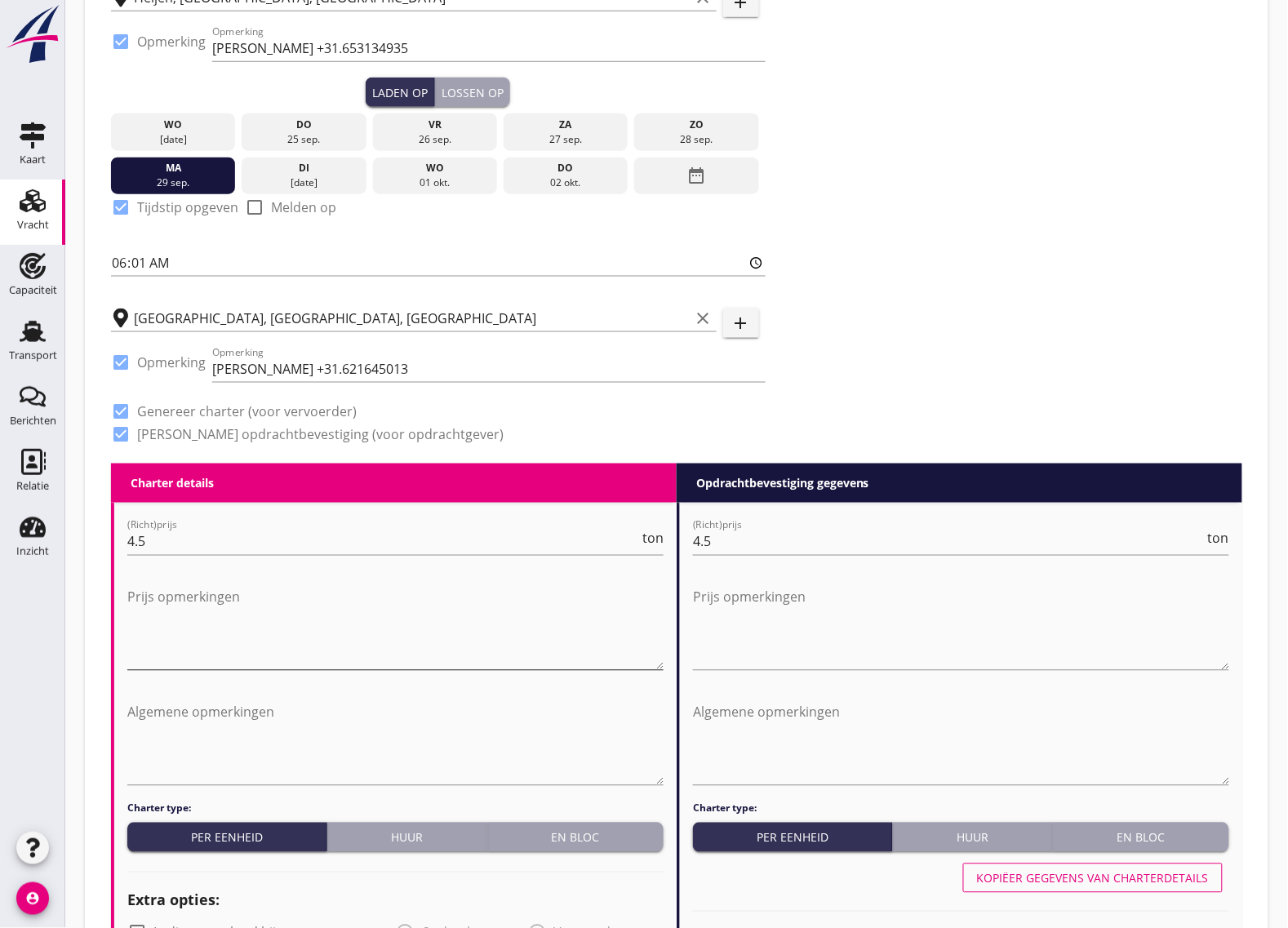
click at [226, 663] on textarea "Prijs opmerkingen" at bounding box center [395, 627] width 537 height 86
click at [247, 745] on textarea "Algemene opmerkingen" at bounding box center [395, 743] width 537 height 86
click at [197, 617] on textarea "Prijs opmerkingen" at bounding box center [395, 627] width 537 height 86
click at [212, 761] on textarea "Algemene opmerkingen" at bounding box center [395, 743] width 537 height 86
click at [205, 641] on textarea "Prijs opmerkingen" at bounding box center [395, 627] width 537 height 86
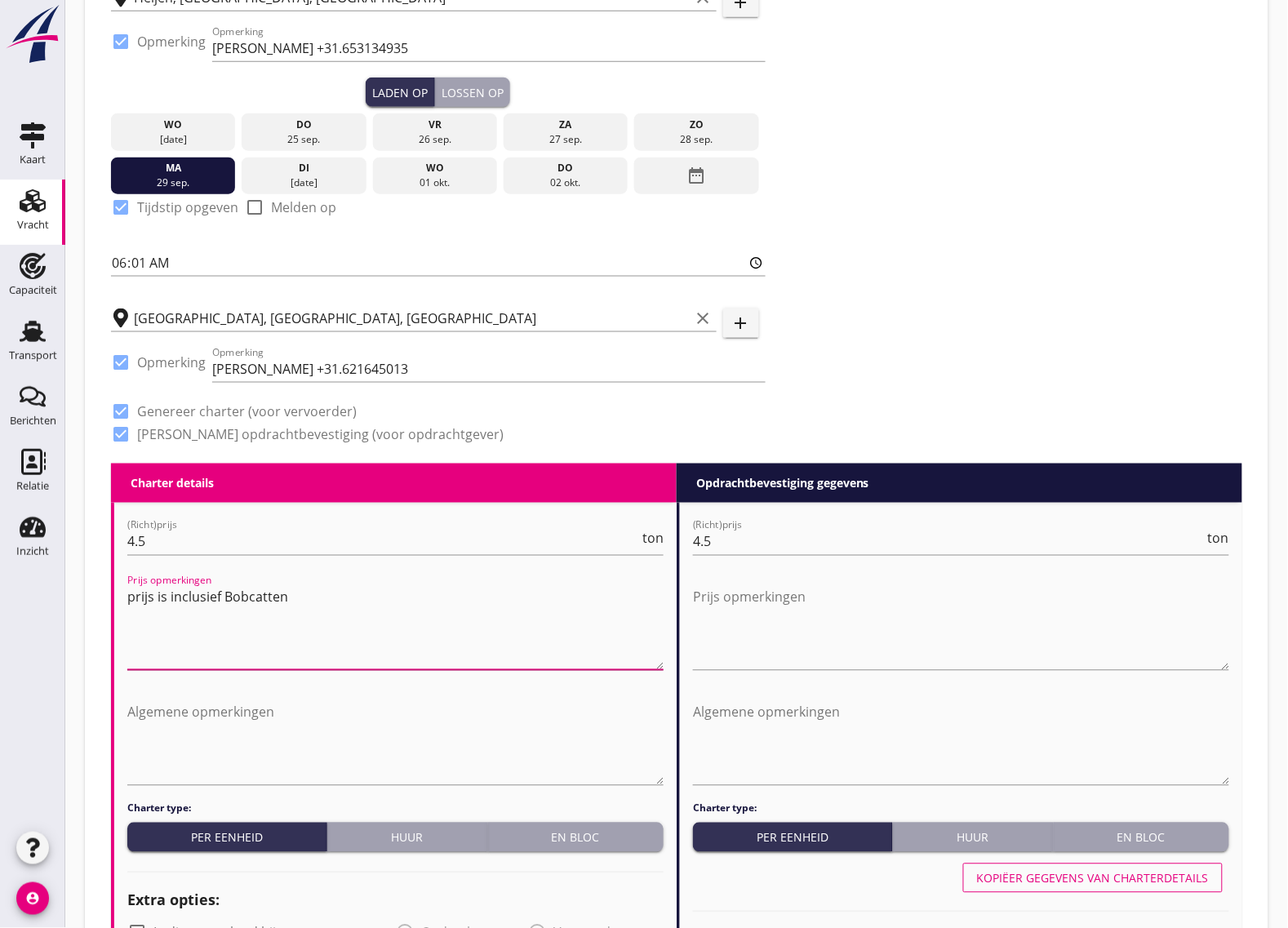
click at [133, 603] on textarea "prijs is inclusief Bobcatten" at bounding box center [395, 627] width 537 height 86
drag, startPoint x: 274, startPoint y: 593, endPoint x: 100, endPoint y: 601, distance: 174.2
type textarea "Prijs is inclusief Bobcatten"
click at [746, 575] on div "Prijs opmerkingen" at bounding box center [961, 631] width 537 height 112
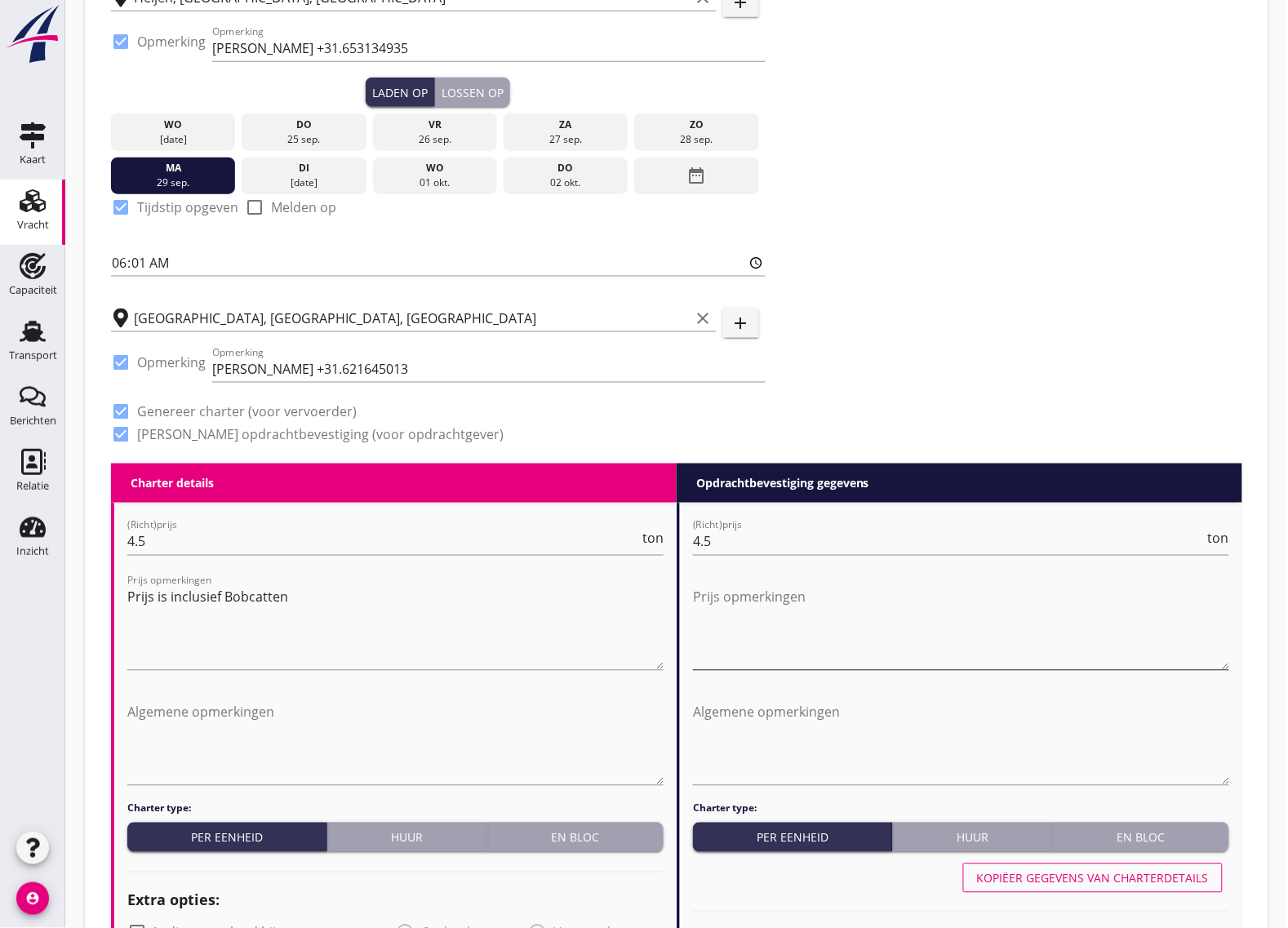
click at [749, 587] on textarea "Prijs opmerkingen" at bounding box center [961, 627] width 537 height 86
paste textarea "Prijs is inclusief Bobcatten"
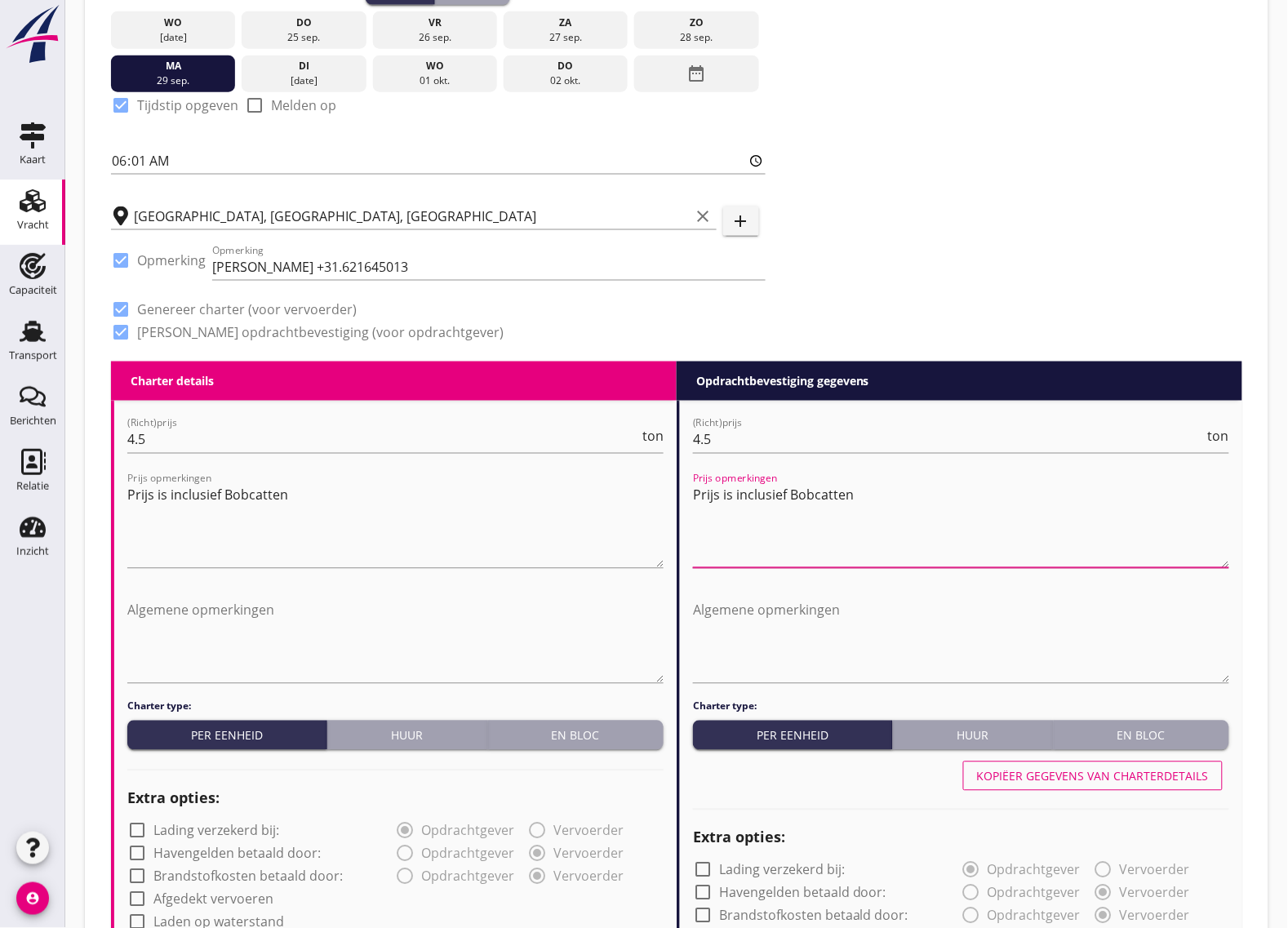
scroll to position [613, 0]
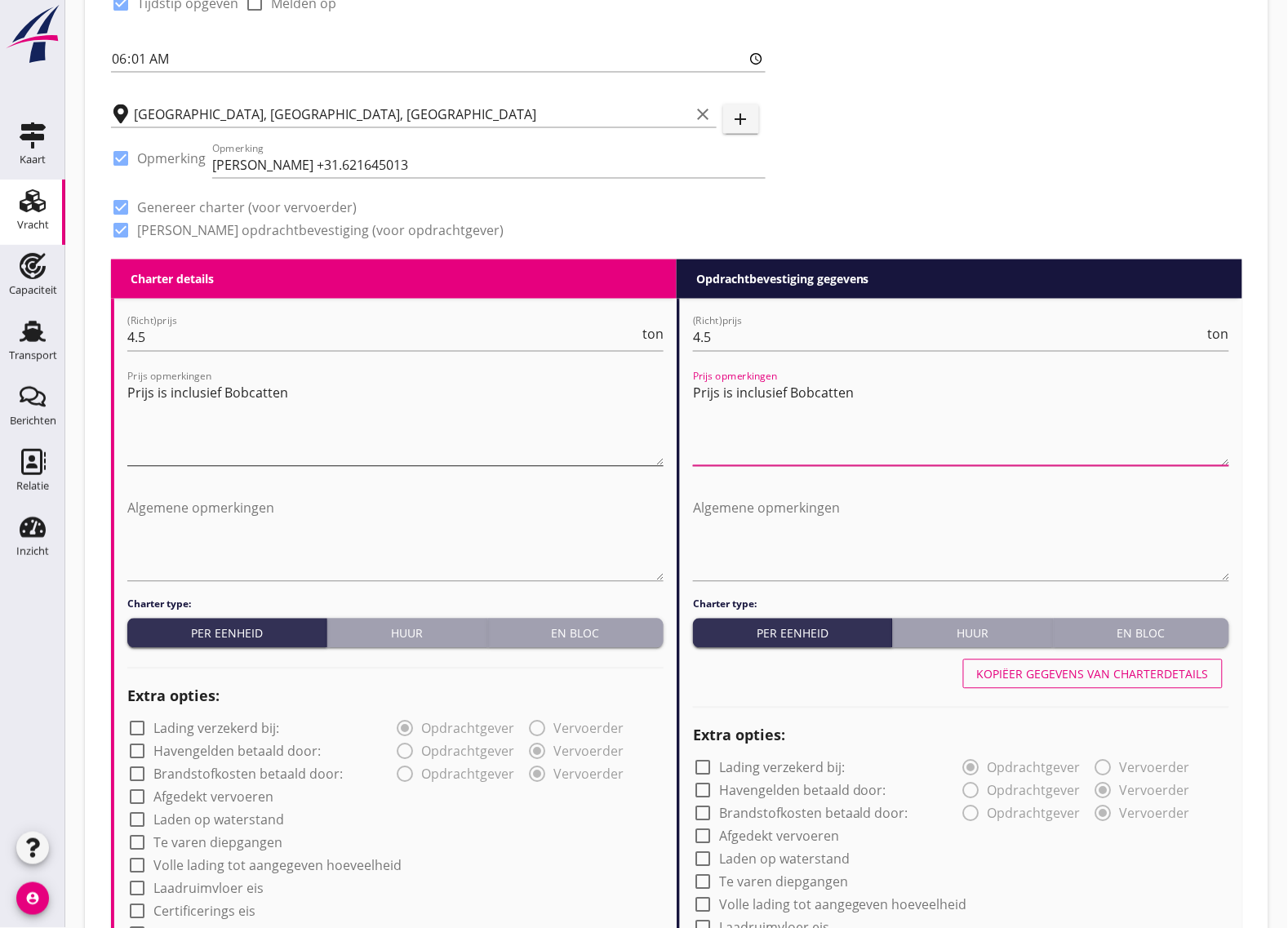
type textarea "Prijs is inclusief Bobcatten"
click at [360, 450] on textarea "Prijs is inclusief Bobcatten" at bounding box center [395, 423] width 537 height 86
drag, startPoint x: 262, startPoint y: 402, endPoint x: 341, endPoint y: 394, distance: 79.4
click at [341, 394] on textarea "Prijs is inclusief Bobcatten." at bounding box center [395, 423] width 537 height 86
type textarea "Prijs is inclusief Bobcatten."
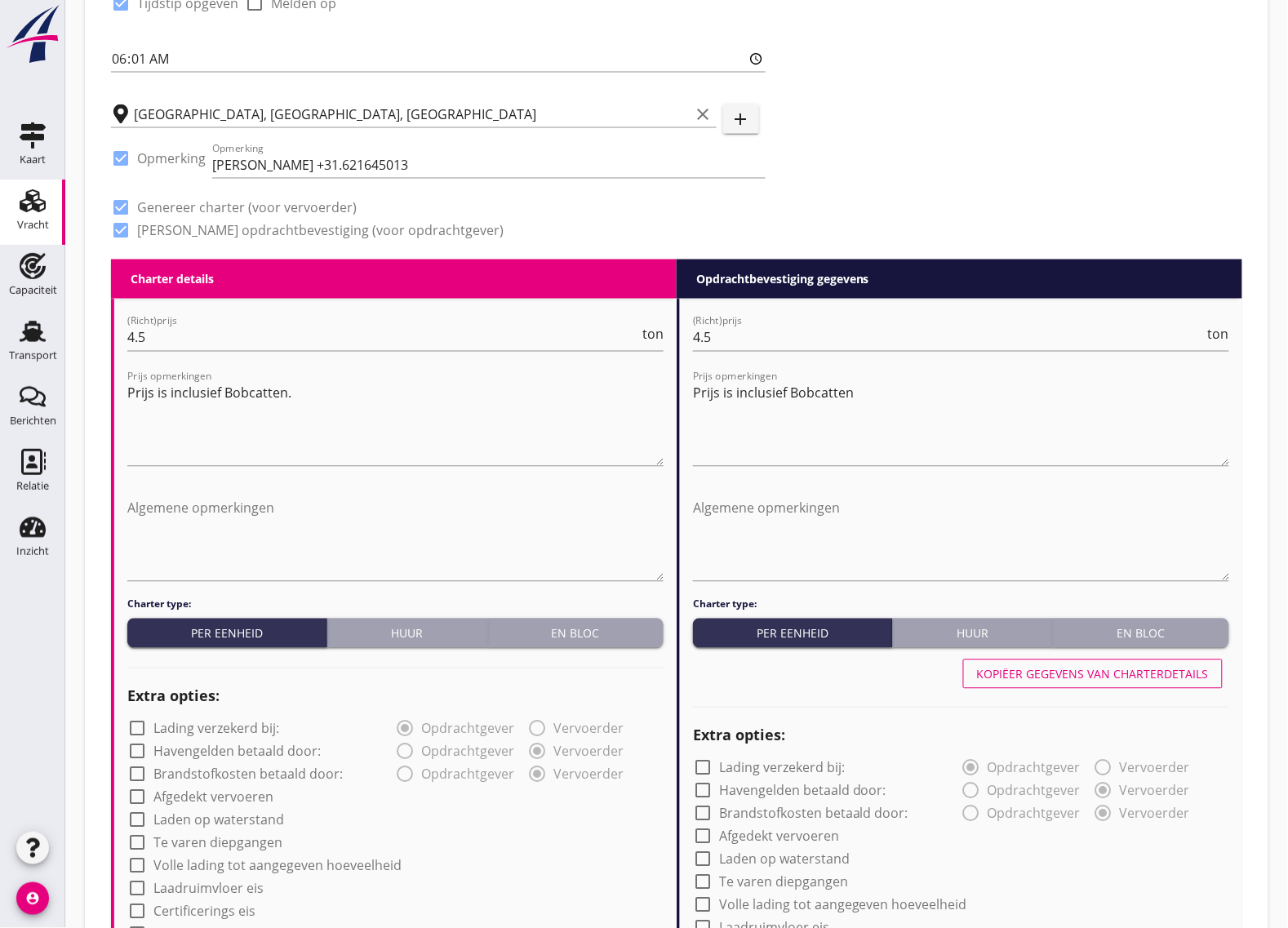
drag, startPoint x: 256, startPoint y: 398, endPoint x: 443, endPoint y: 365, distance: 189.9
click at [443, 365] on div at bounding box center [395, 363] width 537 height 10
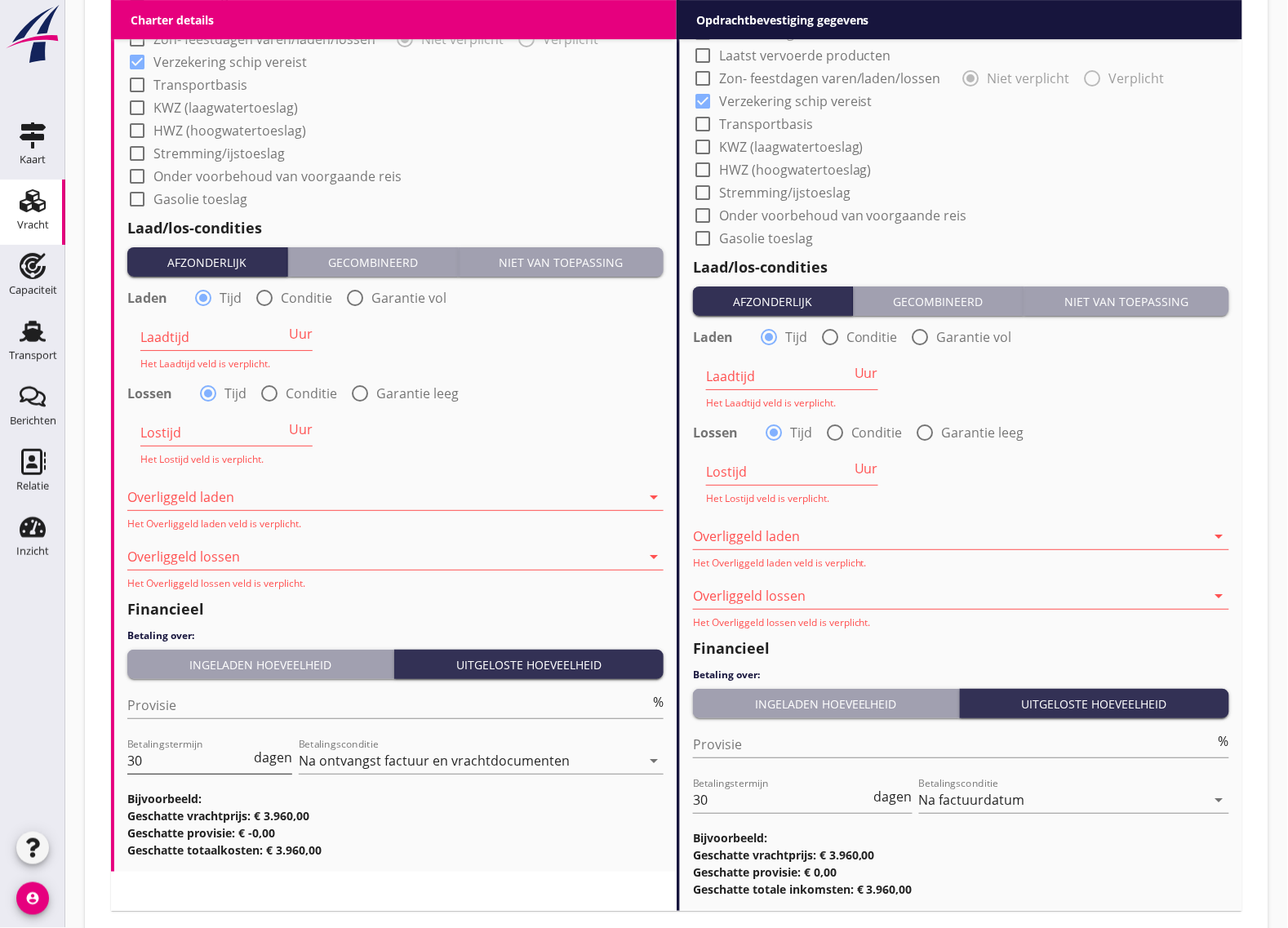
scroll to position [1735, 0]
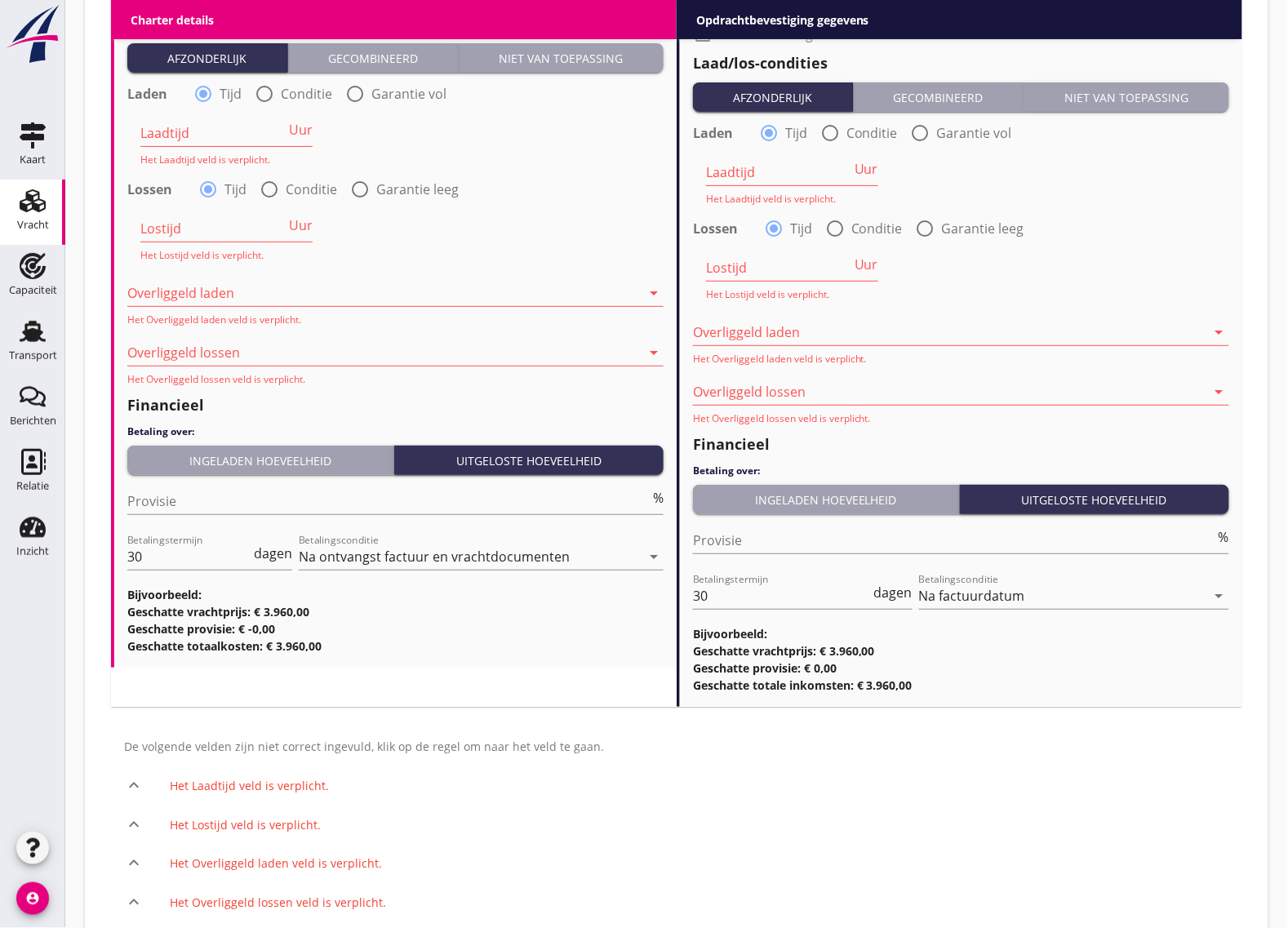
click at [205, 132] on input "Laadtijd" at bounding box center [213, 133] width 145 height 26
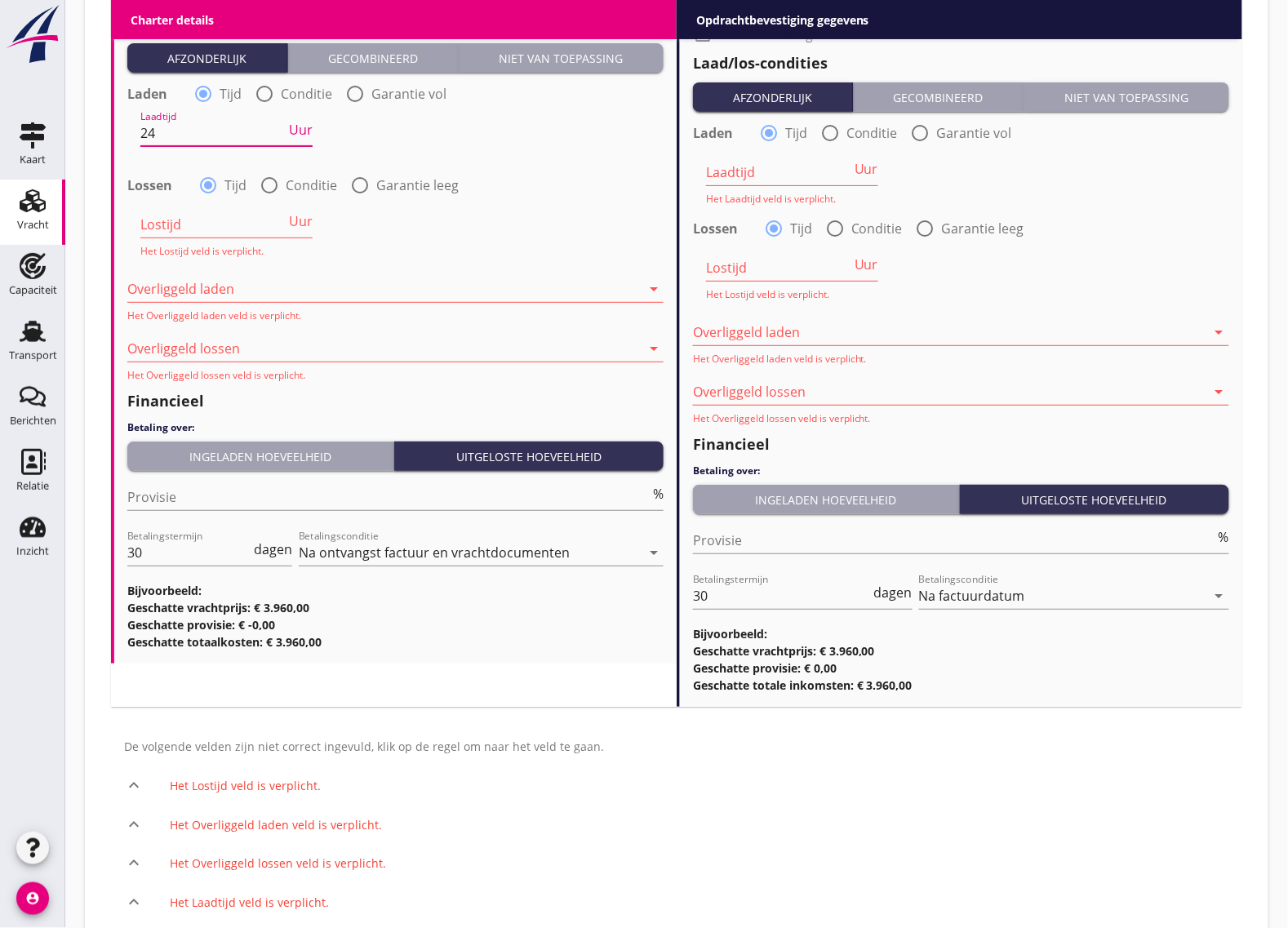
type input "24"
click at [176, 214] on input "Lostijd" at bounding box center [213, 225] width 145 height 26
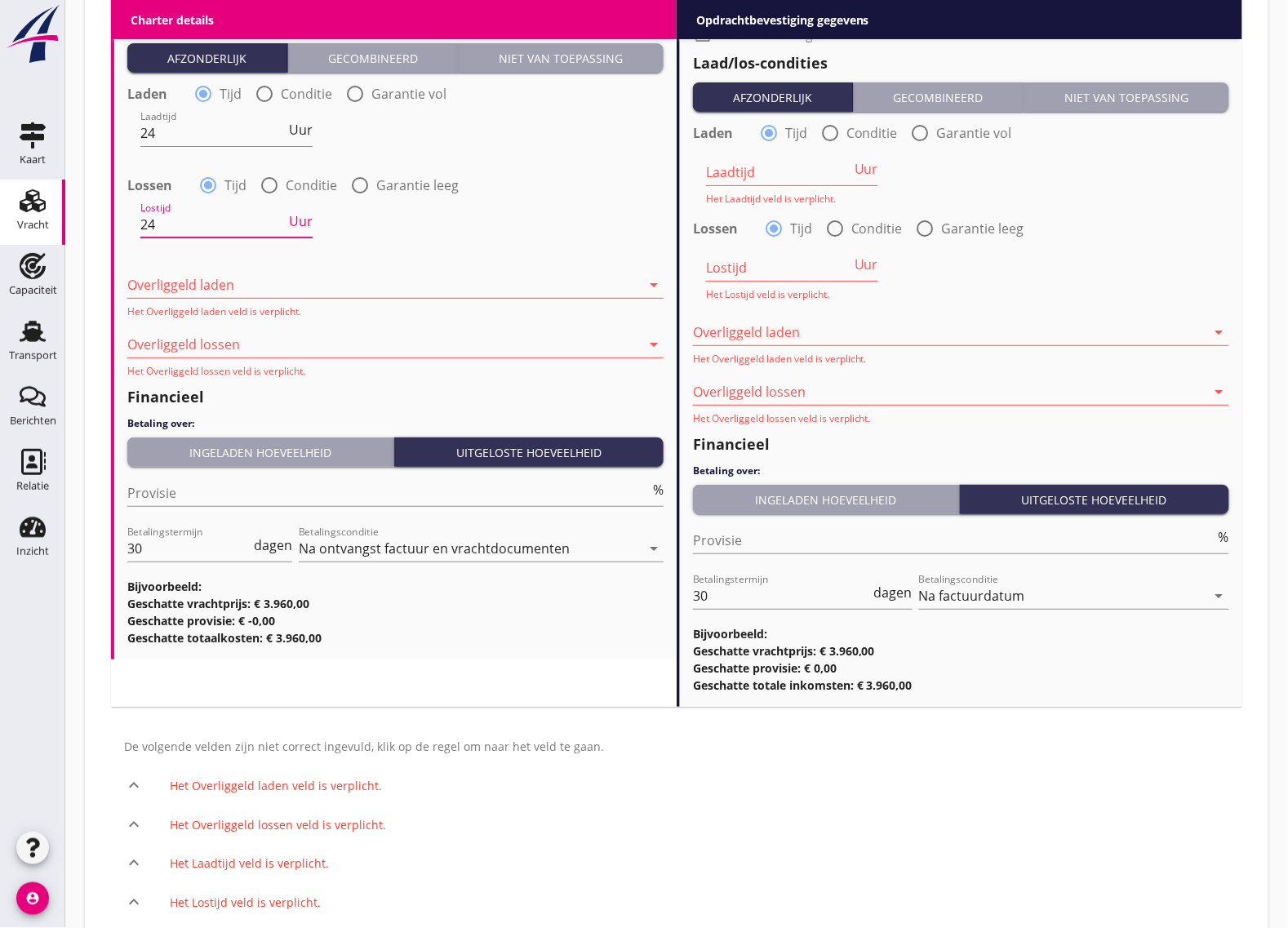
type input "24"
click at [163, 280] on div at bounding box center [384, 285] width 514 height 26
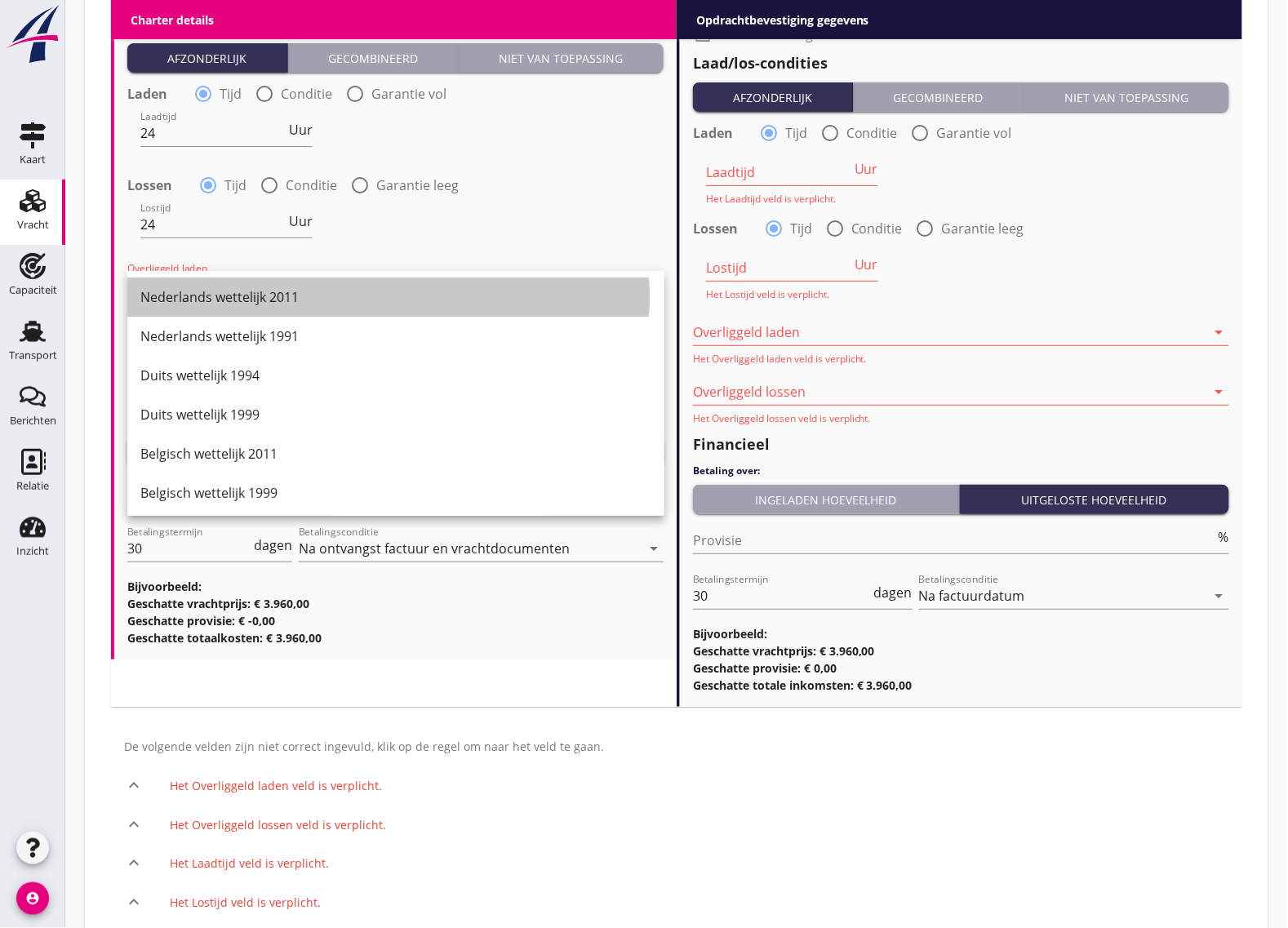
drag, startPoint x: 198, startPoint y: 290, endPoint x: 176, endPoint y: 306, distance: 27.2
click at [197, 292] on div "Nederlands wettelijk 2011" at bounding box center [396, 297] width 511 height 20
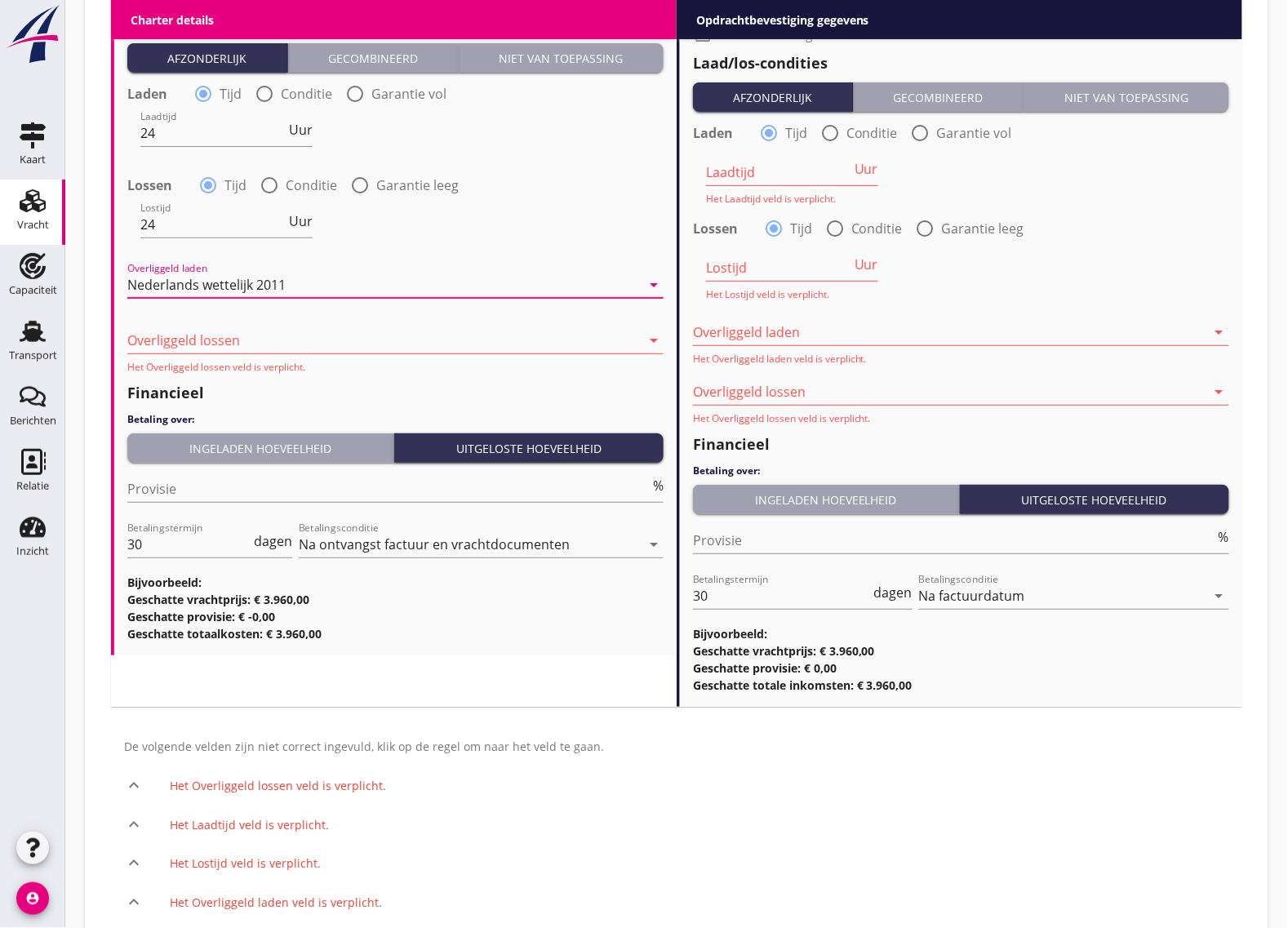
click at [158, 339] on div at bounding box center [384, 341] width 514 height 26
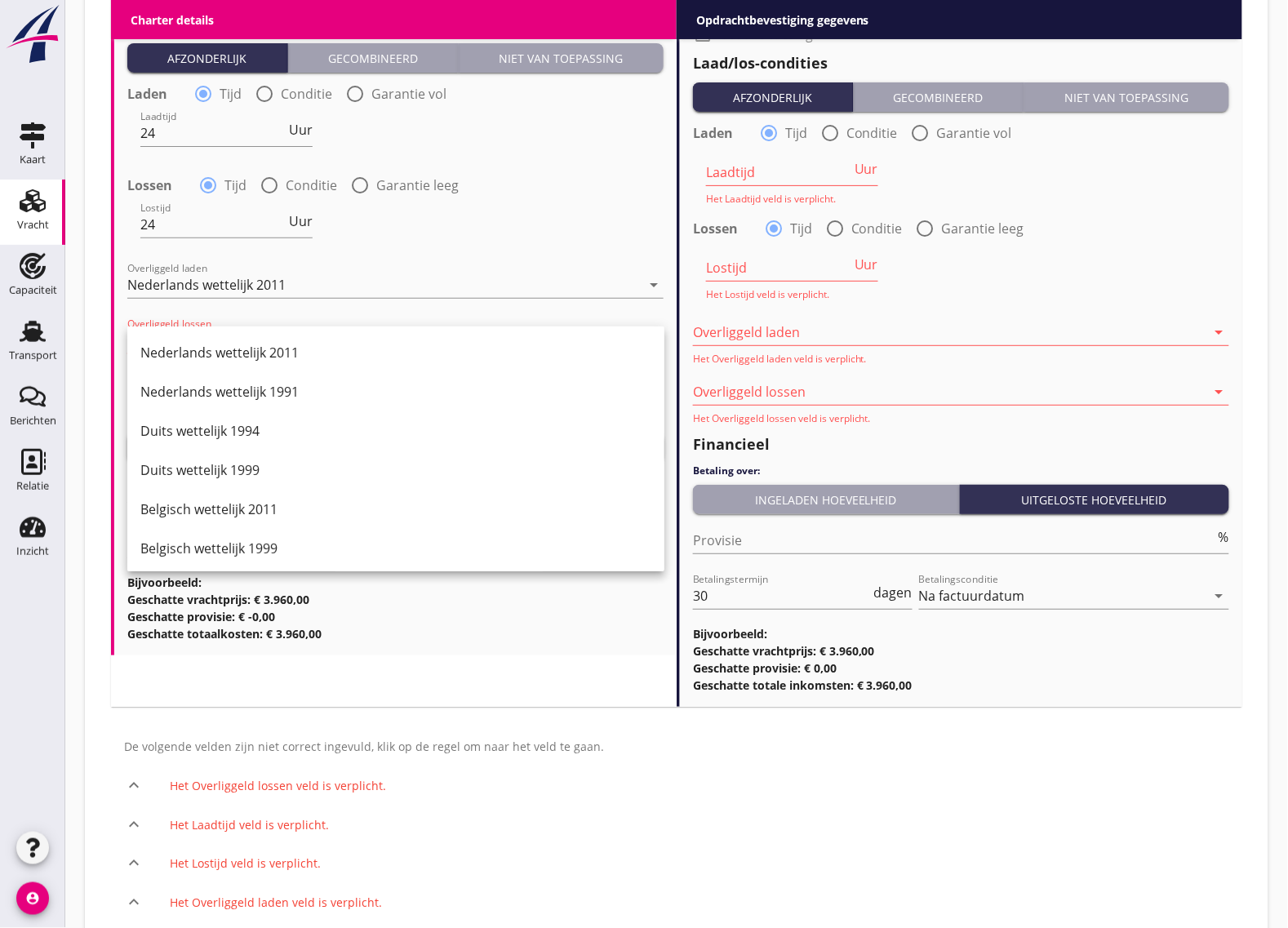
click at [174, 356] on div "Nederlands wettelijk 2011" at bounding box center [396, 353] width 511 height 20
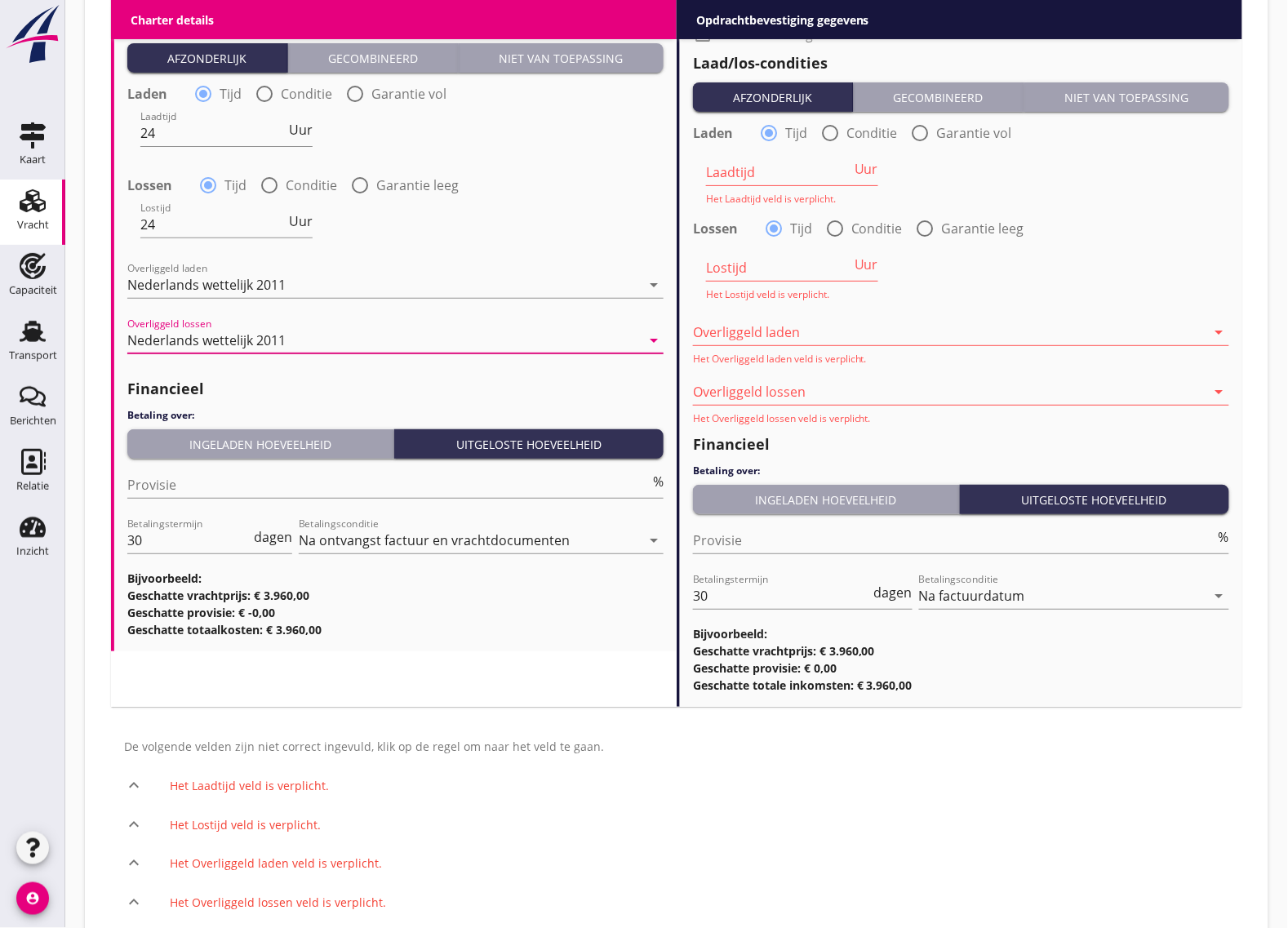
click at [797, 180] on input "Laadtijd" at bounding box center [779, 172] width 145 height 26
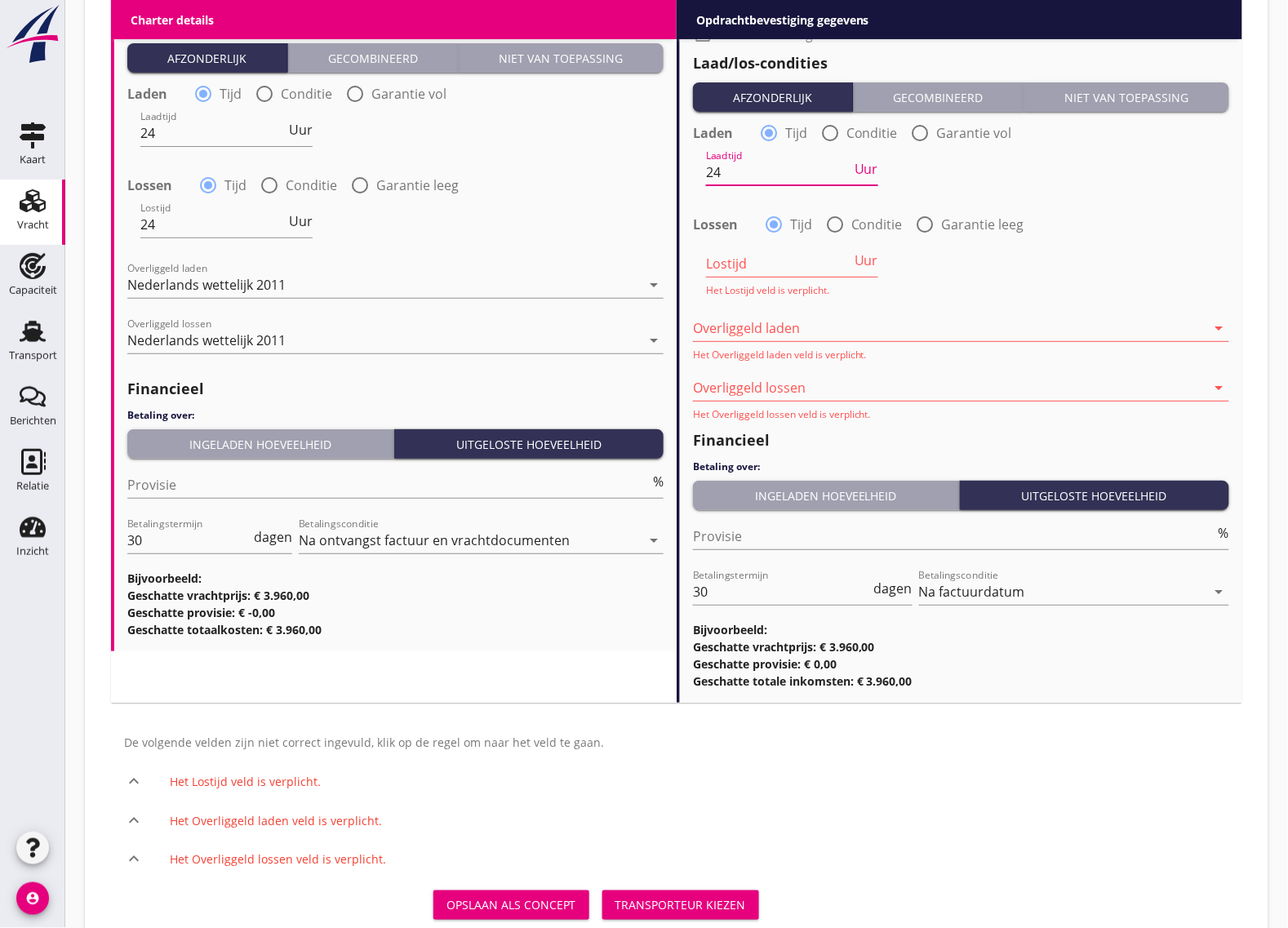
type input "24"
click at [742, 264] on input "Lostijd" at bounding box center [779, 264] width 145 height 26
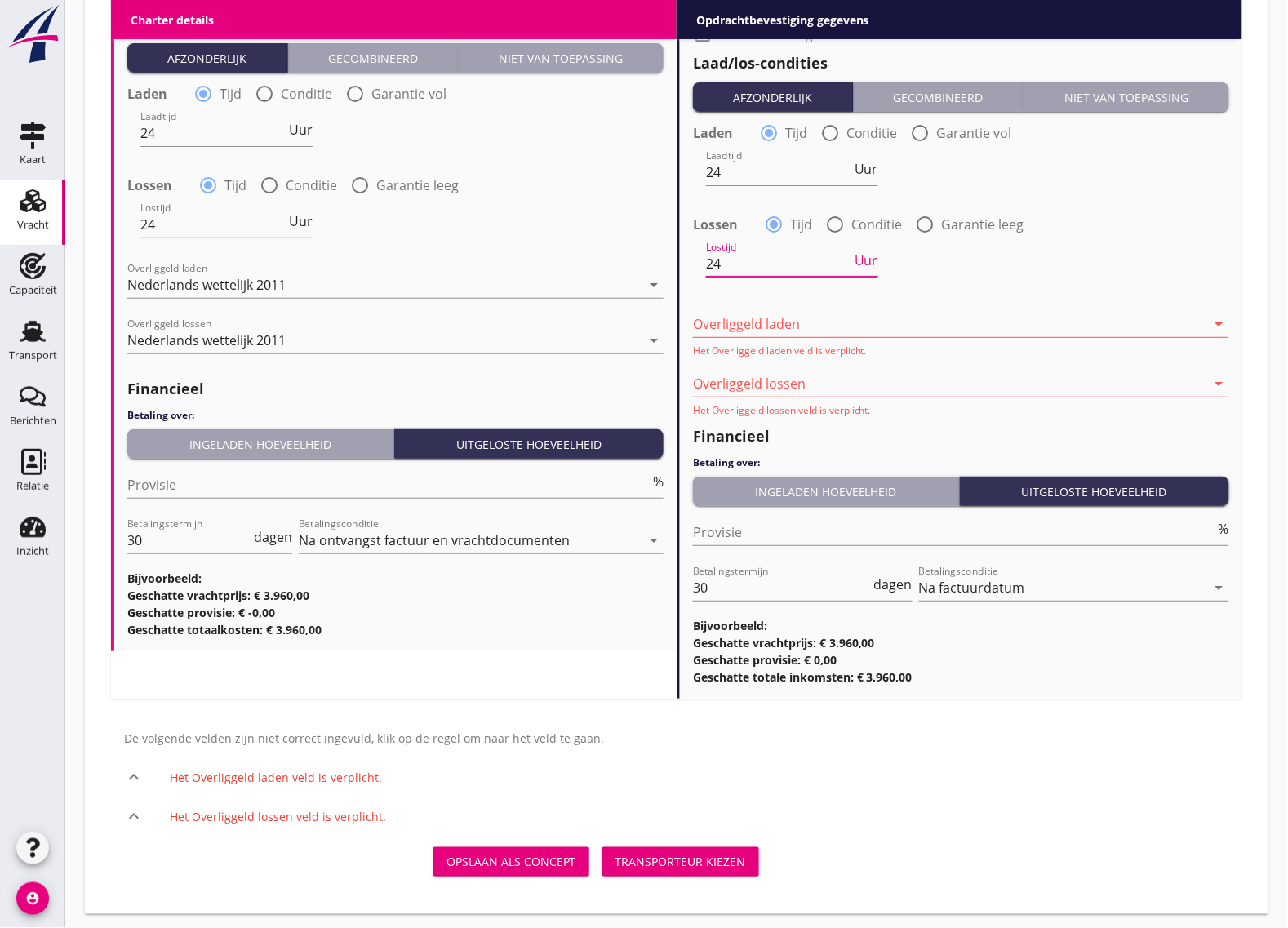
type input "24"
click at [747, 328] on div at bounding box center [950, 324] width 514 height 26
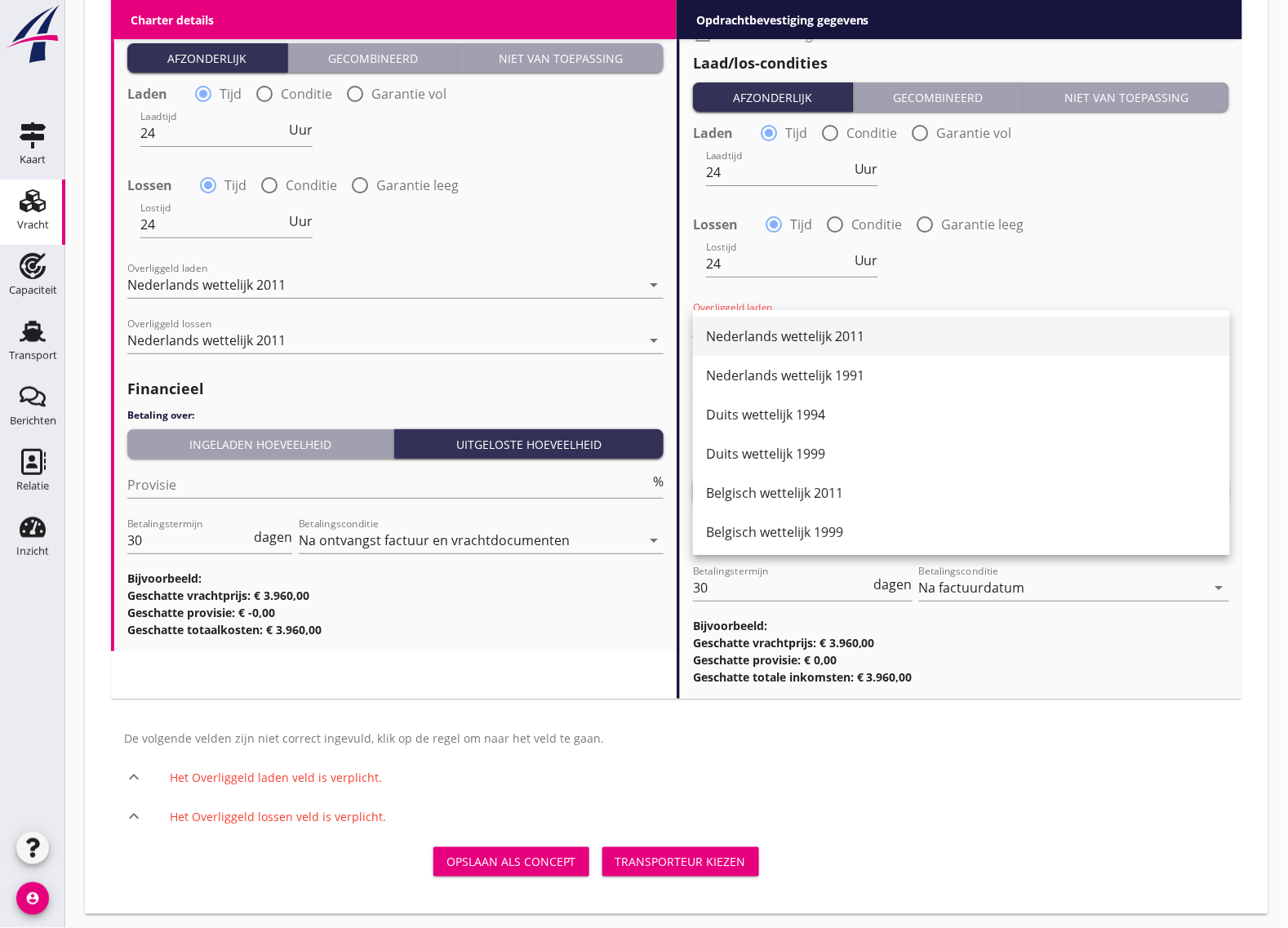
click at [753, 328] on div "Nederlands wettelijk 2011" at bounding box center [962, 337] width 511 height 20
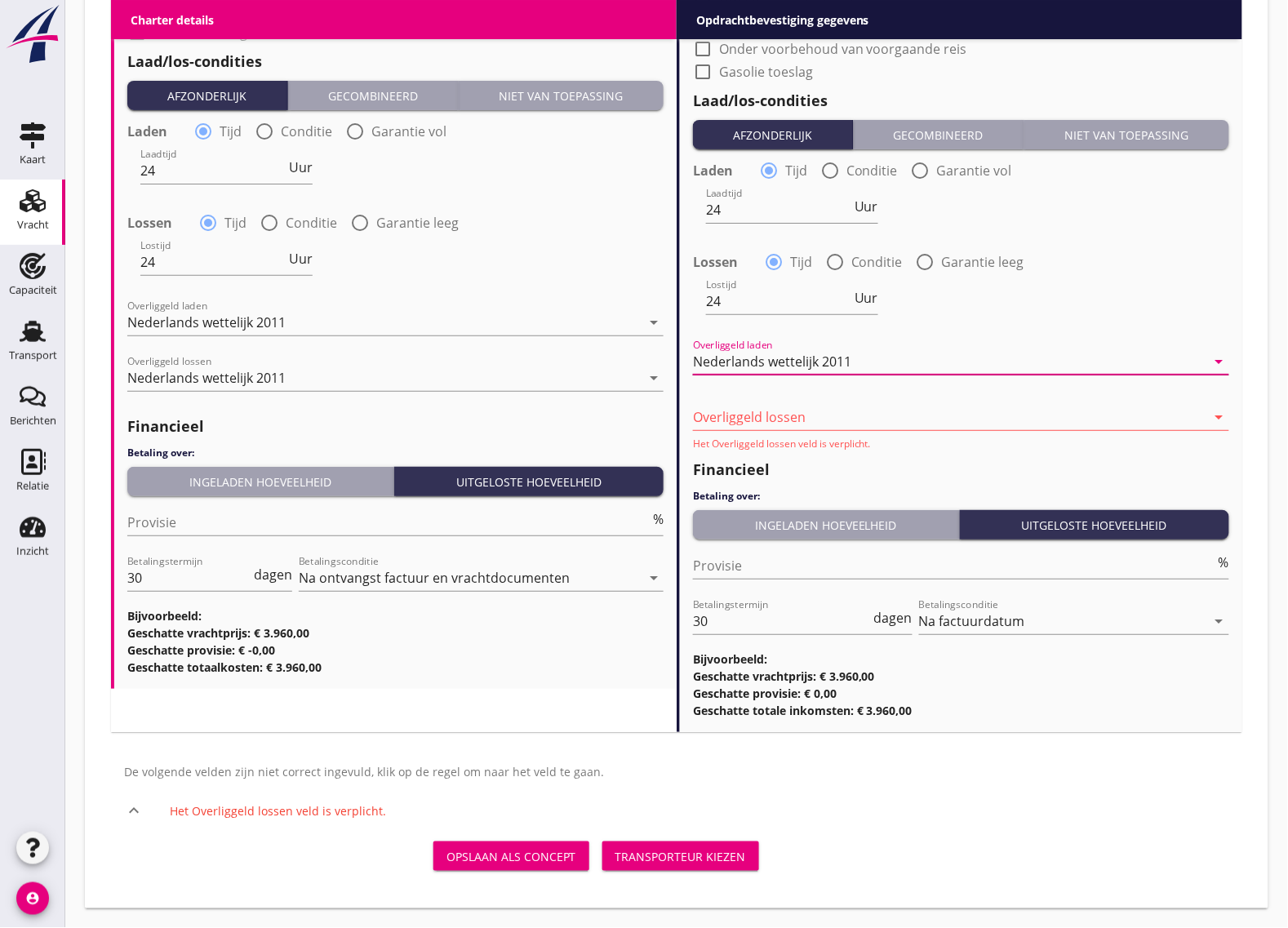
scroll to position [1695, 0]
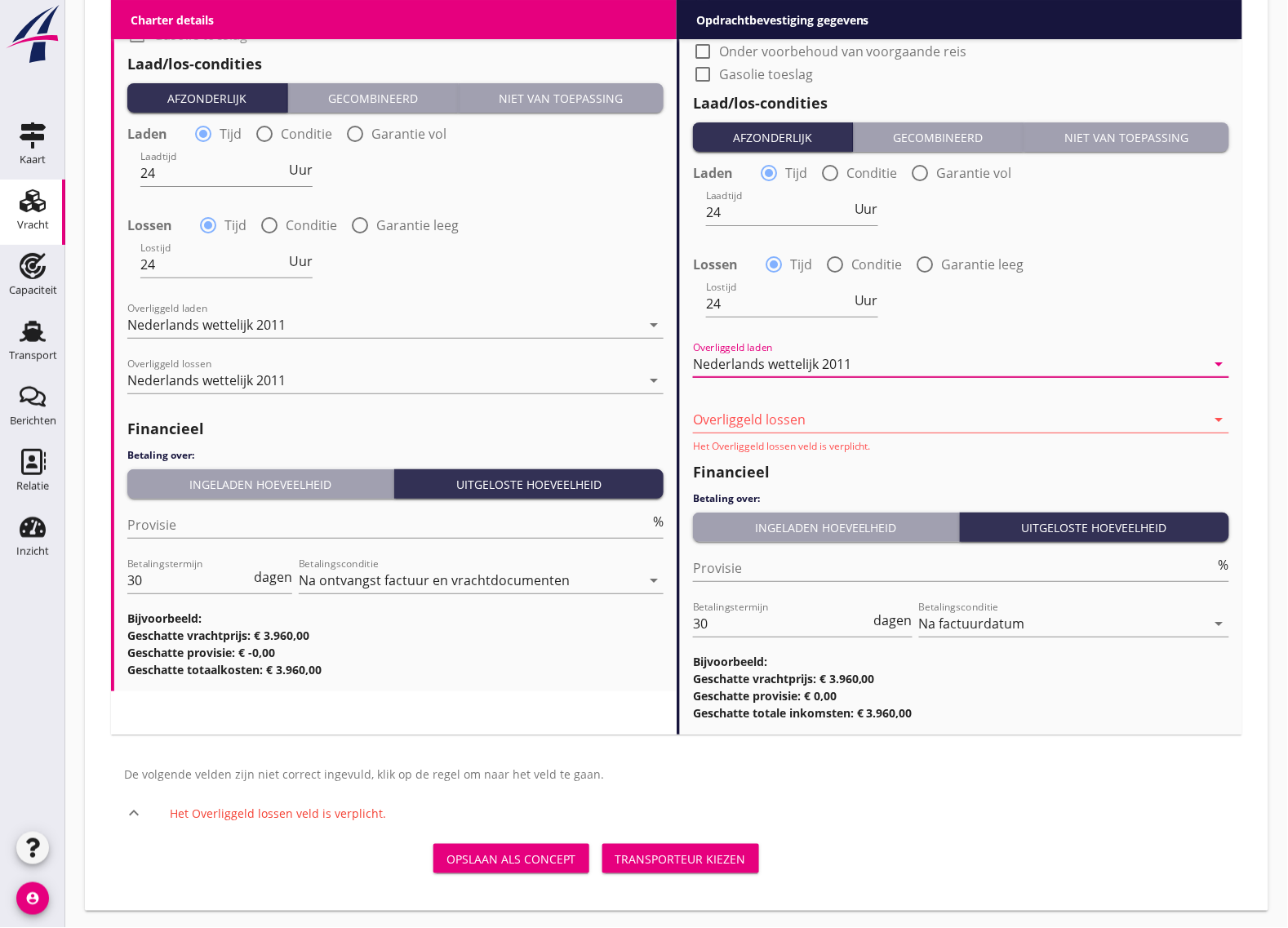
click at [754, 417] on div at bounding box center [950, 420] width 514 height 26
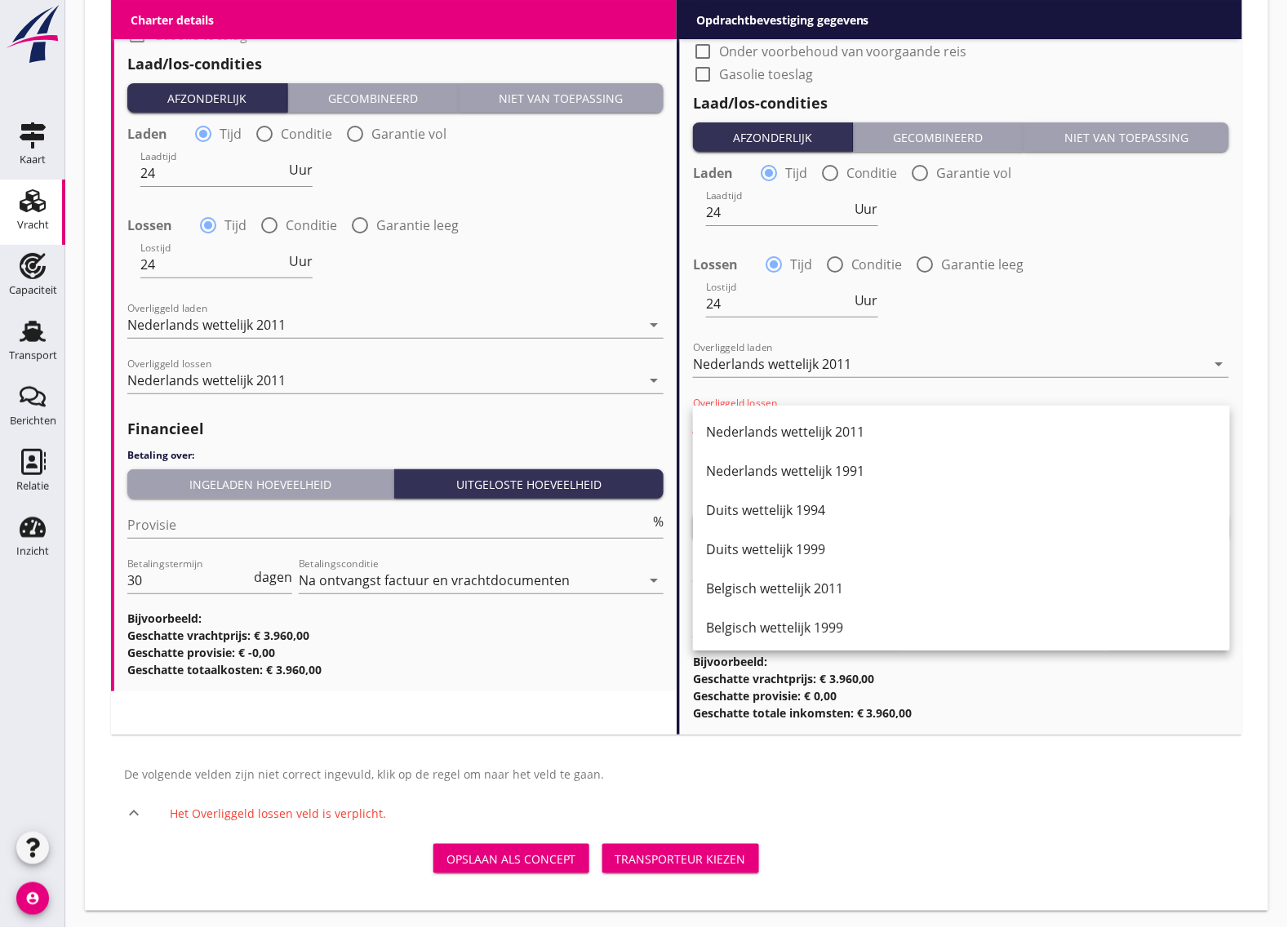
click at [755, 422] on div "Nederlands wettelijk 2011" at bounding box center [962, 432] width 511 height 20
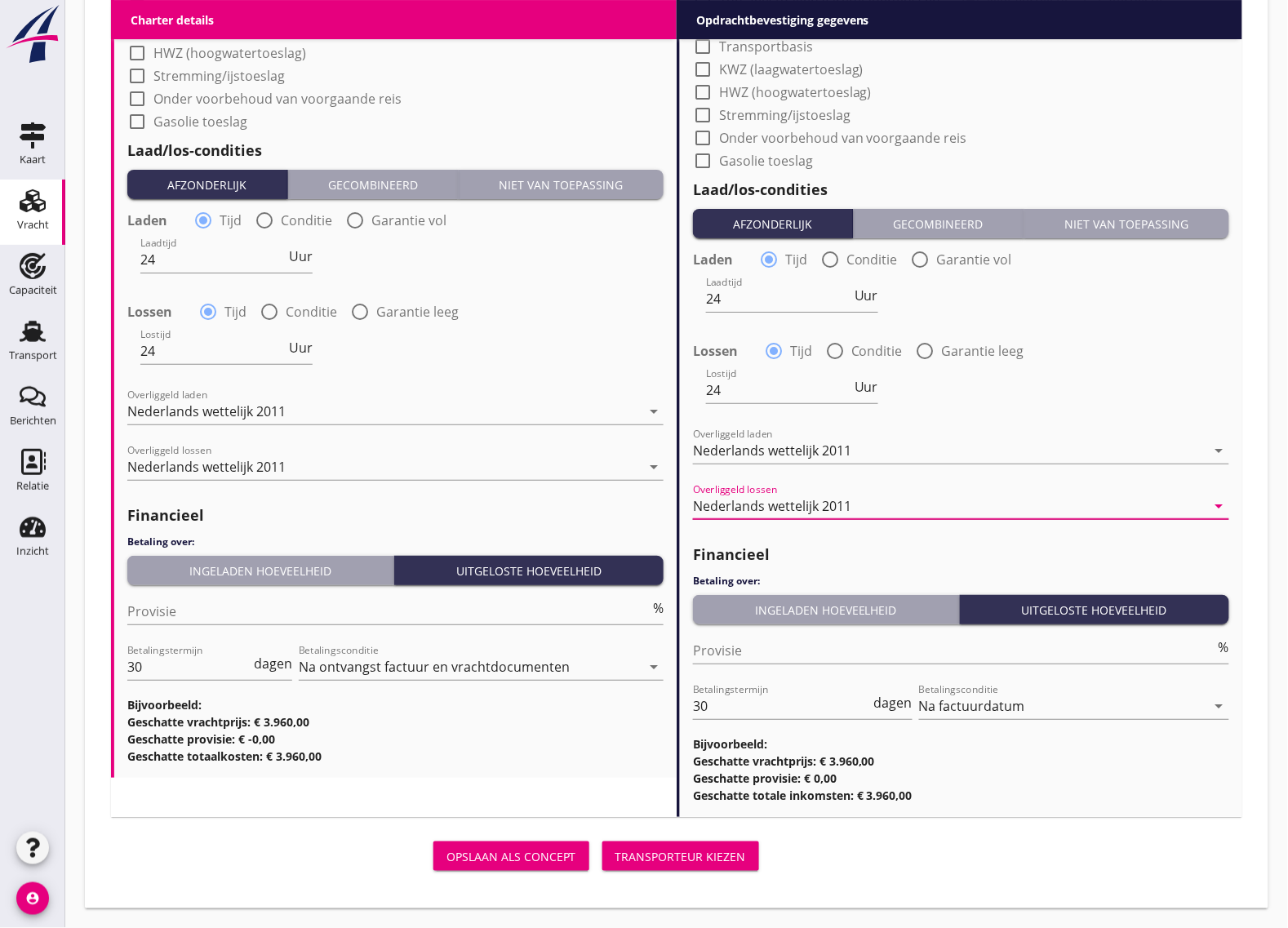
scroll to position [1607, 0]
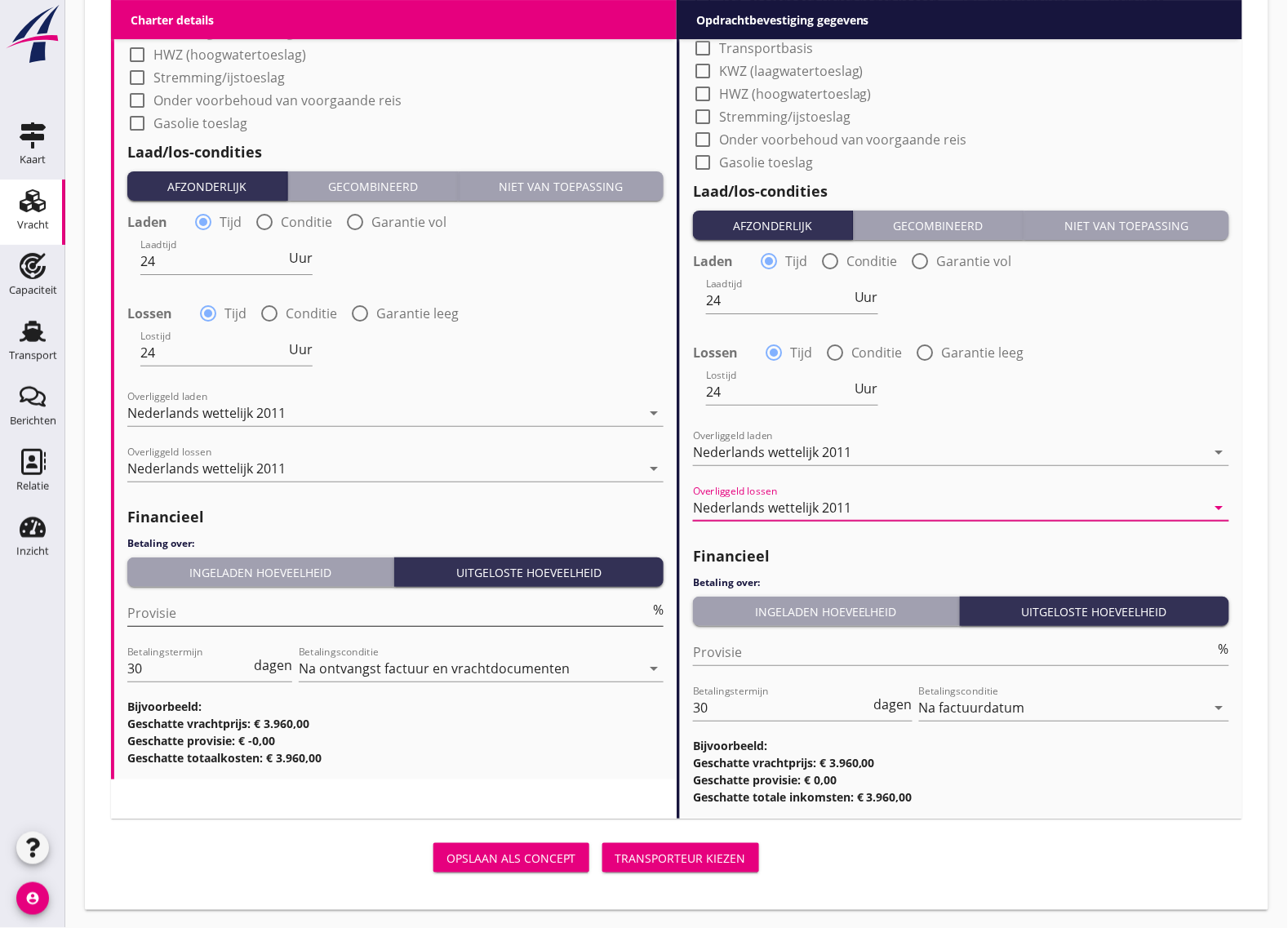
click at [256, 625] on div "Provisie %" at bounding box center [395, 613] width 537 height 26
type input "5"
click at [748, 660] on input "Provisie" at bounding box center [955, 653] width 523 height 26
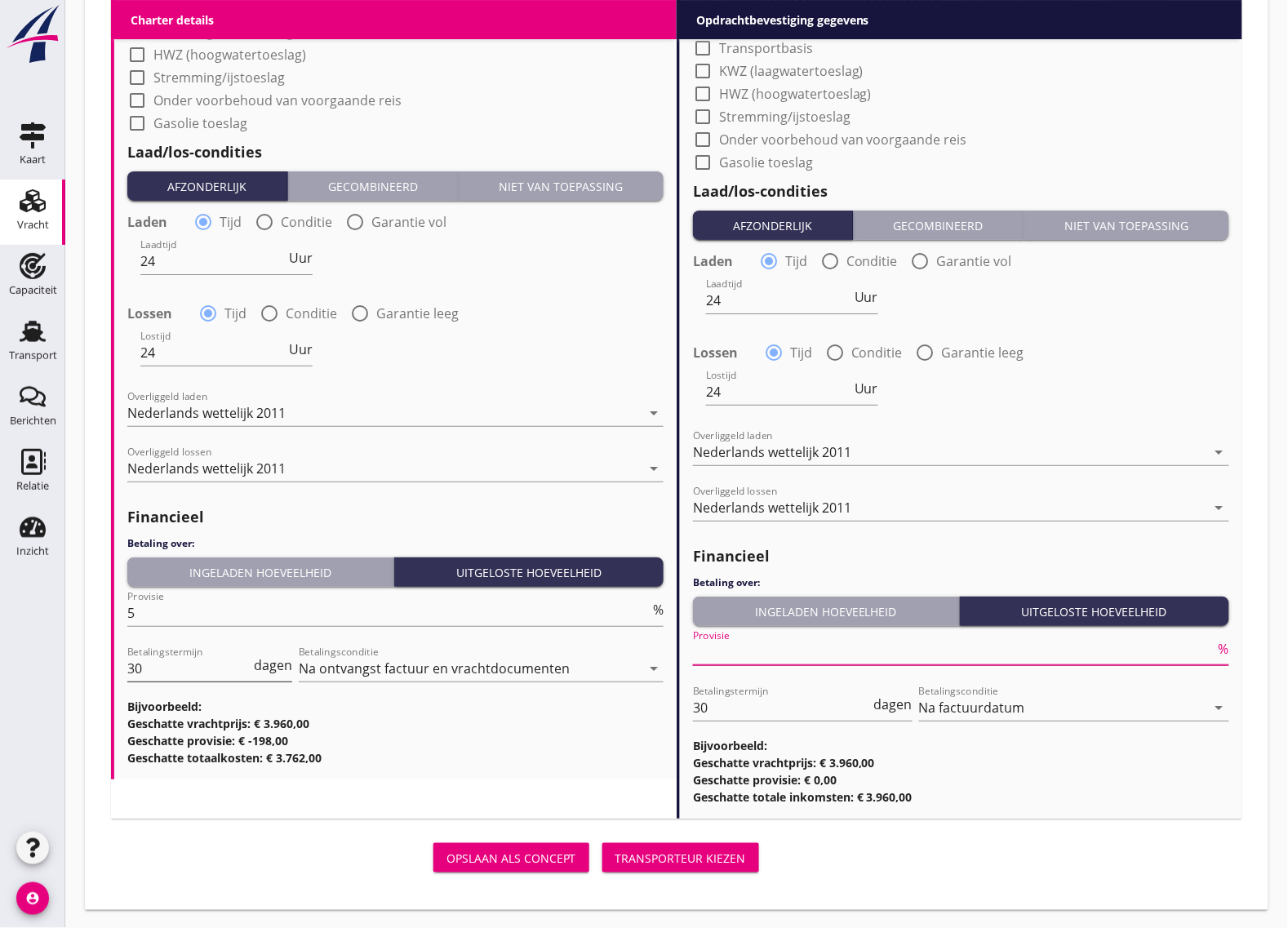
click at [160, 659] on input "30" at bounding box center [189, 669] width 123 height 26
type input "3"
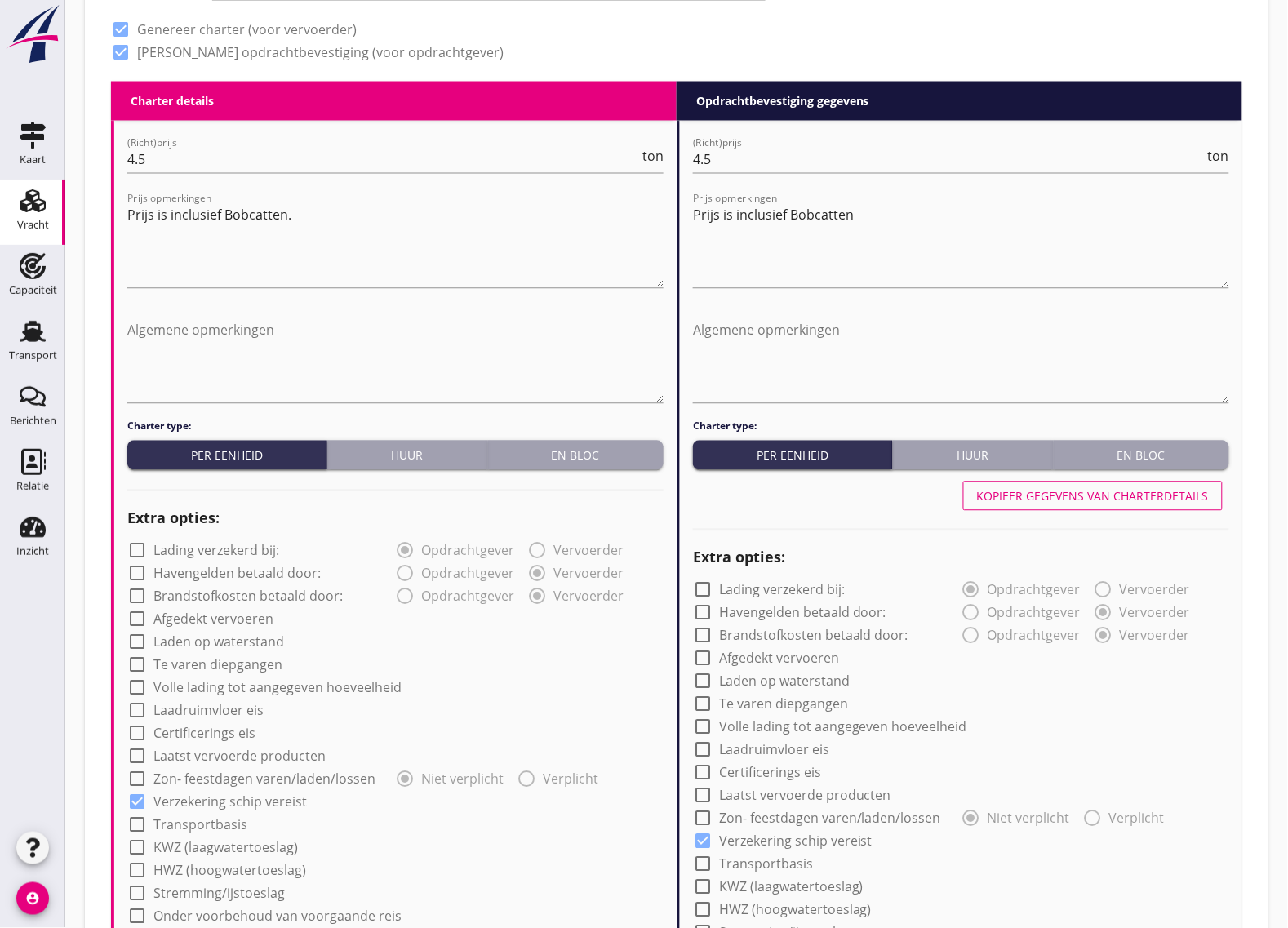
scroll to position [382, 0]
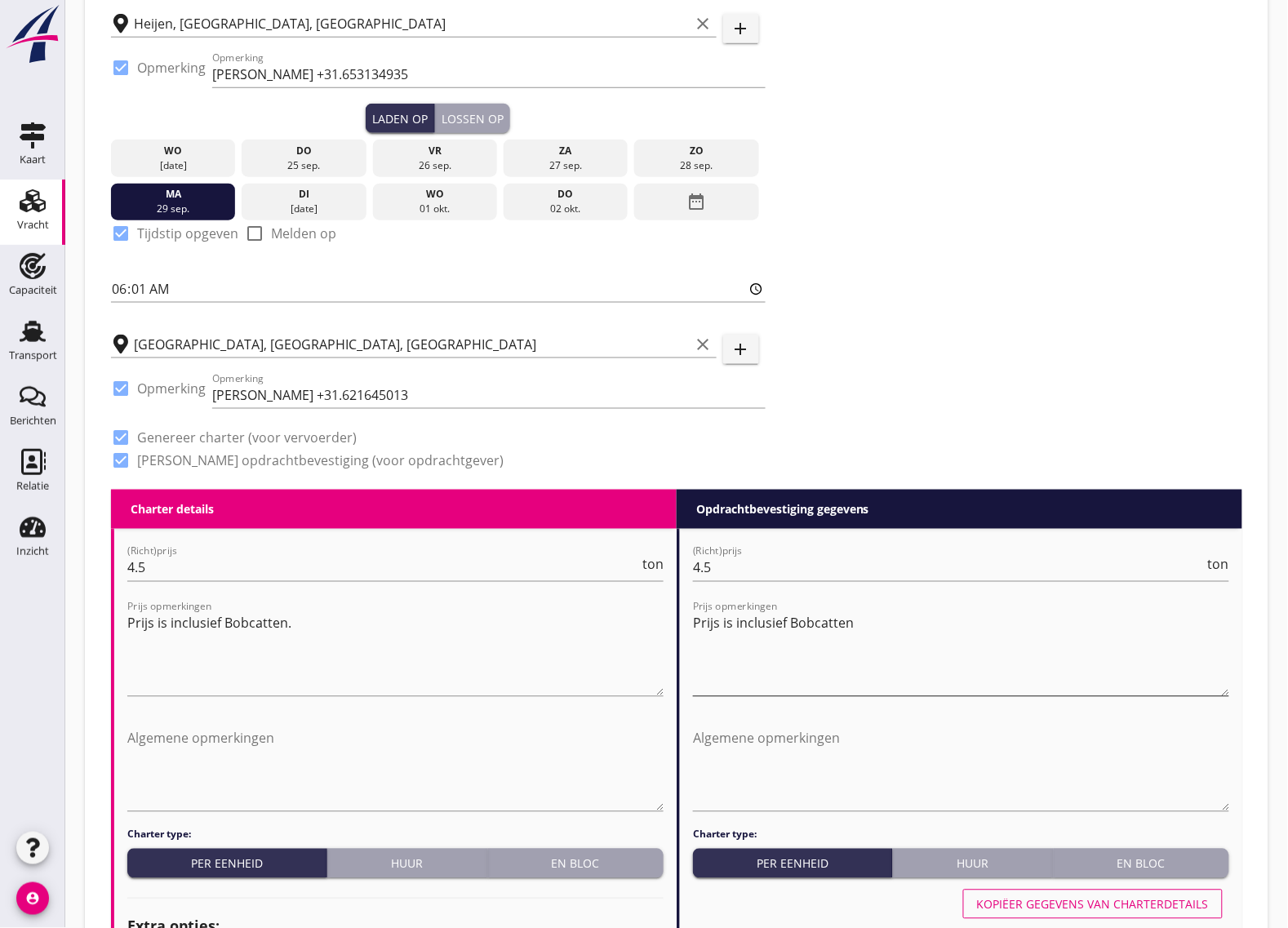
type input "14"
click at [911, 635] on textarea "Prijs is inclusief Bobcatten" at bounding box center [961, 654] width 537 height 86
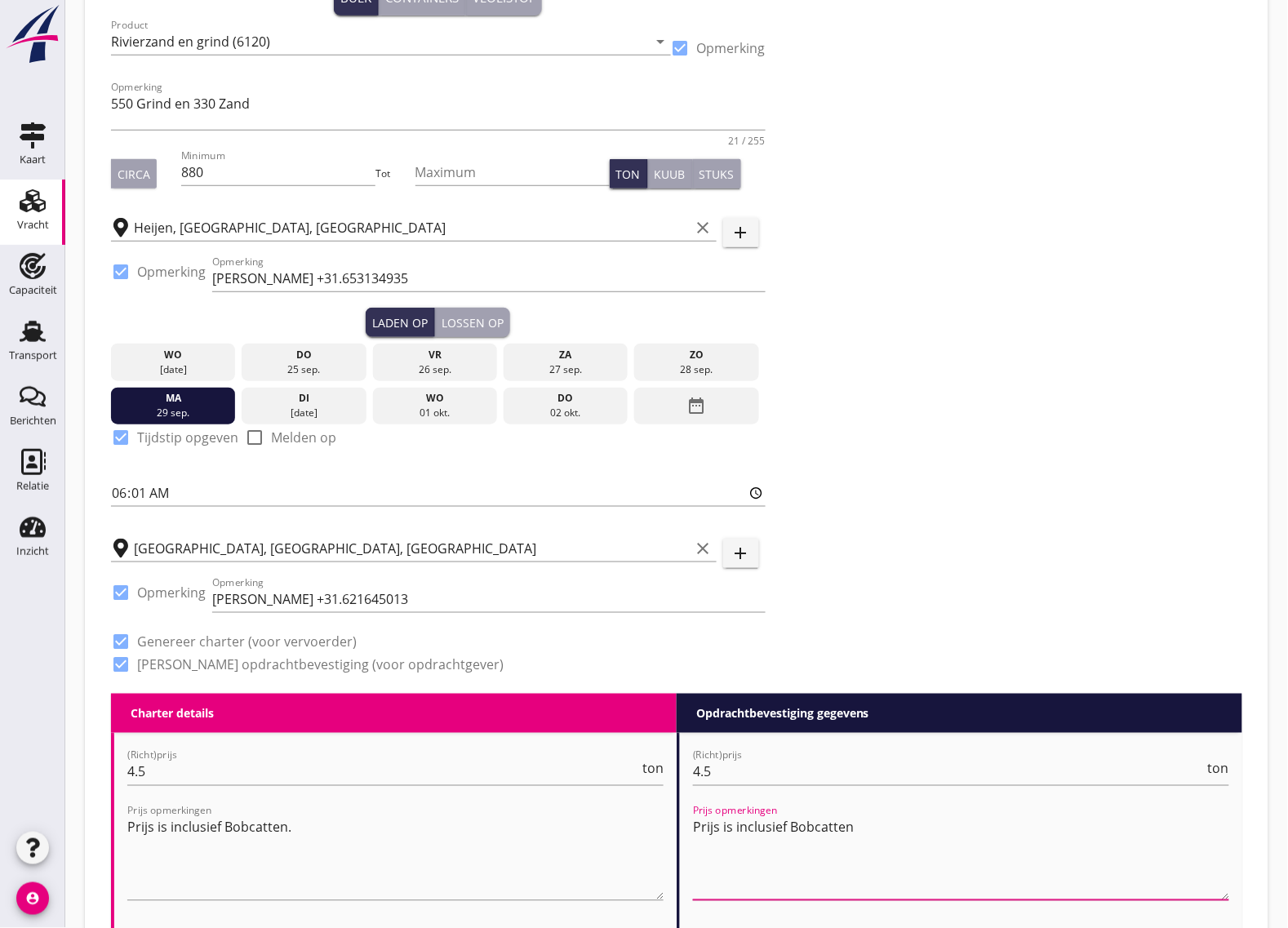
scroll to position [0, 0]
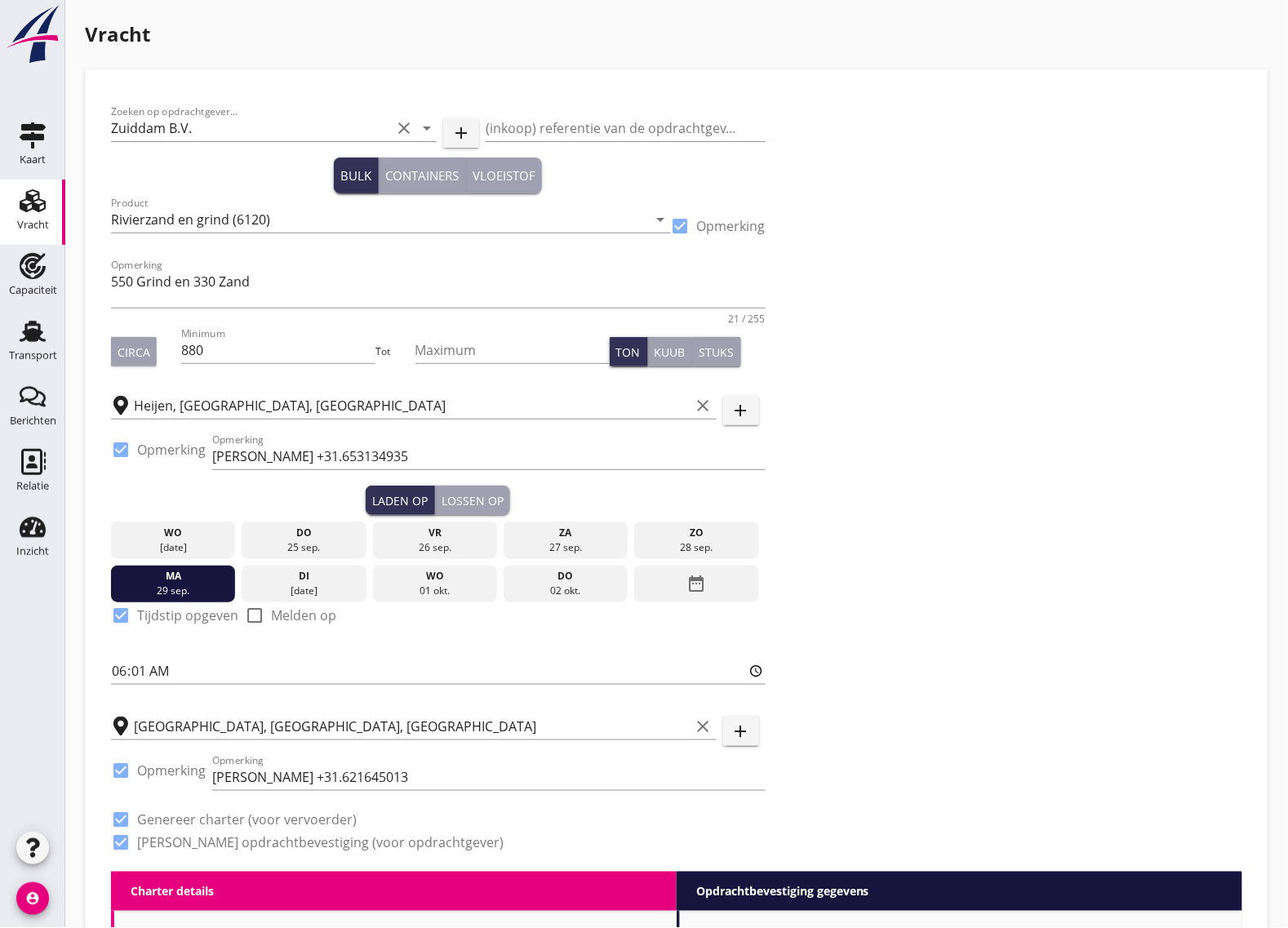
click at [480, 495] on div "Lossen op" at bounding box center [473, 501] width 62 height 17
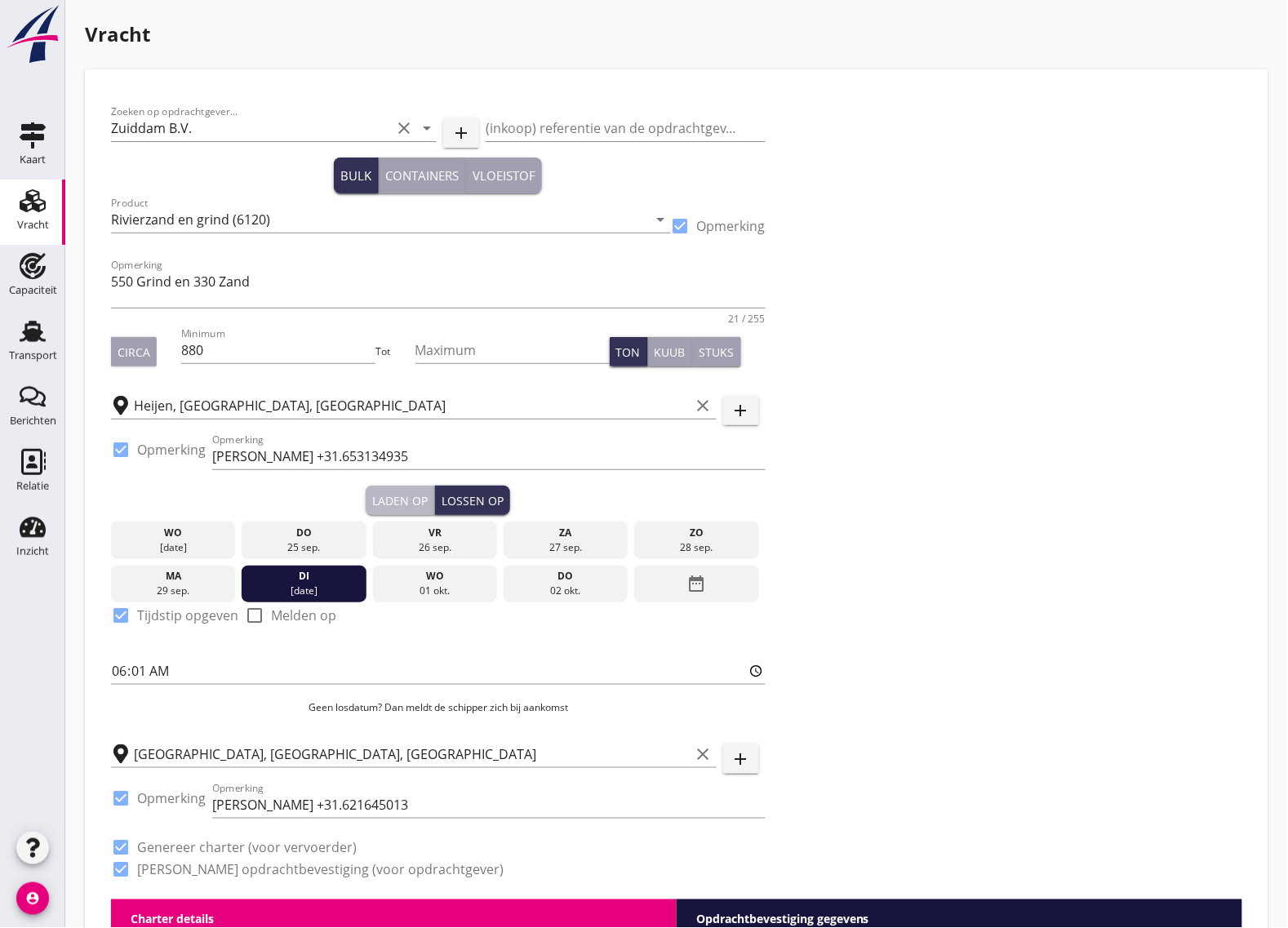
click at [392, 497] on div "Laden op" at bounding box center [400, 501] width 56 height 17
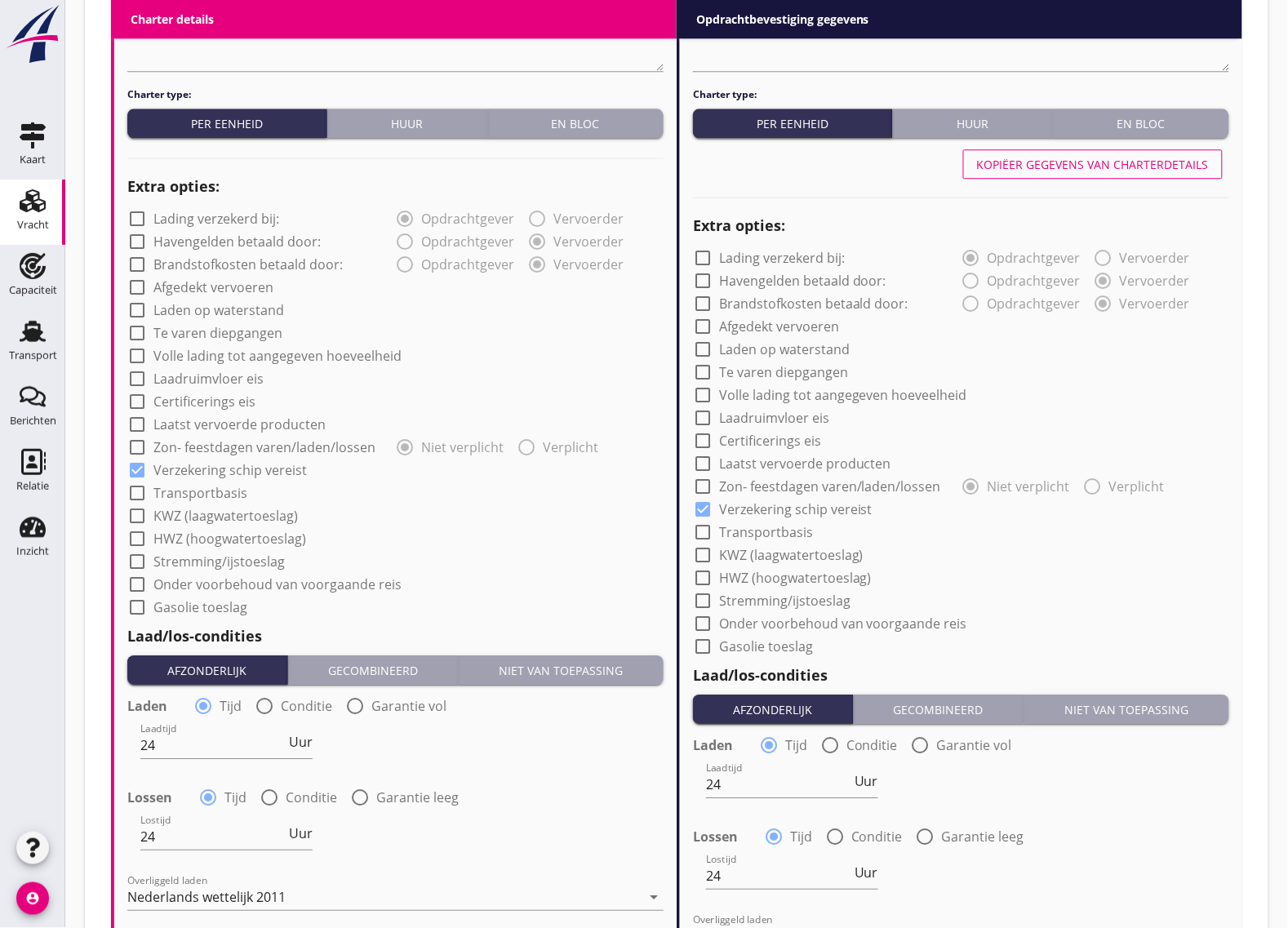
scroll to position [1607, 0]
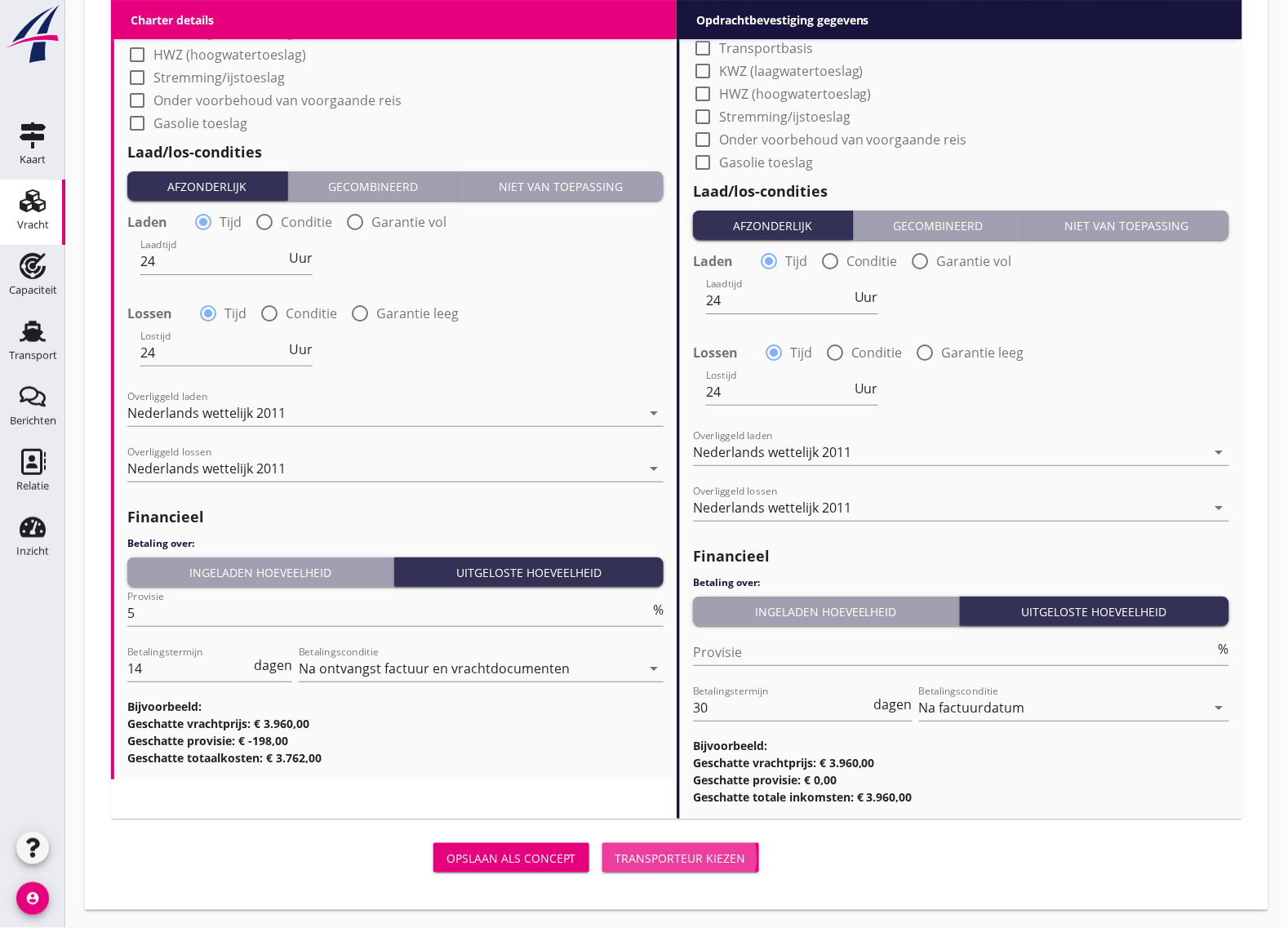
click at [696, 855] on div "Transporteur kiezen" at bounding box center [681, 859] width 131 height 17
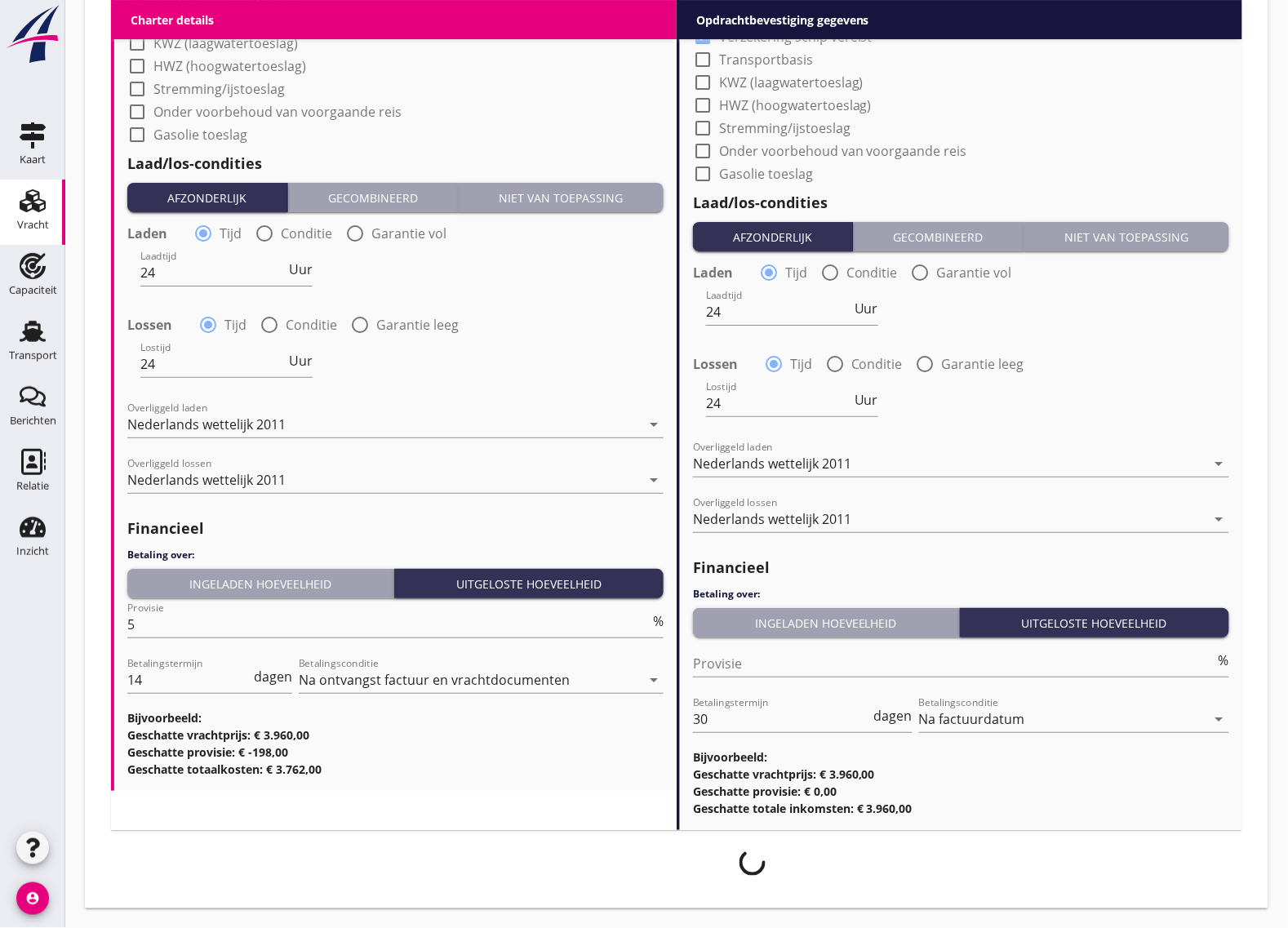
scroll to position [1594, 0]
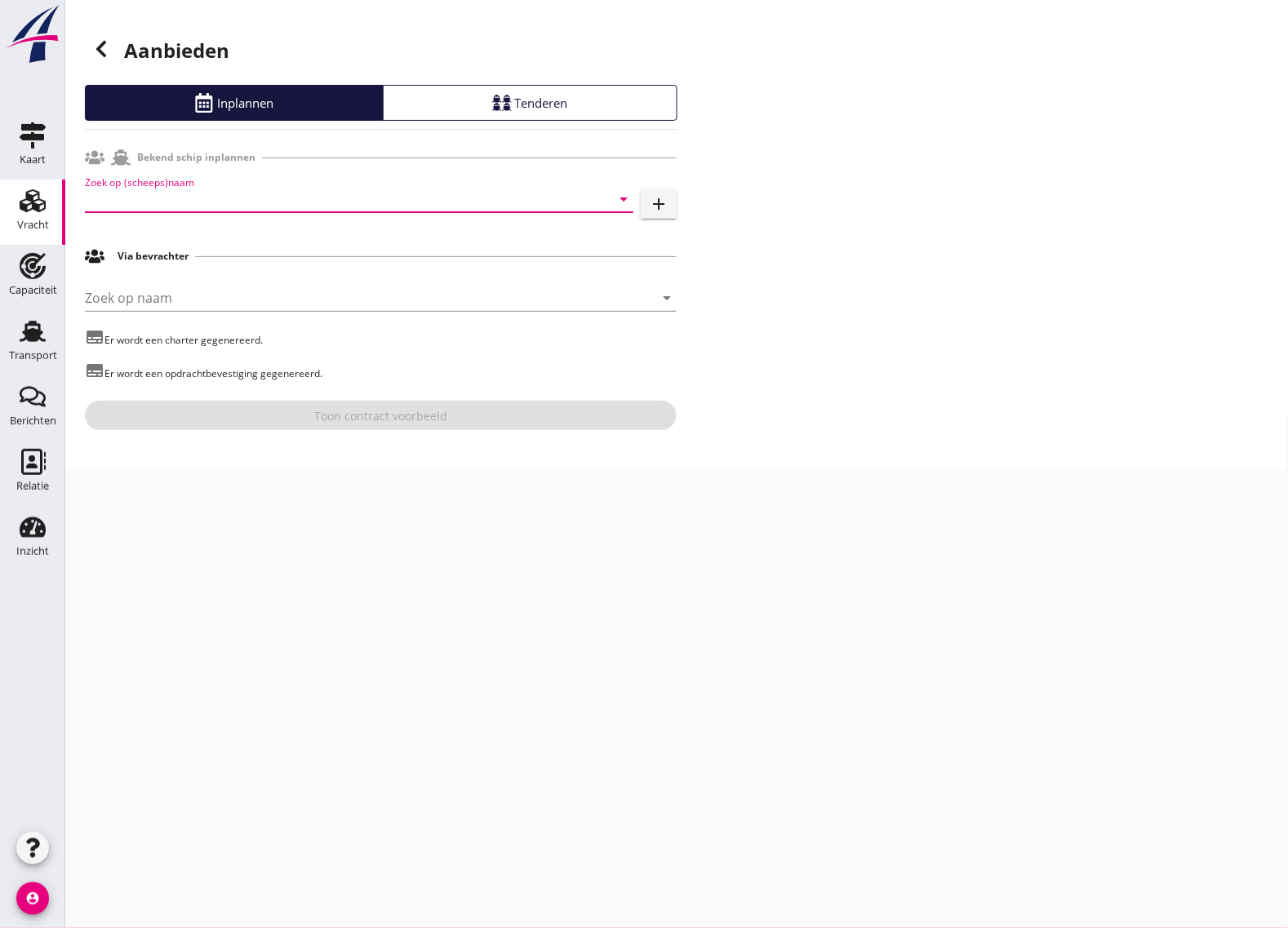
click at [176, 204] on input "Zoek op (scheeps)naam" at bounding box center [336, 199] width 503 height 26
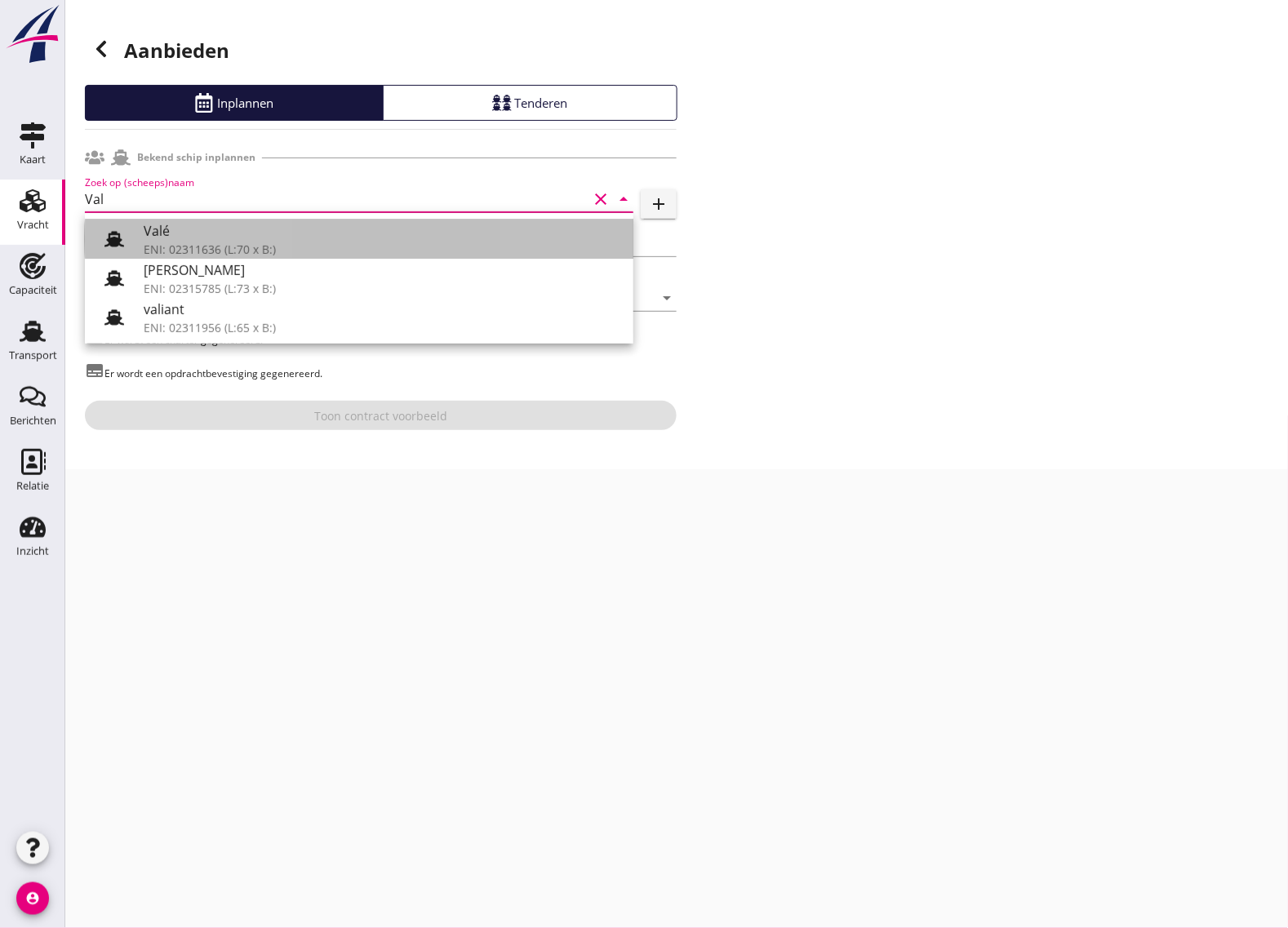
click at [218, 245] on div "ENI: 02311636 (L:70 x B:)" at bounding box center [382, 249] width 477 height 17
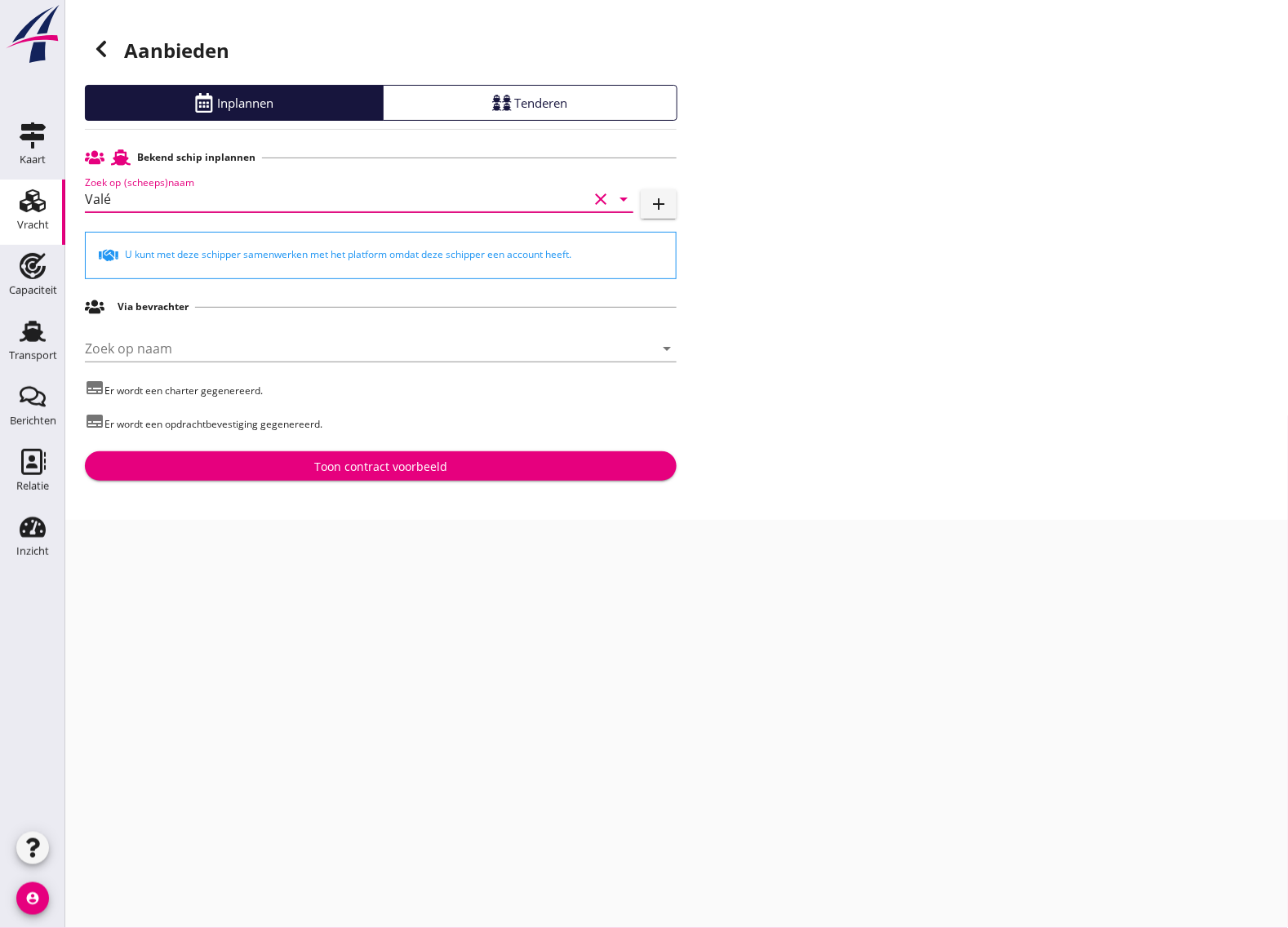
type input "Valé"
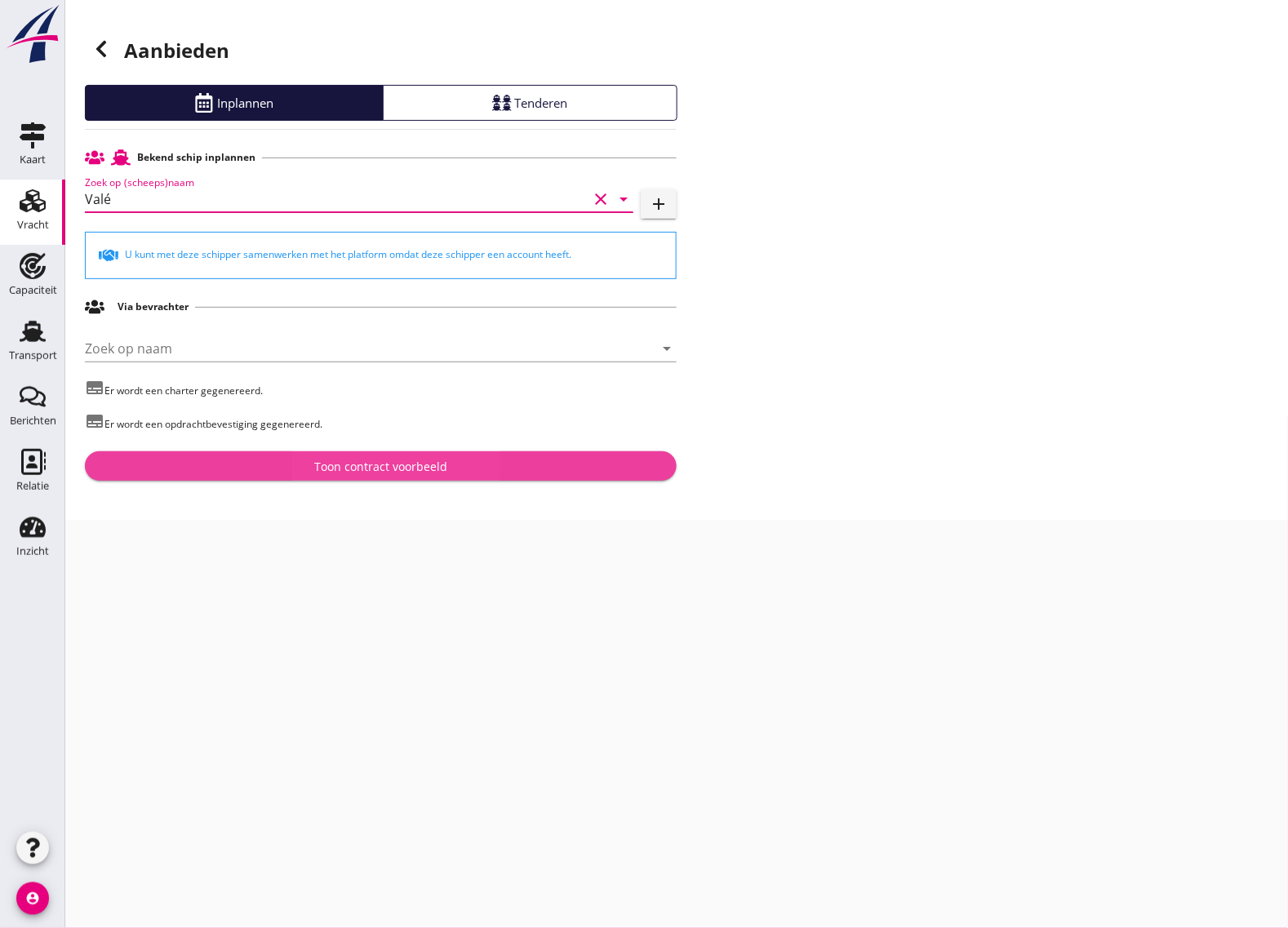
click at [360, 472] on div "Toon contract voorbeeld" at bounding box center [381, 466] width 133 height 17
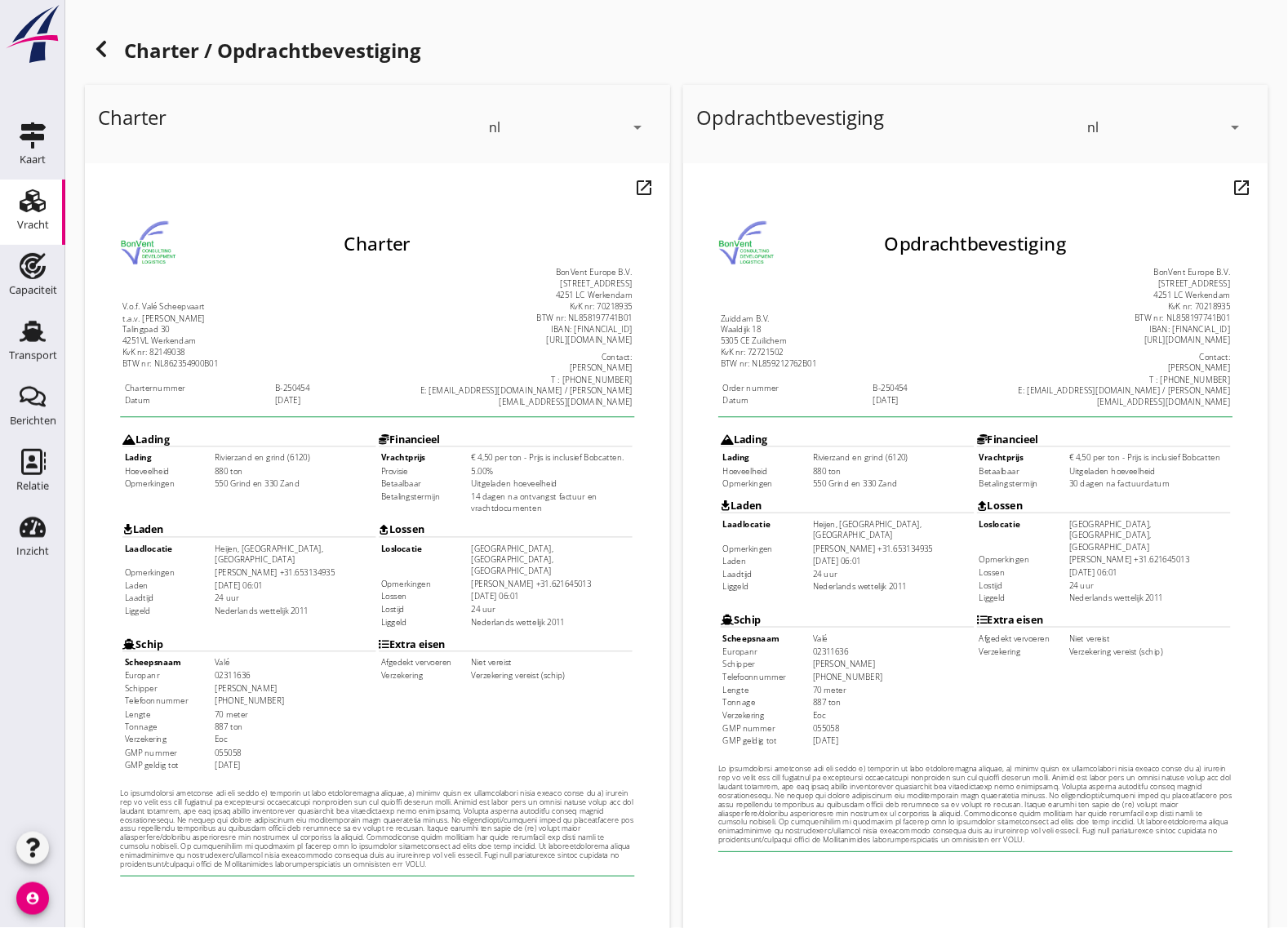
click at [221, 568] on td "[PERSON_NAME] +31.653134935" at bounding box center [283, 573] width 178 height 12
click at [536, 580] on td "[PERSON_NAME] +31.621645013" at bounding box center [568, 586] width 178 height 12
click at [497, 594] on td "[DATE] 06:01" at bounding box center [568, 600] width 178 height 12
drag, startPoint x: 262, startPoint y: 553, endPoint x: 190, endPoint y: 556, distance: 72.1
click at [260, 582] on td "[DATE] 06:01" at bounding box center [283, 587] width 178 height 12
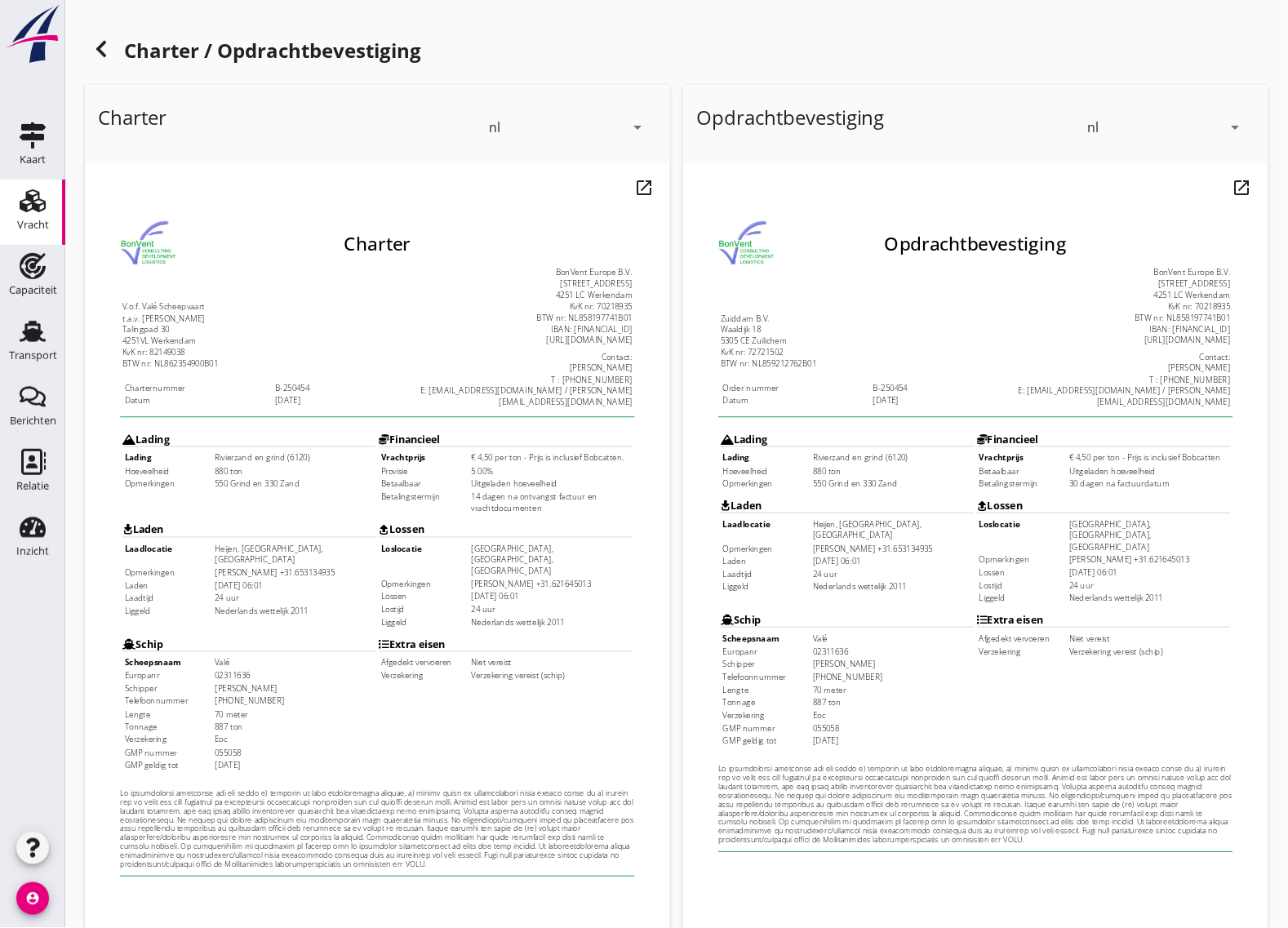
click at [197, 596] on td "24 uur" at bounding box center [283, 601] width 178 height 12
click at [225, 610] on td "Nederlands wettelijk 2011" at bounding box center [283, 616] width 178 height 12
click at [555, 609] on td "24 uur" at bounding box center [568, 614] width 178 height 12
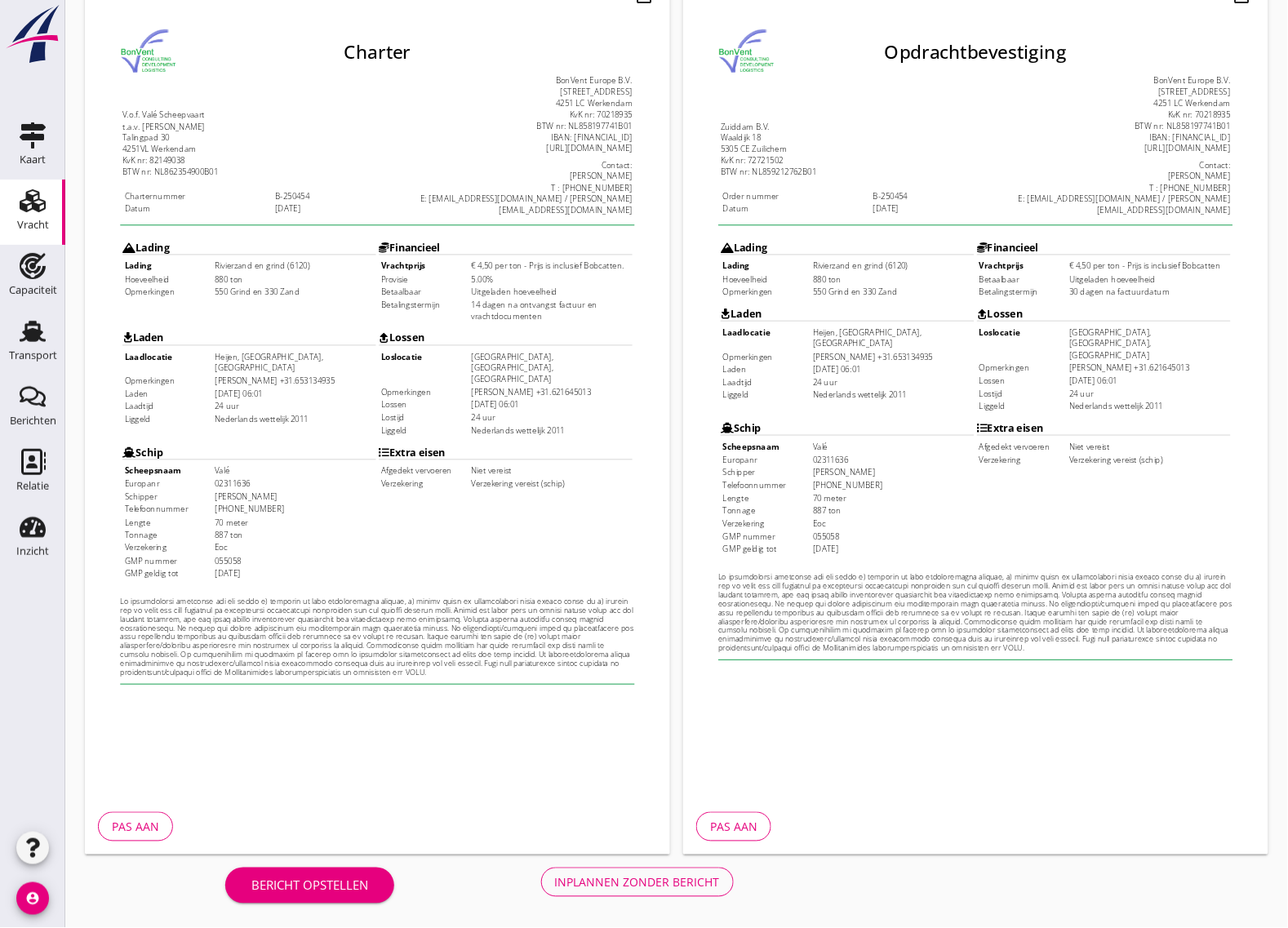
click at [642, 887] on div "Inplannen zonder bericht" at bounding box center [638, 883] width 165 height 17
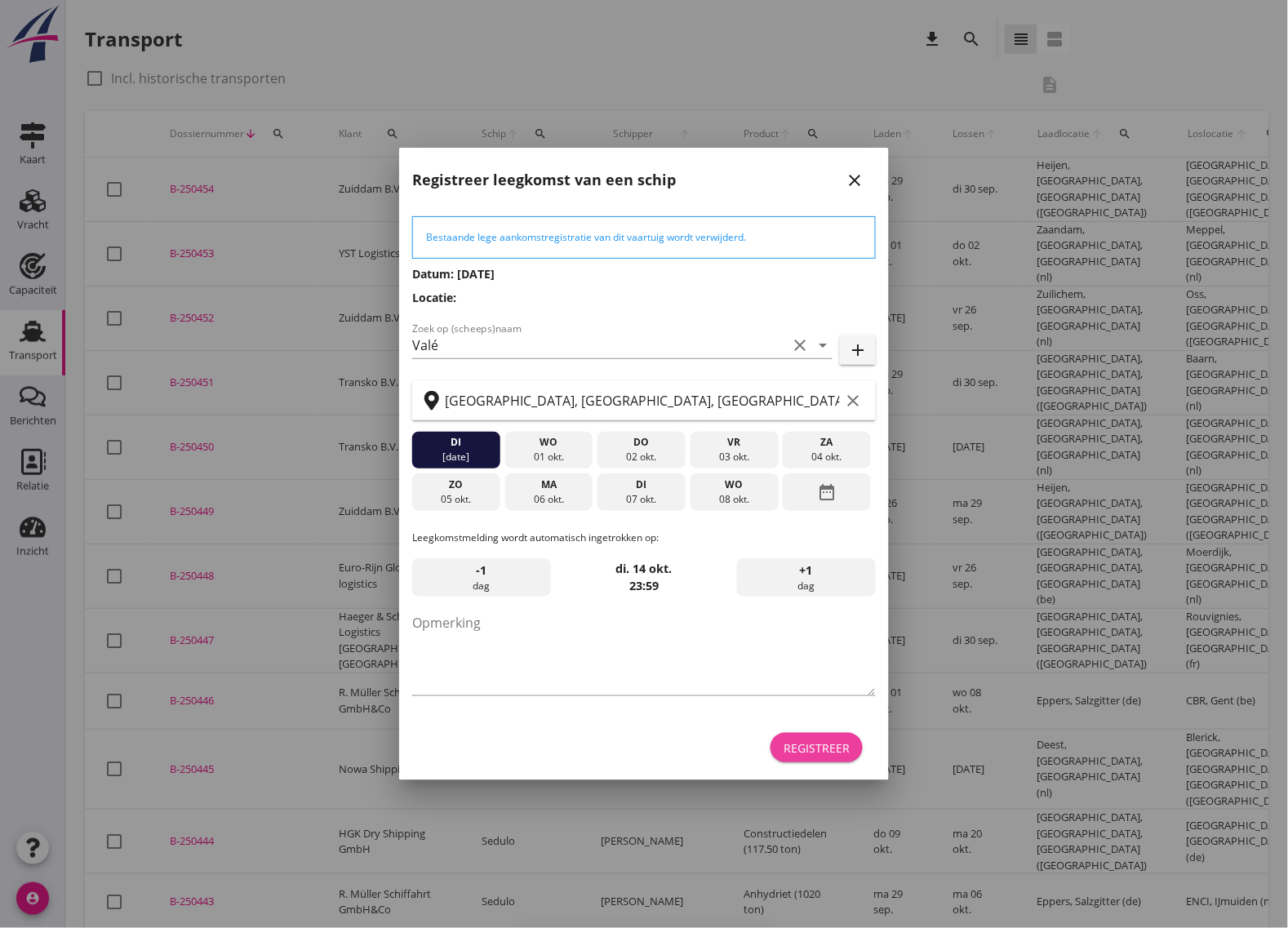
click at [827, 745] on div "Registreer" at bounding box center [817, 748] width 66 height 17
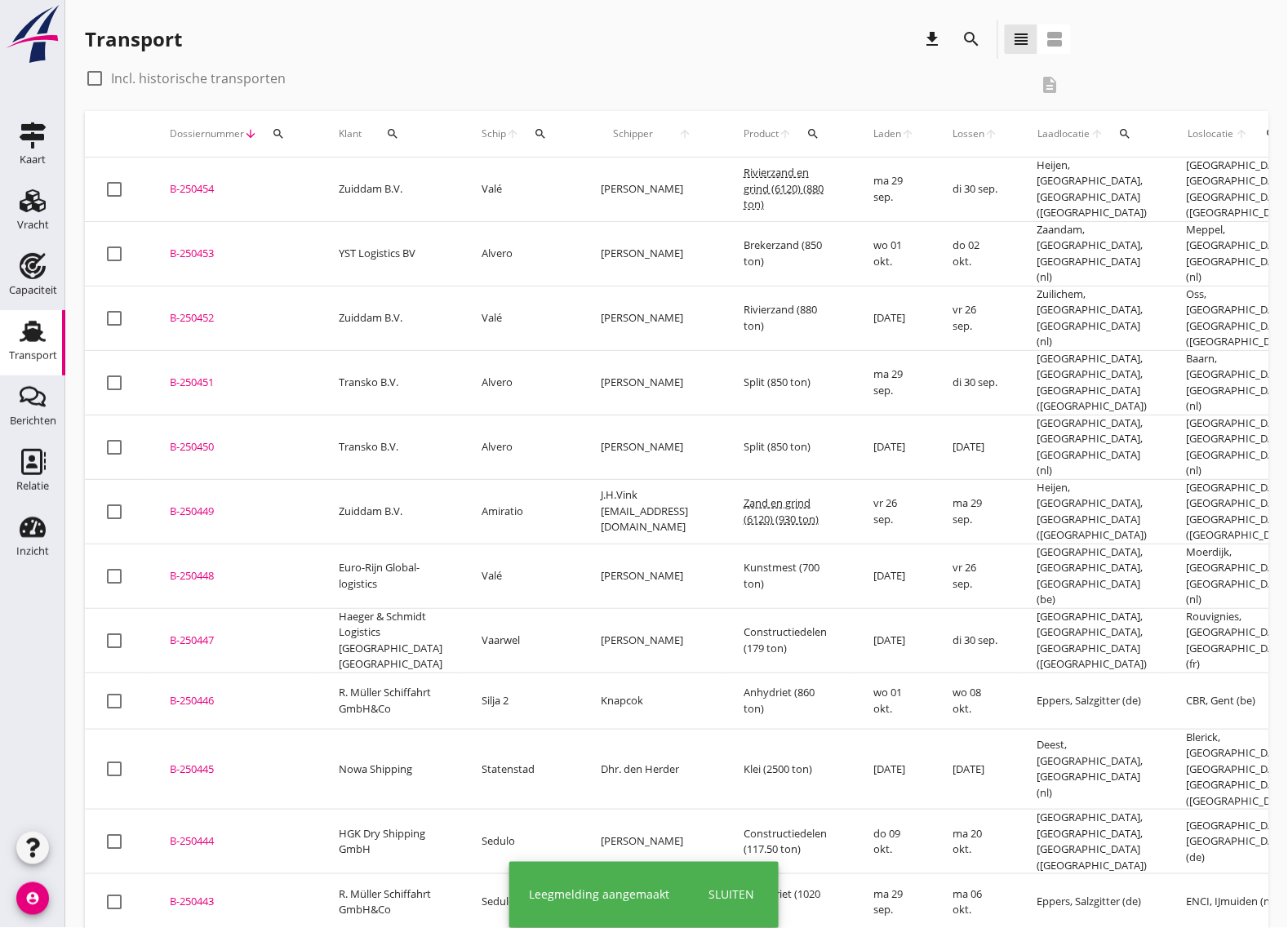
click at [193, 181] on div "B-250454" at bounding box center [234, 190] width 130 height 16
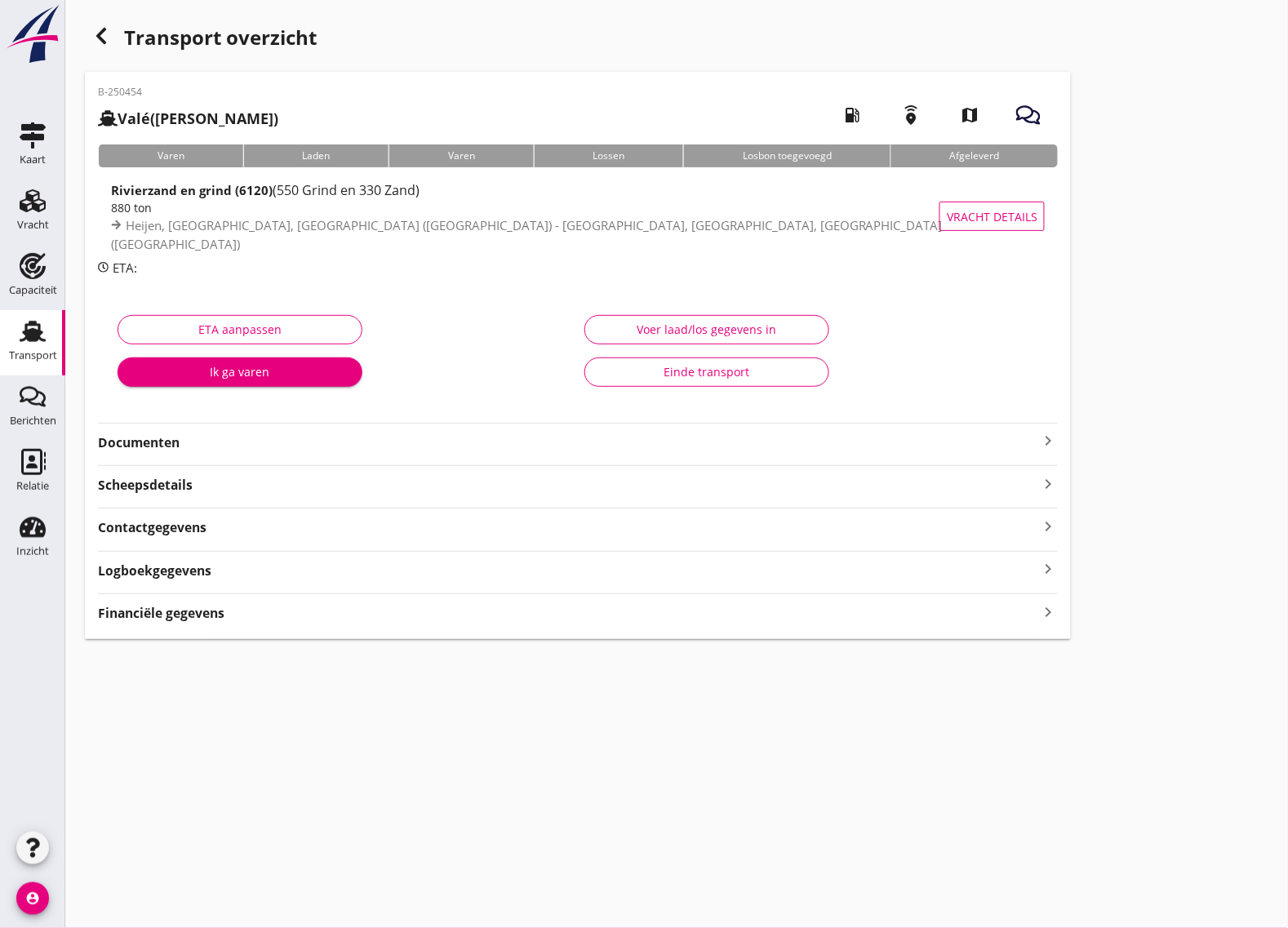
click at [189, 441] on strong "Documenten" at bounding box center [568, 443] width 940 height 19
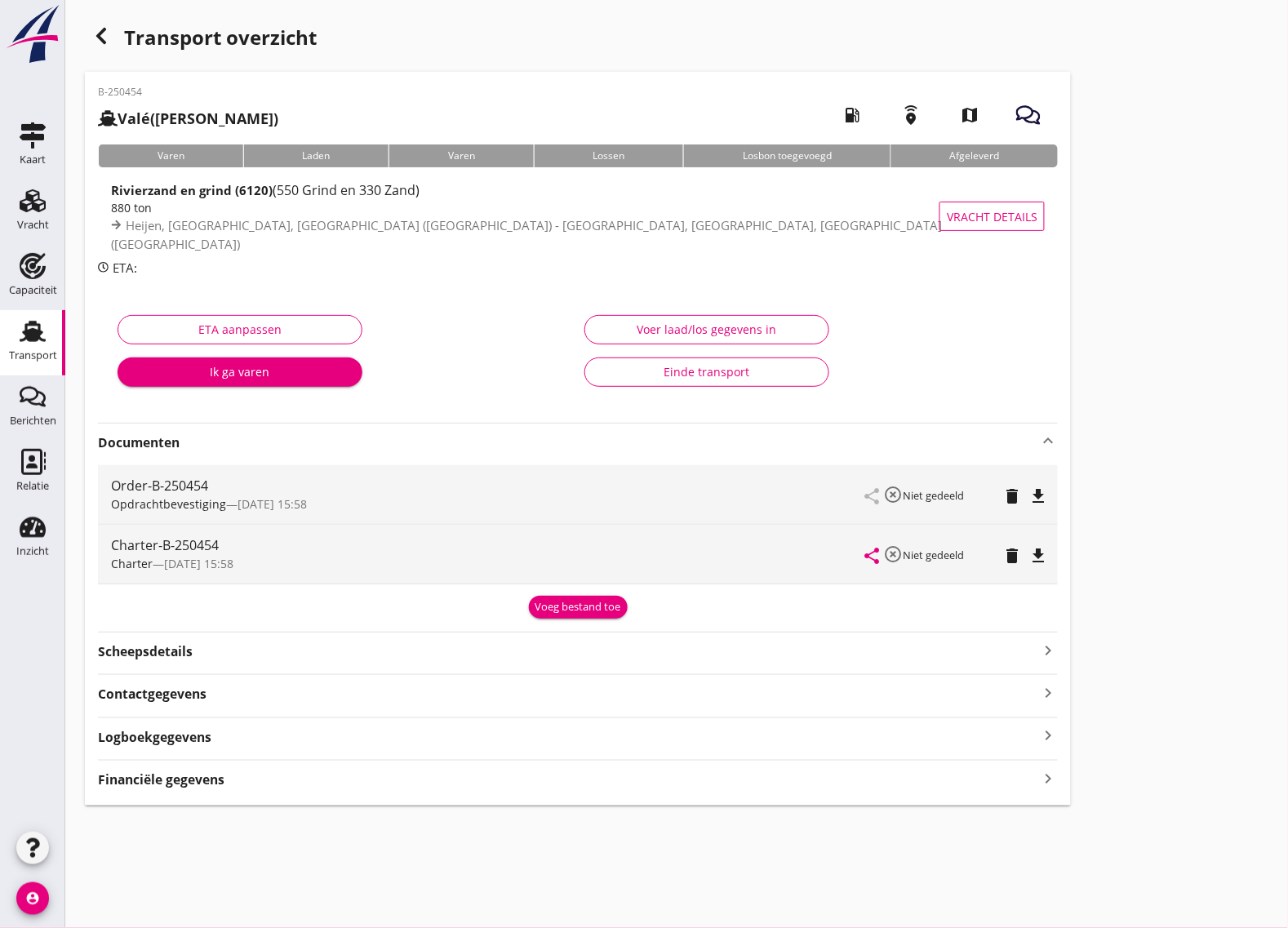
click at [1051, 491] on div "Order-B-250454 Opdrachtbevestiging — [DATE] 15:58 share highlight_off Niet gede…" at bounding box center [577, 495] width 960 height 59
click at [1045, 493] on icon "file_download" at bounding box center [1038, 497] width 20 height 20
click at [1045, 553] on icon "file_download" at bounding box center [1038, 556] width 20 height 20
